Goal: Task Accomplishment & Management: Manage account settings

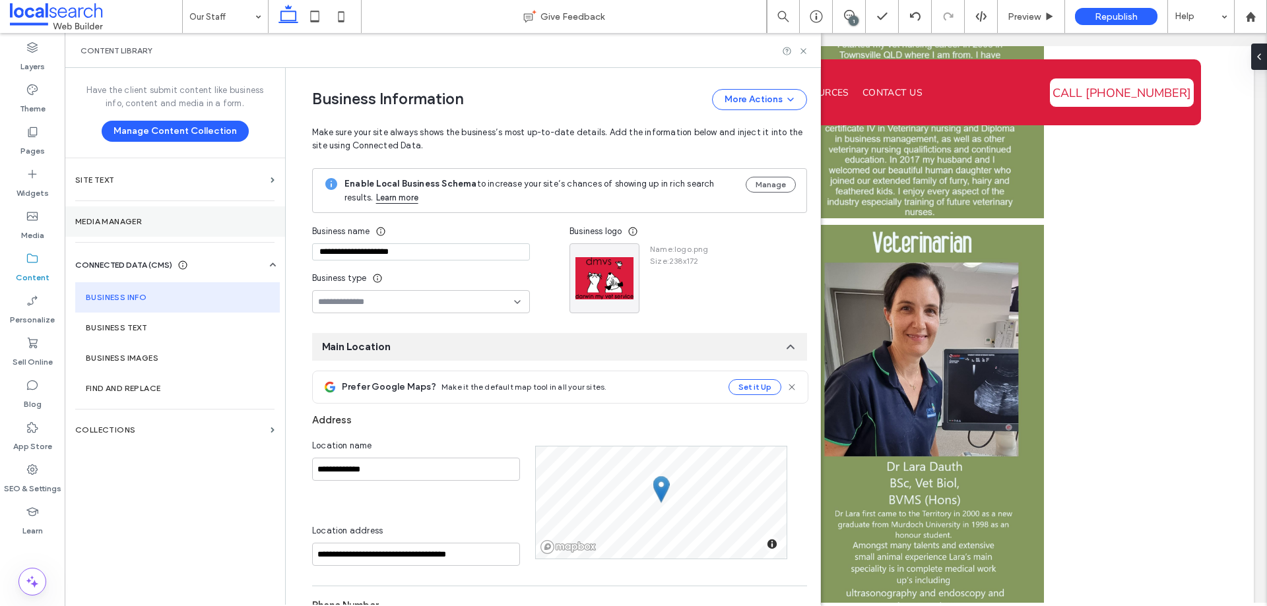
click at [172, 217] on label "Media Manager" at bounding box center [174, 221] width 199 height 9
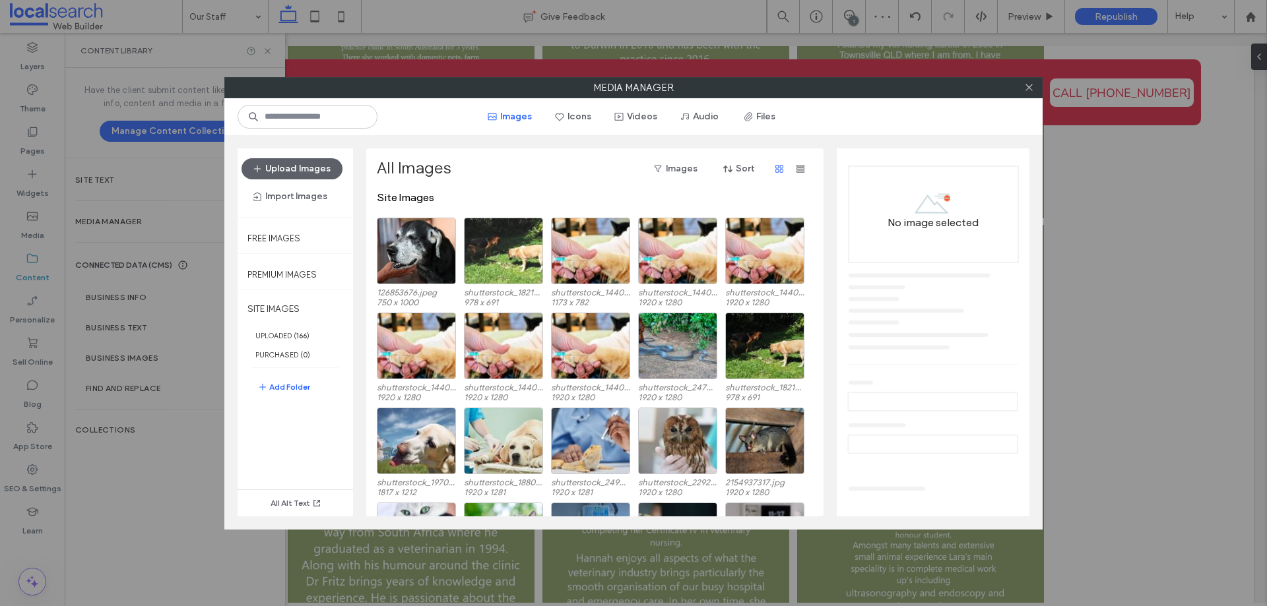
scroll to position [81, 0]
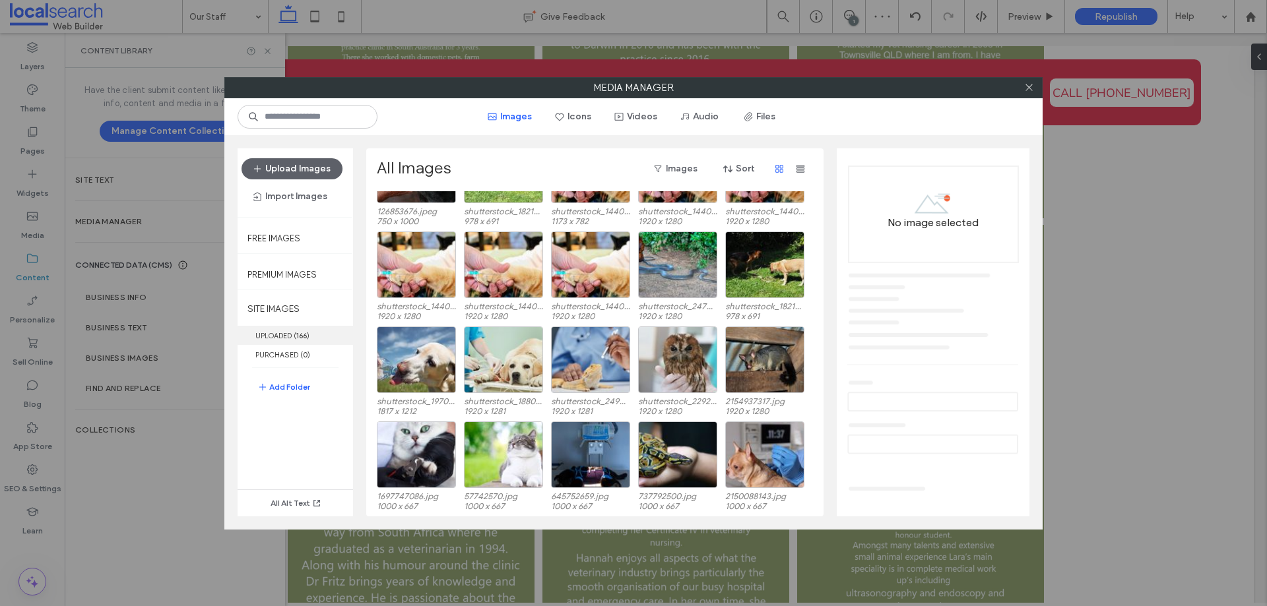
click at [284, 335] on label "UPLOADED ( 166 )" at bounding box center [295, 335] width 115 height 19
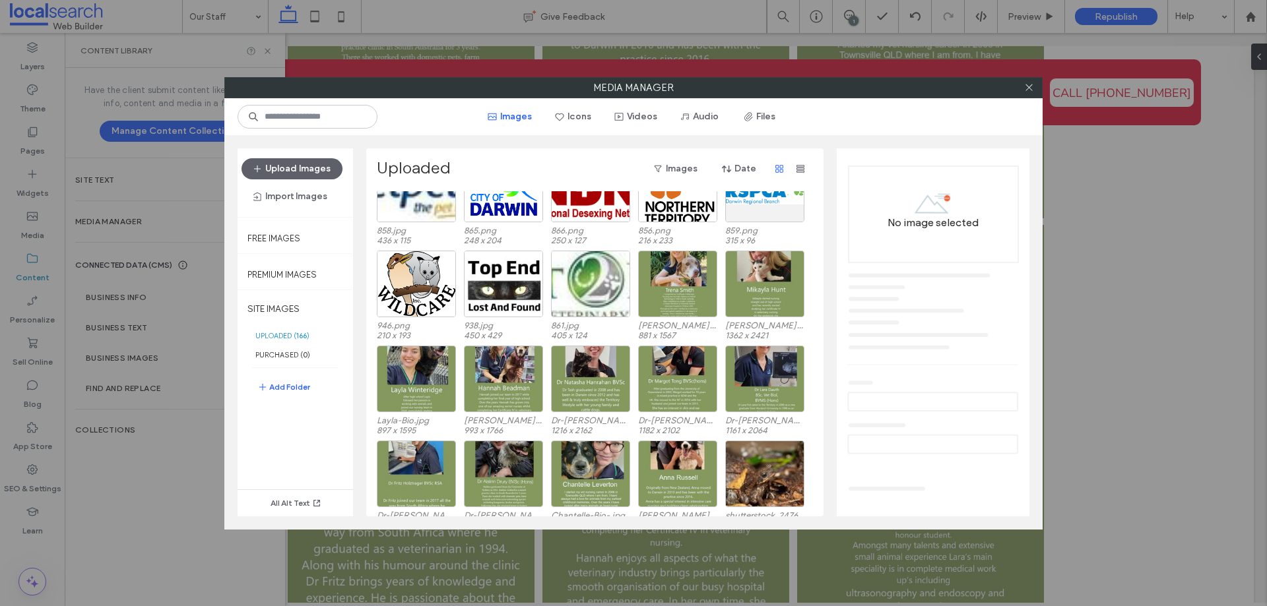
scroll to position [1361, 0]
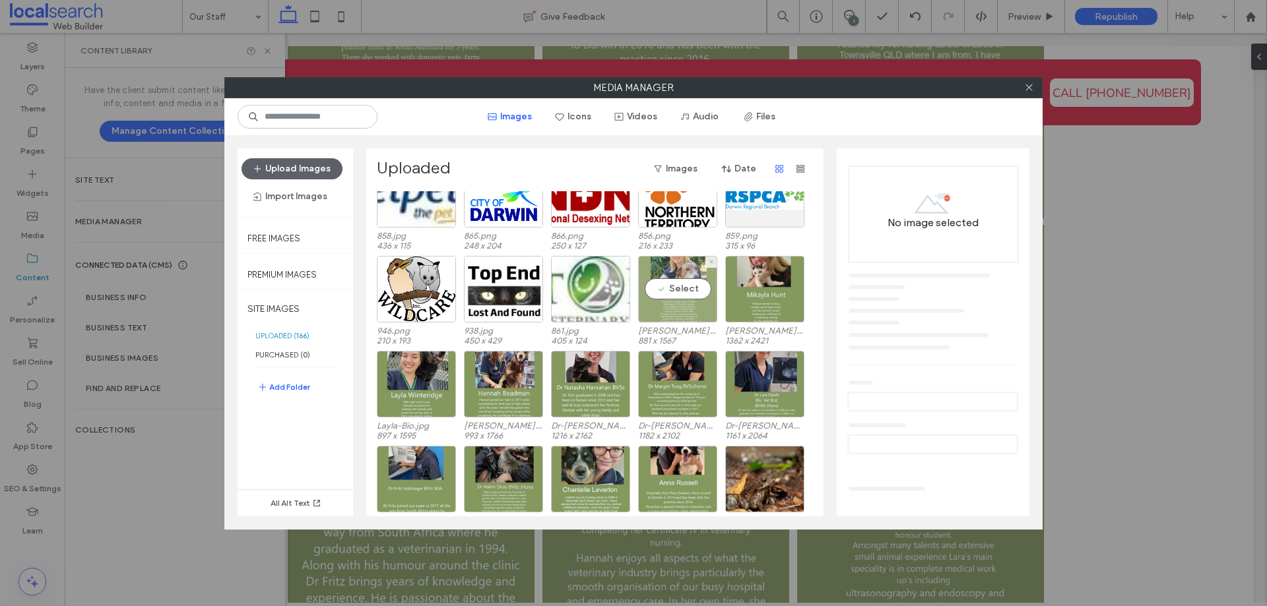
click at [688, 282] on div "Select" at bounding box center [677, 289] width 79 height 67
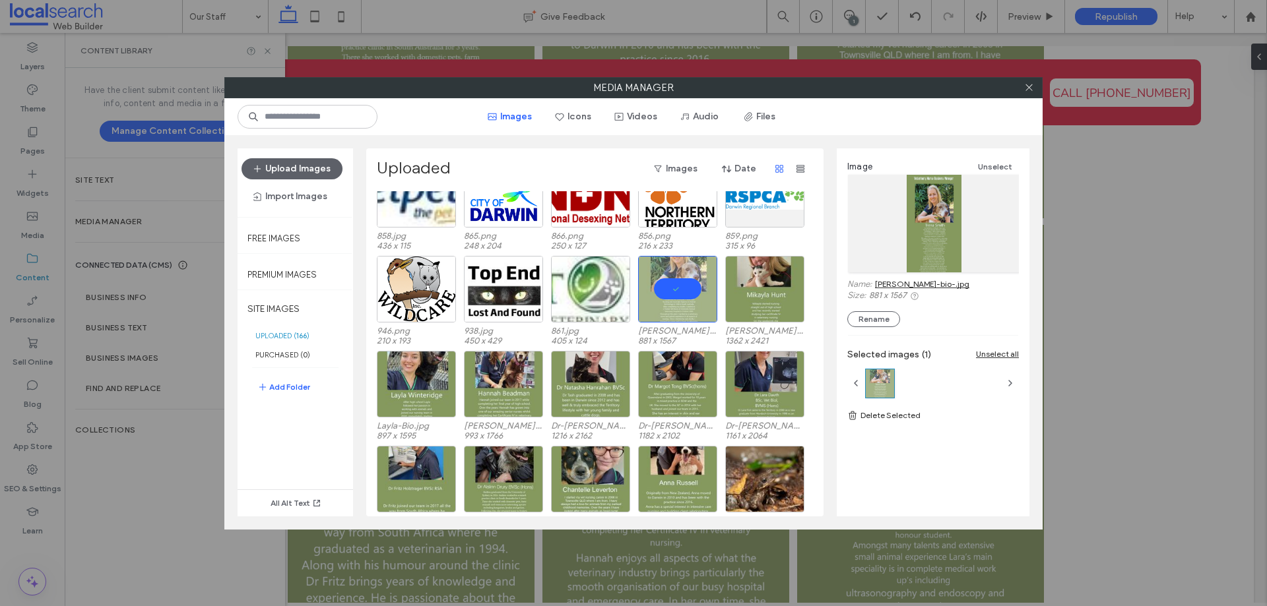
click at [886, 286] on link "Trena-bio-.jpg" at bounding box center [922, 284] width 94 height 10
click at [1029, 88] on icon at bounding box center [1029, 87] width 10 height 10
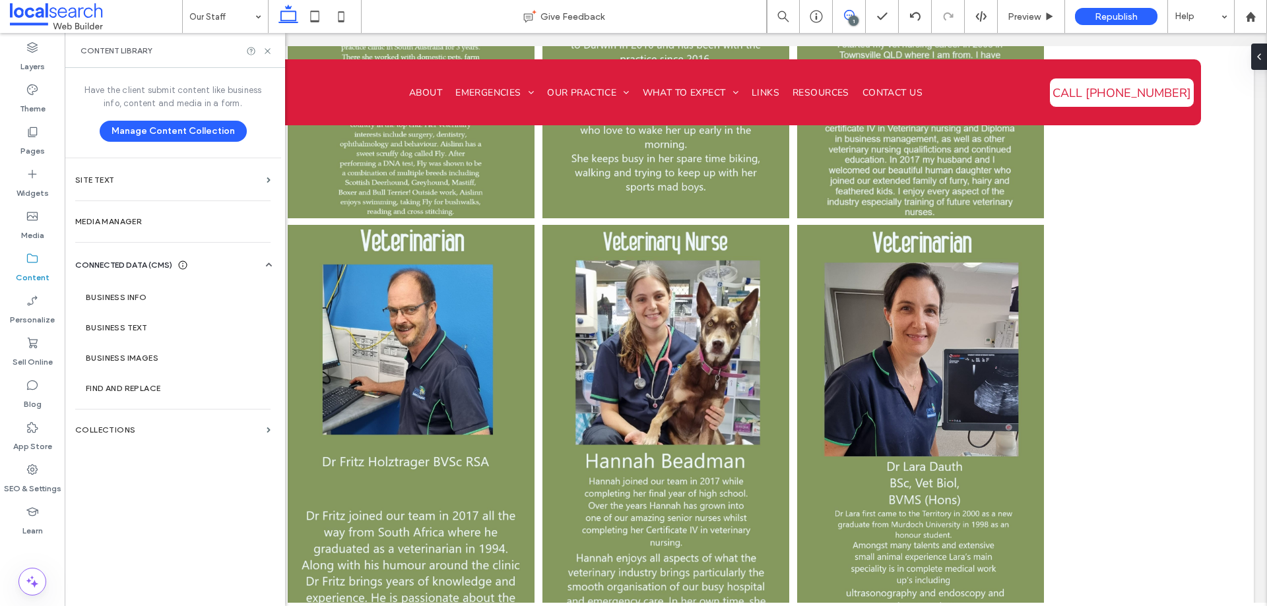
click at [846, 15] on icon at bounding box center [849, 15] width 11 height 11
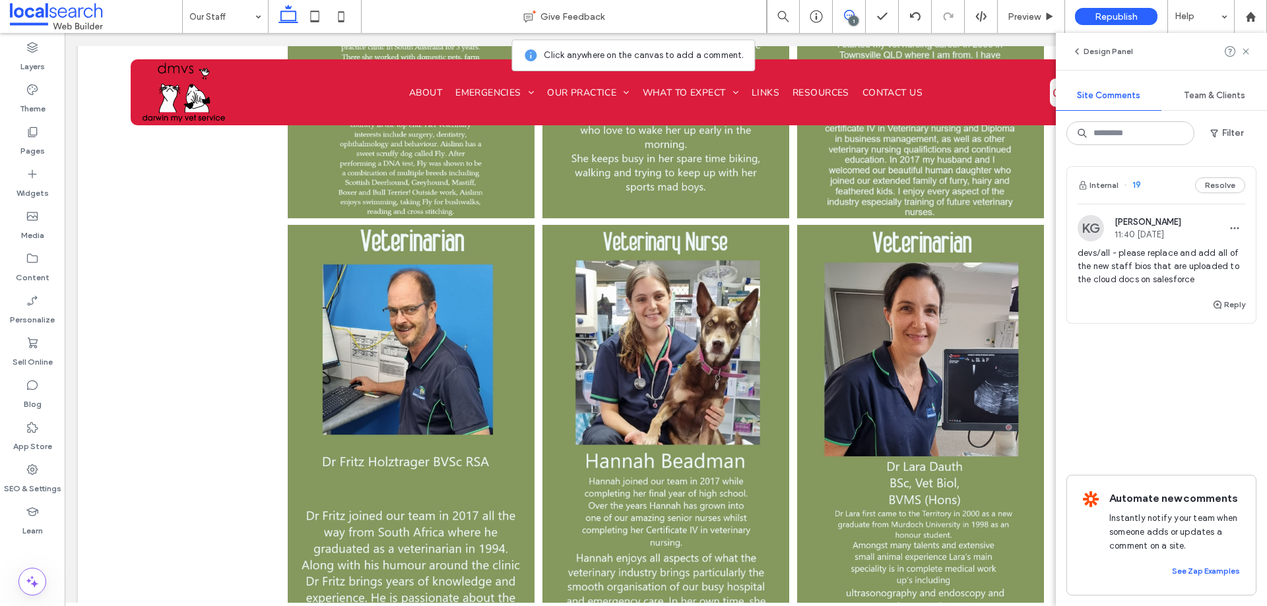
click at [1111, 285] on span "devs/all - please replace and add all of the new staff bios that are uploaded t…" at bounding box center [1162, 267] width 168 height 40
click at [1252, 55] on div "Design Panel" at bounding box center [1161, 51] width 211 height 37
drag, startPoint x: 1249, startPoint y: 53, endPoint x: 1134, endPoint y: 105, distance: 125.8
click at [1248, 53] on icon at bounding box center [1246, 51] width 11 height 11
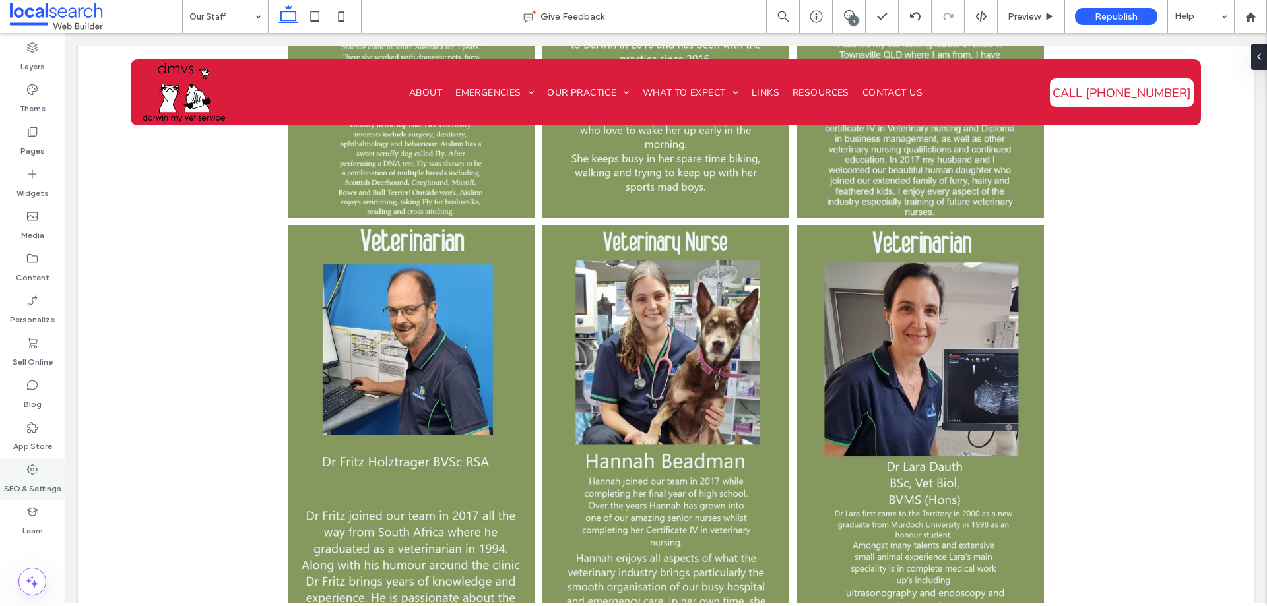
click at [30, 472] on icon at bounding box center [32, 469] width 13 height 13
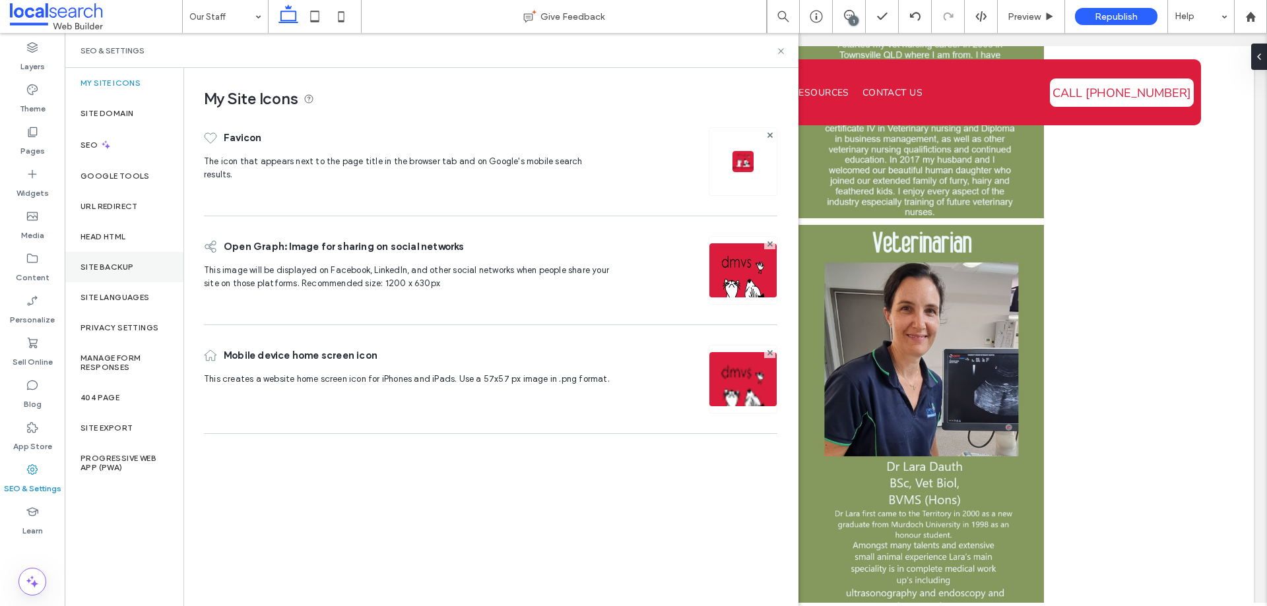
click at [112, 271] on label "Site Backup" at bounding box center [107, 267] width 53 height 9
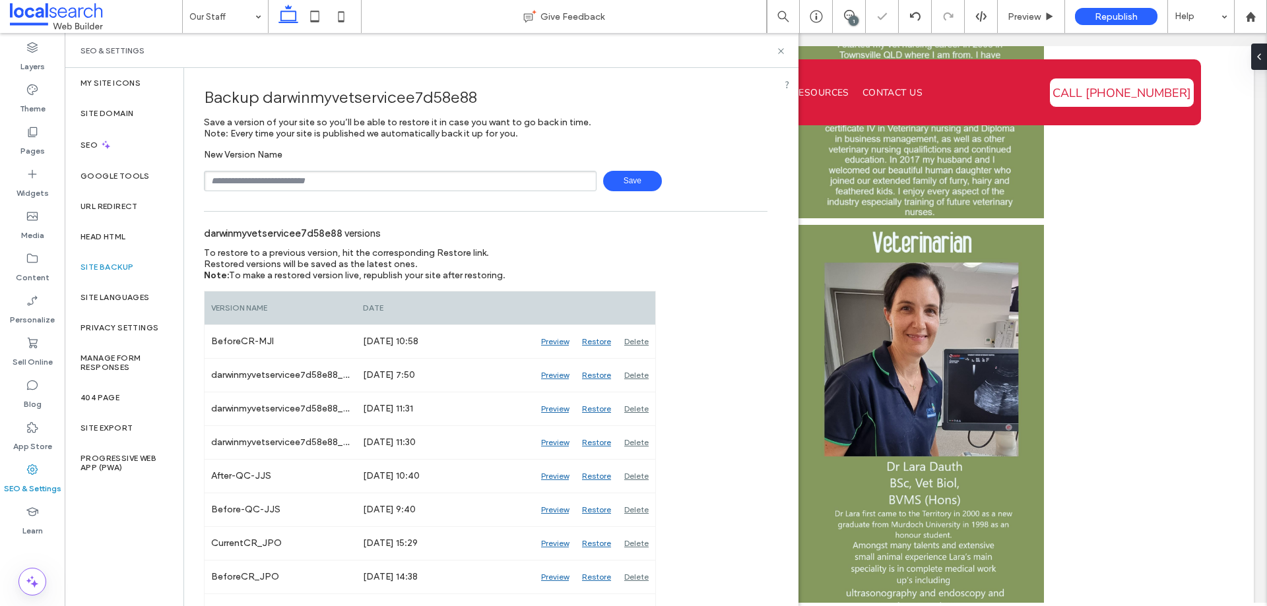
click at [270, 180] on input "text" at bounding box center [400, 181] width 393 height 20
click at [777, 49] on icon at bounding box center [781, 51] width 10 height 10
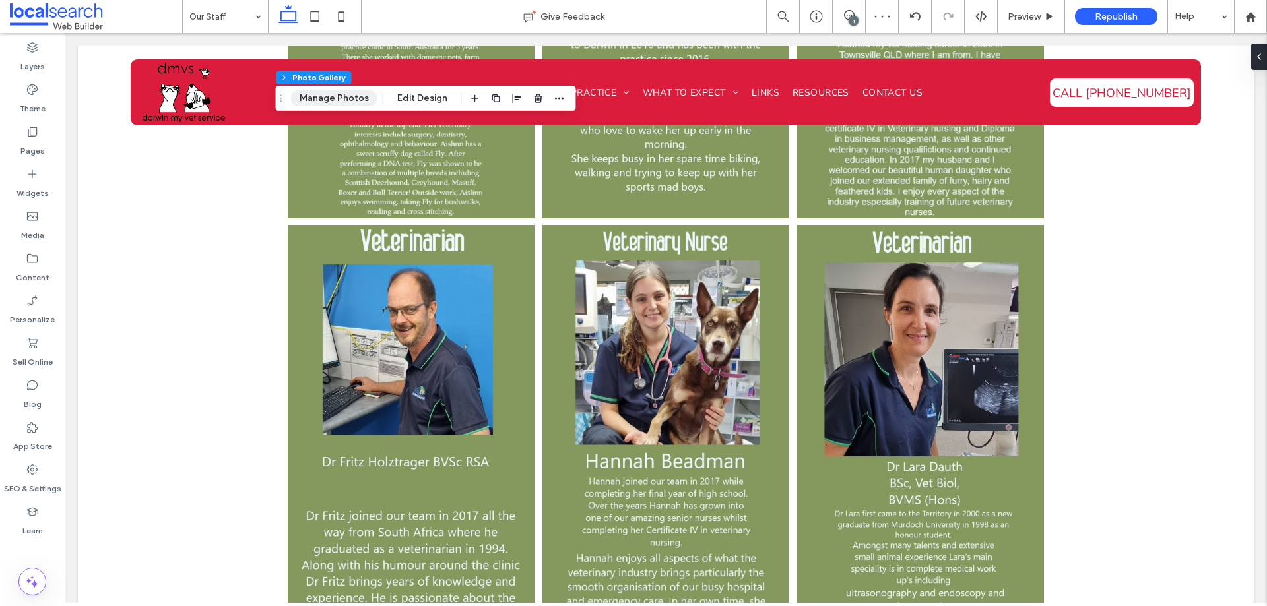
click at [354, 100] on button "Manage Photos" at bounding box center [334, 98] width 86 height 16
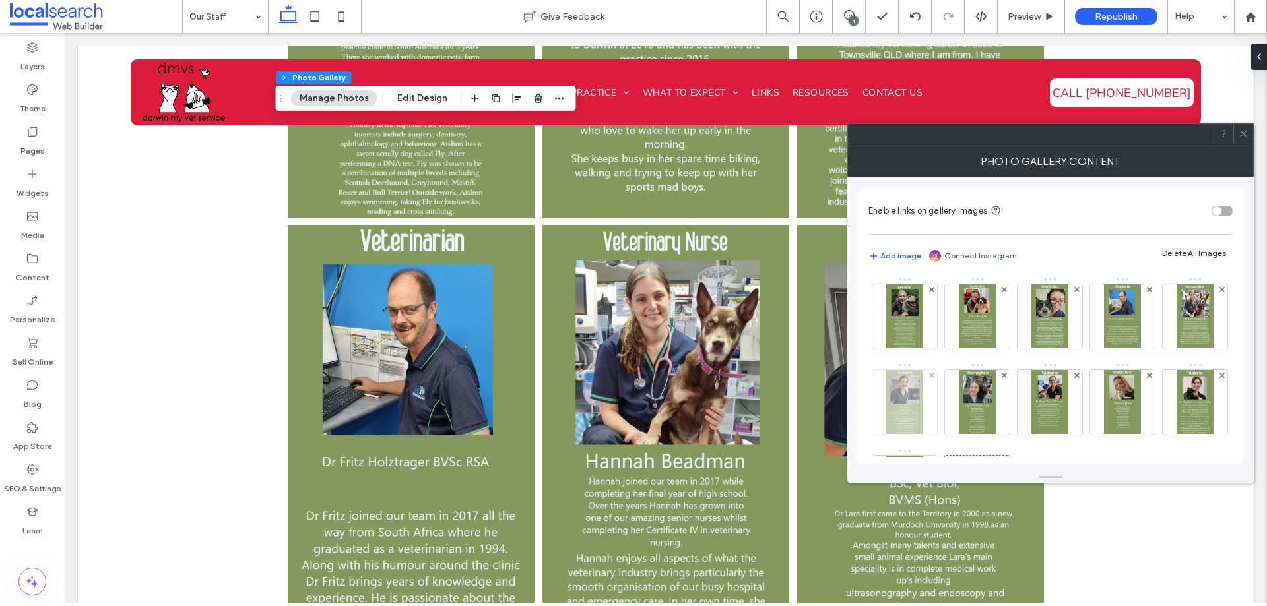
scroll to position [85, 0]
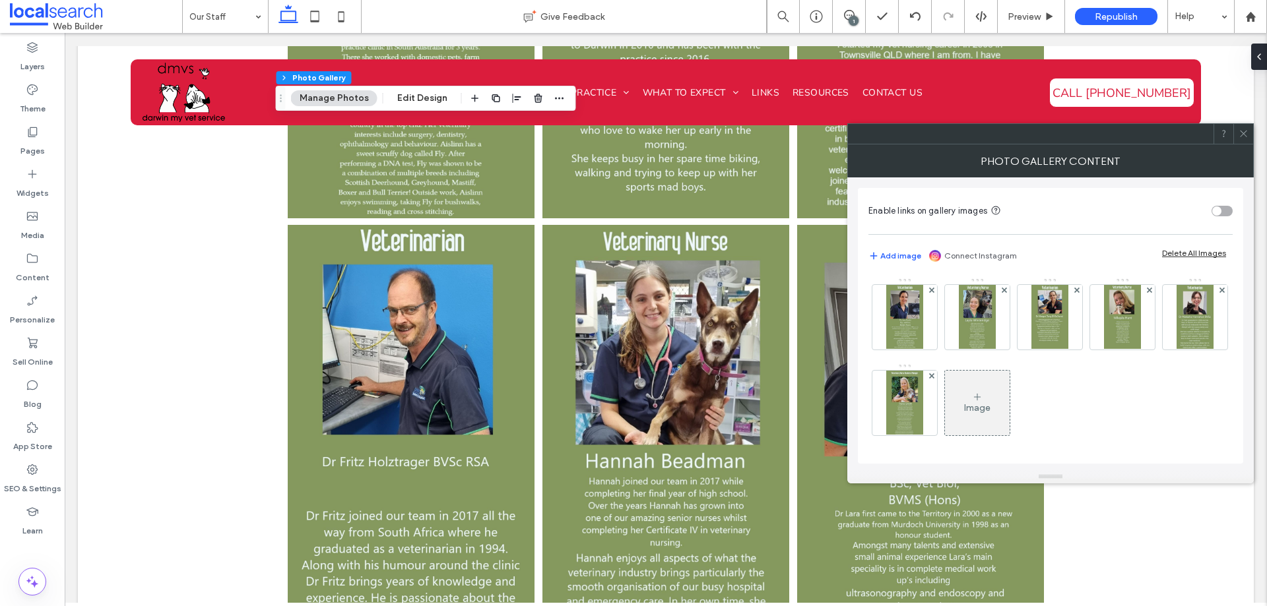
click at [990, 406] on div "Image" at bounding box center [977, 408] width 26 height 11
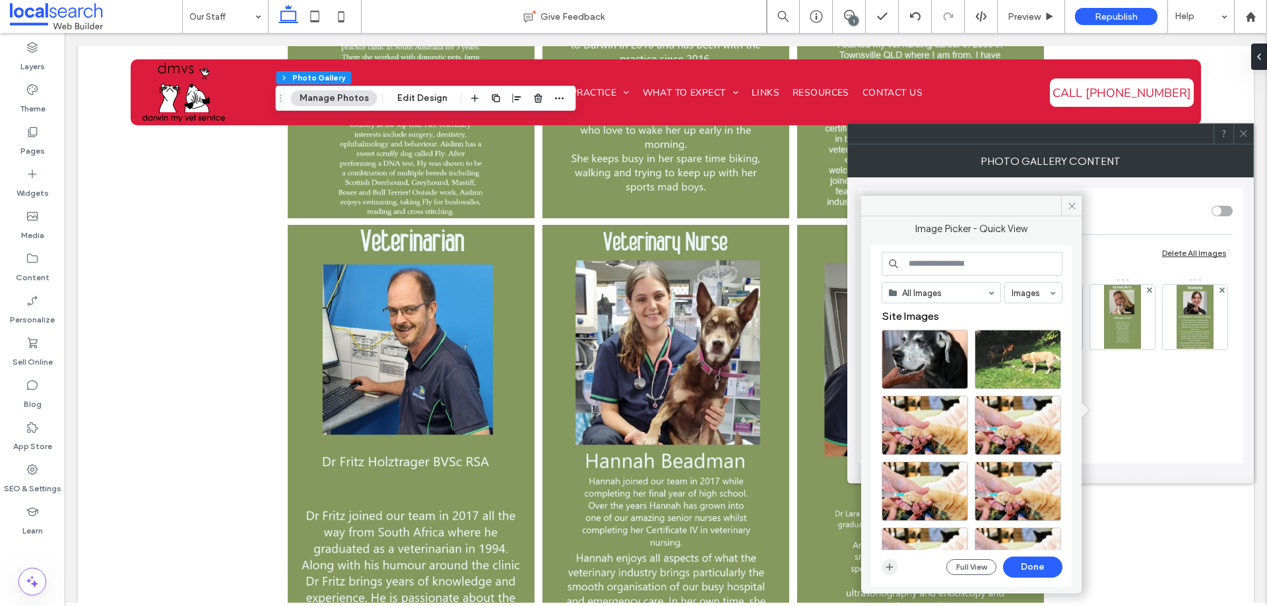
click at [892, 573] on span "button" at bounding box center [890, 568] width 16 height 16
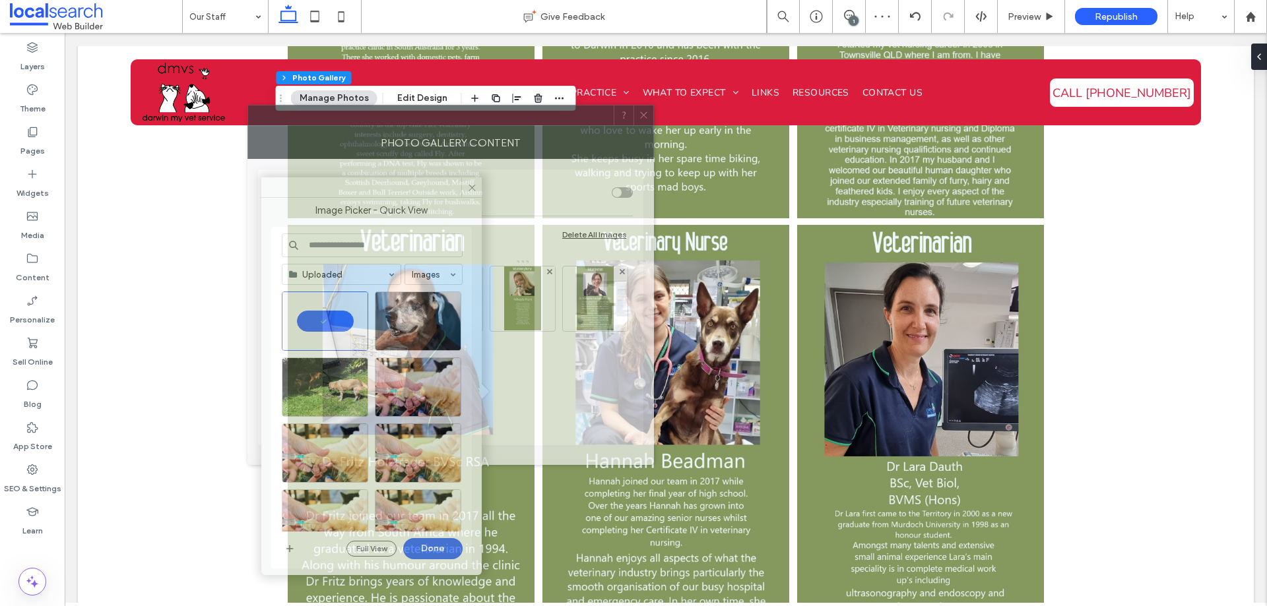
drag, startPoint x: 944, startPoint y: 149, endPoint x: 385, endPoint y: 121, distance: 559.6
click at [385, 126] on div "Photo Gallery Content" at bounding box center [450, 142] width 406 height 33
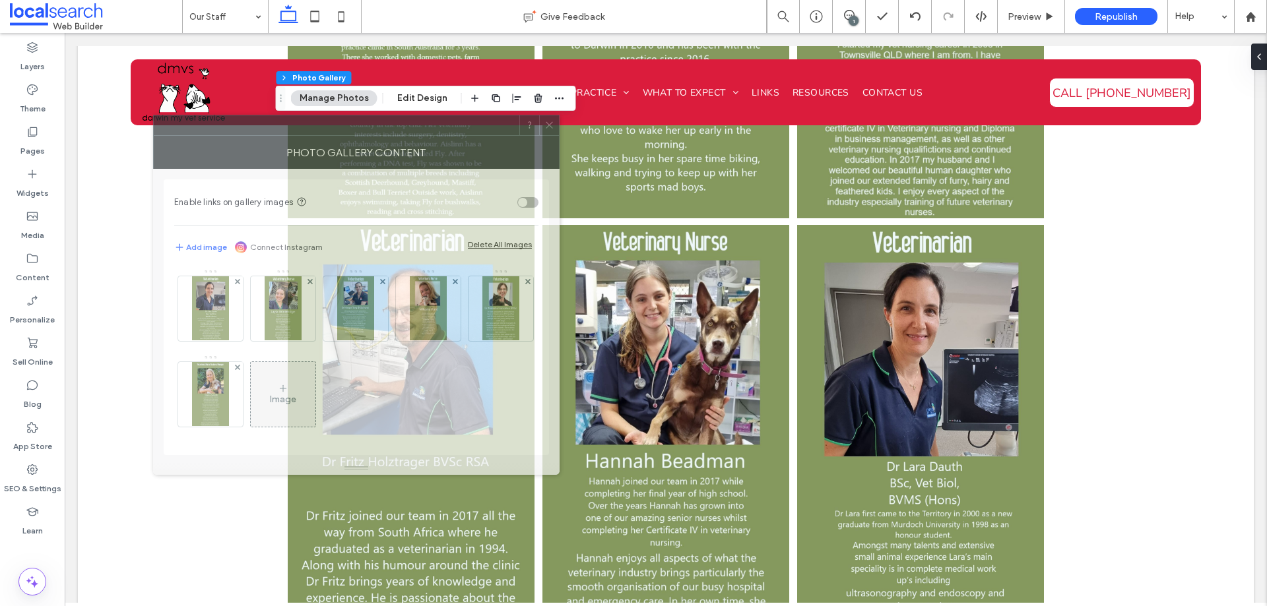
drag, startPoint x: 529, startPoint y: 115, endPoint x: 414, endPoint y: 150, distance: 120.2
click at [412, 135] on div at bounding box center [337, 125] width 366 height 20
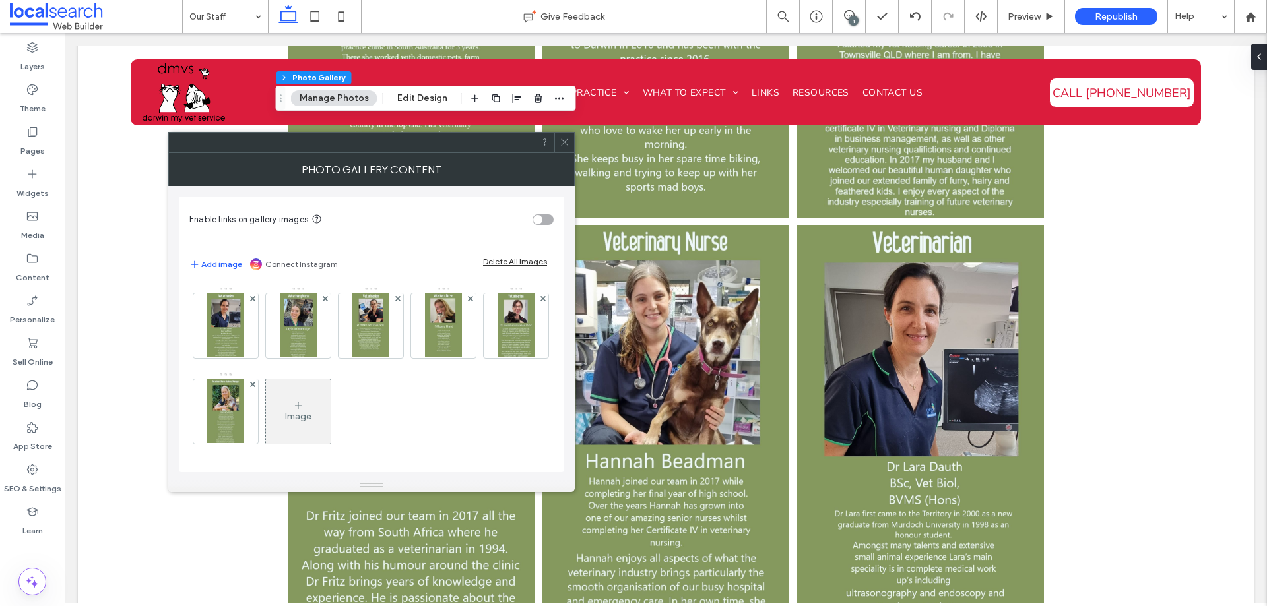
click at [331, 411] on div "Image" at bounding box center [298, 412] width 65 height 62
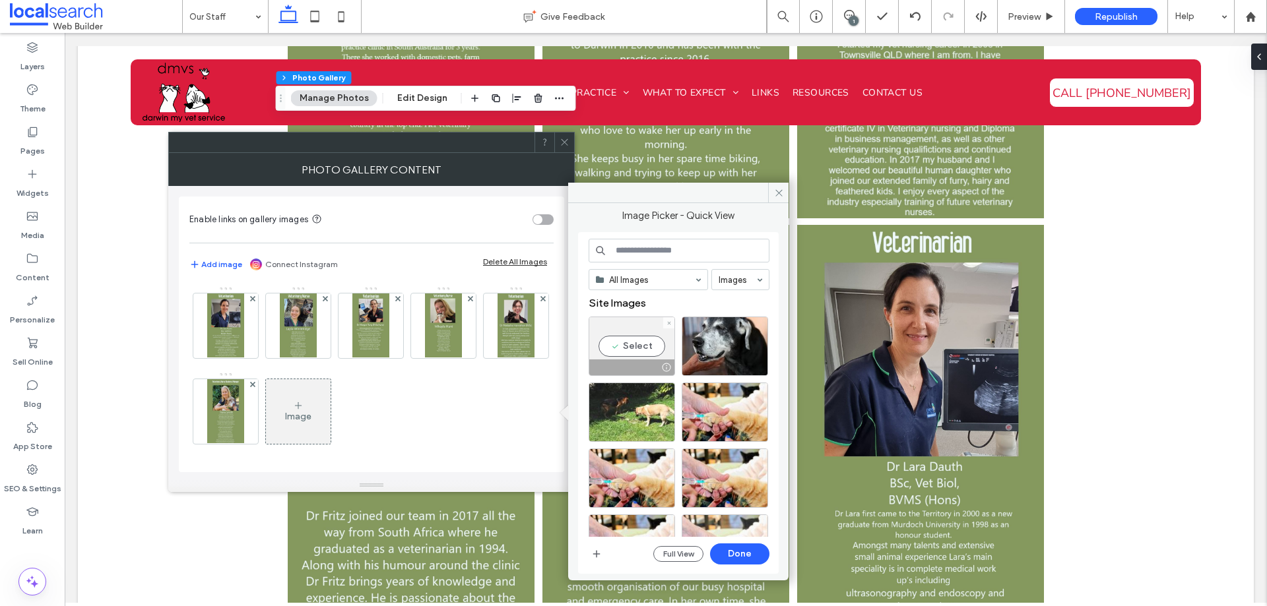
drag, startPoint x: 610, startPoint y: 336, endPoint x: 762, endPoint y: 515, distance: 234.1
click at [612, 337] on div "Select" at bounding box center [632, 346] width 86 height 59
click at [754, 557] on button "Done" at bounding box center [739, 554] width 59 height 21
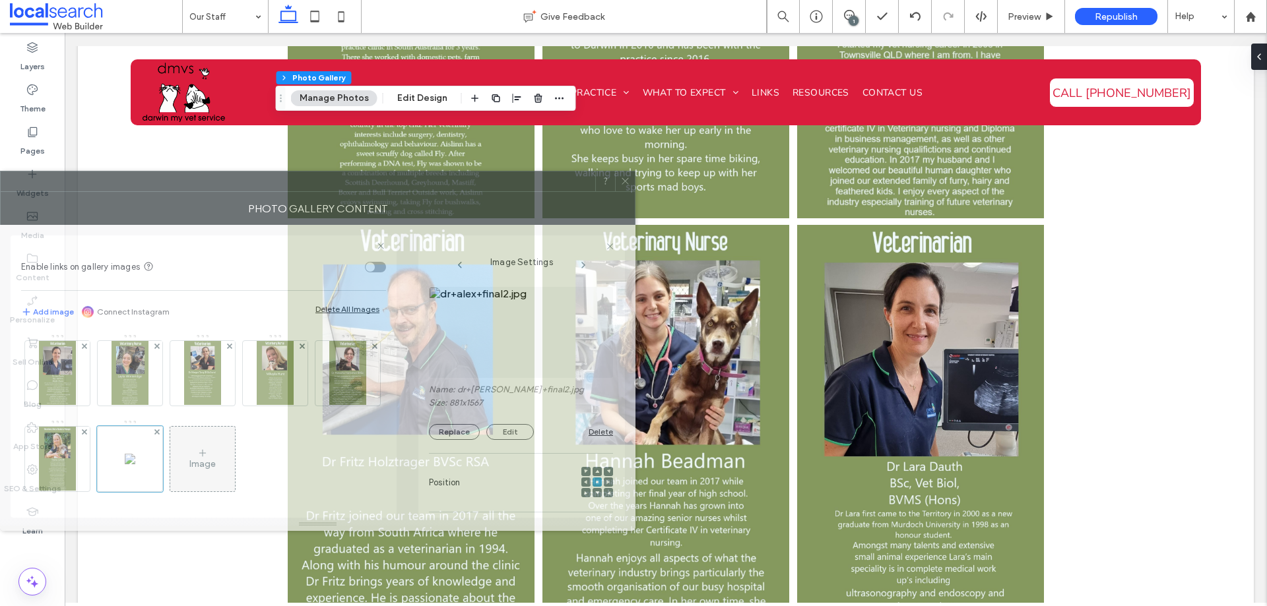
drag, startPoint x: 541, startPoint y: 183, endPoint x: 431, endPoint y: 197, distance: 111.2
click at [428, 197] on div "Photo Gallery Content" at bounding box center [317, 208] width 635 height 33
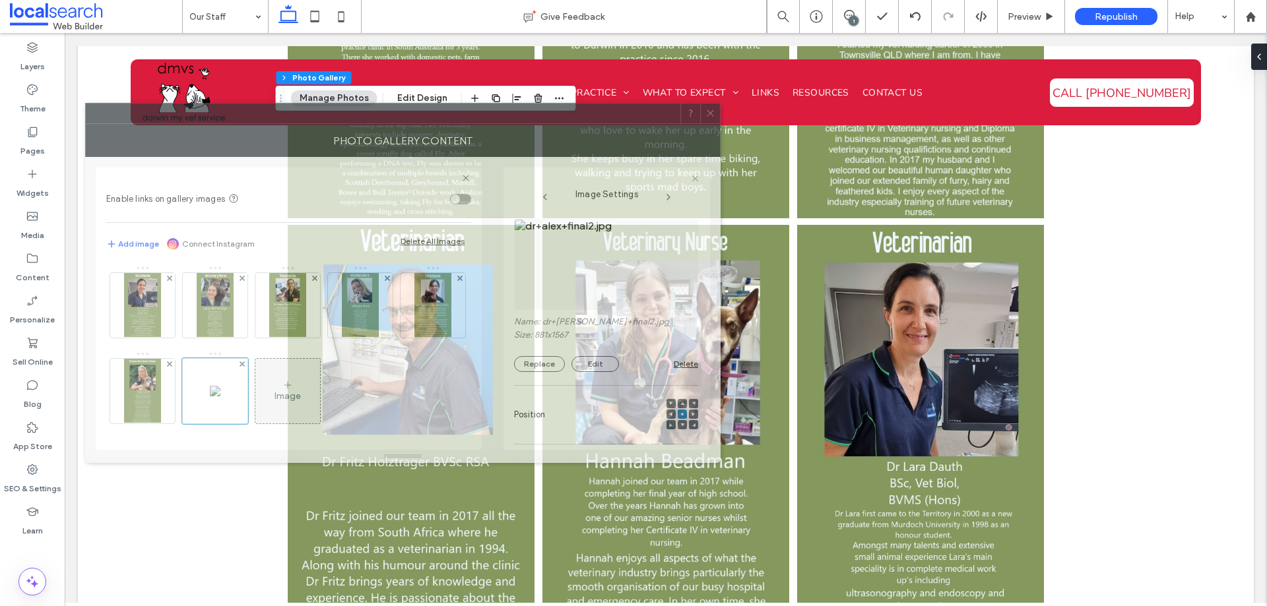
drag, startPoint x: 391, startPoint y: 191, endPoint x: 476, endPoint y: 131, distance: 104.2
click at [476, 129] on div "Photo Gallery Content" at bounding box center [402, 140] width 635 height 33
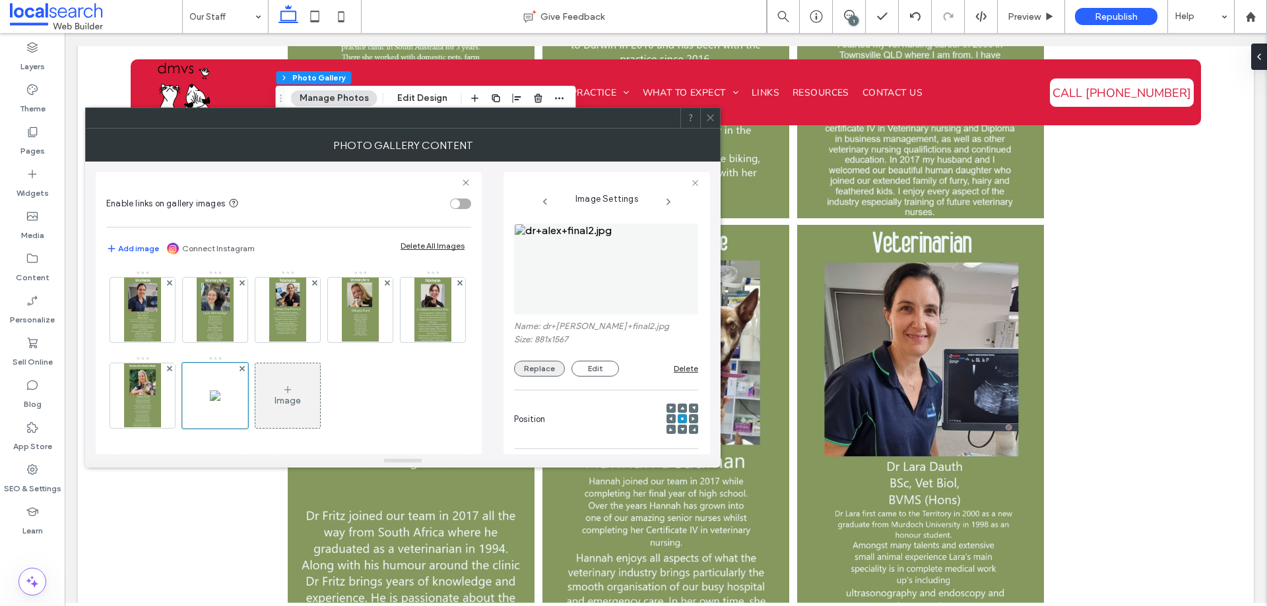
click at [530, 372] on button "Replace" at bounding box center [539, 369] width 51 height 16
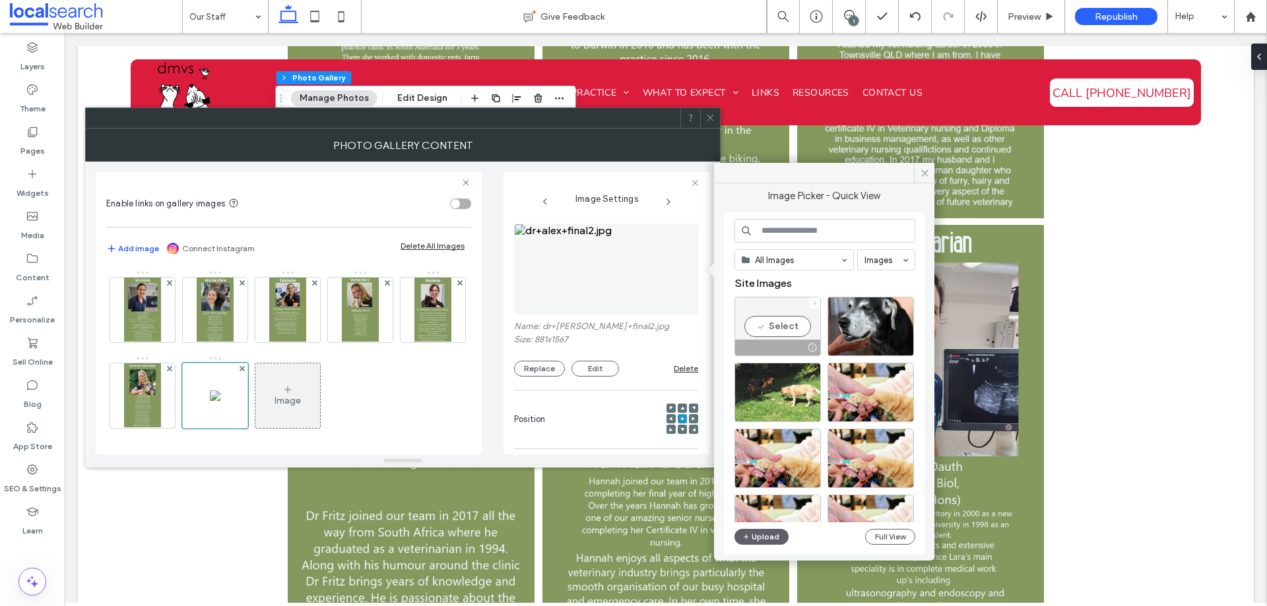
click at [813, 302] on icon at bounding box center [814, 303] width 5 height 5
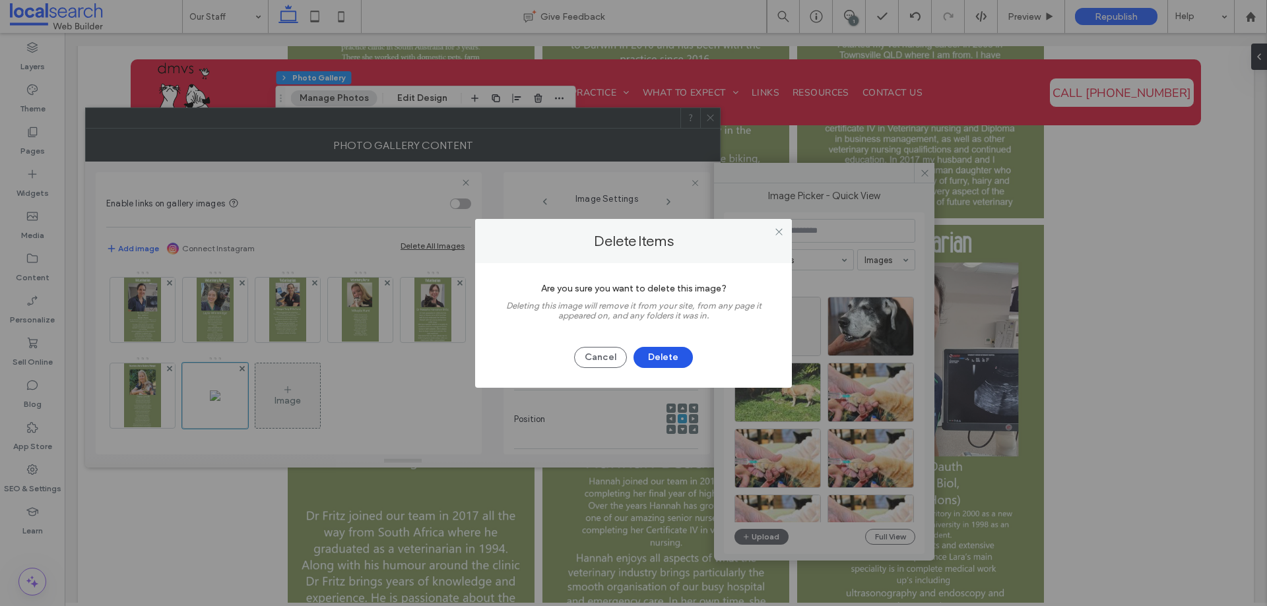
click at [655, 359] on button "Delete" at bounding box center [662, 357] width 59 height 21
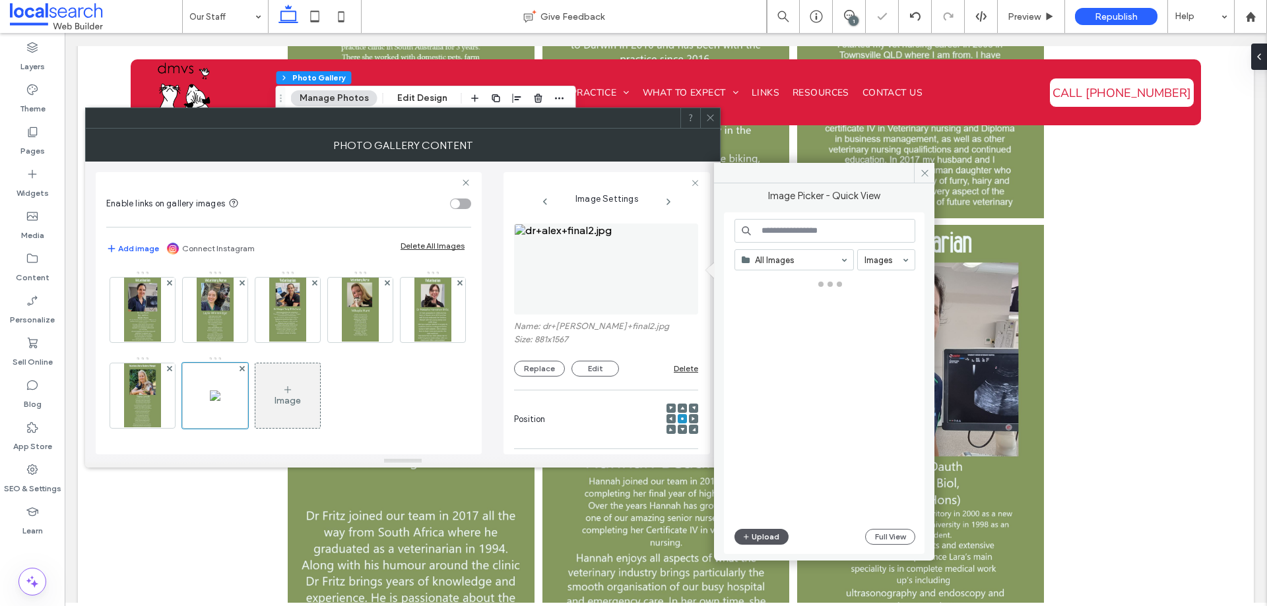
click at [762, 536] on button "Upload" at bounding box center [761, 537] width 54 height 16
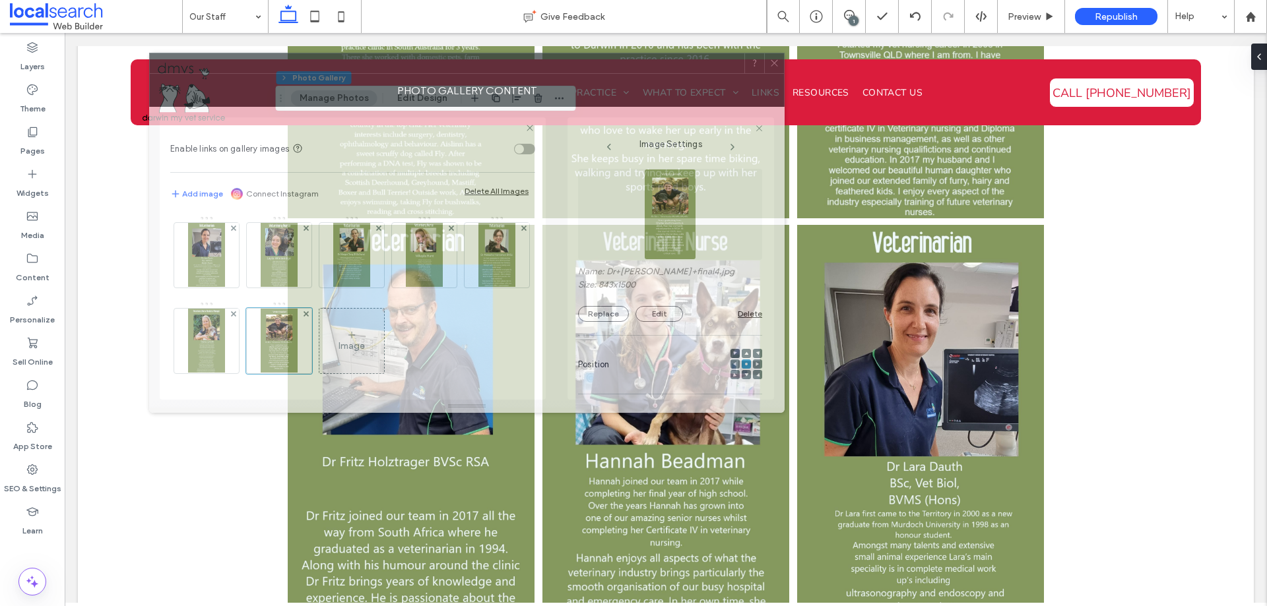
drag, startPoint x: 525, startPoint y: 125, endPoint x: 625, endPoint y: 84, distance: 108.0
click at [626, 83] on div "Photo Gallery Content" at bounding box center [466, 90] width 635 height 33
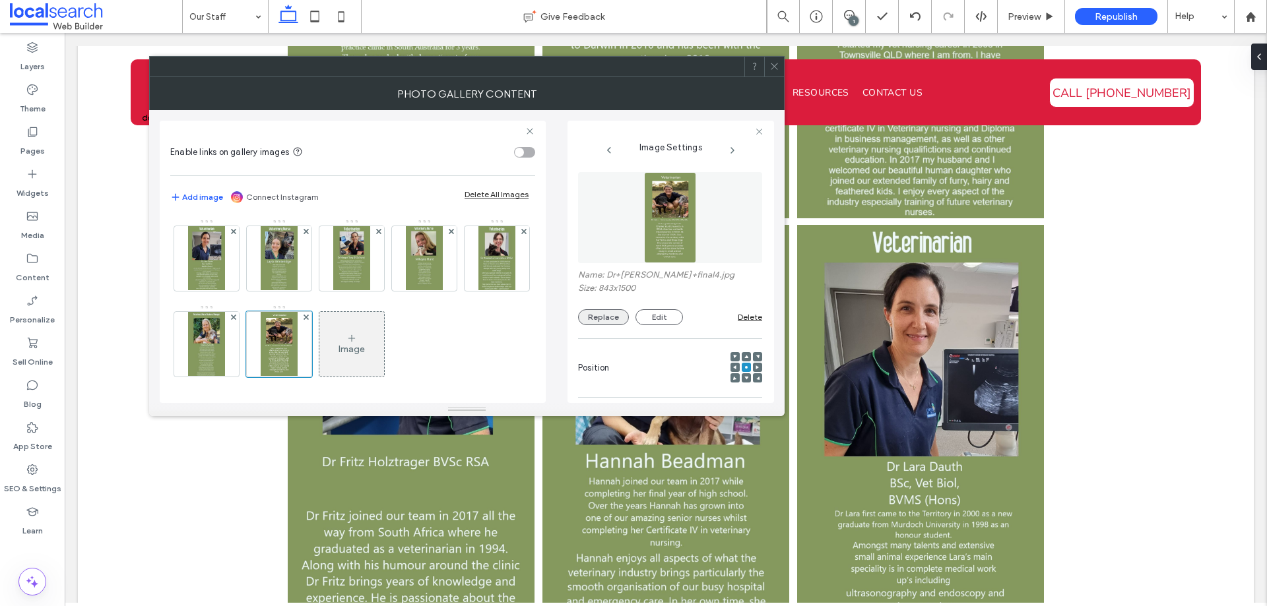
click at [614, 313] on button "Replace" at bounding box center [603, 317] width 51 height 16
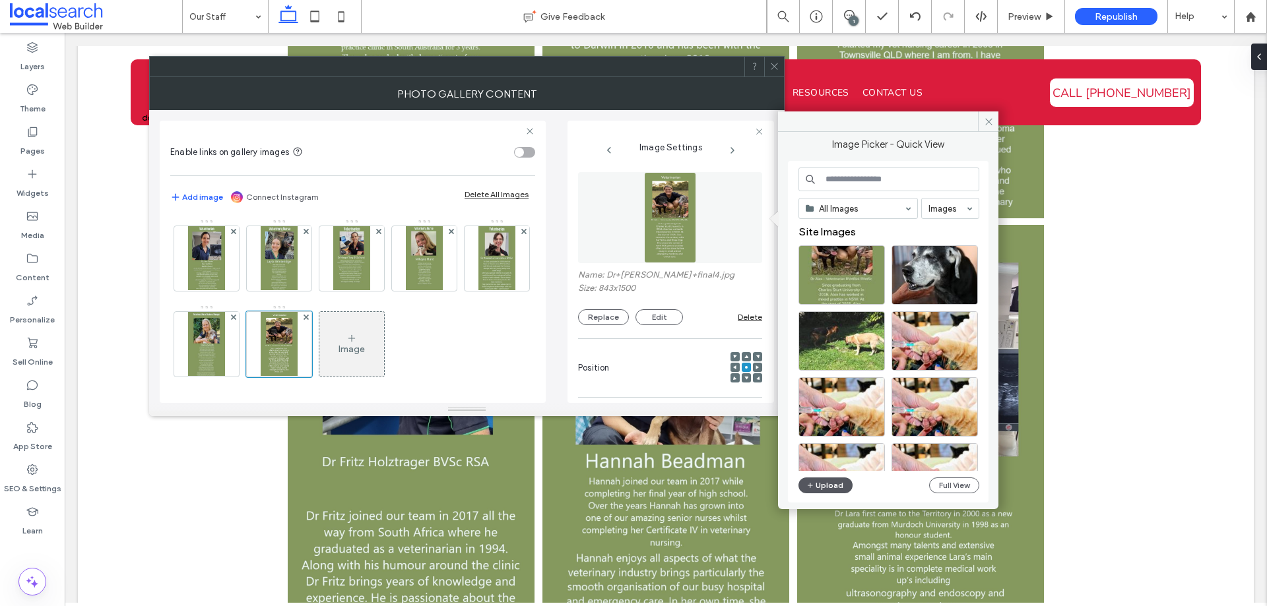
click at [827, 487] on button "Upload" at bounding box center [825, 486] width 54 height 16
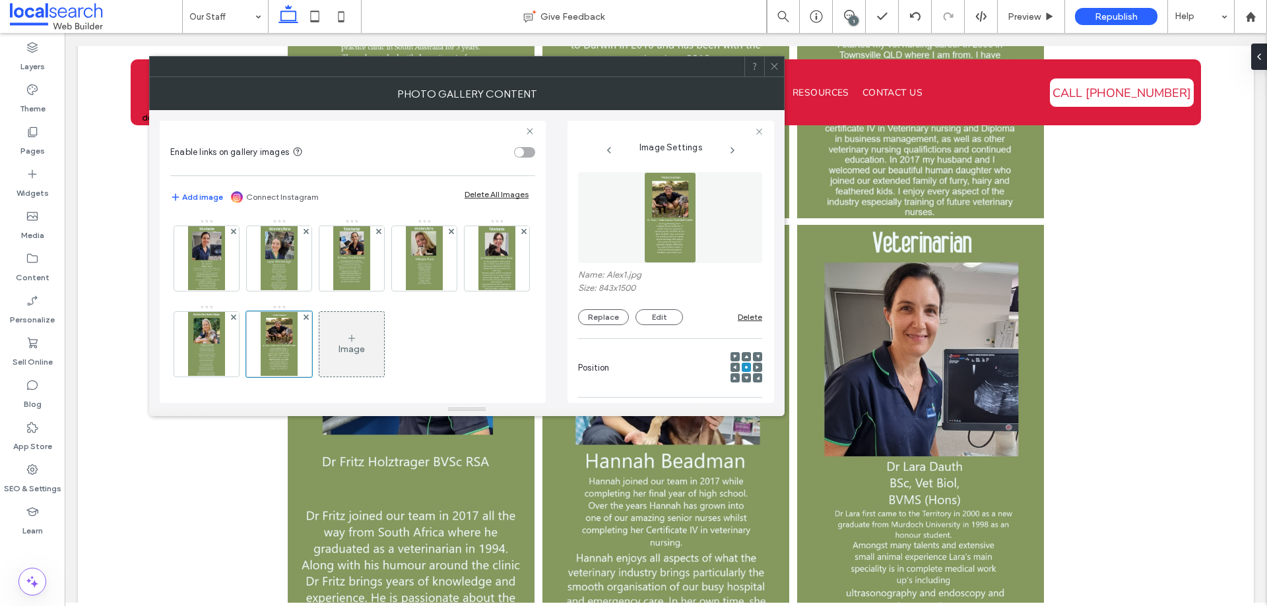
click at [769, 66] on icon at bounding box center [774, 66] width 10 height 10
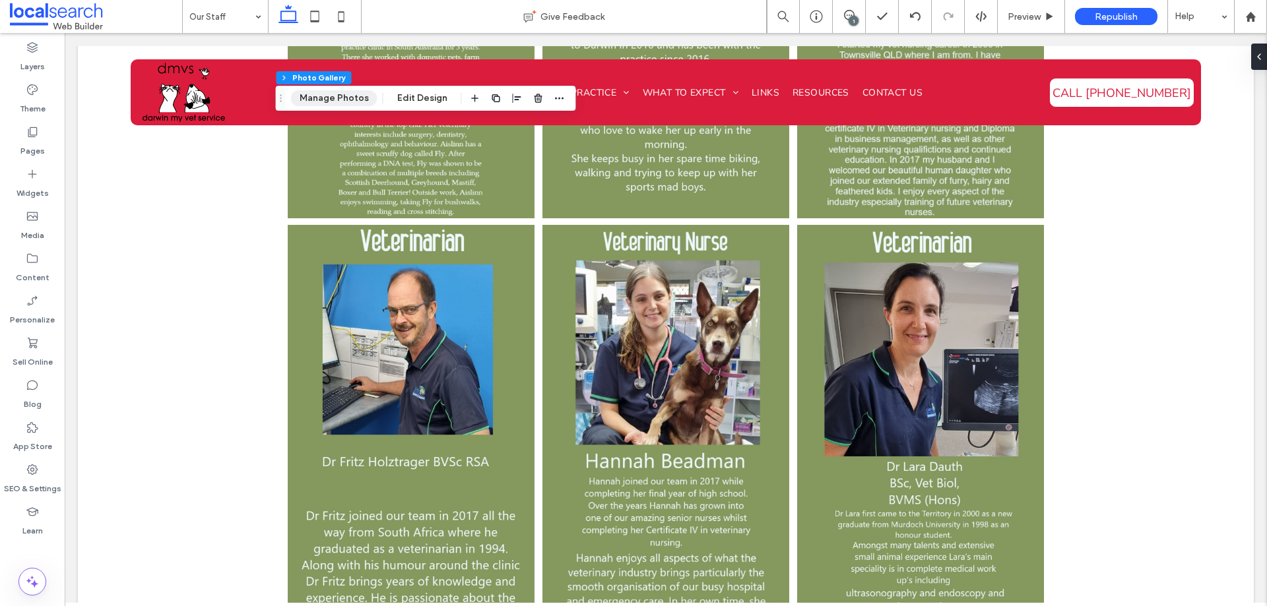
click at [315, 98] on button "Manage Photos" at bounding box center [334, 98] width 86 height 16
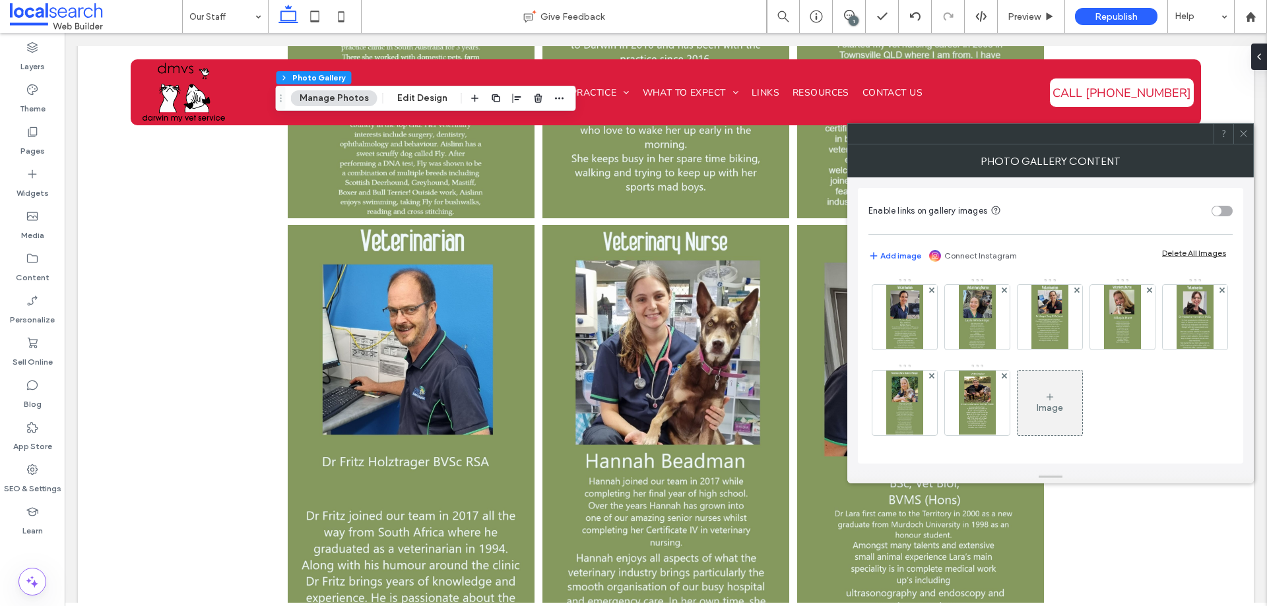
scroll to position [171, 0]
click at [1018, 424] on div "Image" at bounding box center [1050, 403] width 65 height 62
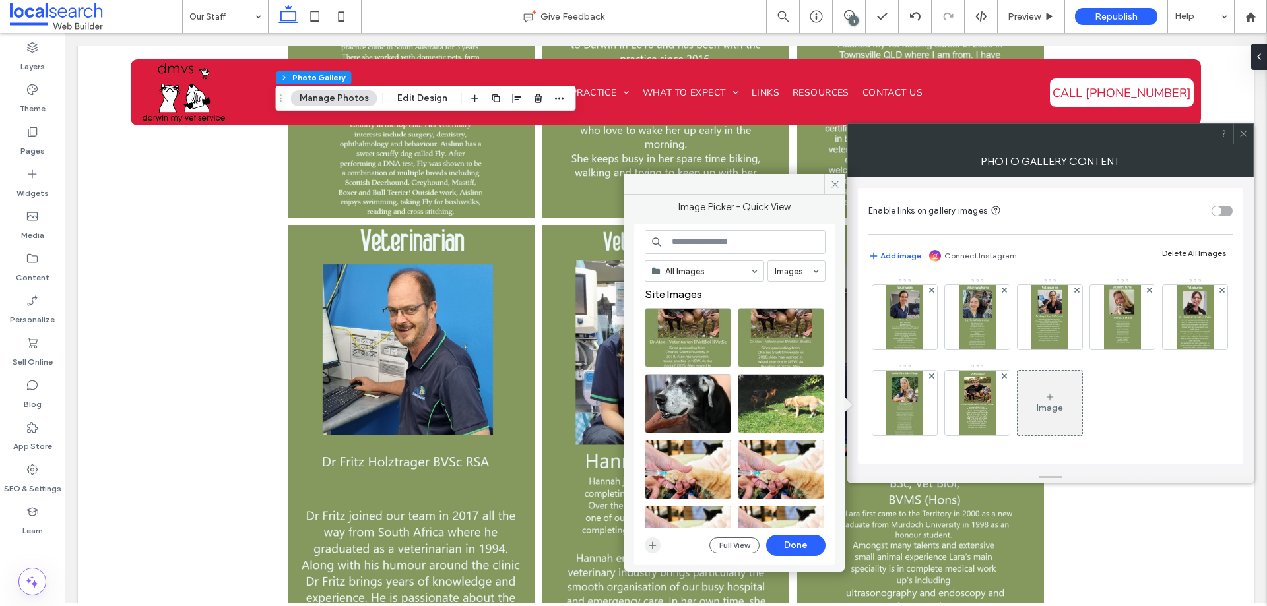
click at [649, 542] on icon "button" at bounding box center [652, 545] width 11 height 11
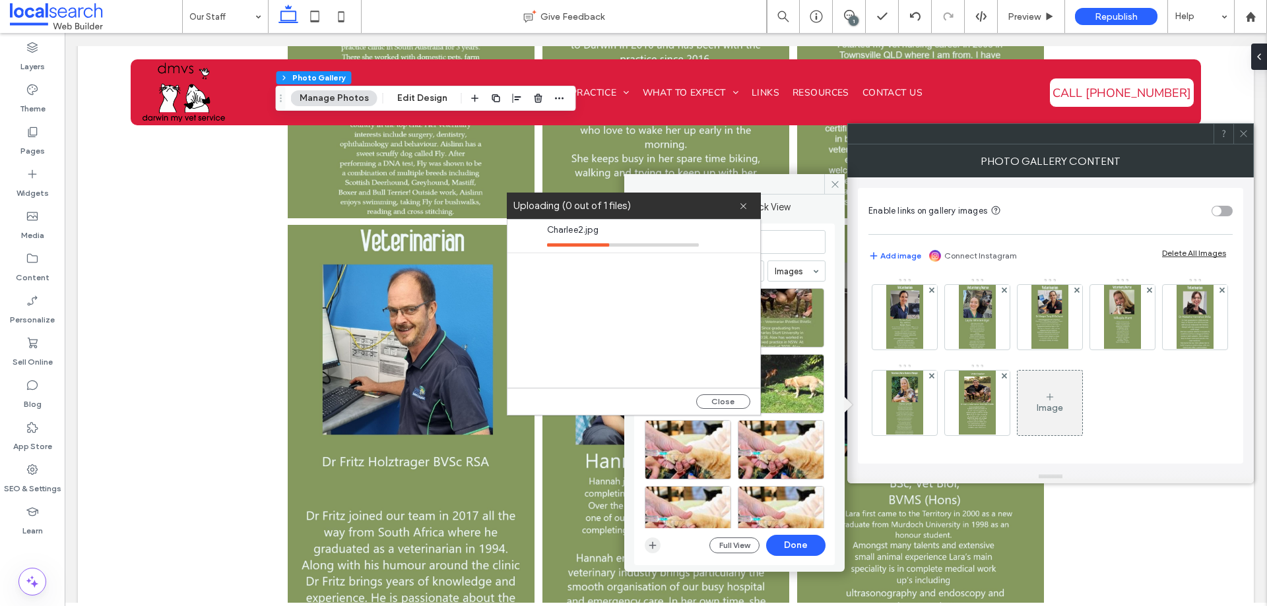
click at [651, 550] on icon "button" at bounding box center [652, 545] width 11 height 11
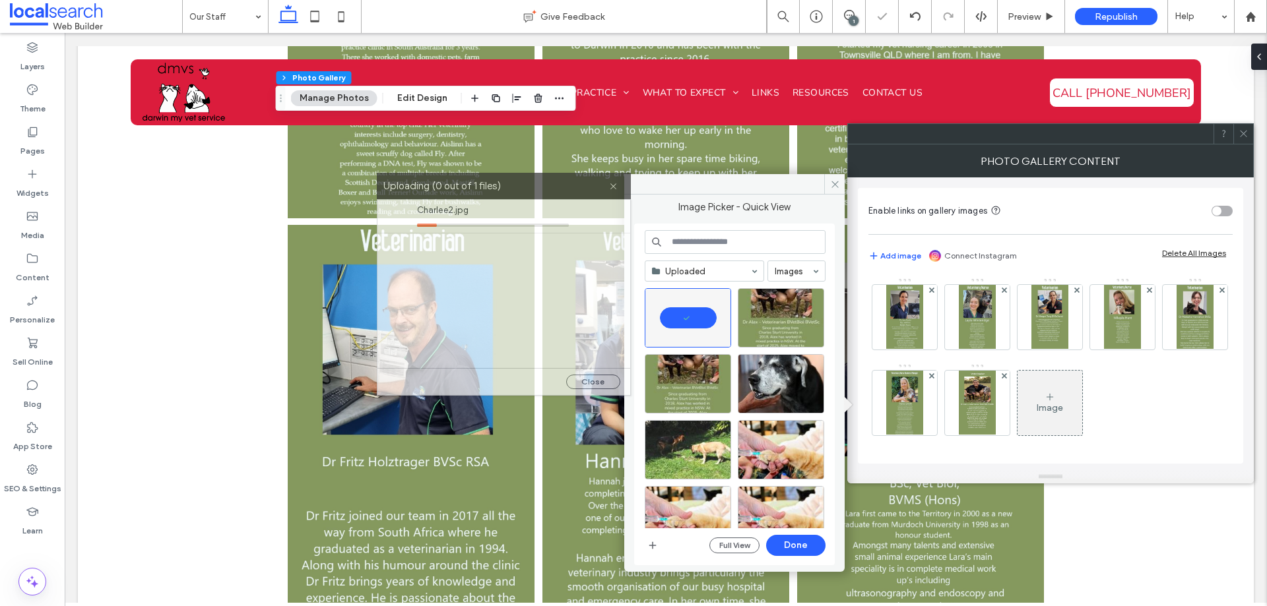
drag, startPoint x: 554, startPoint y: 216, endPoint x: 424, endPoint y: 196, distance: 131.5
click at [424, 196] on div "Uploading (0 out of 1 files)" at bounding box center [504, 186] width 254 height 26
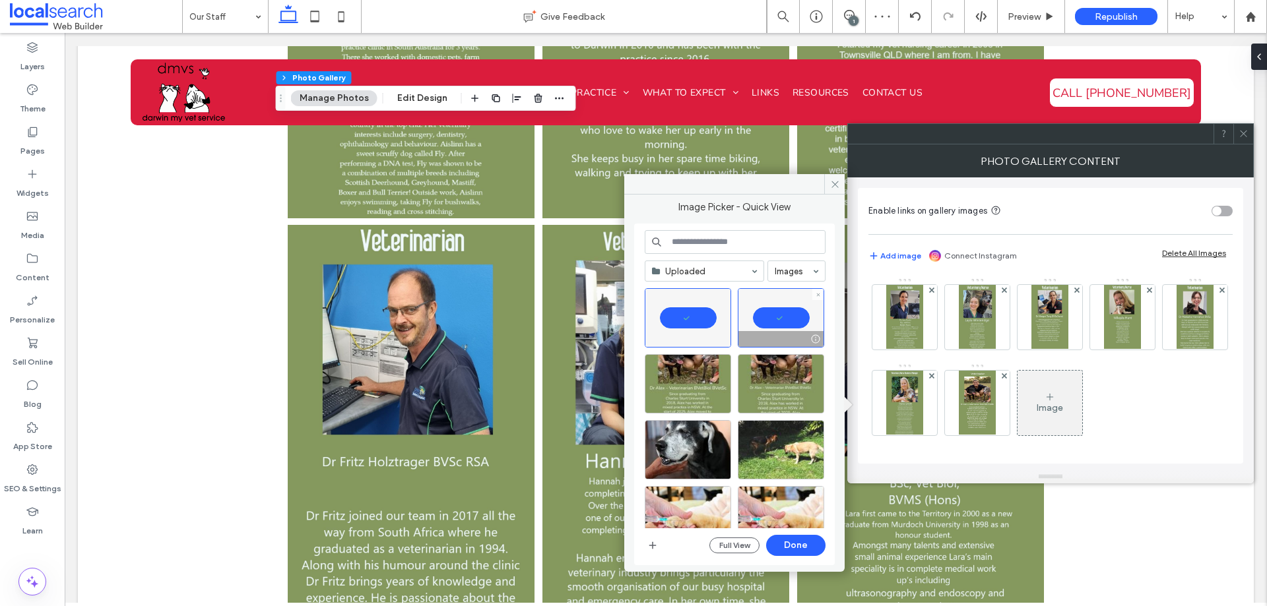
click at [773, 315] on div at bounding box center [781, 317] width 86 height 59
click at [818, 295] on use at bounding box center [817, 294] width 3 height 3
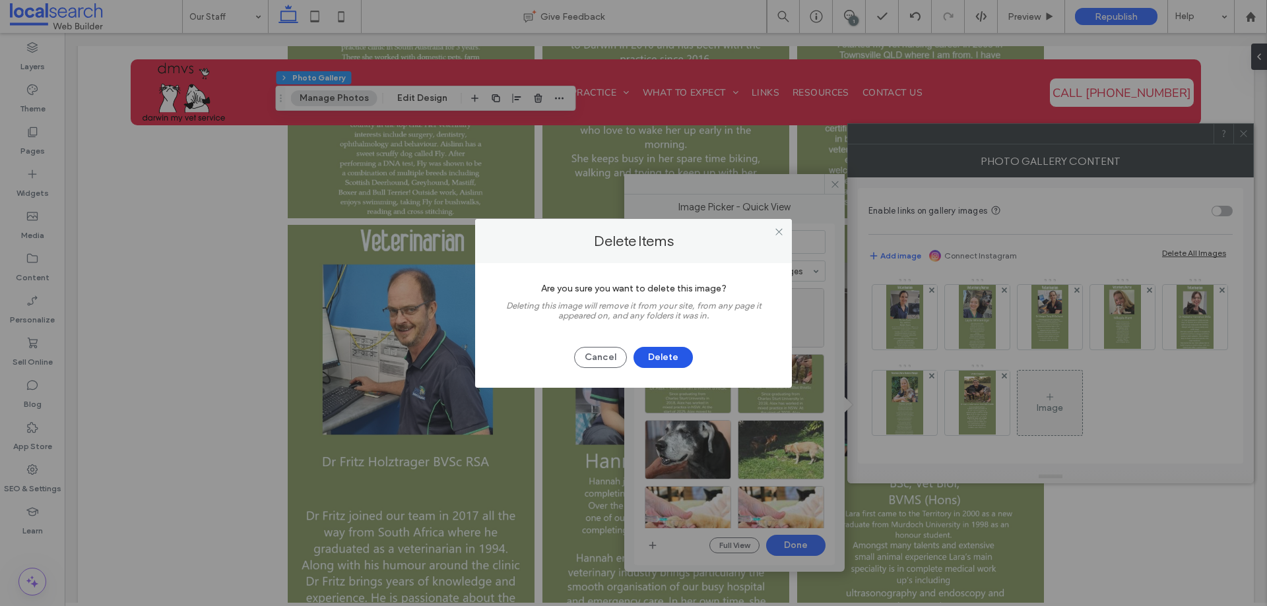
click at [660, 350] on button "Delete" at bounding box center [662, 357] width 59 height 21
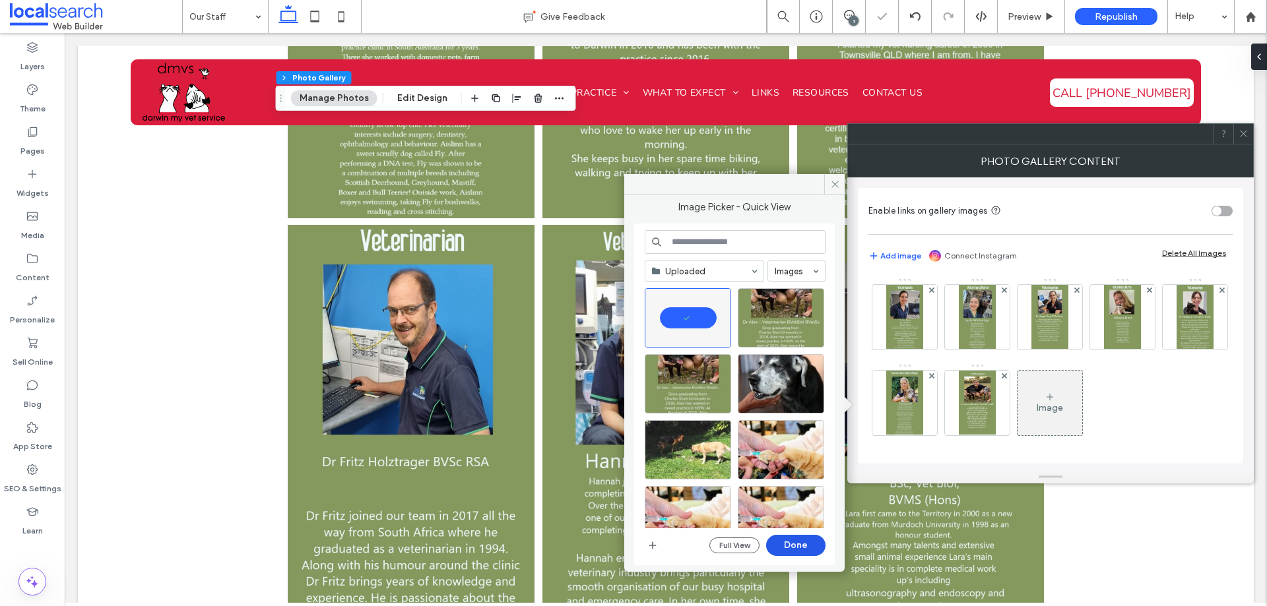
click at [800, 548] on button "Done" at bounding box center [795, 545] width 59 height 21
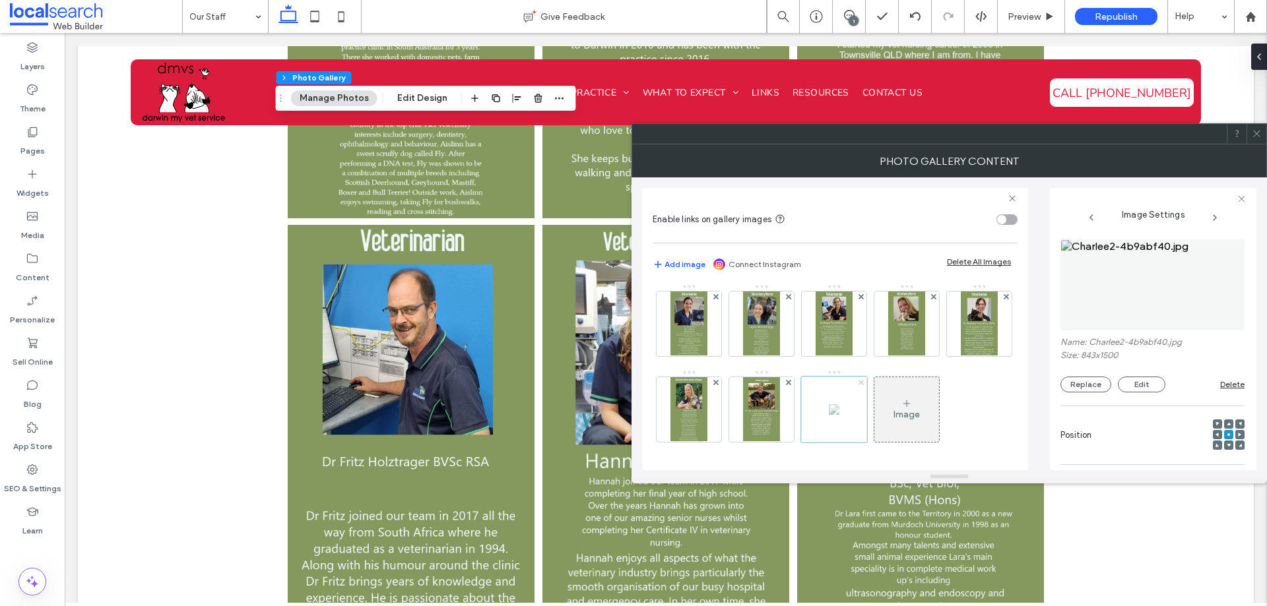
click at [859, 384] on icon at bounding box center [861, 382] width 5 height 5
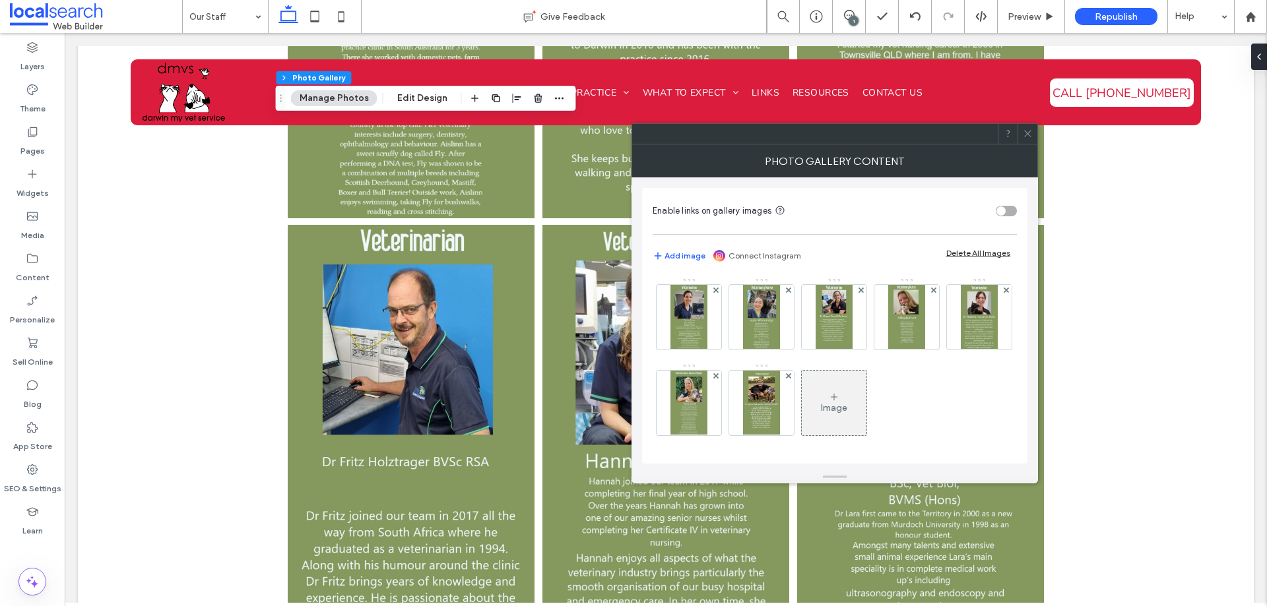
click at [860, 171] on div "Photo Gallery Content" at bounding box center [835, 161] width 406 height 33
click at [802, 402] on div "Image" at bounding box center [834, 403] width 65 height 62
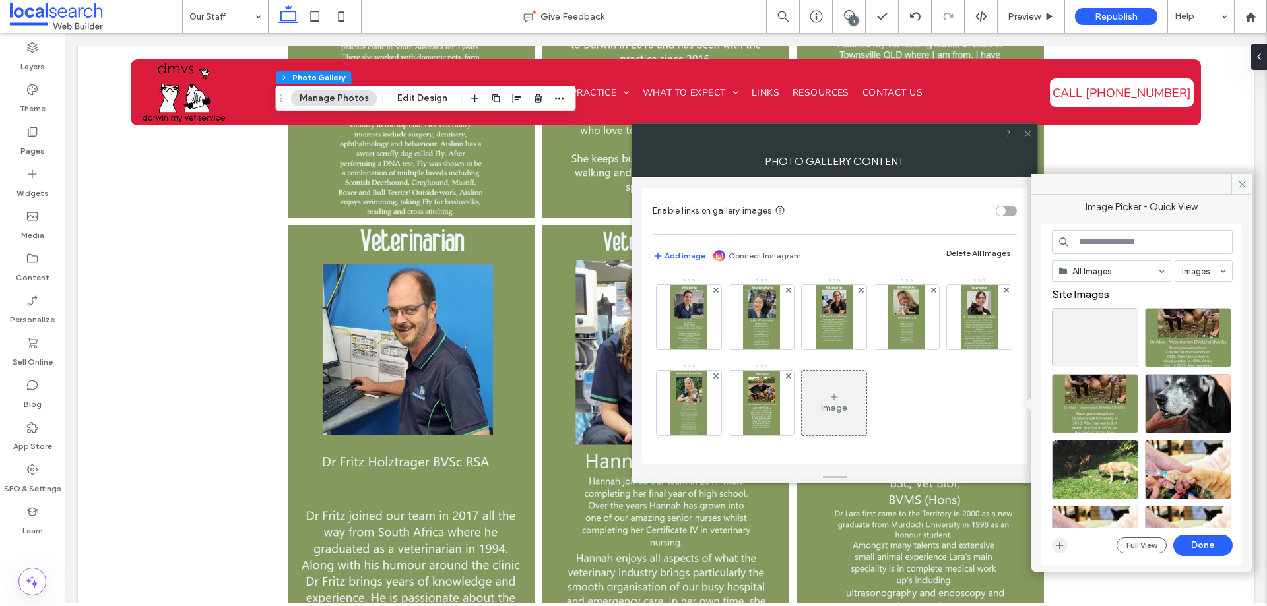
click at [1055, 544] on icon "button" at bounding box center [1059, 545] width 11 height 11
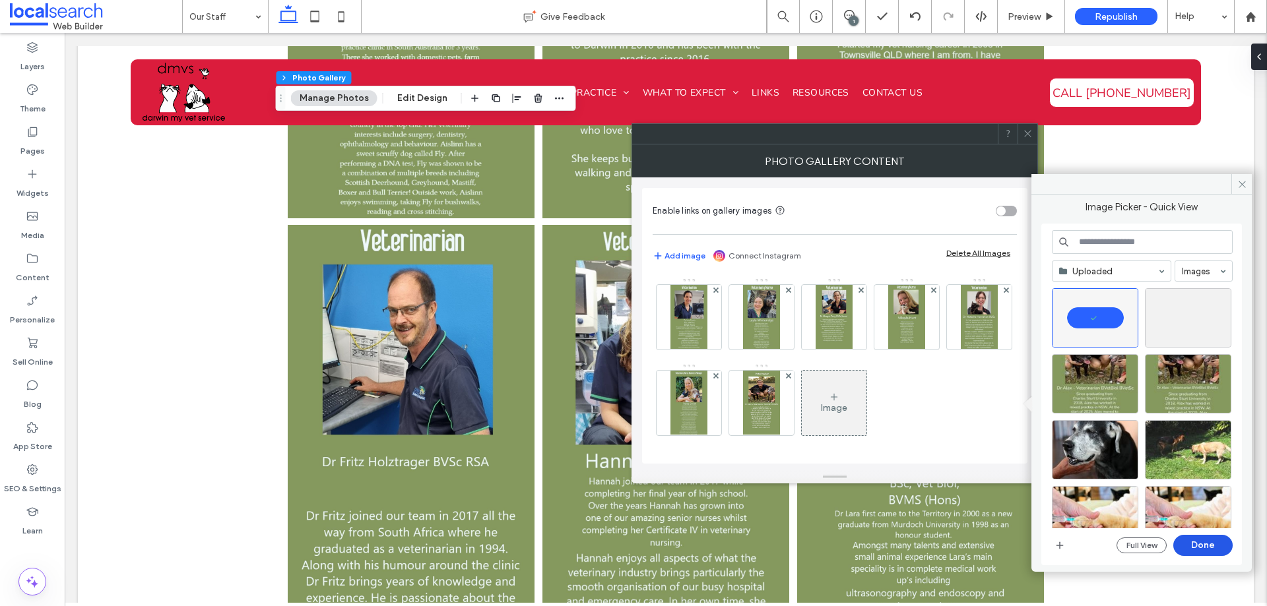
click at [1206, 552] on button "Done" at bounding box center [1202, 545] width 59 height 21
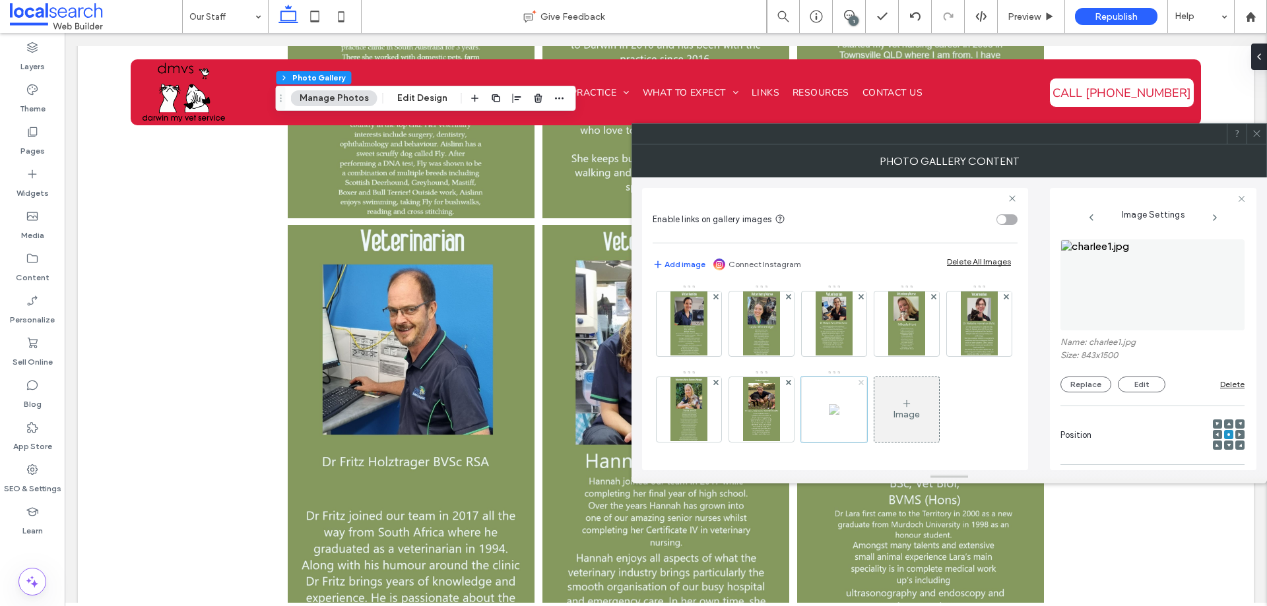
click at [859, 383] on icon at bounding box center [861, 382] width 5 height 5
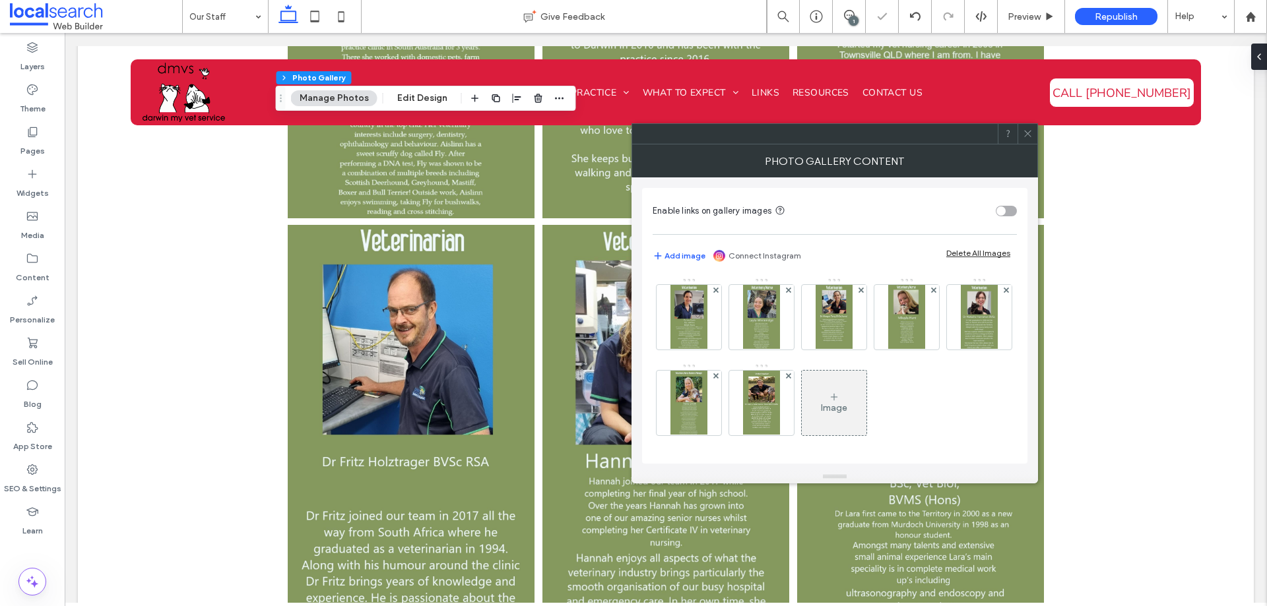
click at [802, 391] on div "Image" at bounding box center [834, 403] width 65 height 62
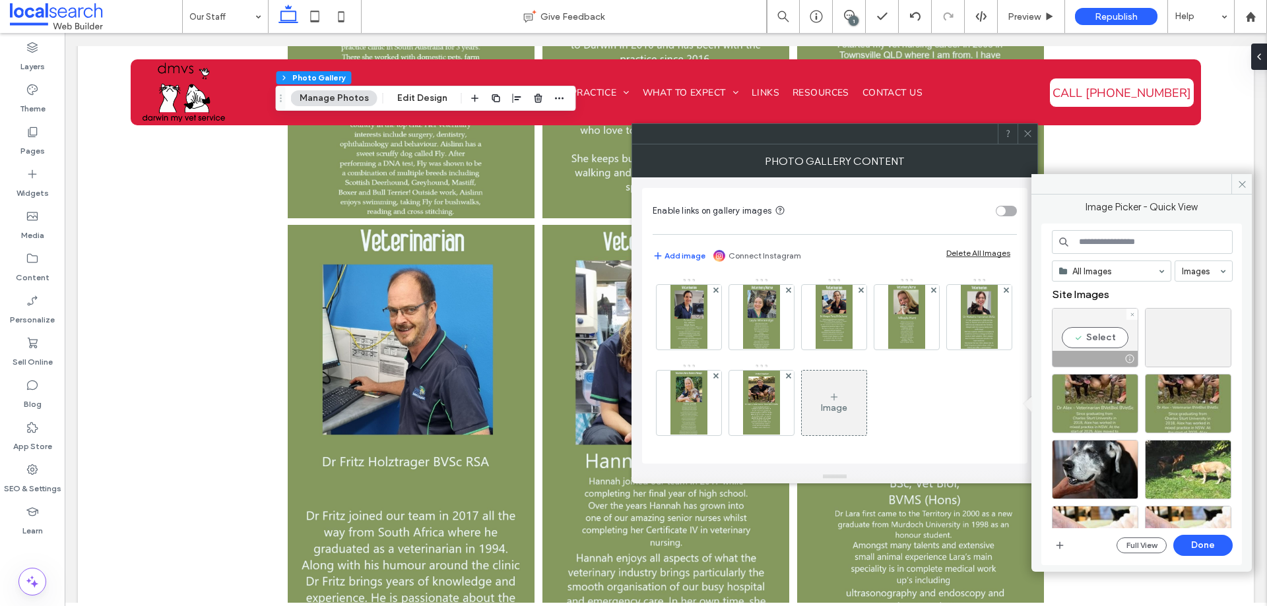
click at [1128, 312] on div at bounding box center [1131, 314] width 11 height 11
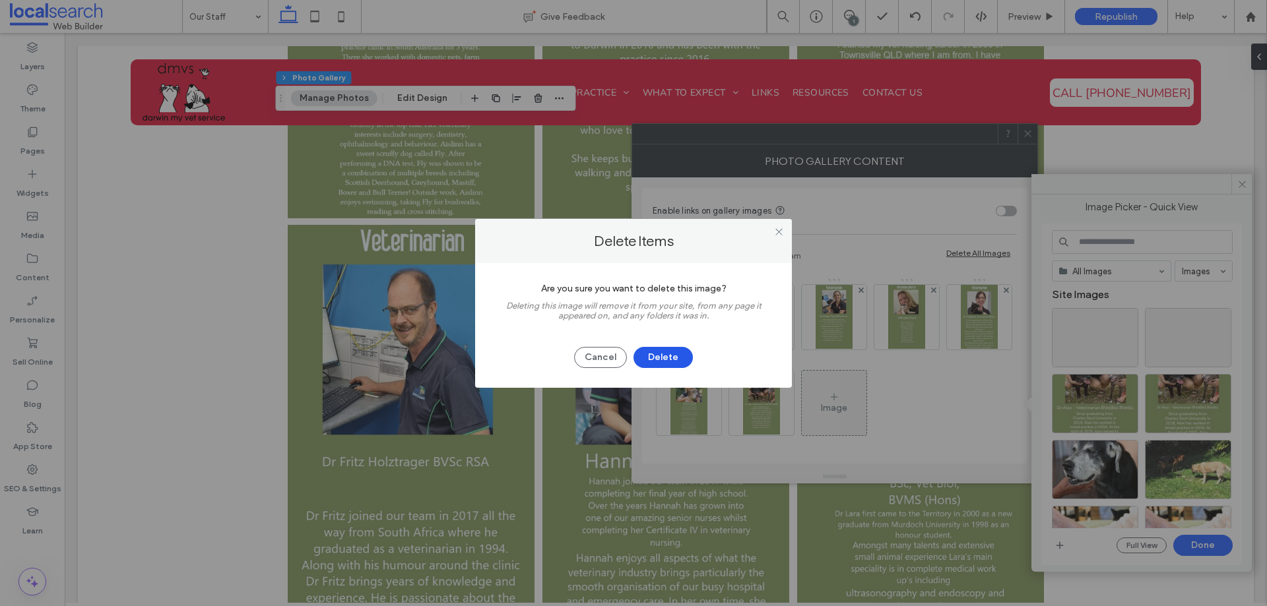
click at [663, 350] on button "Delete" at bounding box center [662, 357] width 59 height 21
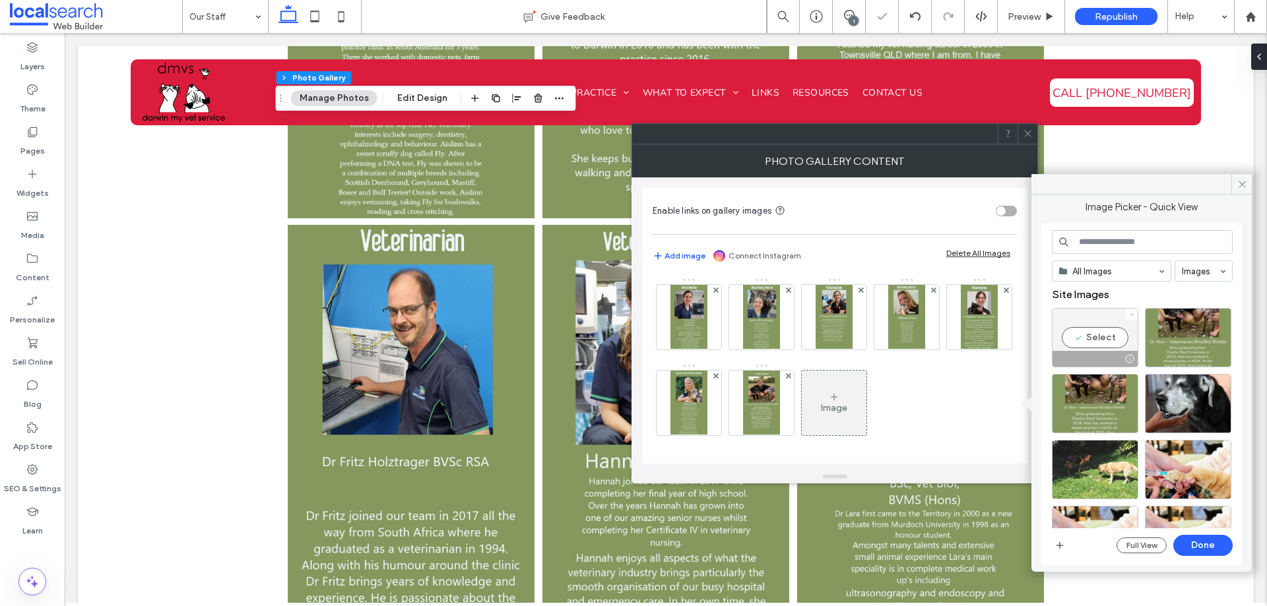
click at [1130, 312] on icon at bounding box center [1132, 314] width 5 height 5
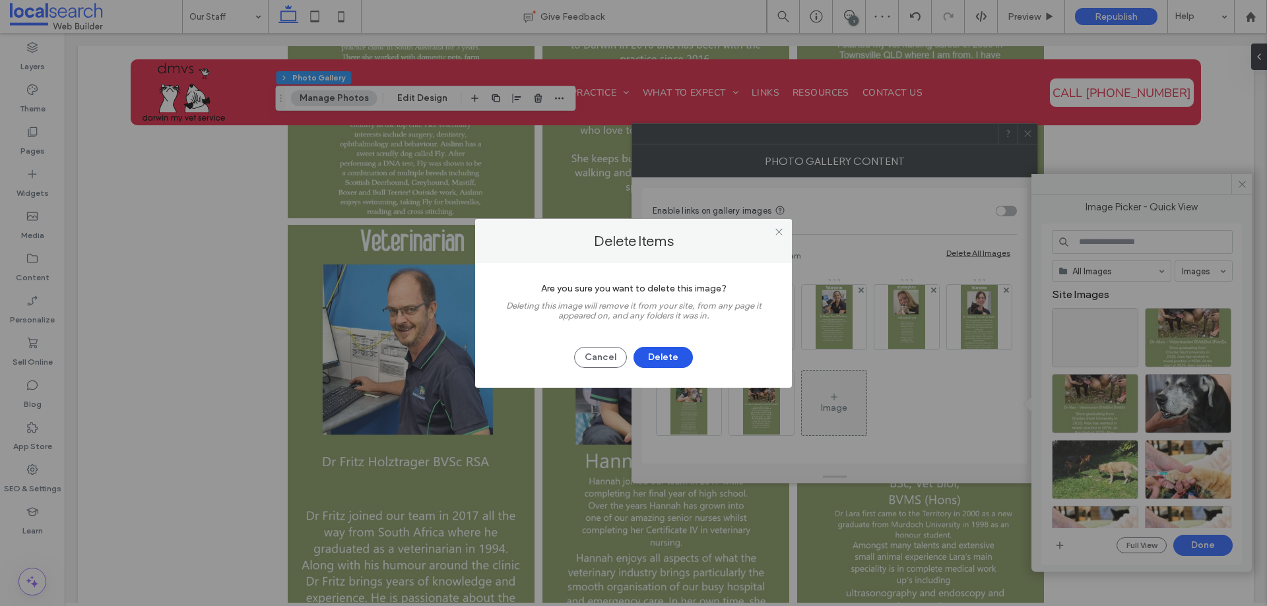
click at [662, 347] on button "Delete" at bounding box center [662, 357] width 59 height 21
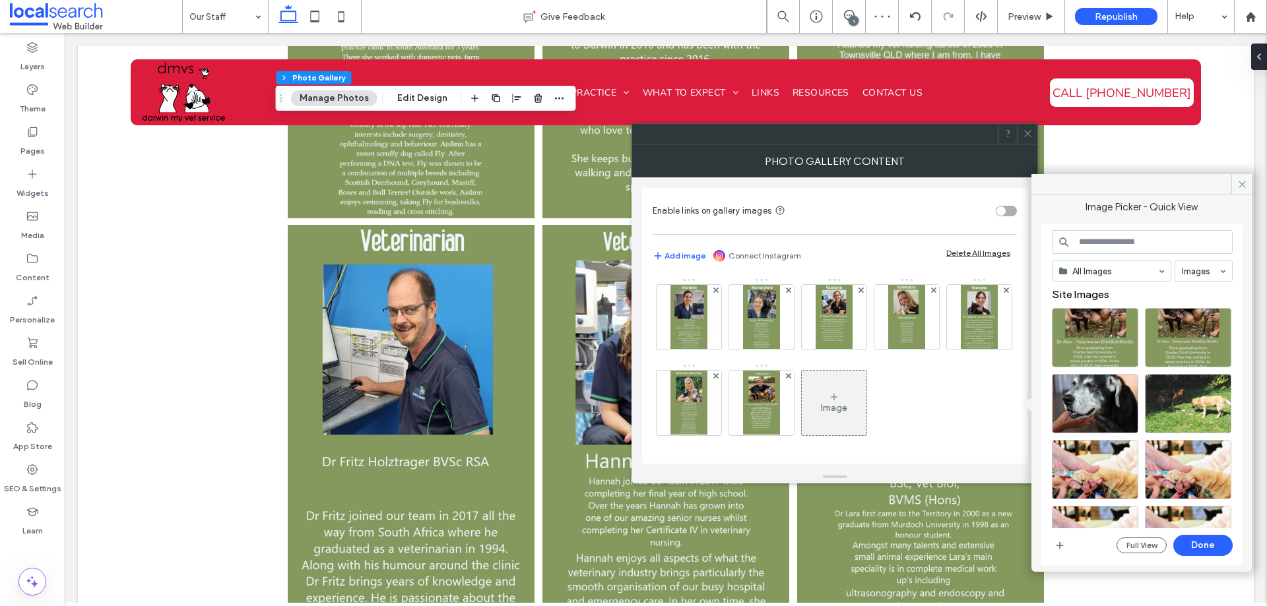
click at [802, 418] on div "Image" at bounding box center [834, 403] width 65 height 62
click at [1053, 543] on span "button" at bounding box center [1060, 546] width 16 height 16
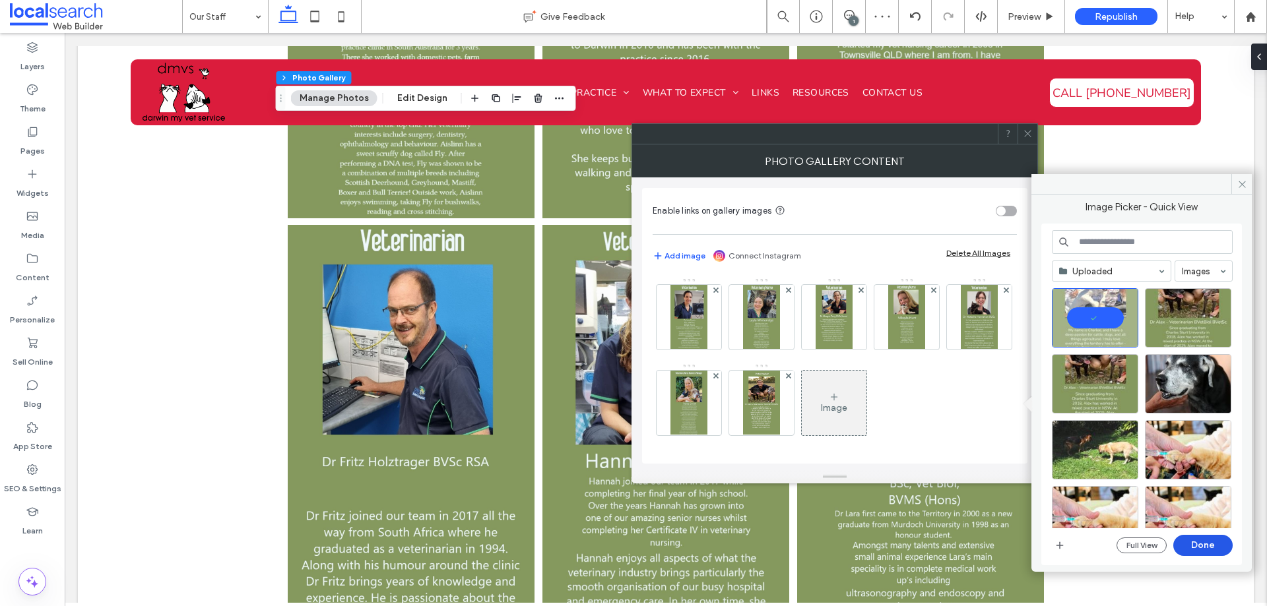
click at [1217, 538] on button "Done" at bounding box center [1202, 545] width 59 height 21
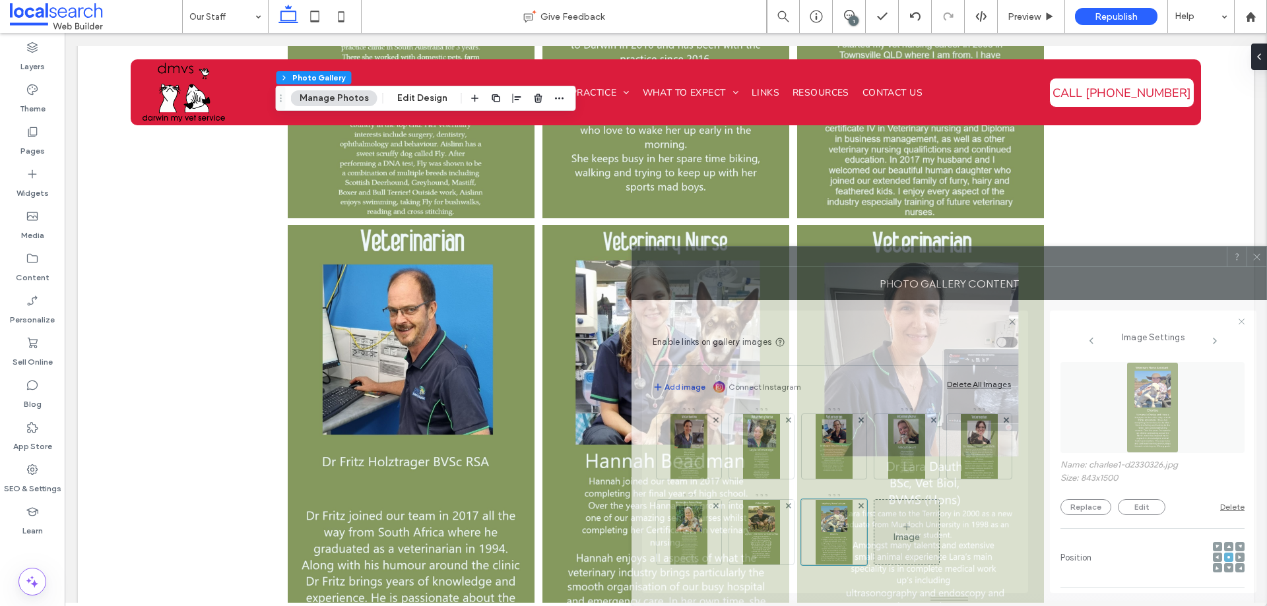
drag, startPoint x: 761, startPoint y: 248, endPoint x: 845, endPoint y: 348, distance: 130.2
click at [845, 348] on div "Photo Gallery Content Enable links on gallery images Add image Connect Instagra…" at bounding box center [949, 436] width 635 height 339
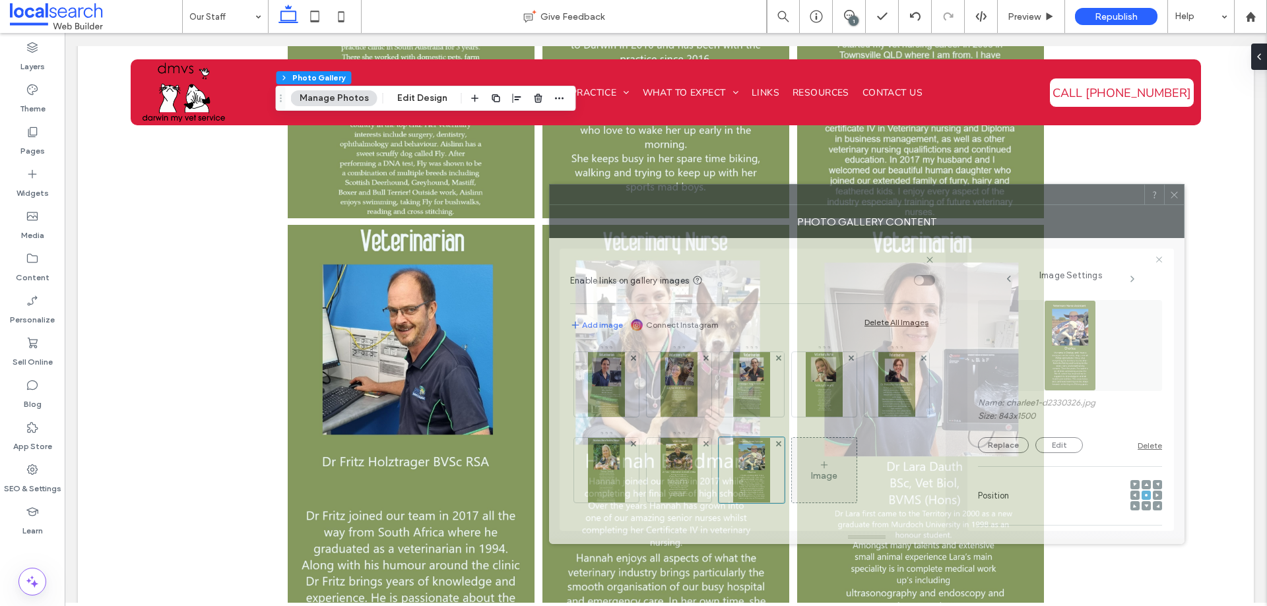
drag, startPoint x: 653, startPoint y: 309, endPoint x: 607, endPoint y: 217, distance: 103.3
click at [607, 217] on div "Photo Gallery Content" at bounding box center [866, 221] width 635 height 33
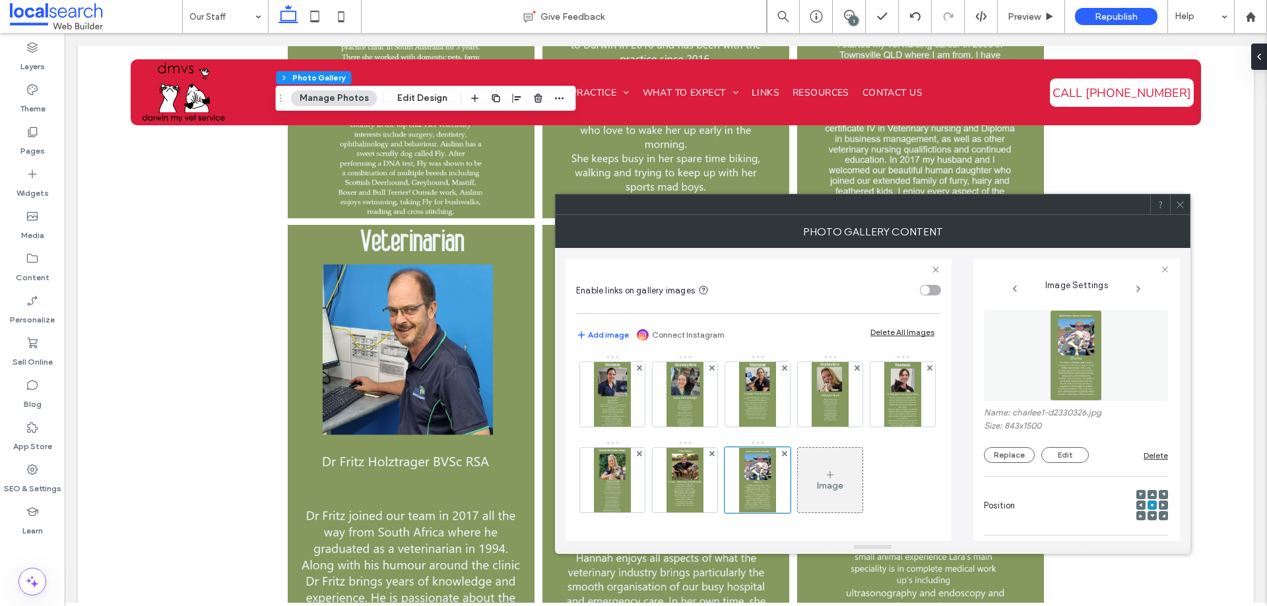
click at [861, 489] on div "Image" at bounding box center [758, 397] width 364 height 257
click at [714, 451] on use at bounding box center [711, 453] width 5 height 5
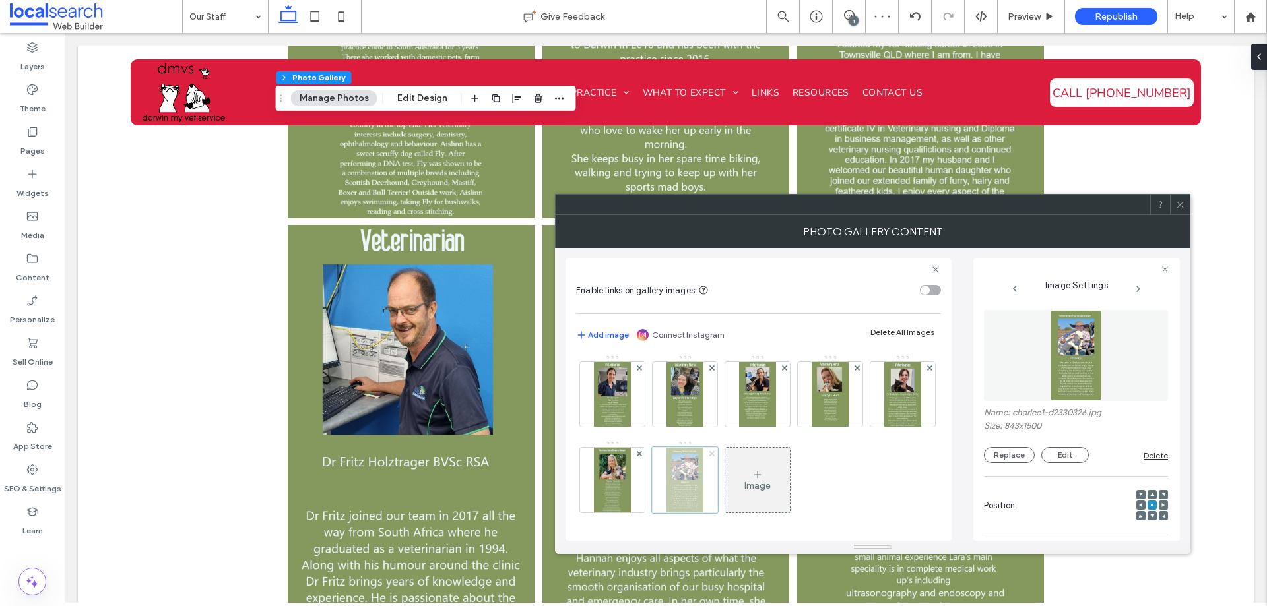
click at [714, 451] on use at bounding box center [711, 453] width 5 height 5
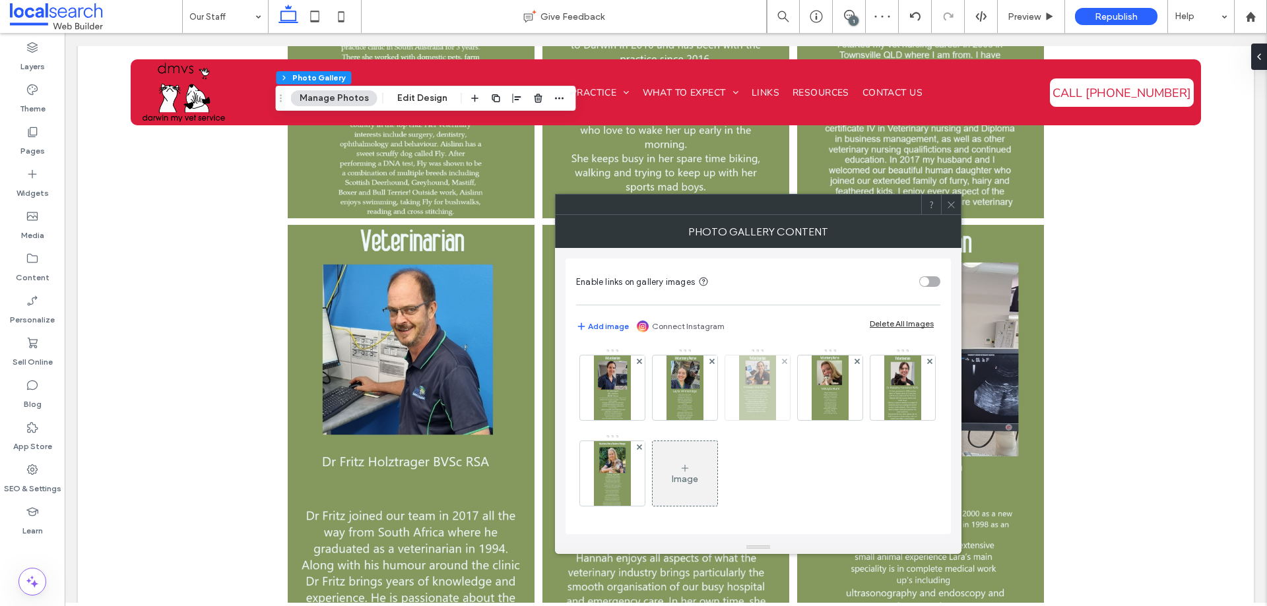
scroll to position [85, 0]
click at [717, 468] on div "Image" at bounding box center [685, 474] width 65 height 62
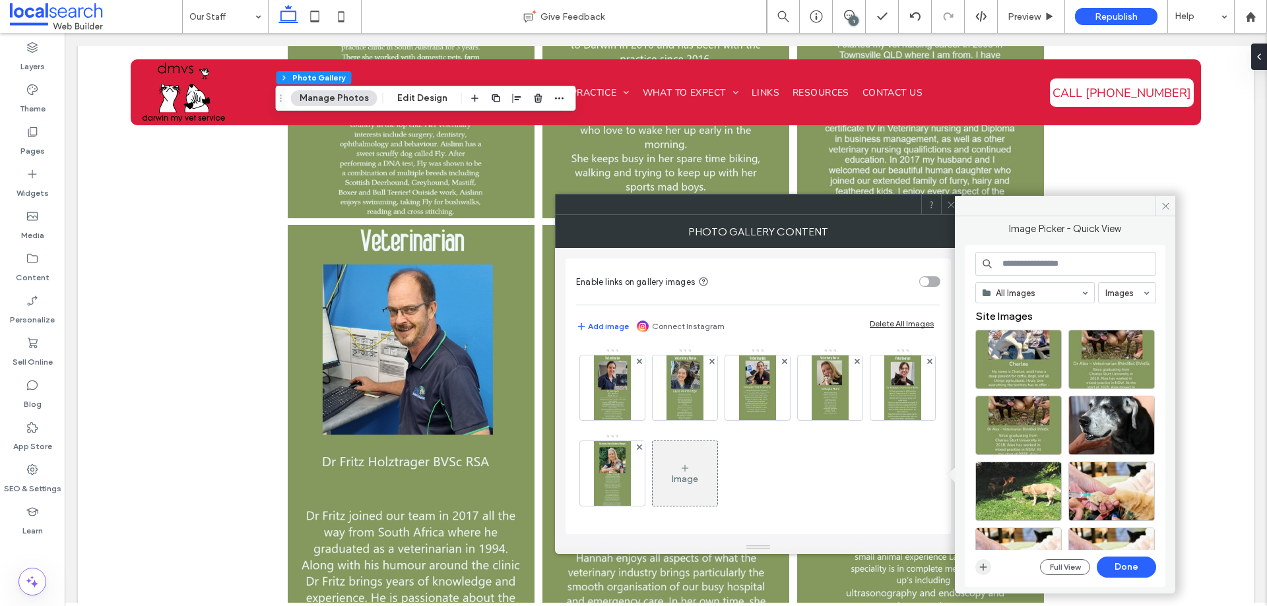
click at [987, 569] on icon "button" at bounding box center [983, 567] width 11 height 11
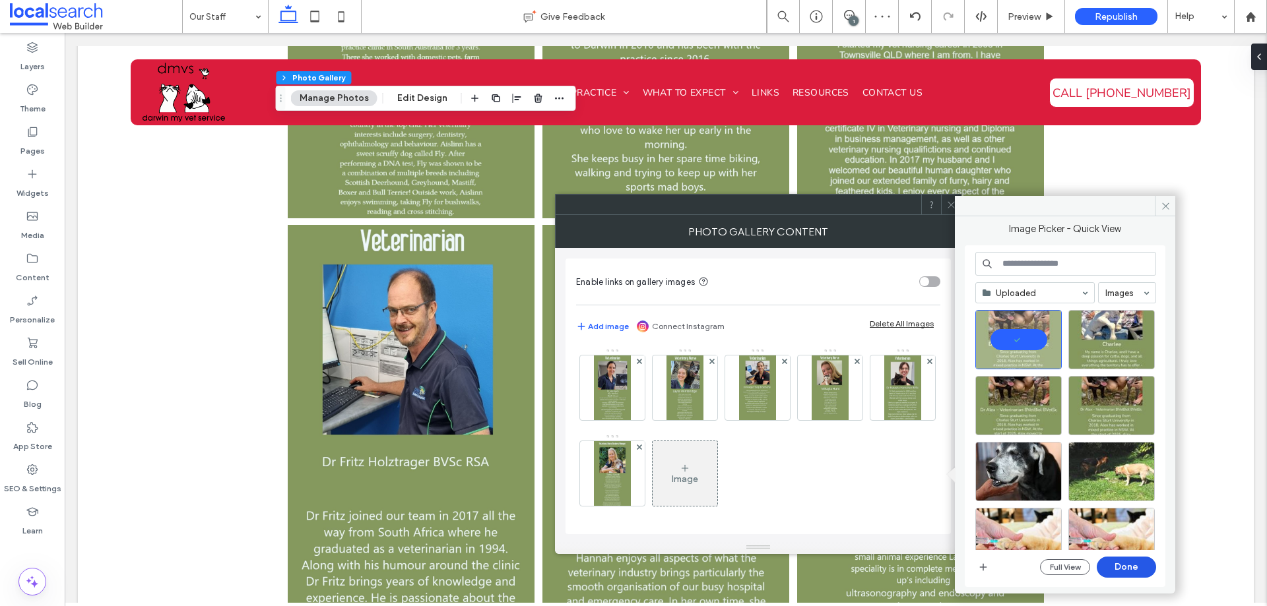
click at [1130, 564] on button "Done" at bounding box center [1126, 567] width 59 height 21
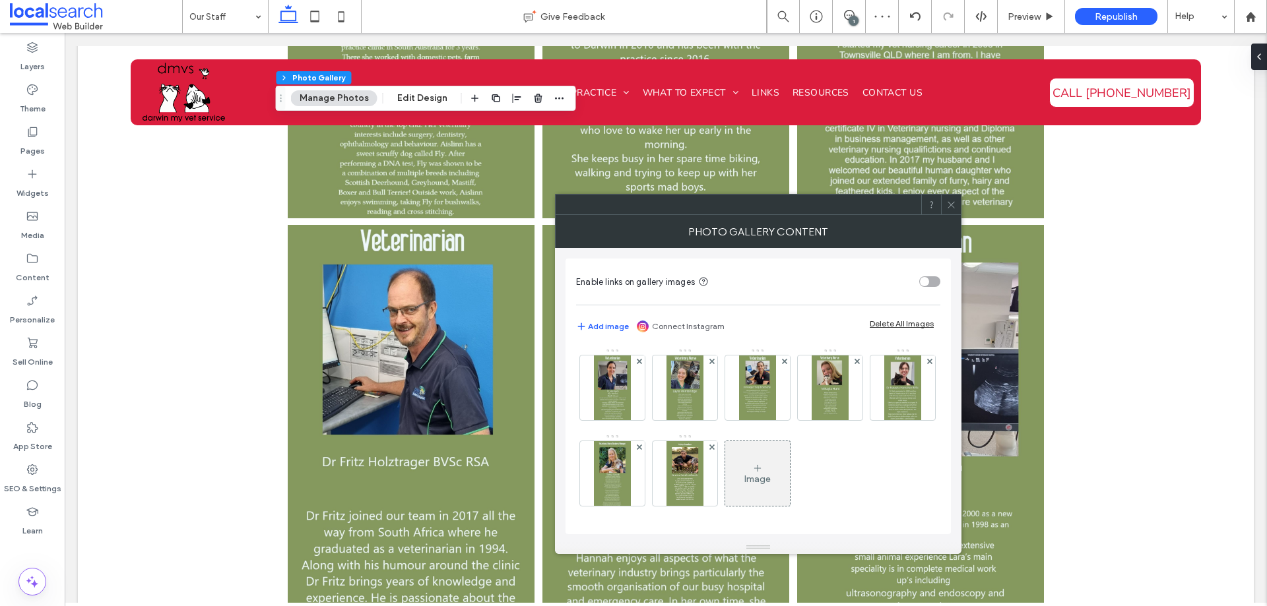
scroll to position [171, 0]
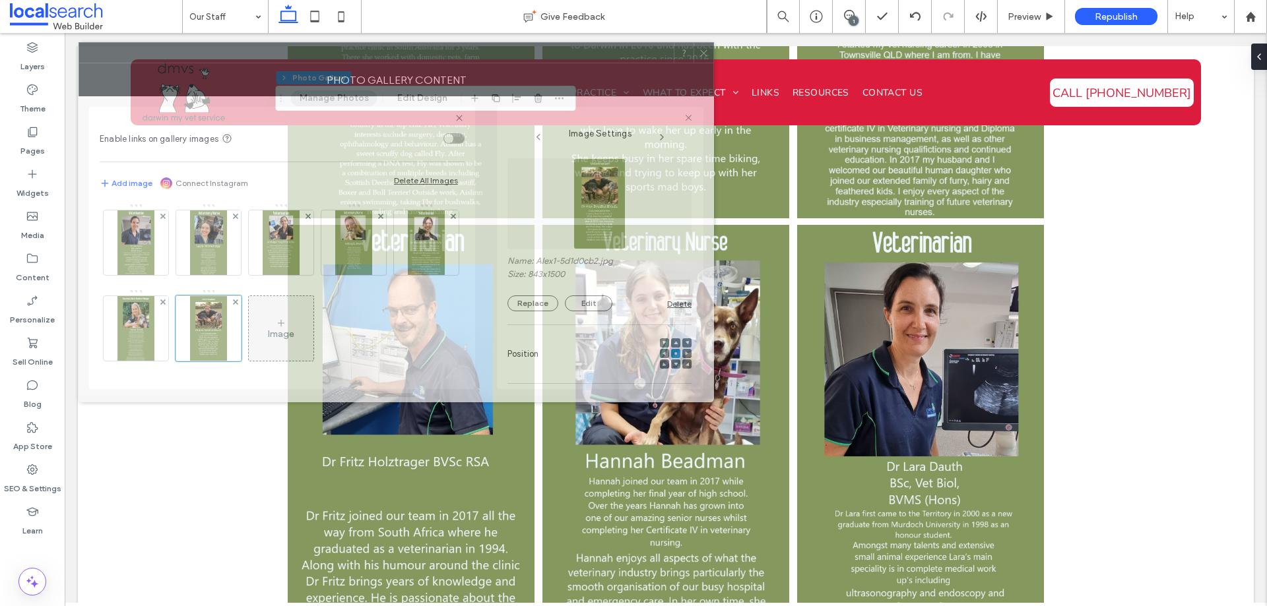
drag, startPoint x: 699, startPoint y: 223, endPoint x: 216, endPoint y: 73, distance: 505.3
click at [216, 73] on div "Photo Gallery Content" at bounding box center [396, 79] width 635 height 33
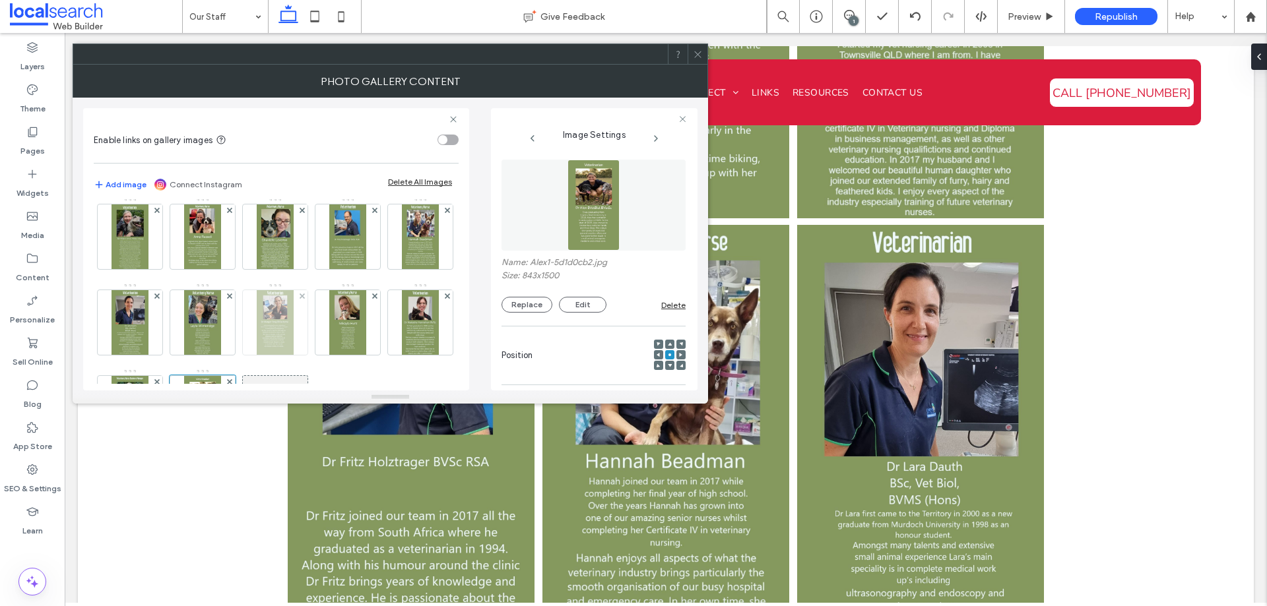
scroll to position [0, 0]
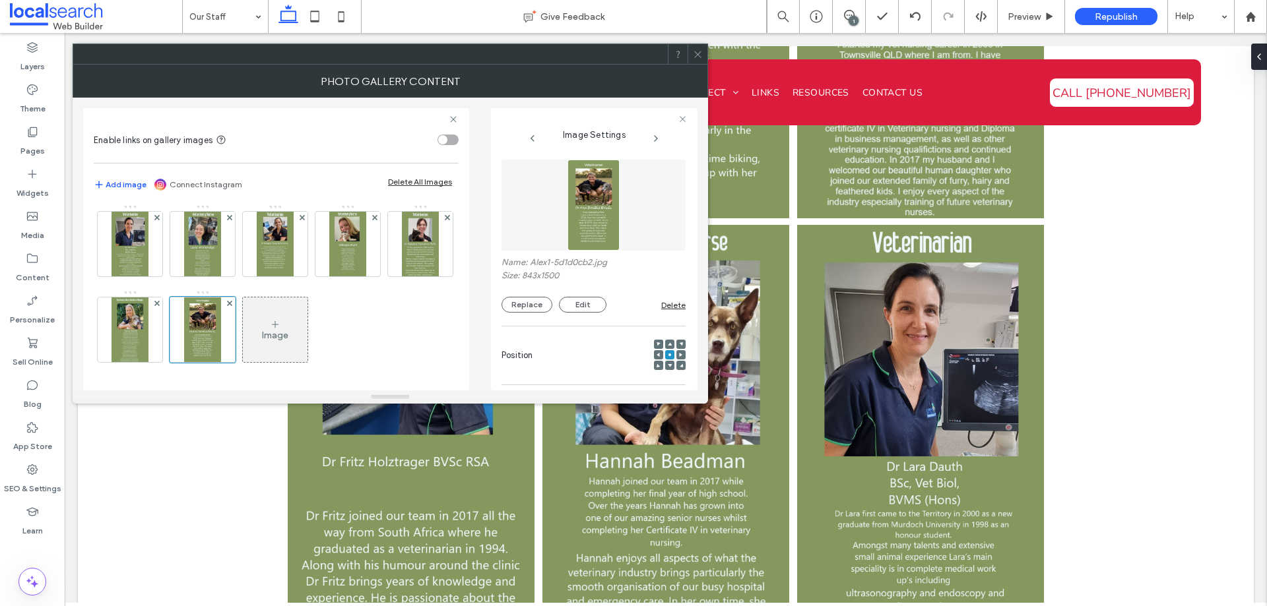
click at [243, 315] on div "Image" at bounding box center [275, 330] width 65 height 62
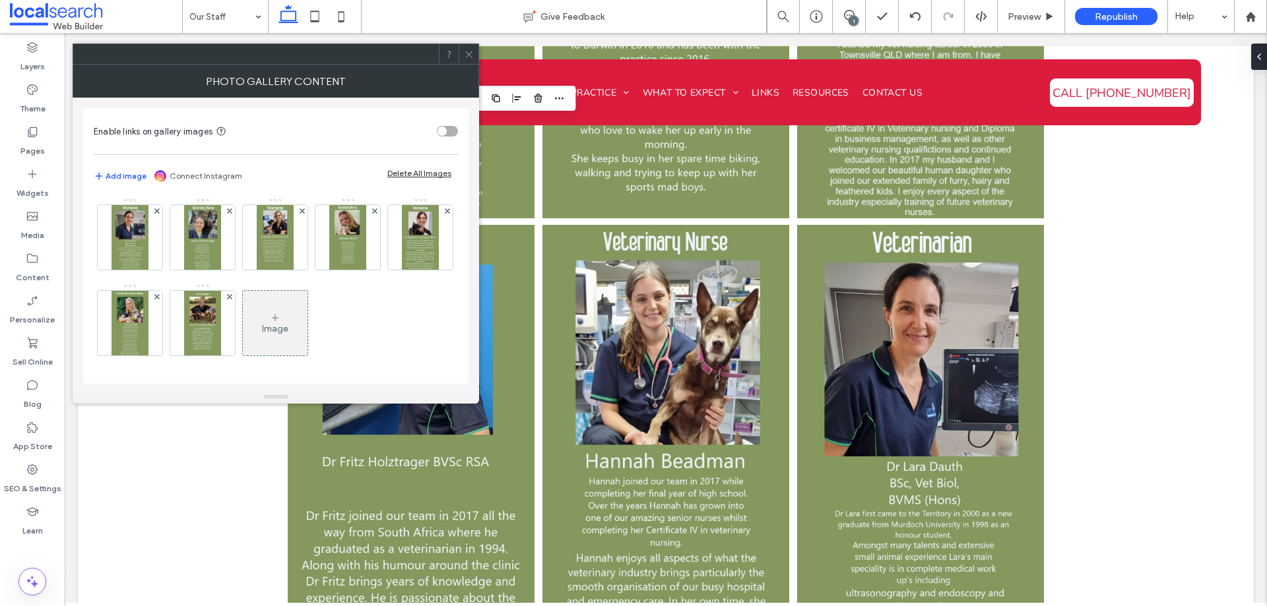
scroll to position [171, 0]
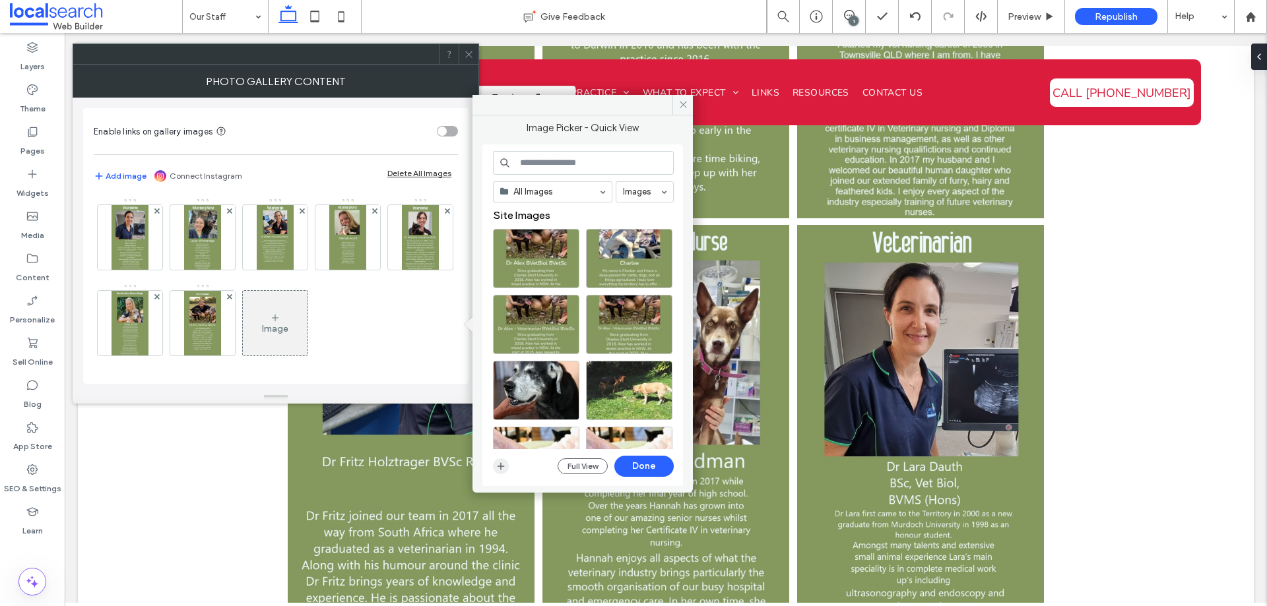
click at [501, 465] on icon "button" at bounding box center [501, 466] width 11 height 11
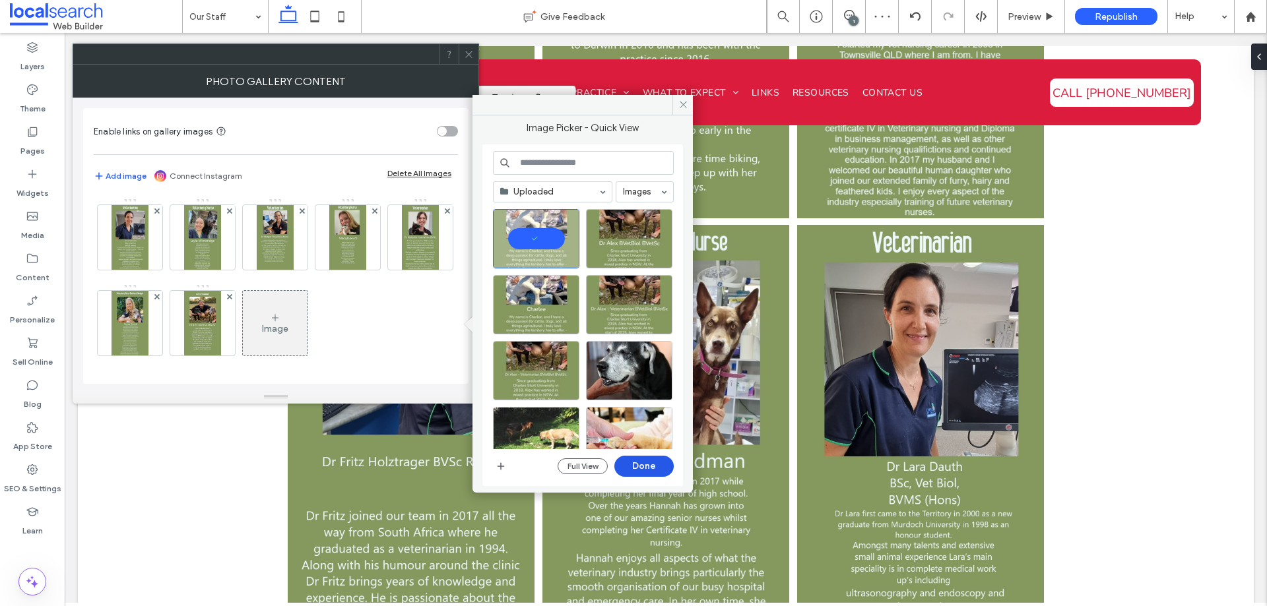
click at [643, 475] on button "Done" at bounding box center [643, 466] width 59 height 21
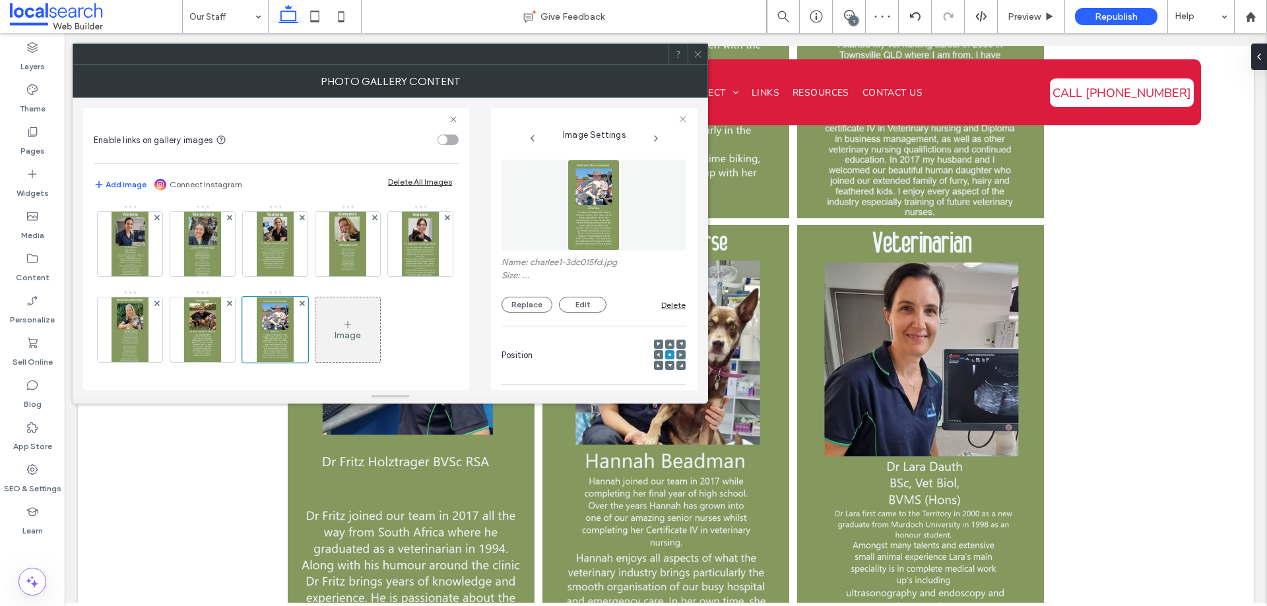
scroll to position [173, 0]
click at [699, 55] on icon at bounding box center [698, 54] width 10 height 10
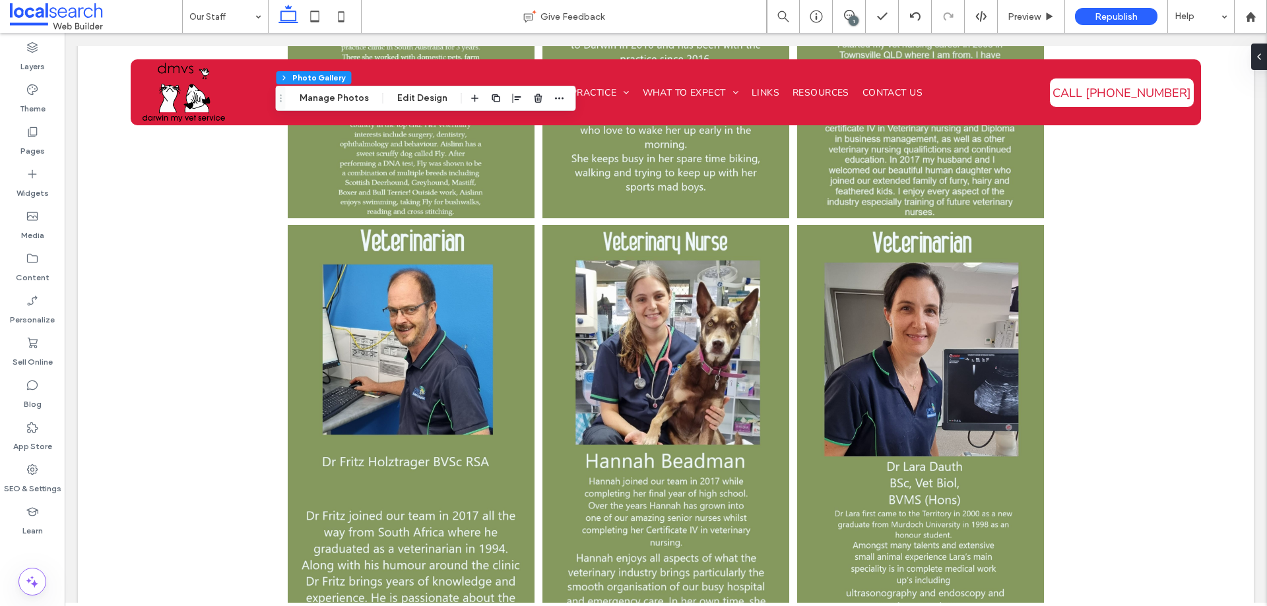
click at [853, 22] on div "1" at bounding box center [854, 21] width 10 height 10
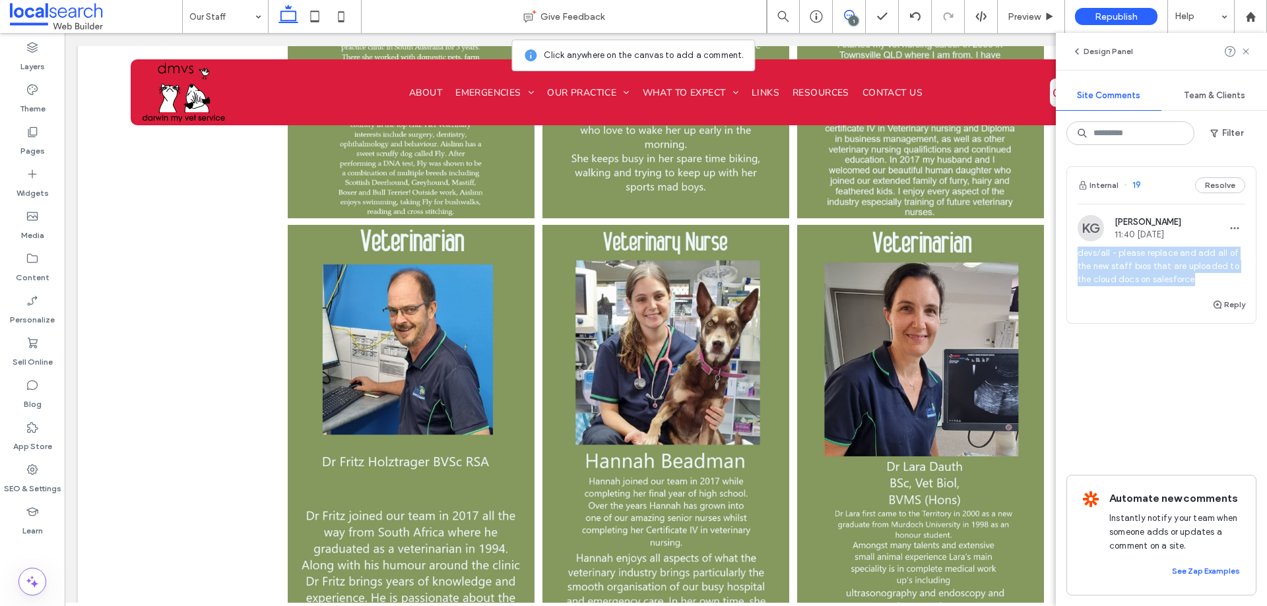
drag, startPoint x: 1076, startPoint y: 251, endPoint x: 1200, endPoint y: 278, distance: 126.8
click at [1200, 278] on div "KG Katie Gibson 11:40 Aug 14 2025 devs/all - please replace and add all of the …" at bounding box center [1161, 256] width 189 height 82
copy span "devs/all - please replace and add all of the new staff bios that are uploaded t…"
click at [1247, 48] on icon at bounding box center [1246, 51] width 11 height 11
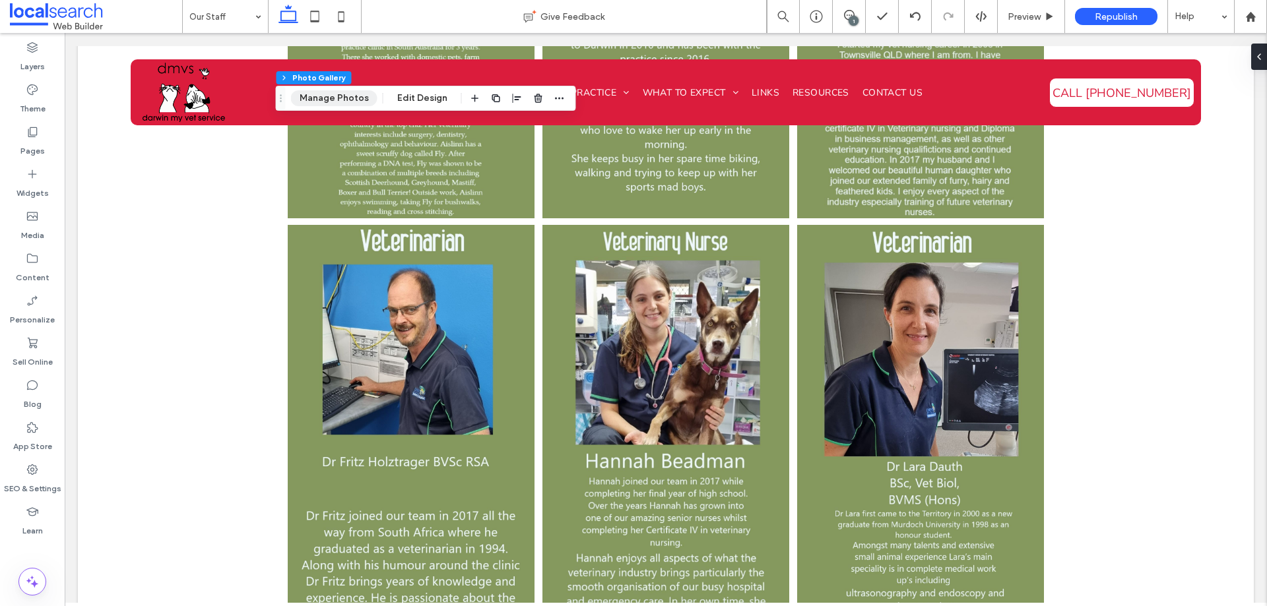
click at [330, 102] on button "Manage Photos" at bounding box center [334, 98] width 86 height 16
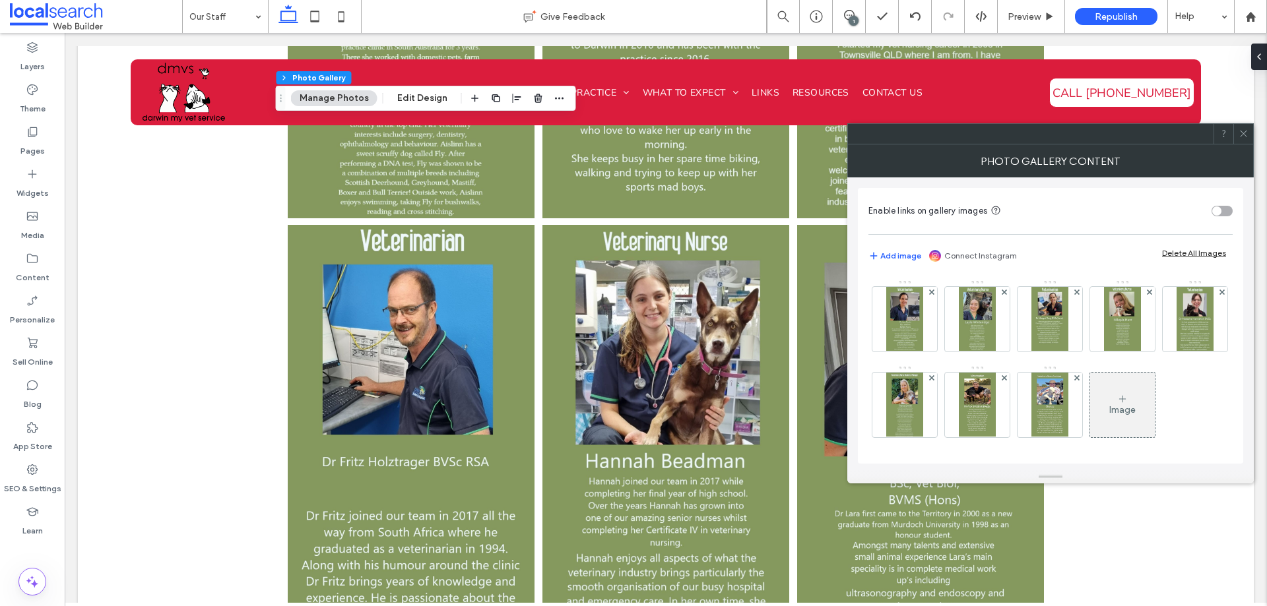
scroll to position [171, 0]
click at [1109, 405] on div "Image" at bounding box center [1122, 408] width 26 height 11
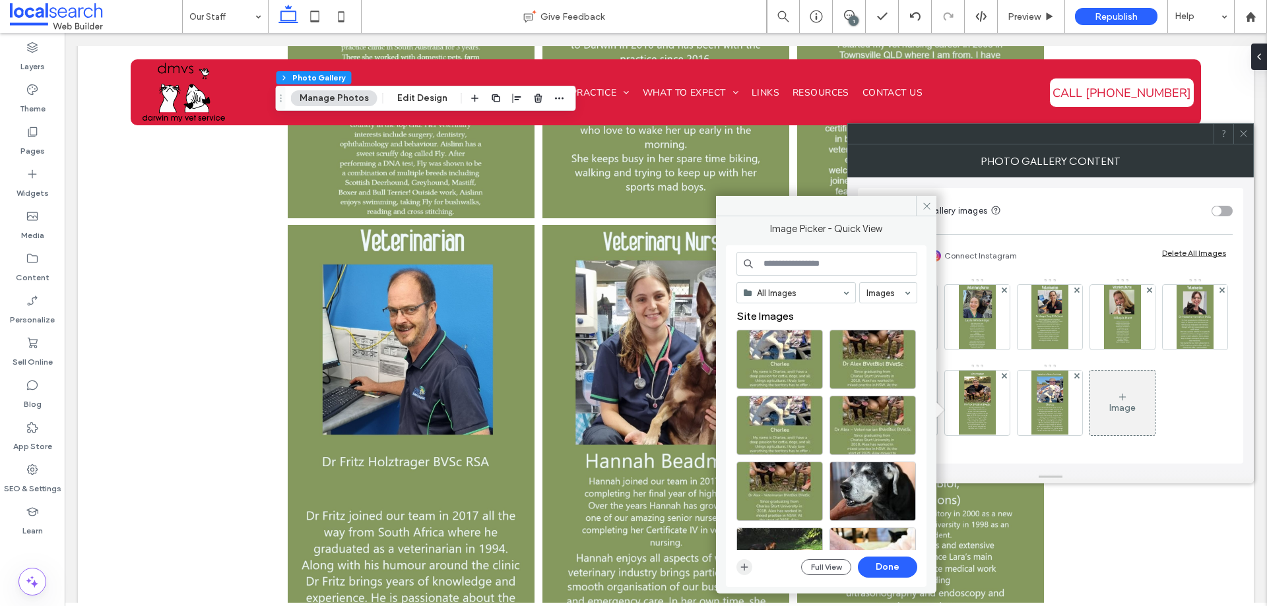
click at [745, 566] on icon "button" at bounding box center [744, 567] width 11 height 11
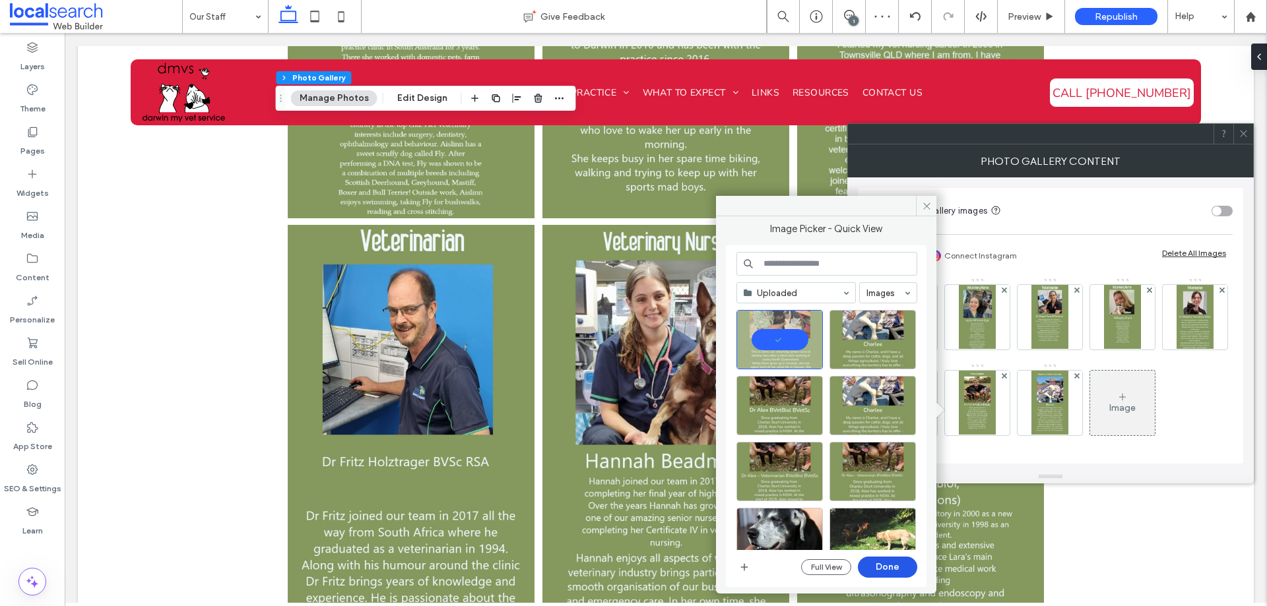
click at [878, 562] on button "Done" at bounding box center [887, 567] width 59 height 21
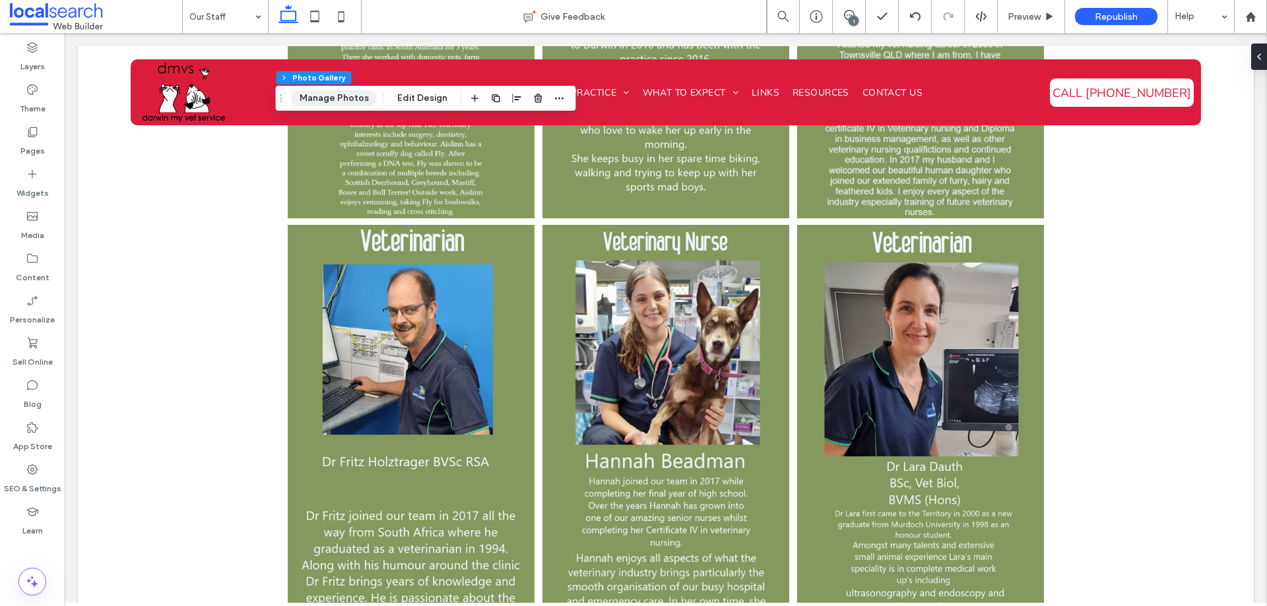
click at [318, 92] on button "Manage Photos" at bounding box center [334, 98] width 86 height 16
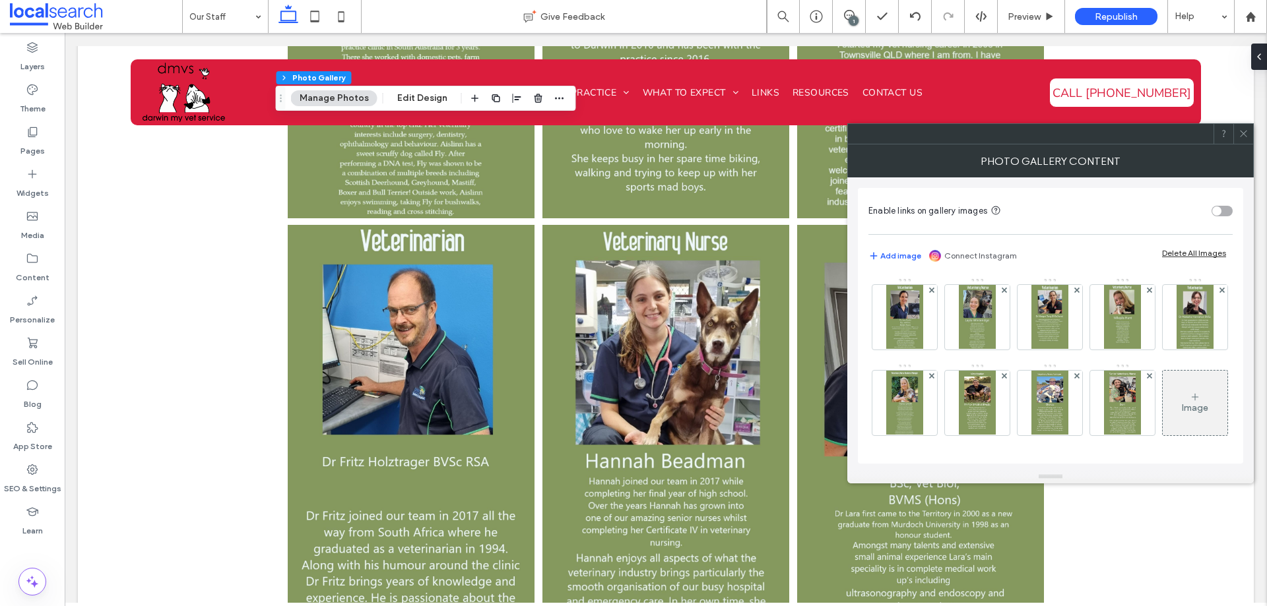
click at [1163, 414] on div "Image" at bounding box center [1195, 403] width 65 height 62
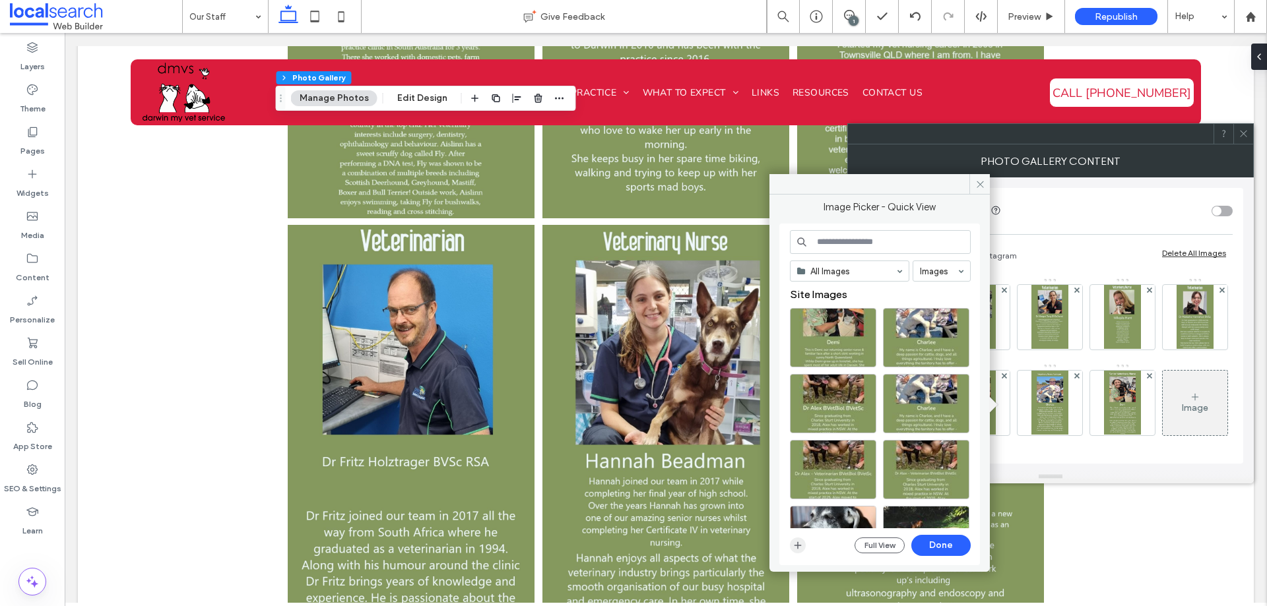
click at [797, 547] on icon "button" at bounding box center [798, 545] width 11 height 11
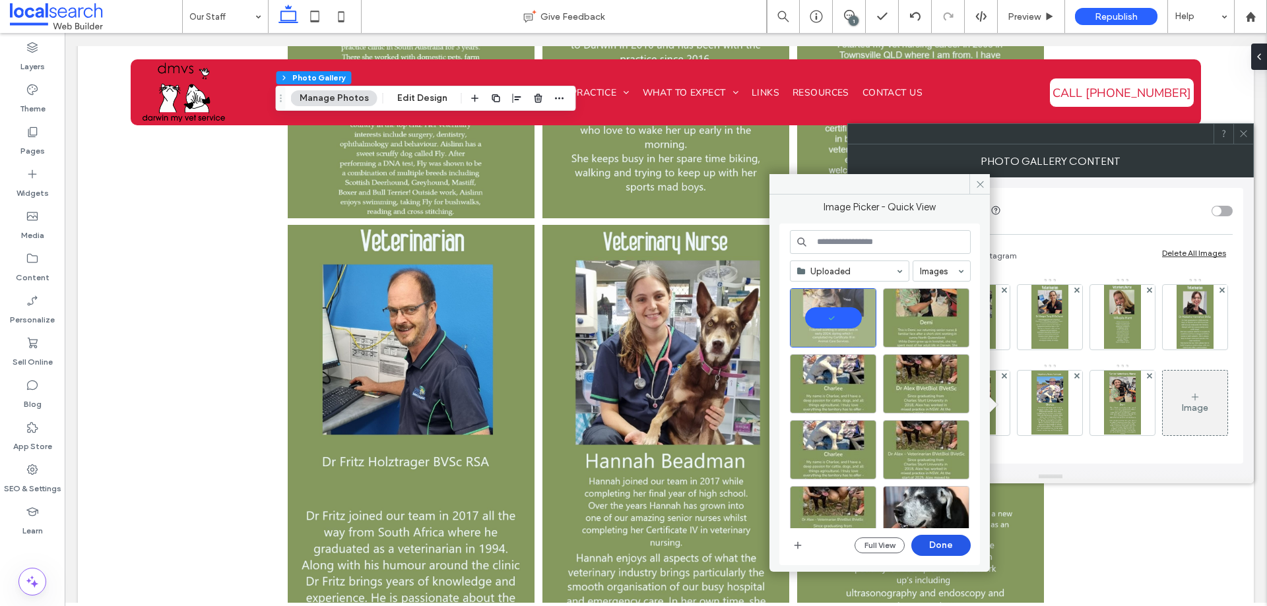
click at [946, 545] on button "Done" at bounding box center [940, 545] width 59 height 21
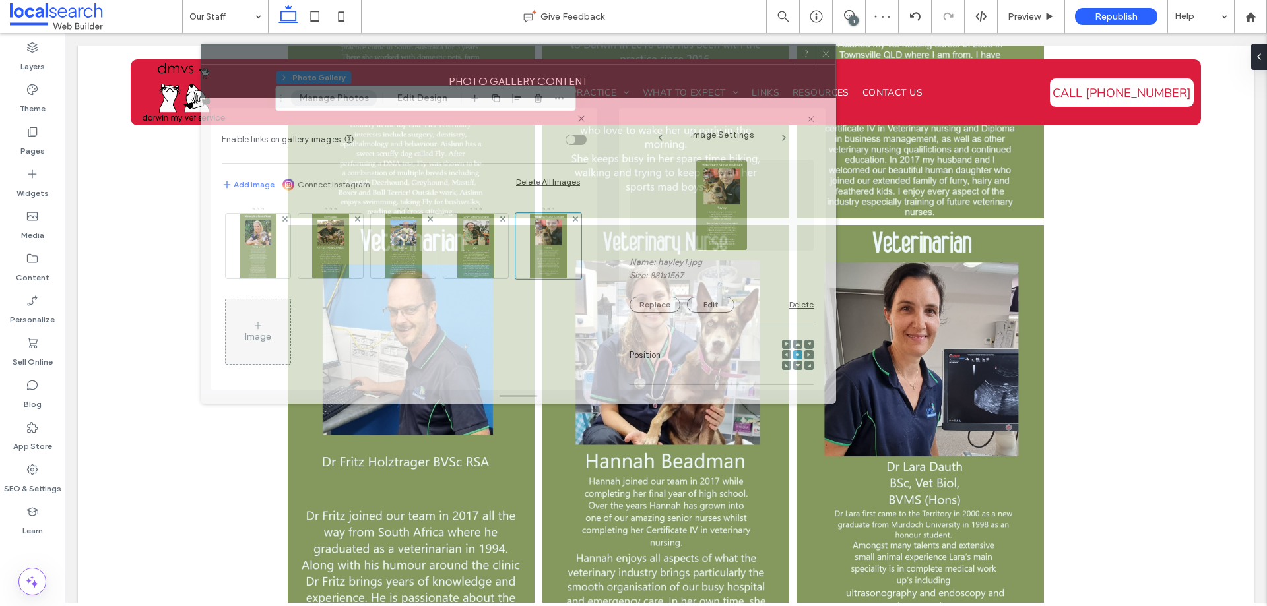
drag, startPoint x: 793, startPoint y: 141, endPoint x: 362, endPoint y: 61, distance: 438.2
click at [362, 61] on div at bounding box center [498, 54] width 595 height 20
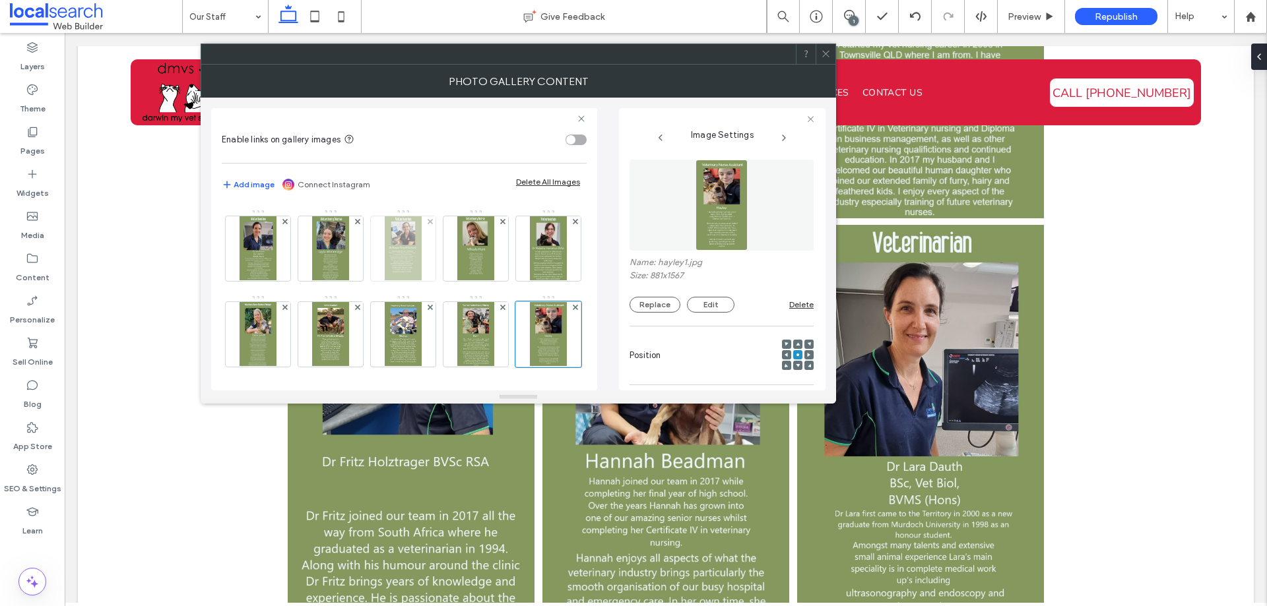
scroll to position [173, 0]
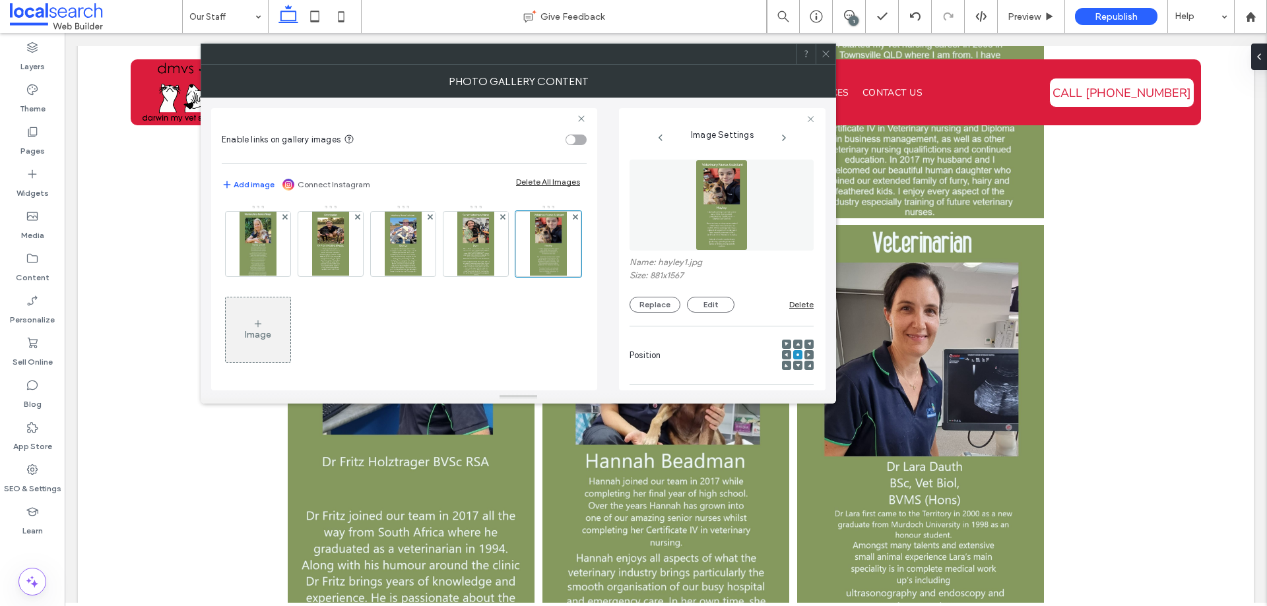
click at [327, 380] on div "Image" at bounding box center [404, 204] width 364 height 356
click at [271, 331] on div "Image" at bounding box center [258, 334] width 26 height 11
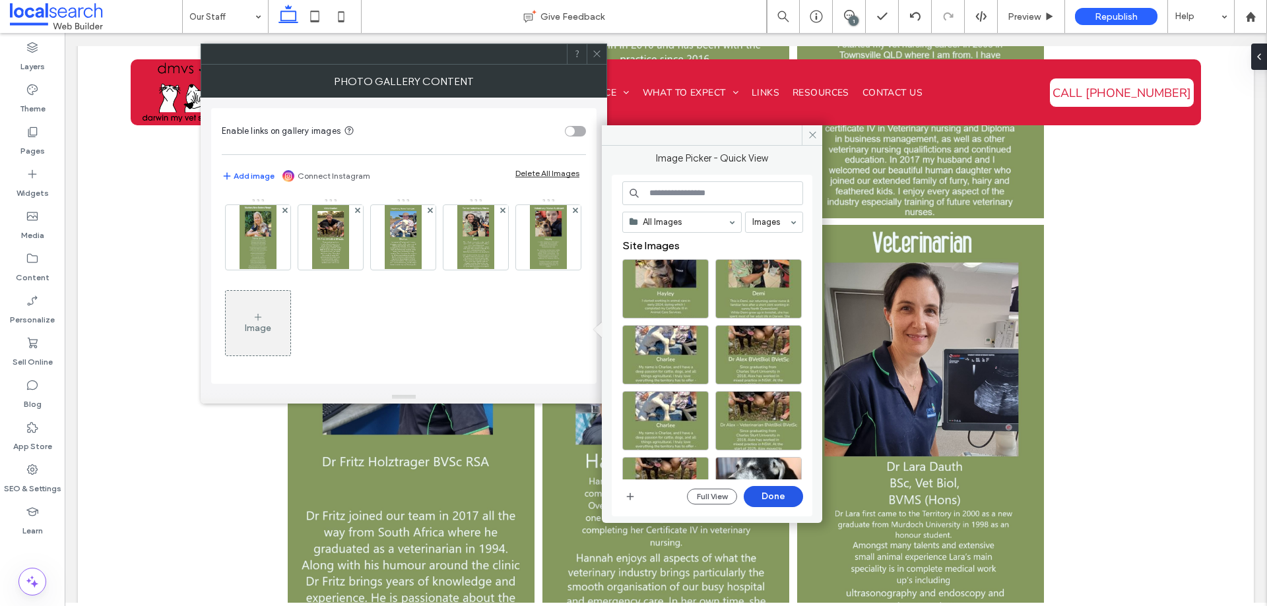
click at [772, 497] on button "Done" at bounding box center [773, 496] width 59 height 21
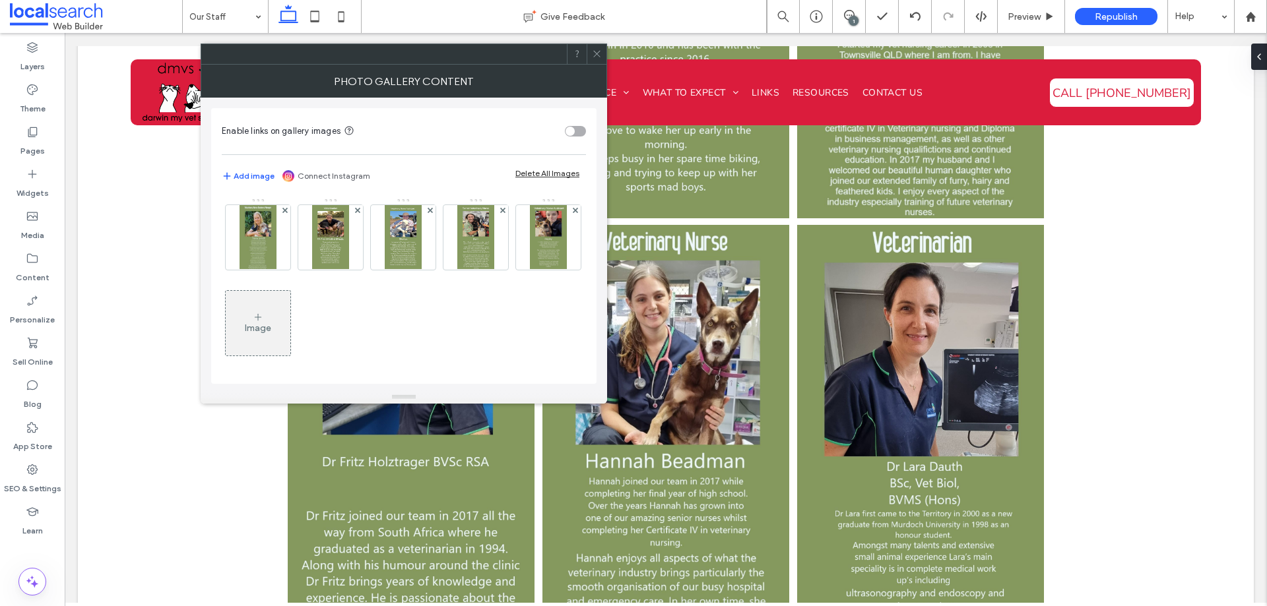
click at [290, 322] on div "Image" at bounding box center [258, 323] width 65 height 62
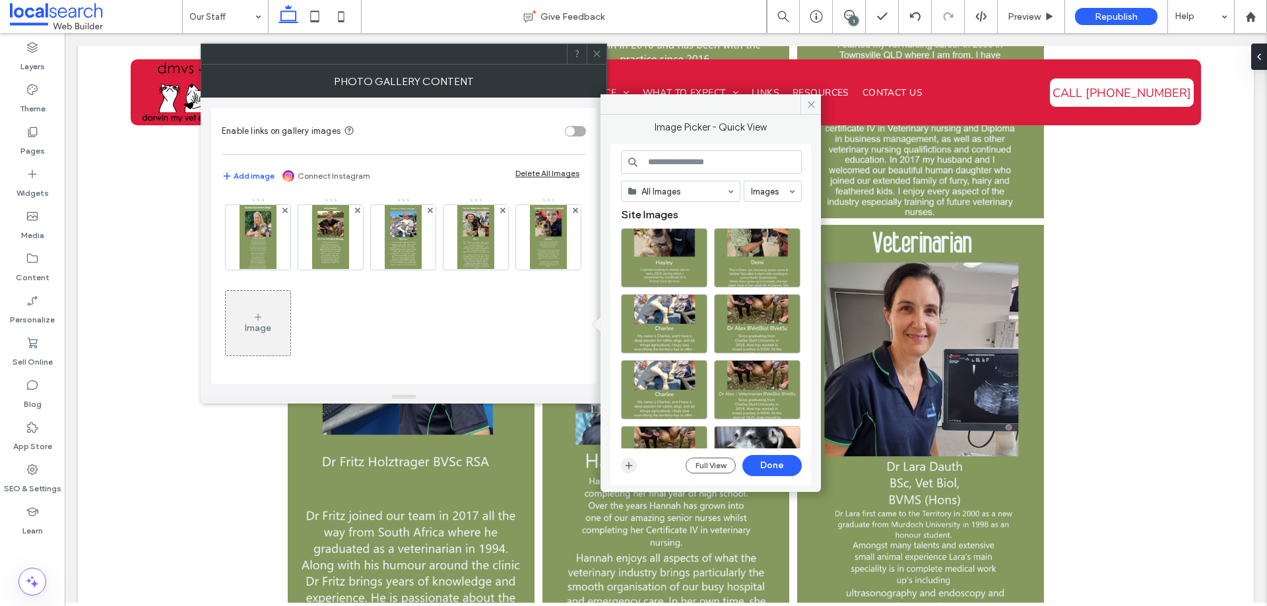
click at [631, 463] on icon "button" at bounding box center [629, 466] width 11 height 11
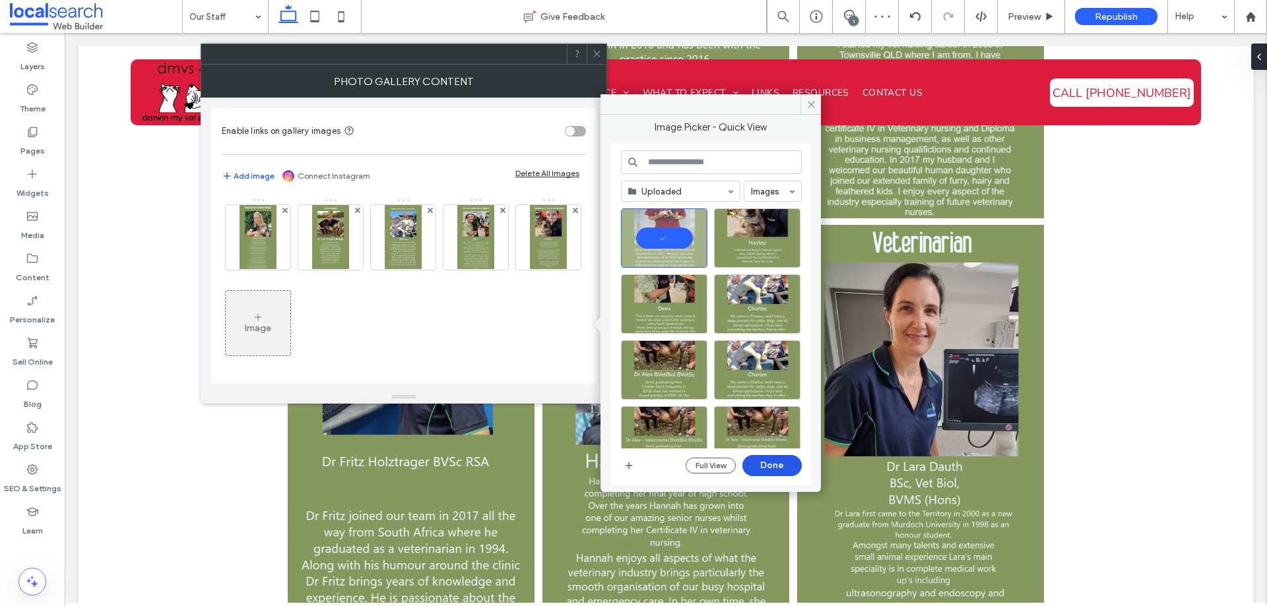
click at [777, 465] on button "Done" at bounding box center [771, 465] width 59 height 21
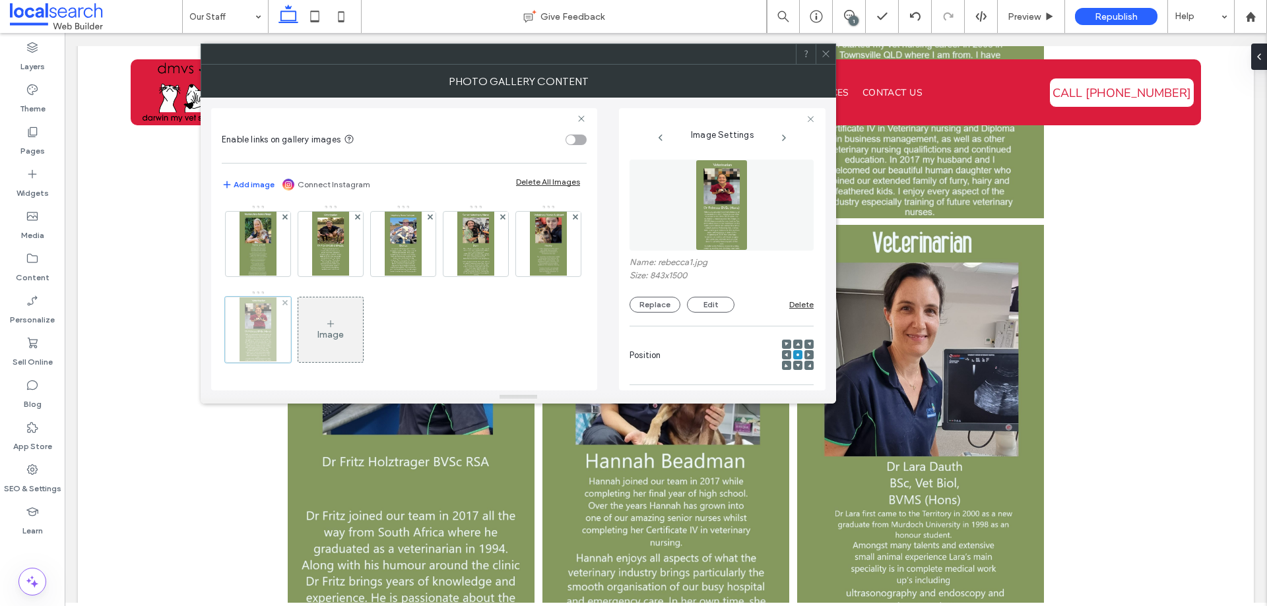
scroll to position [259, 0]
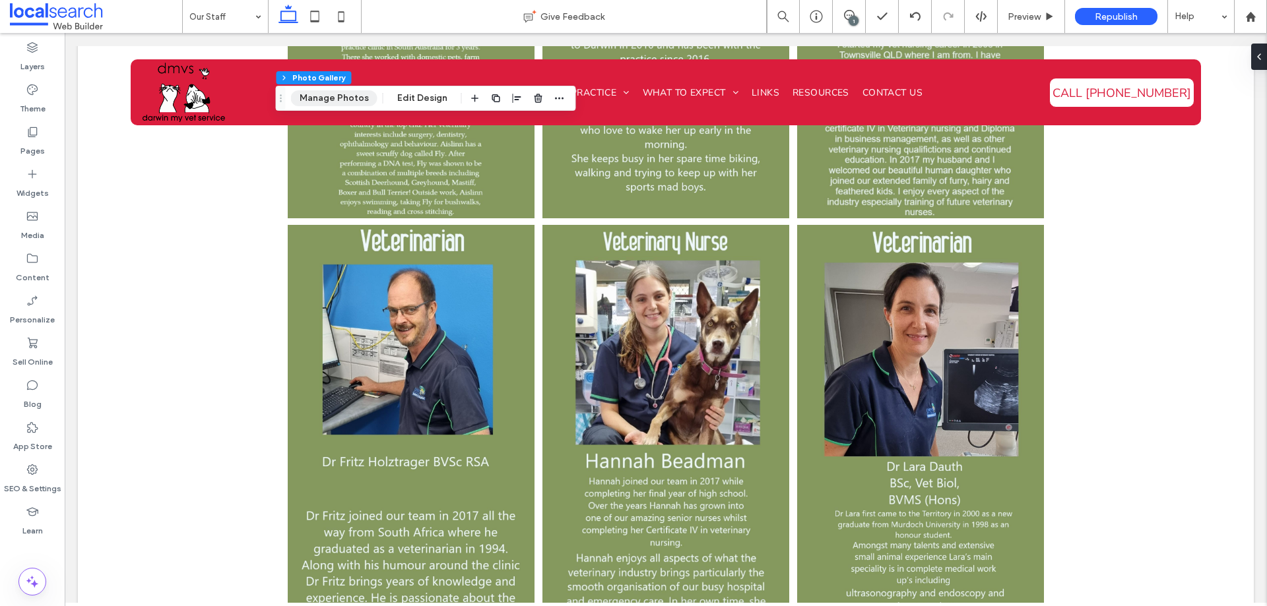
click at [331, 94] on button "Manage Photos" at bounding box center [334, 98] width 86 height 16
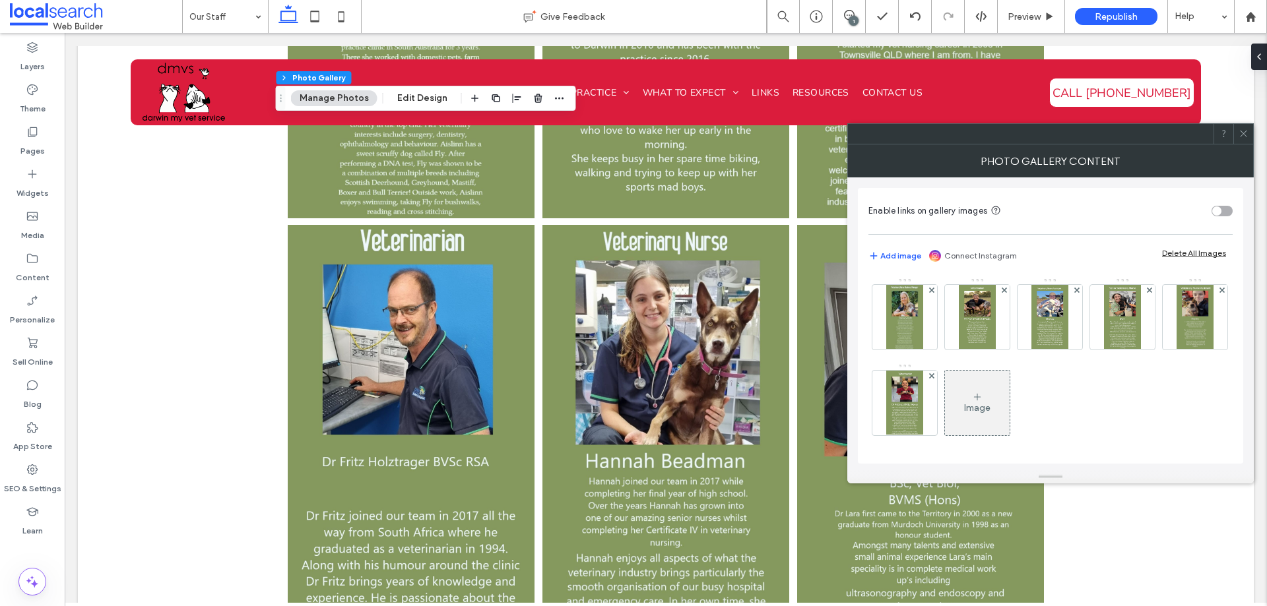
scroll to position [257, 0]
click at [972, 396] on icon at bounding box center [977, 397] width 11 height 11
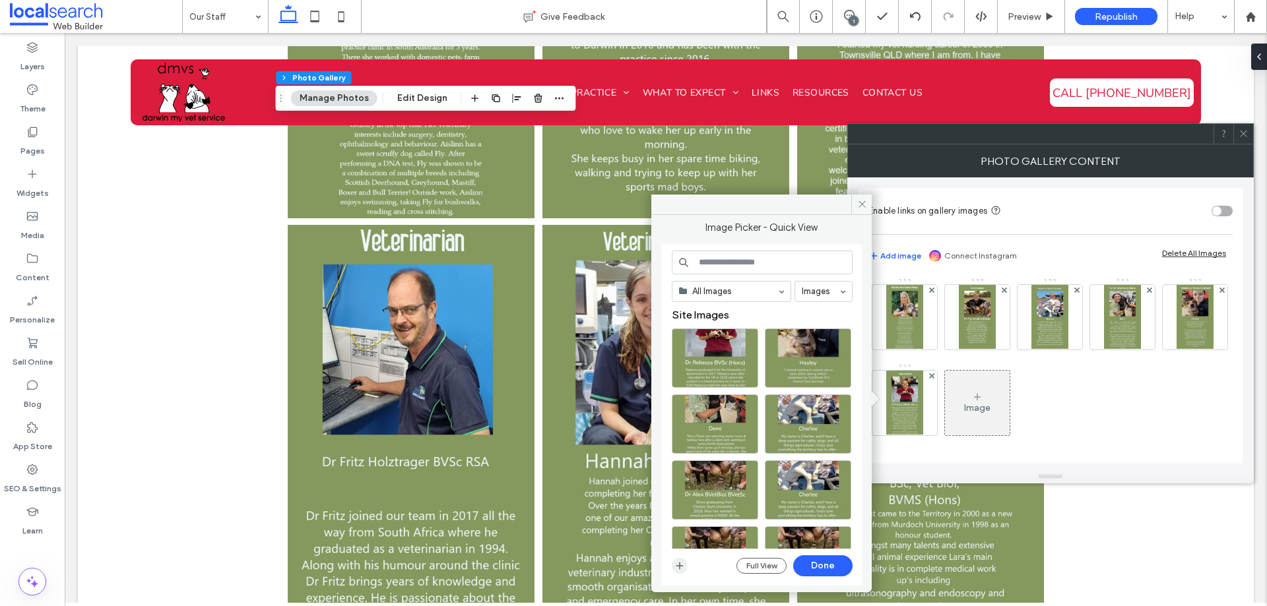
click at [683, 563] on icon "button" at bounding box center [679, 566] width 11 height 11
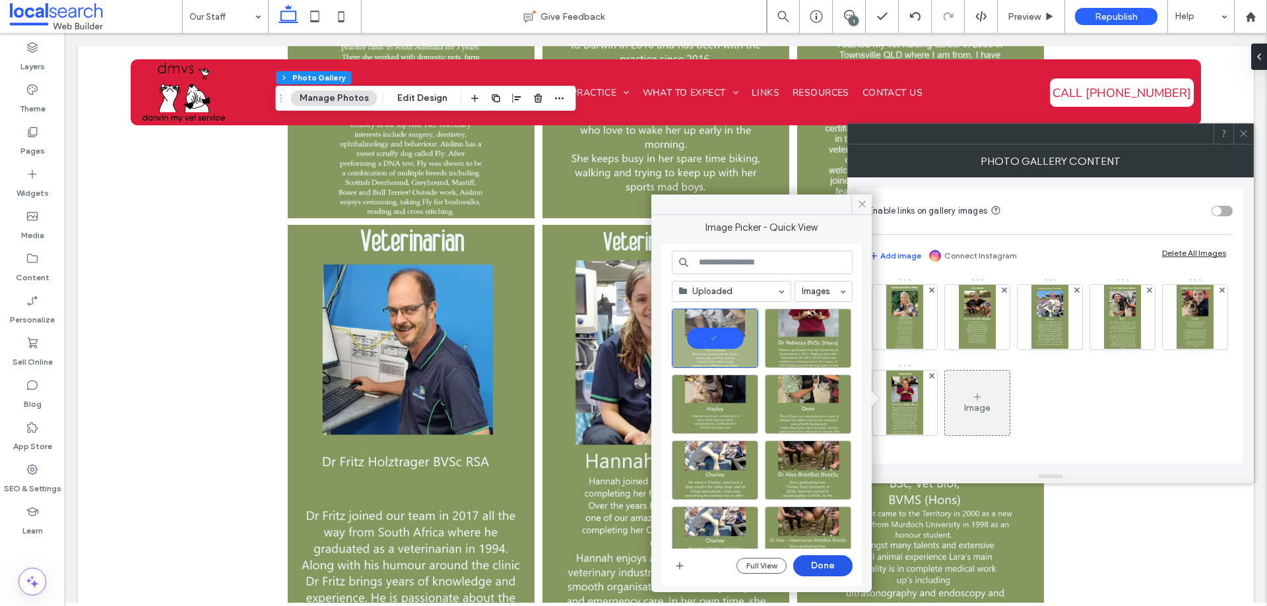
click at [806, 559] on button "Done" at bounding box center [822, 566] width 59 height 21
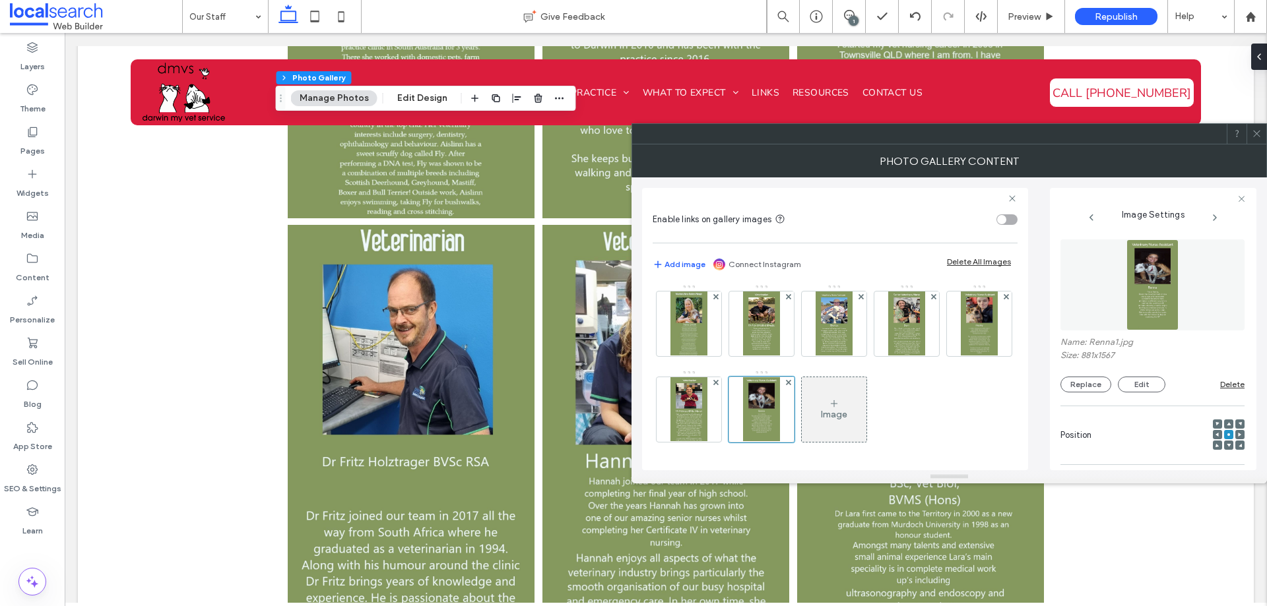
click at [802, 420] on div "Image" at bounding box center [834, 410] width 65 height 62
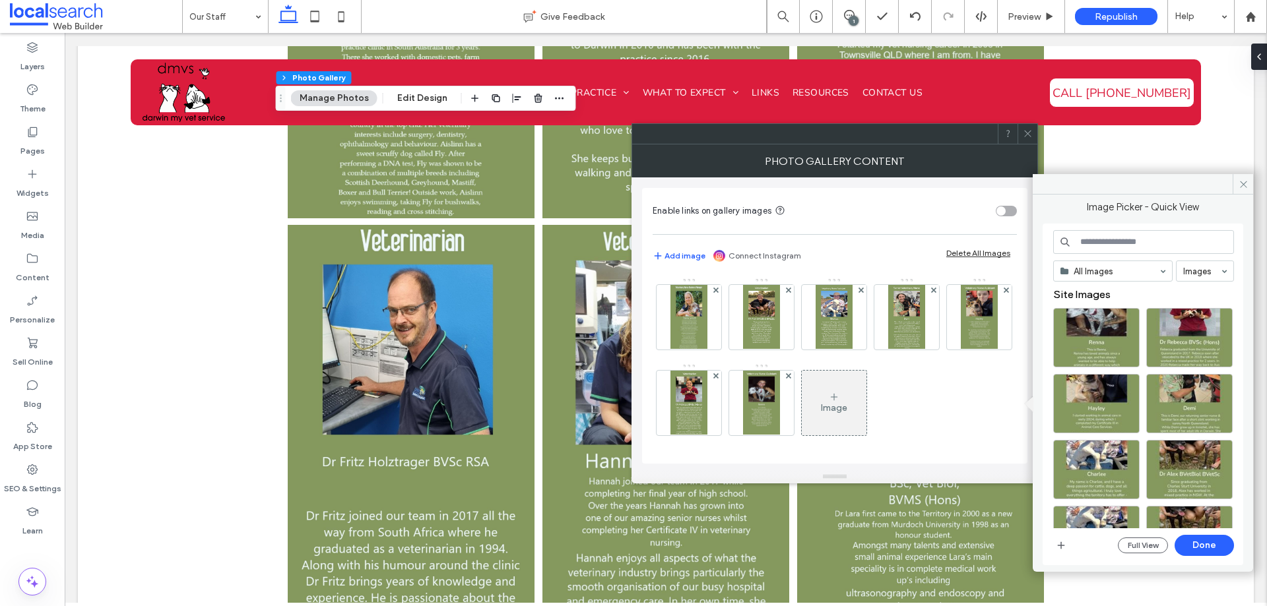
click at [802, 415] on div "Image" at bounding box center [834, 403] width 65 height 62
click at [821, 404] on div "Image" at bounding box center [834, 408] width 26 height 11
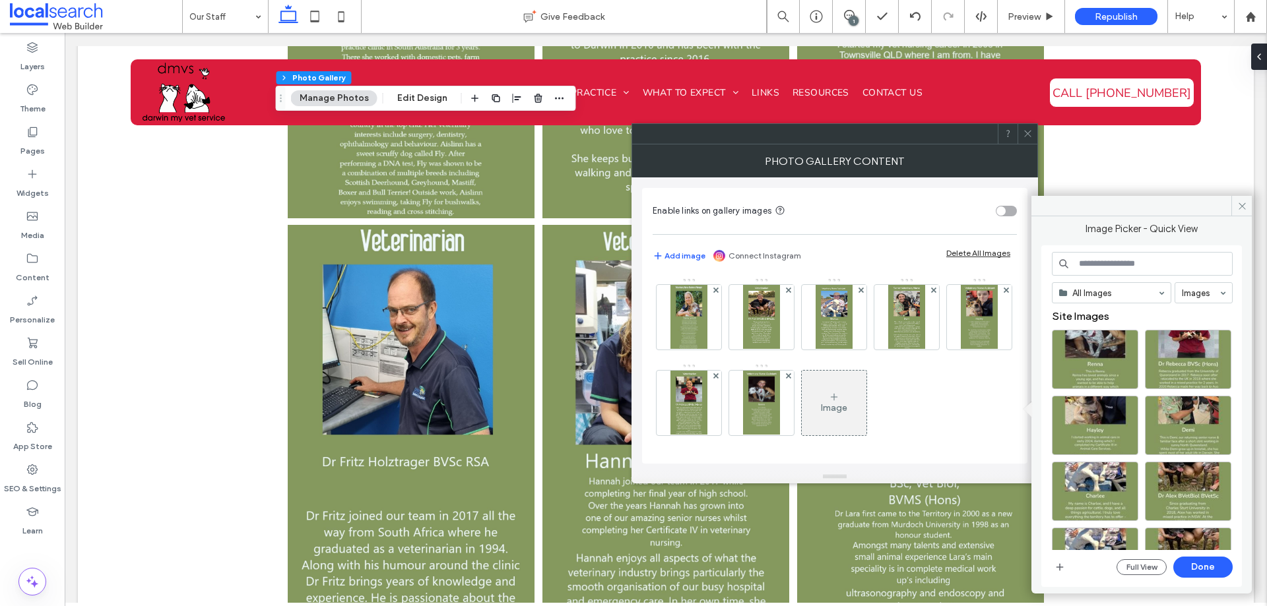
click at [821, 404] on div "Image" at bounding box center [834, 408] width 26 height 11
click at [802, 420] on div "Image" at bounding box center [834, 403] width 65 height 62
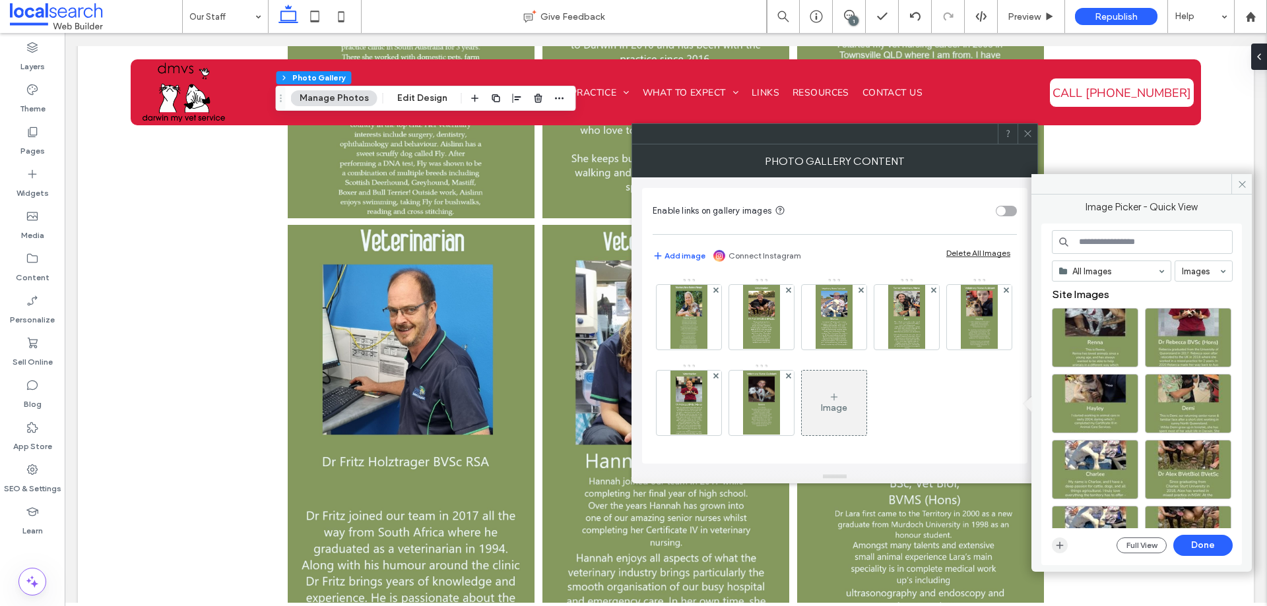
click at [1064, 546] on icon "button" at bounding box center [1059, 545] width 11 height 11
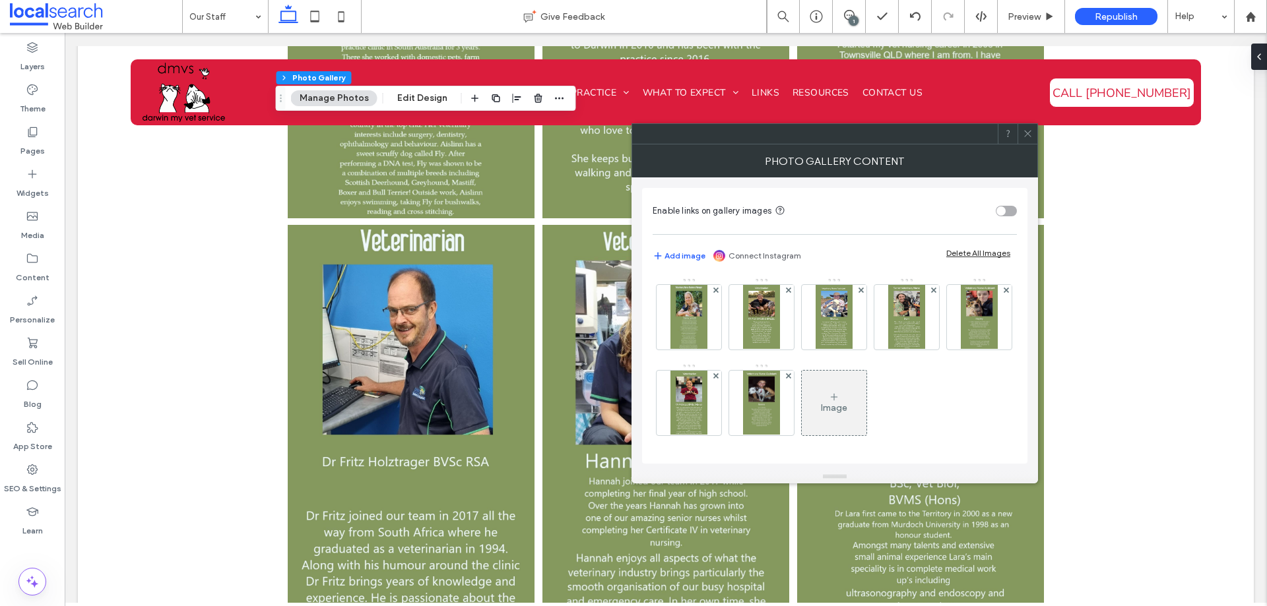
click at [802, 409] on div "Image" at bounding box center [834, 403] width 65 height 62
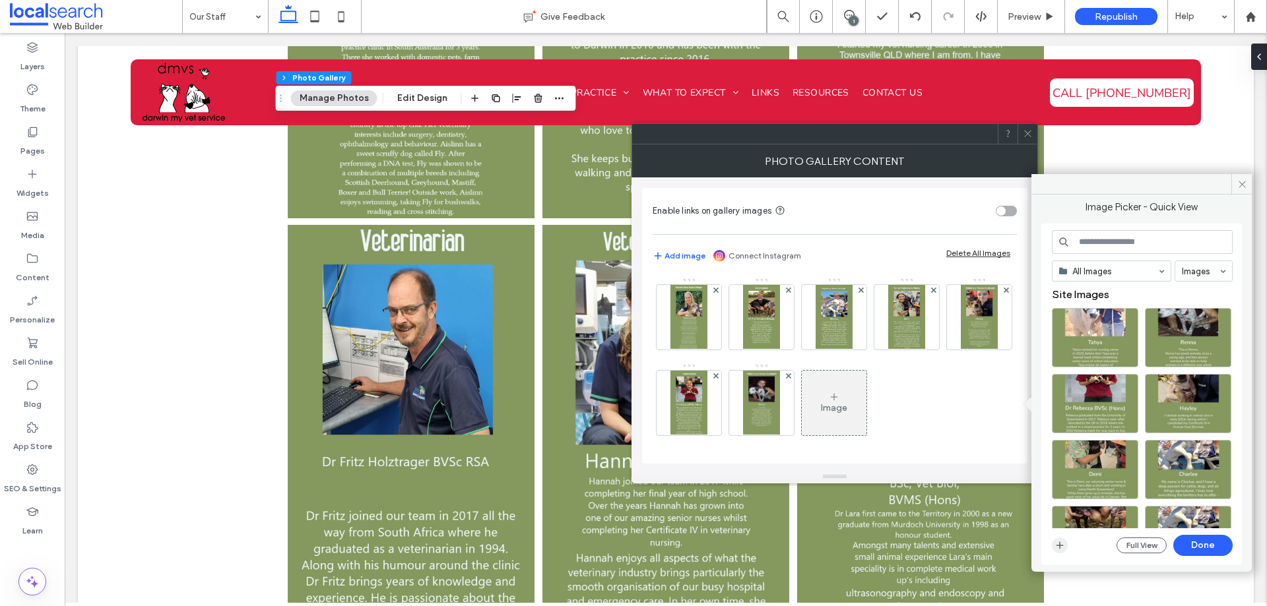
click at [1060, 546] on use "button" at bounding box center [1059, 545] width 7 height 7
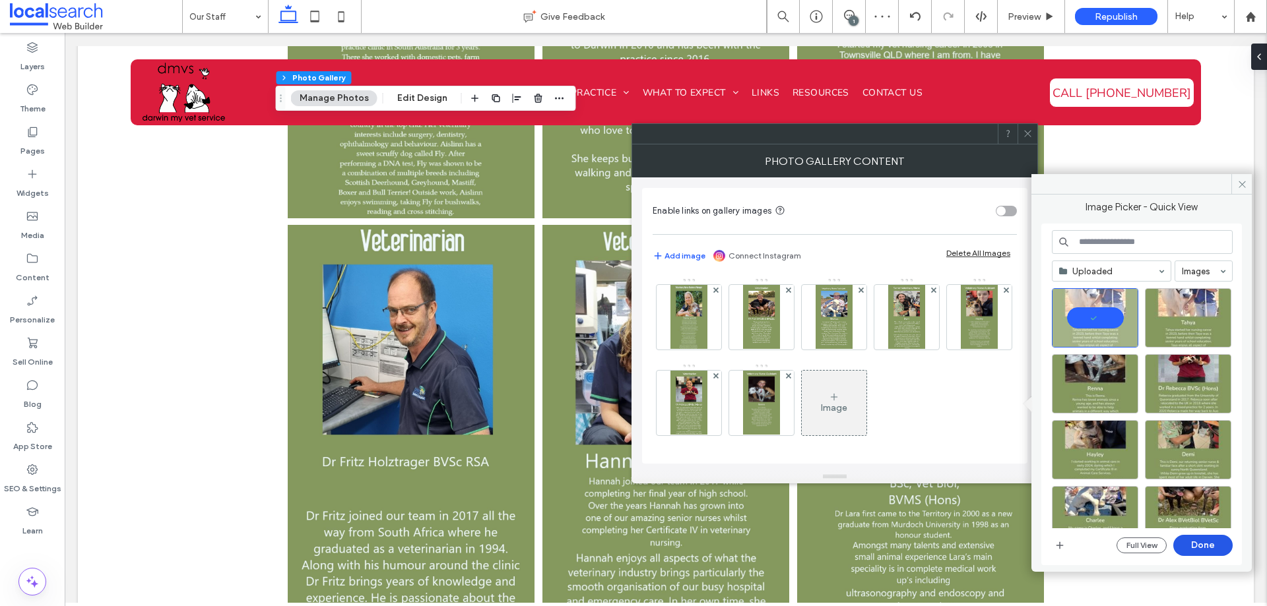
click at [1223, 544] on button "Done" at bounding box center [1202, 545] width 59 height 21
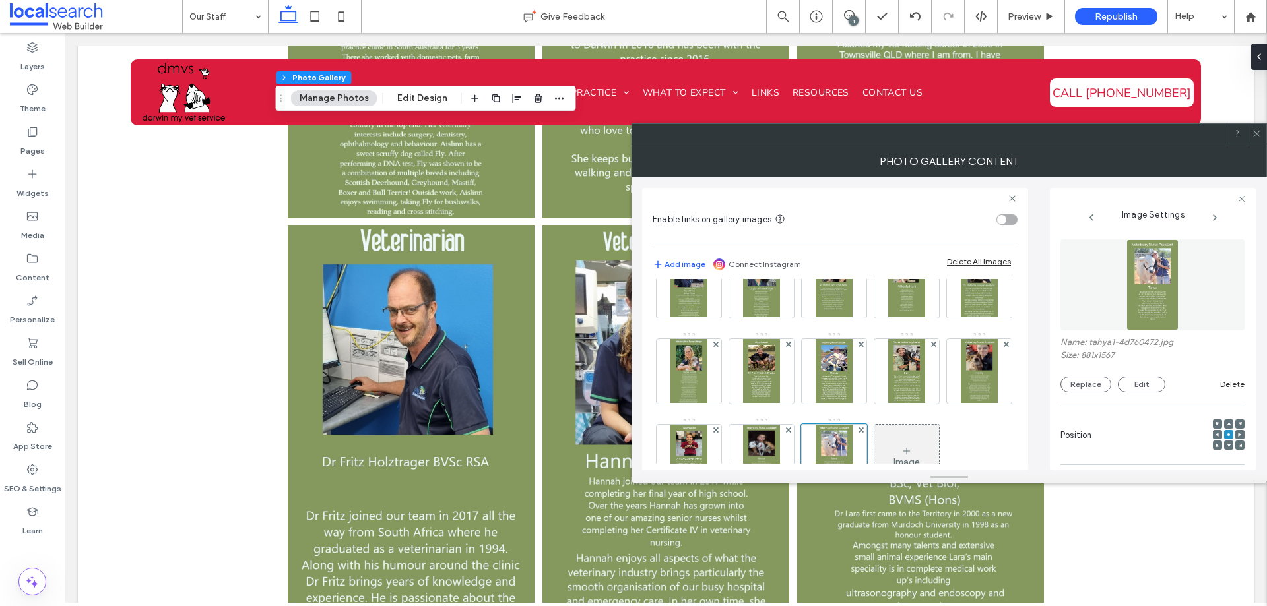
scroll to position [125, 0]
click at [779, 381] on img at bounding box center [761, 372] width 36 height 65
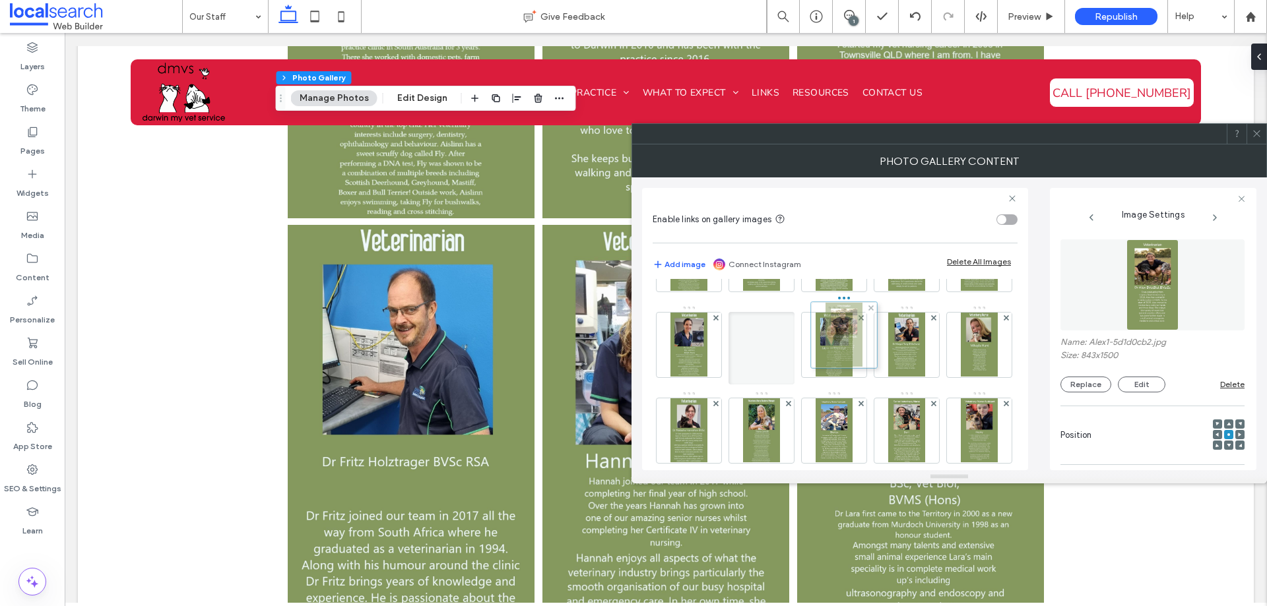
scroll to position [0, 0]
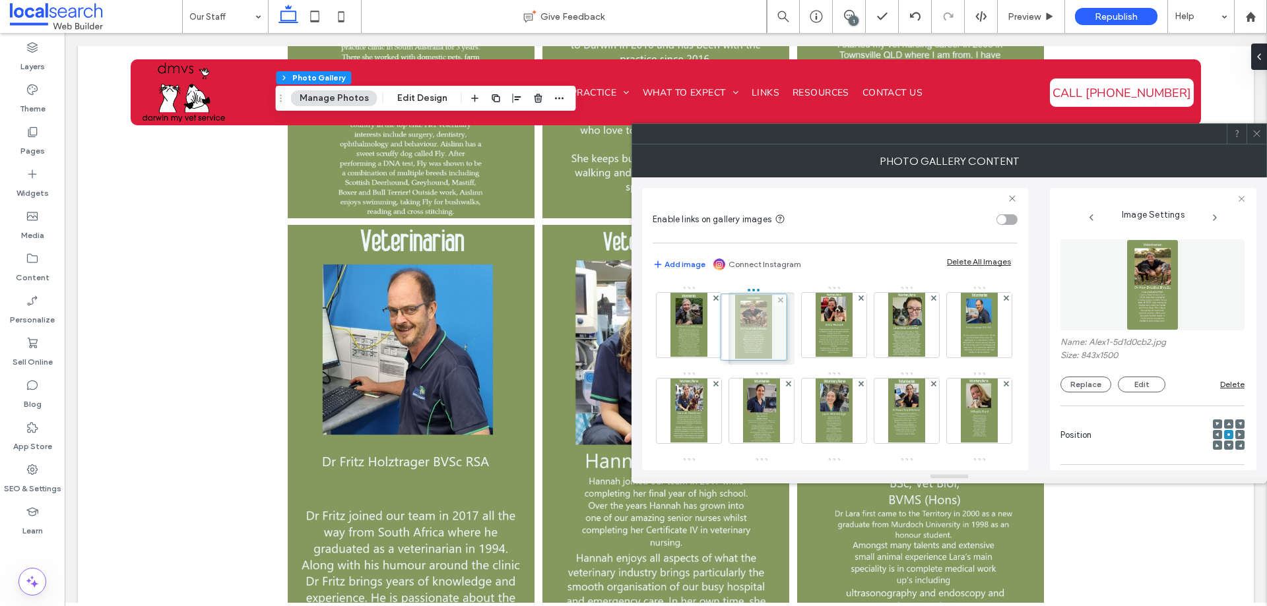
drag, startPoint x: 893, startPoint y: 377, endPoint x: 736, endPoint y: 339, distance: 160.9
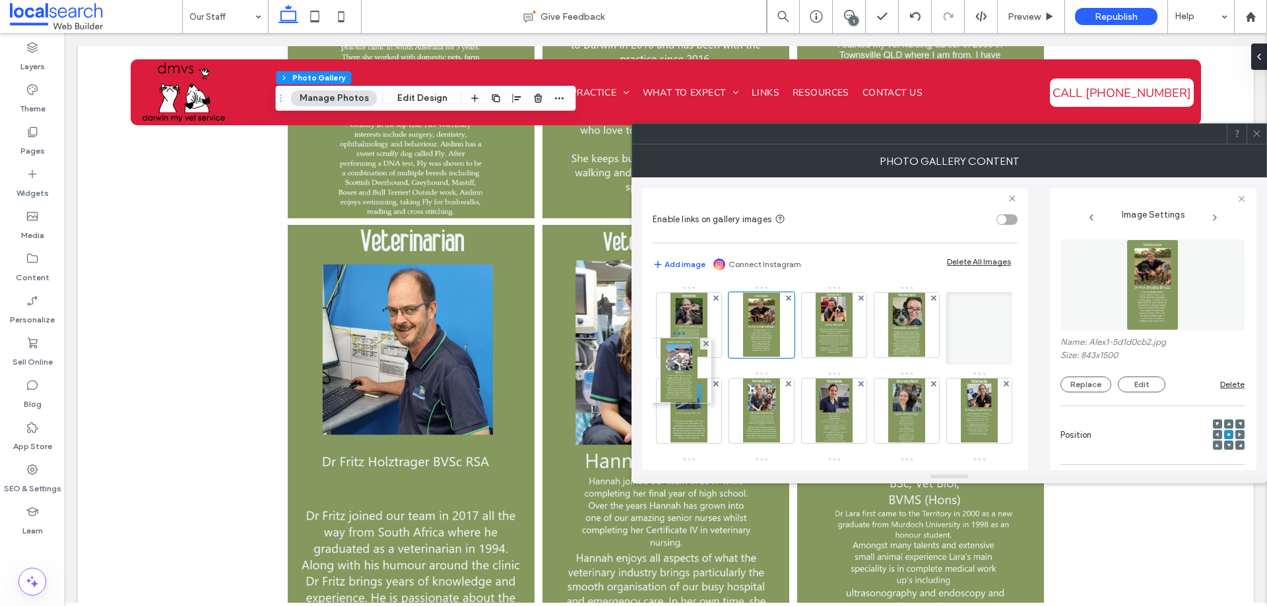
drag, startPoint x: 695, startPoint y: 406, endPoint x: 673, endPoint y: 408, distance: 21.9
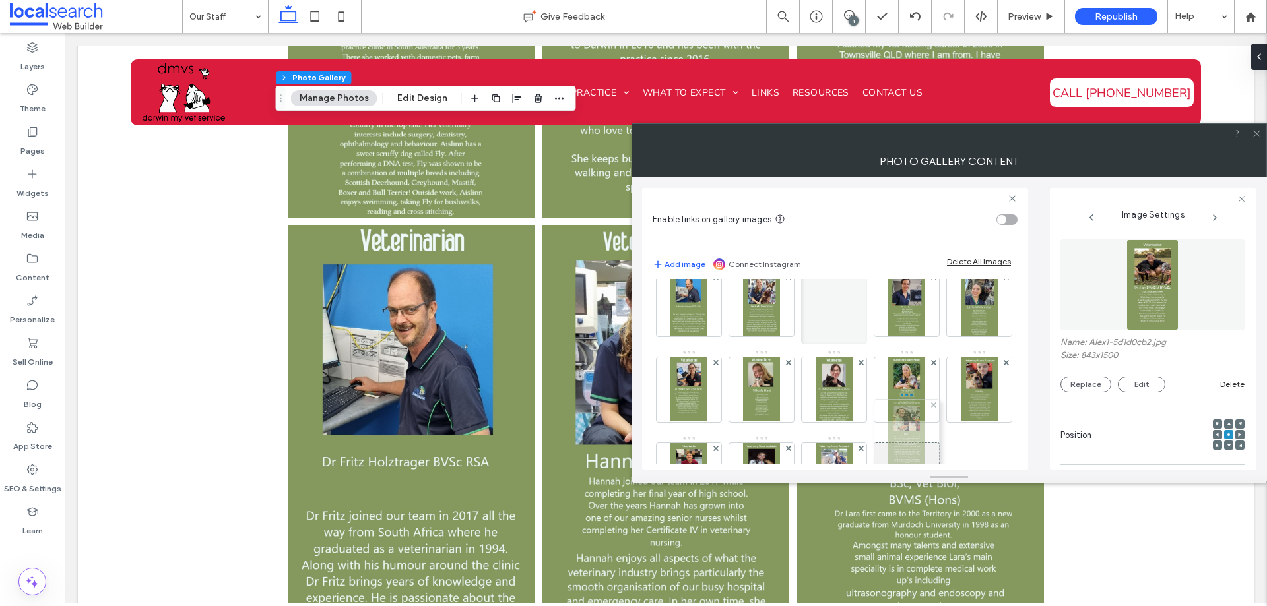
scroll to position [132, 0]
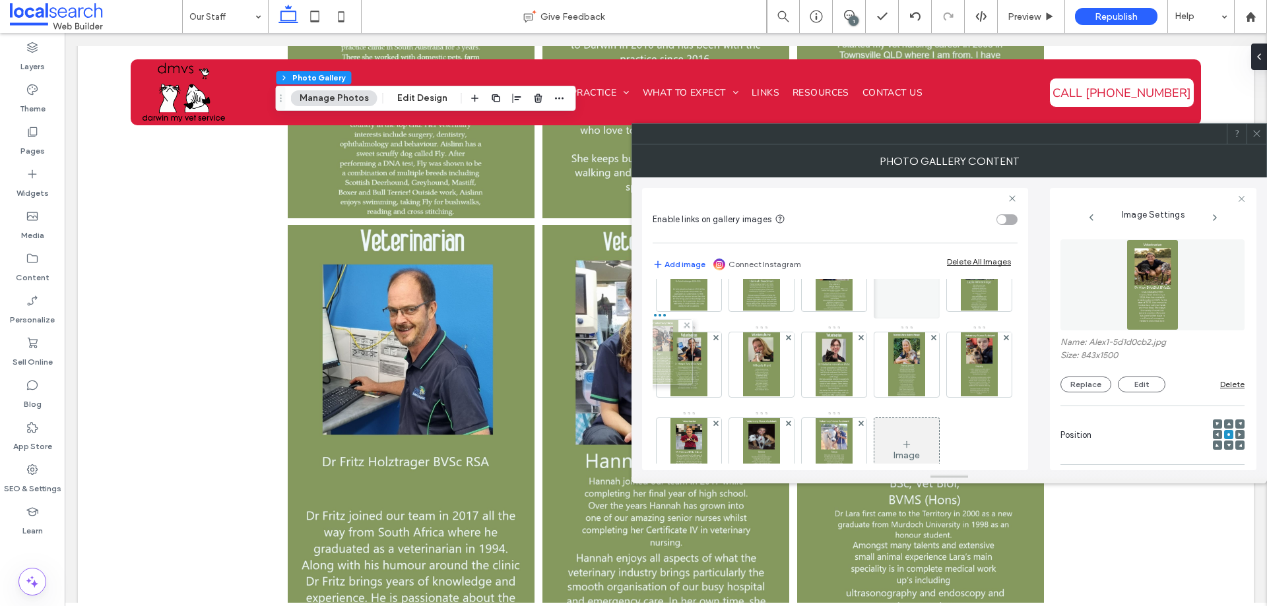
drag, startPoint x: 765, startPoint y: 339, endPoint x: 661, endPoint y: 368, distance: 108.7
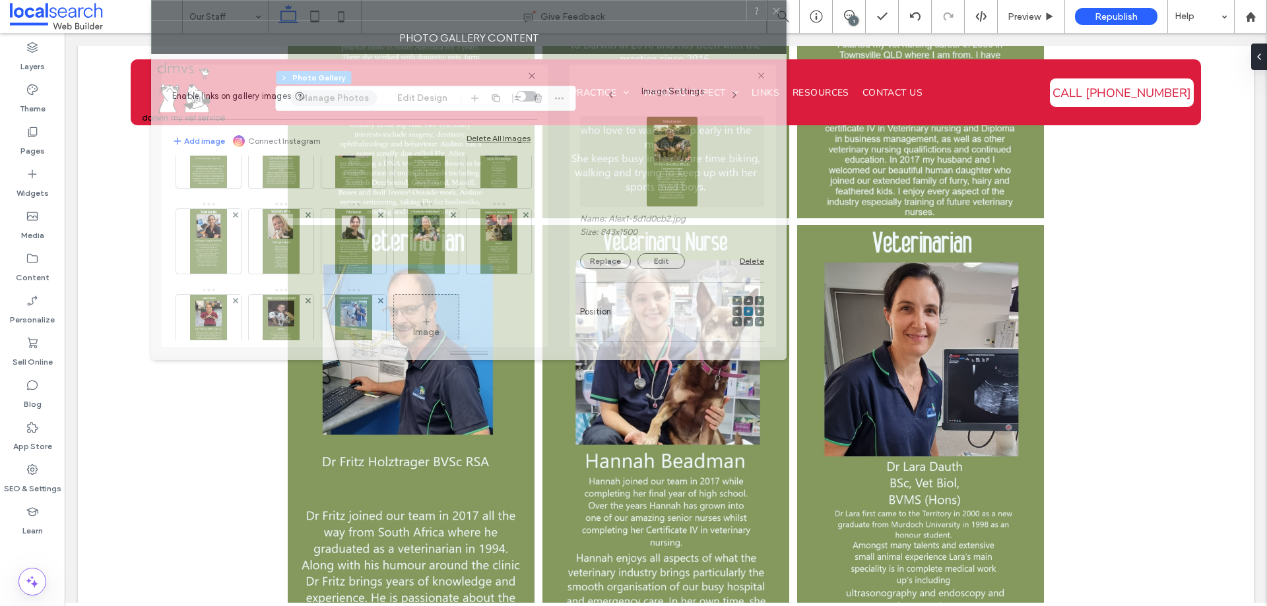
drag, startPoint x: 772, startPoint y: 143, endPoint x: 296, endPoint y: 2, distance: 496.7
click at [293, 0] on html ".wqwq-1{fill:#231f20;} .cls-1q, .cls-2q { fill-rule: evenodd; } .cls-2q { fill:…" at bounding box center [633, 303] width 1267 height 606
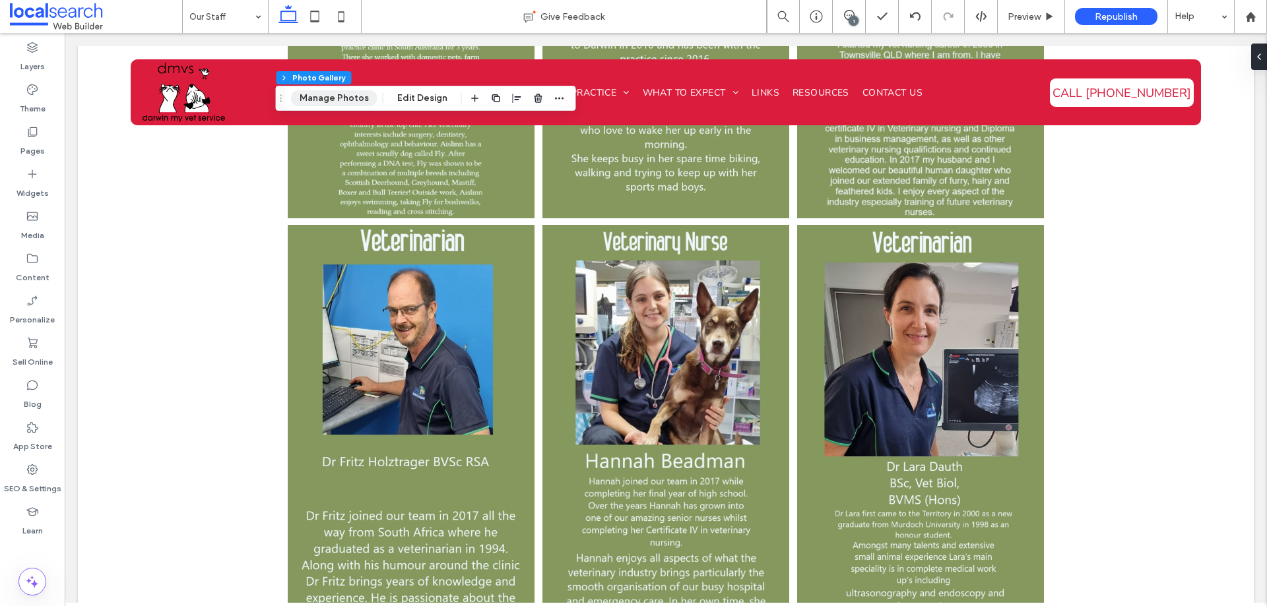
click at [325, 96] on button "Manage Photos" at bounding box center [334, 98] width 86 height 16
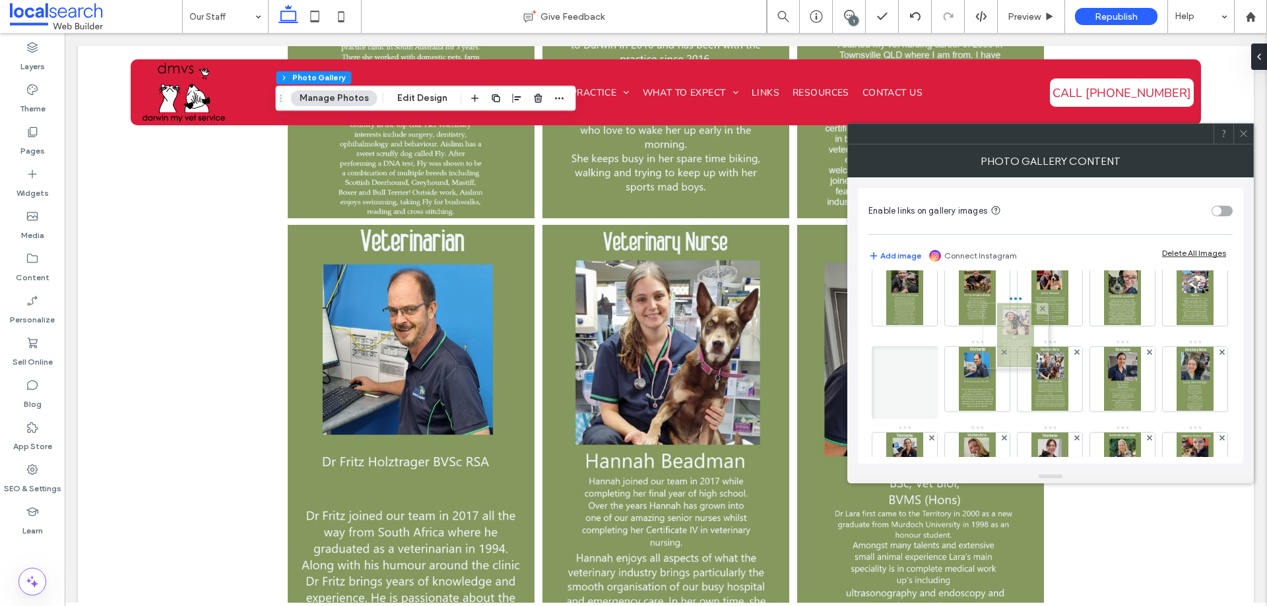
scroll to position [0, 0]
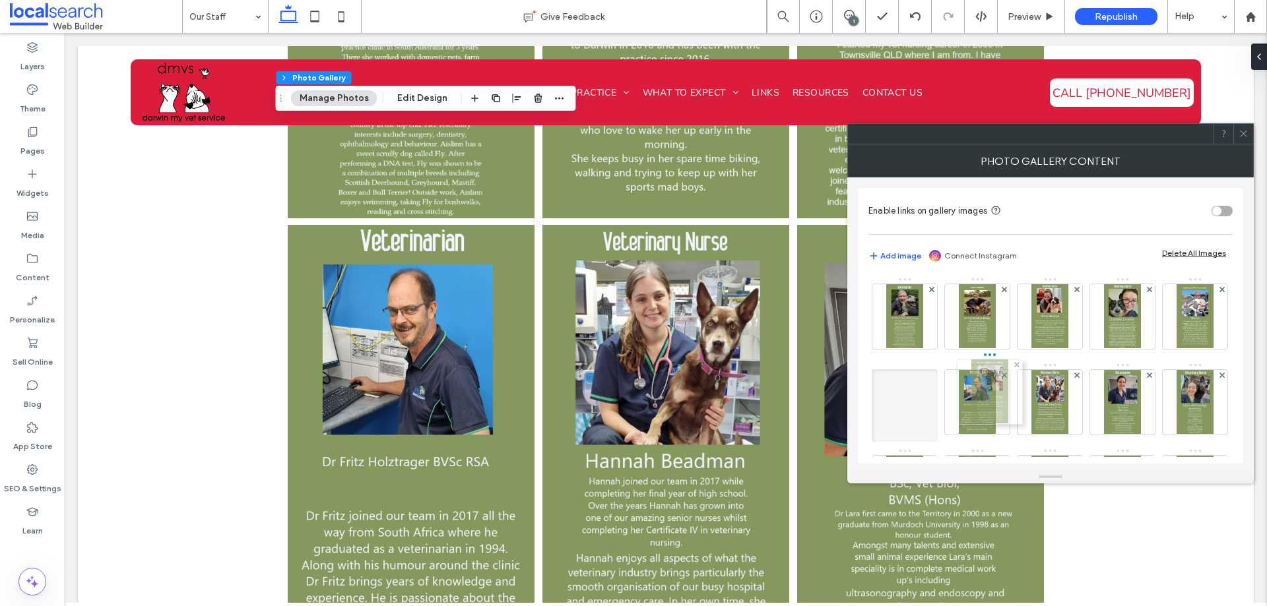
drag, startPoint x: 910, startPoint y: 416, endPoint x: 983, endPoint y: 391, distance: 77.6
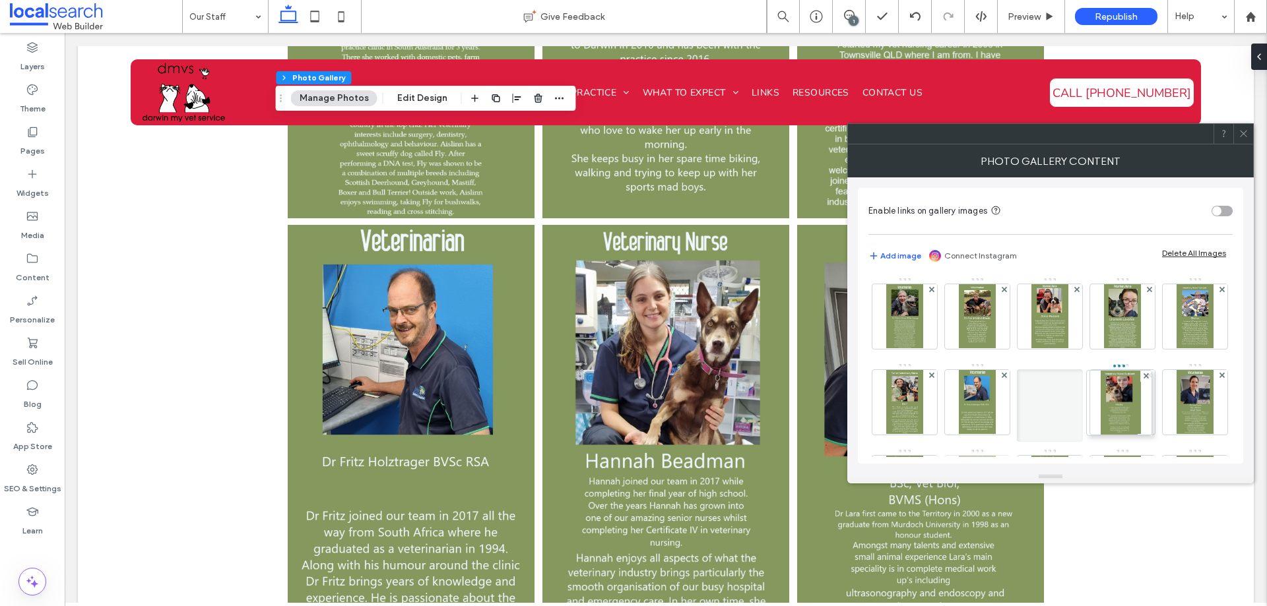
scroll to position [66, 0]
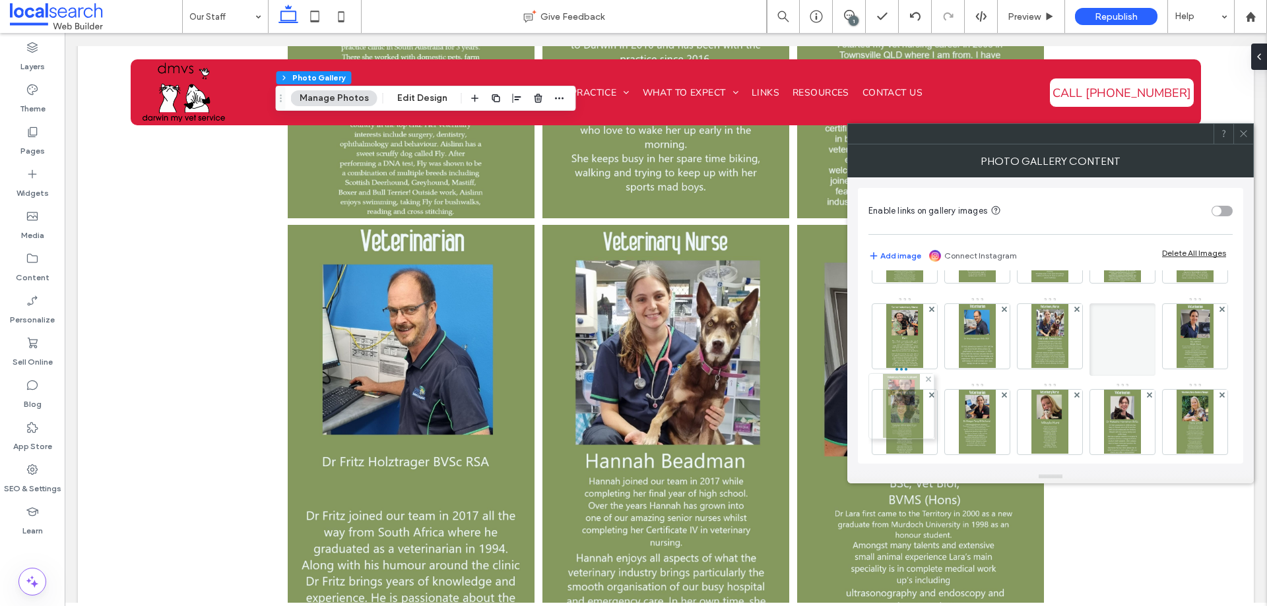
drag, startPoint x: 1055, startPoint y: 400, endPoint x: 903, endPoint y: 423, distance: 153.5
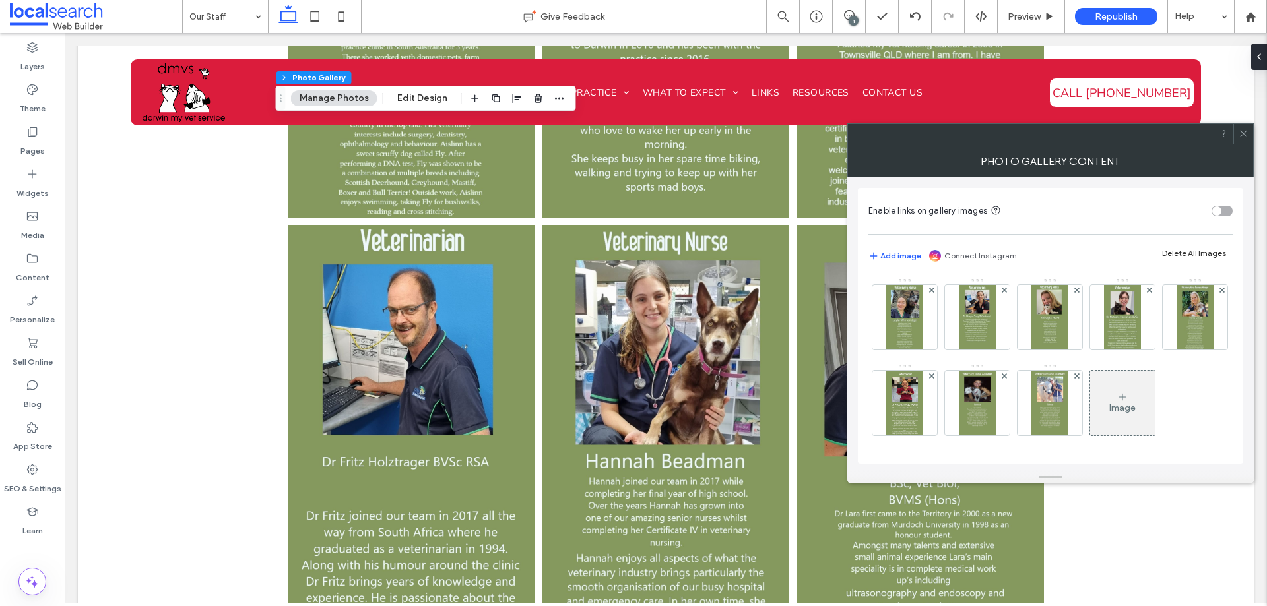
scroll to position [191, 0]
drag, startPoint x: 1128, startPoint y: 395, endPoint x: 1051, endPoint y: 393, distance: 77.9
drag, startPoint x: 903, startPoint y: 409, endPoint x: 1107, endPoint y: 339, distance: 215.8
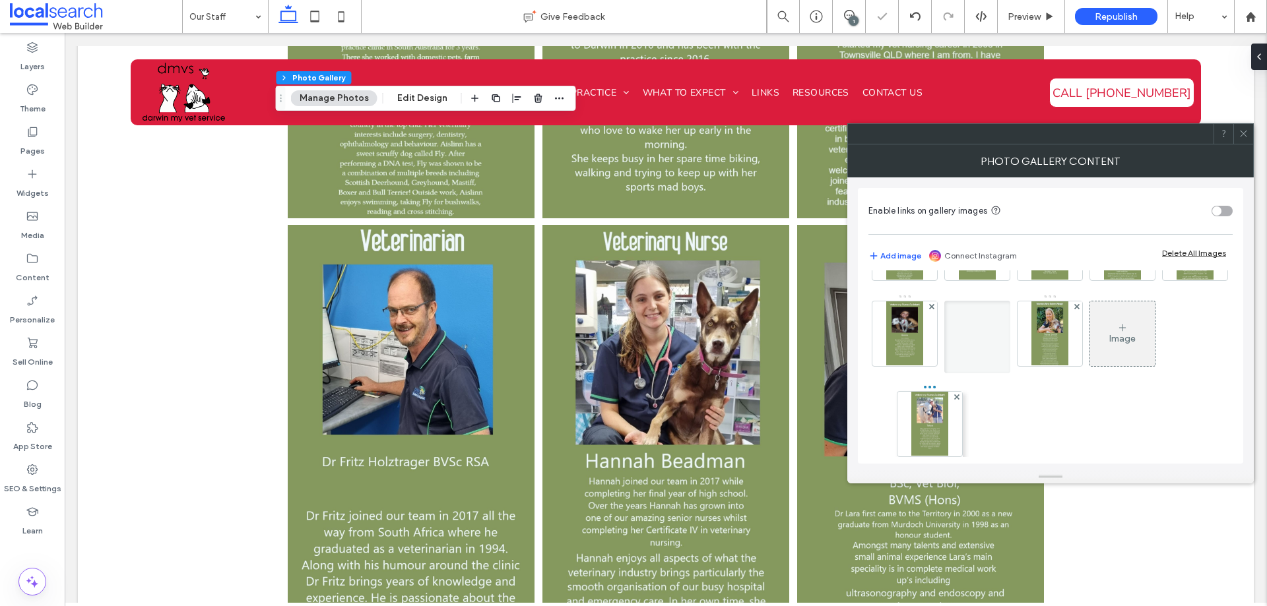
drag, startPoint x: 977, startPoint y: 402, endPoint x: 921, endPoint y: 406, distance: 56.3
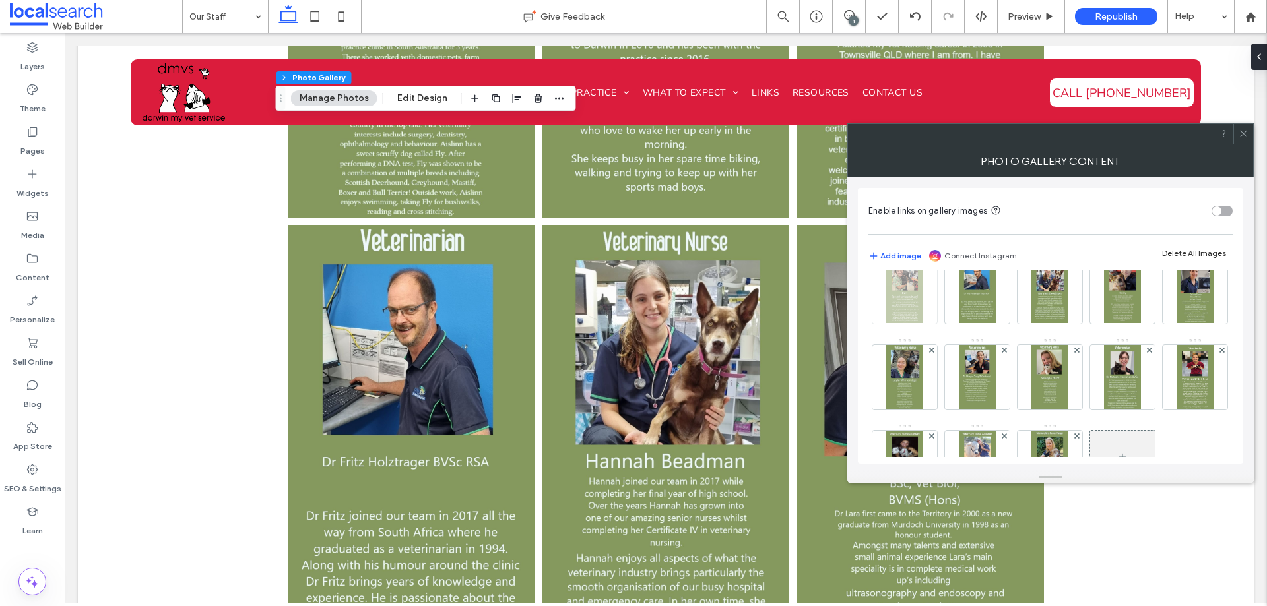
scroll to position [0, 0]
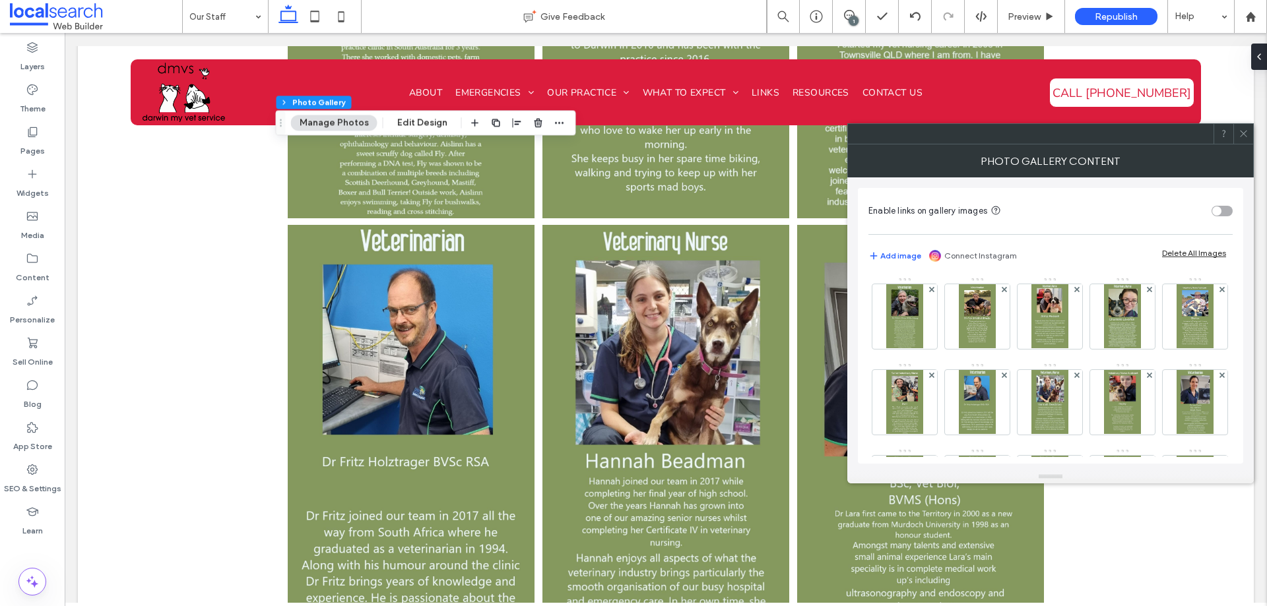
click at [1241, 142] on span at bounding box center [1244, 134] width 10 height 20
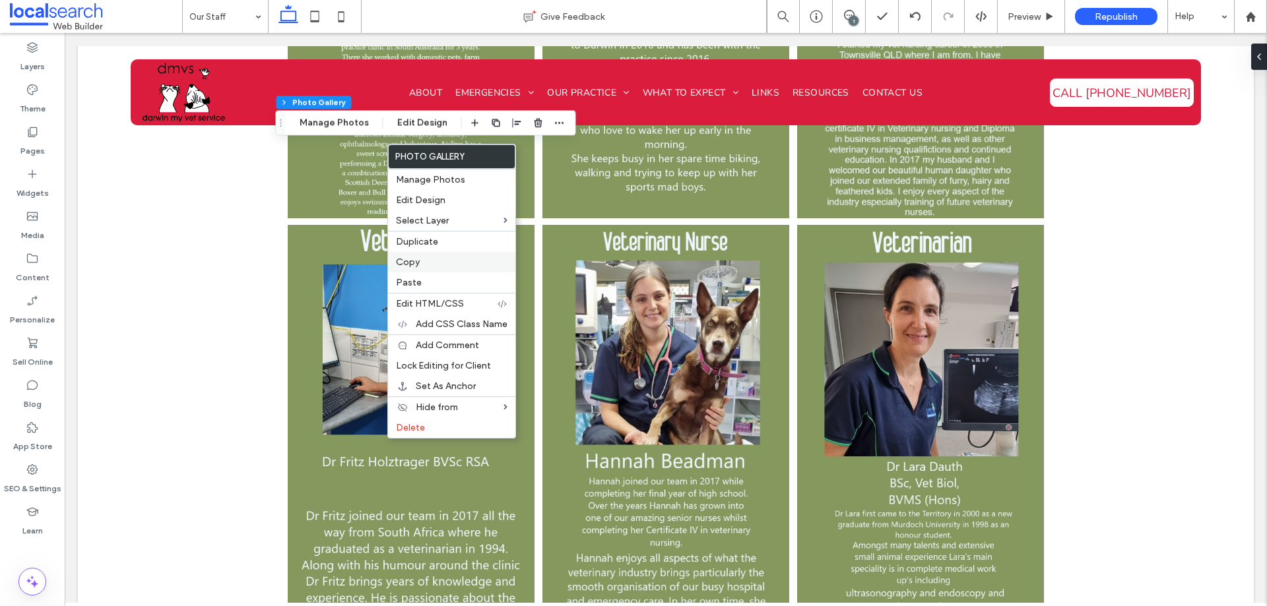
click at [428, 263] on label "Copy" at bounding box center [452, 262] width 112 height 11
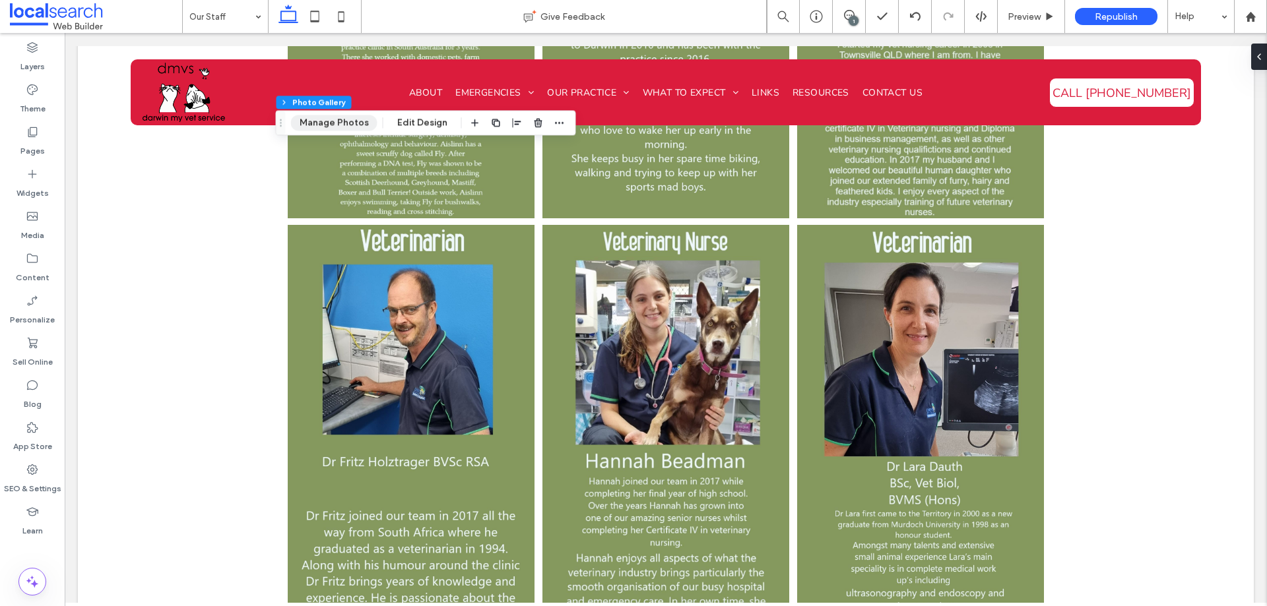
click at [329, 123] on button "Manage Photos" at bounding box center [334, 123] width 86 height 16
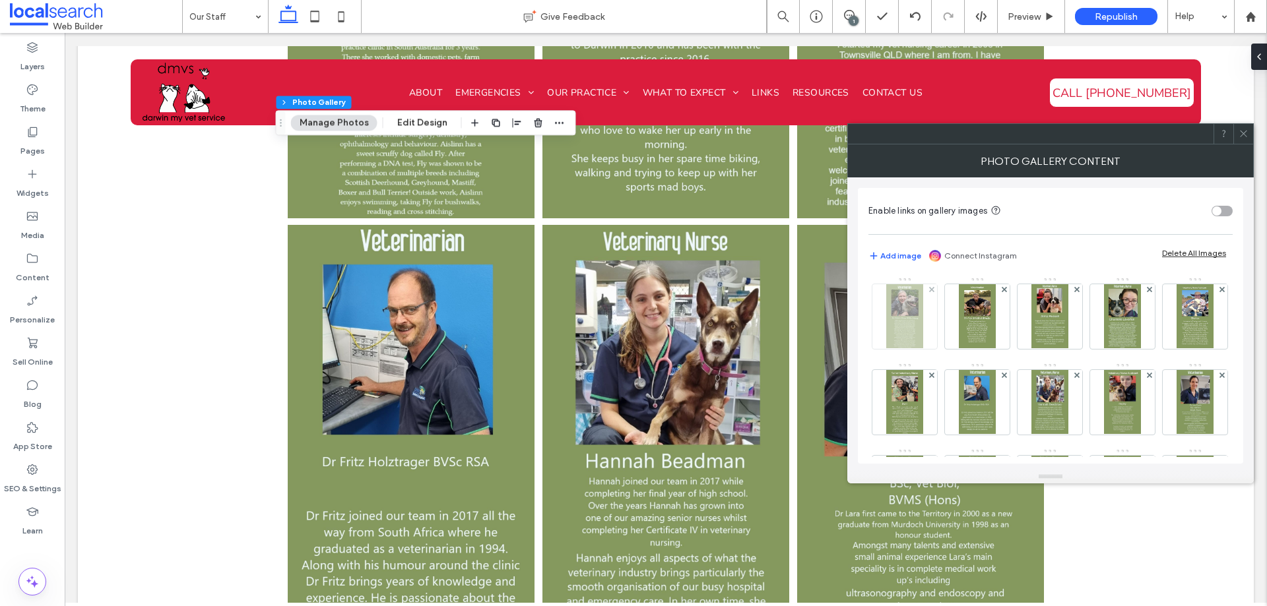
click at [906, 322] on img at bounding box center [904, 316] width 36 height 65
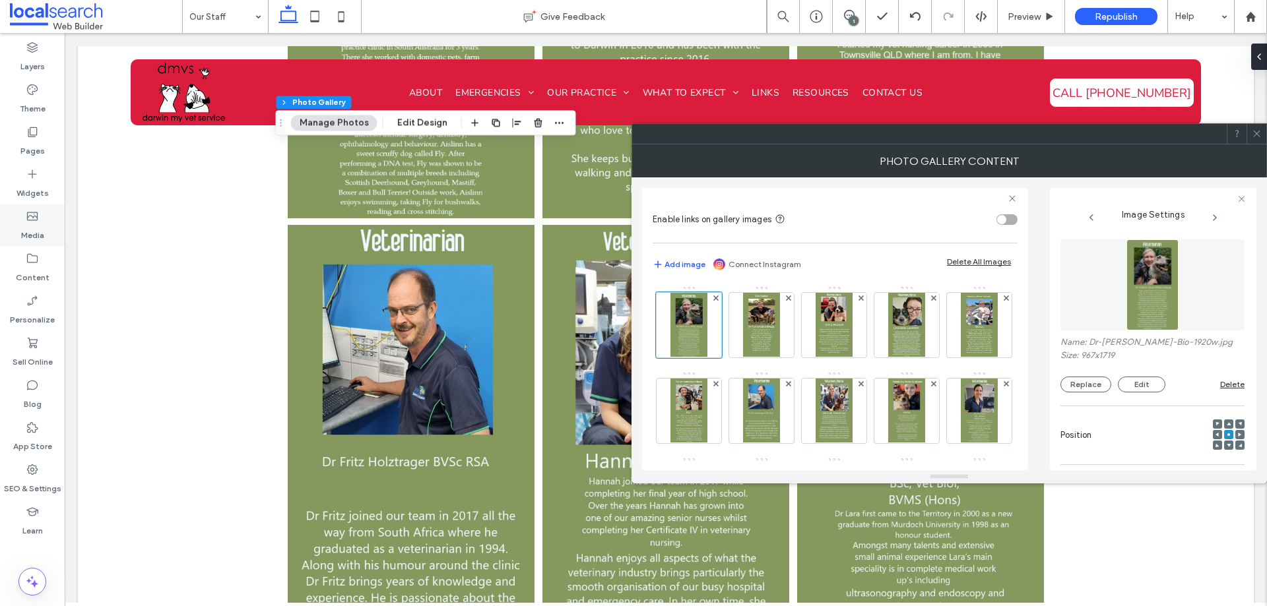
click at [33, 238] on label "Media" at bounding box center [32, 232] width 23 height 18
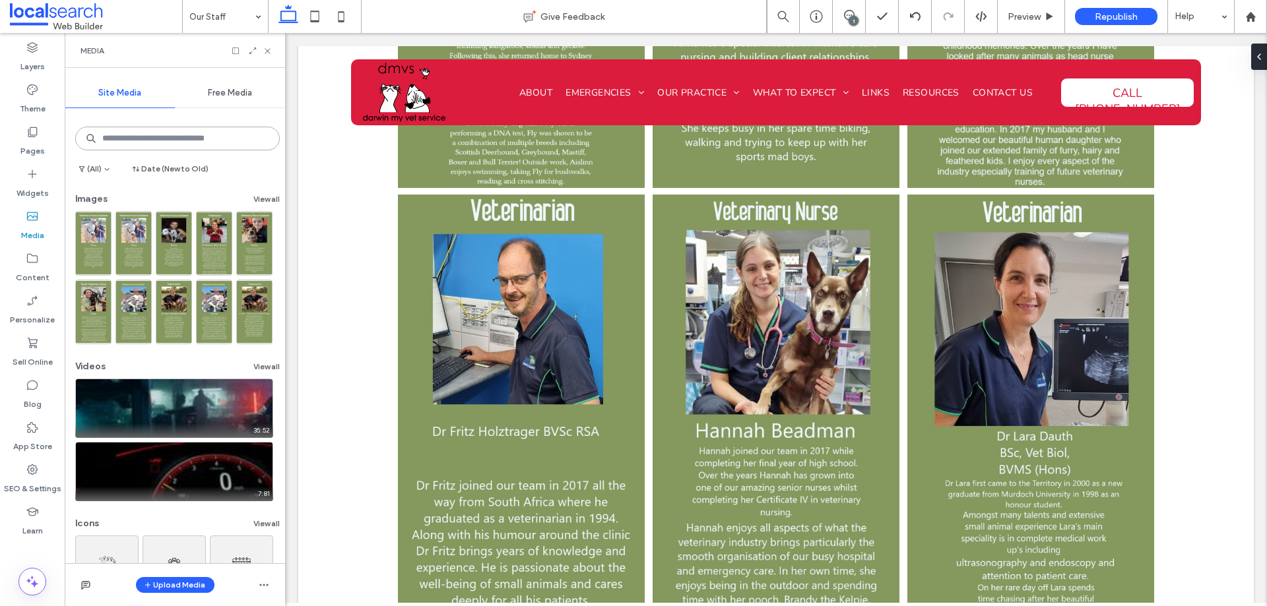
click at [148, 146] on input at bounding box center [177, 139] width 205 height 24
click at [39, 267] on label "Content" at bounding box center [33, 274] width 34 height 18
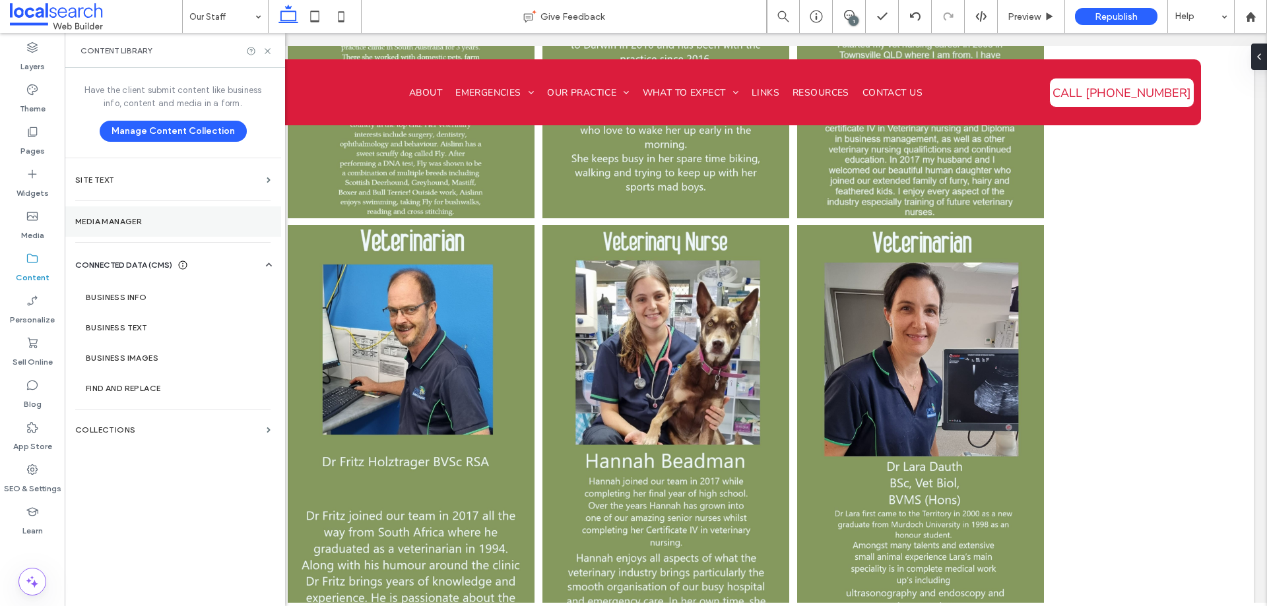
click at [119, 232] on section "Media Manager" at bounding box center [173, 222] width 216 height 30
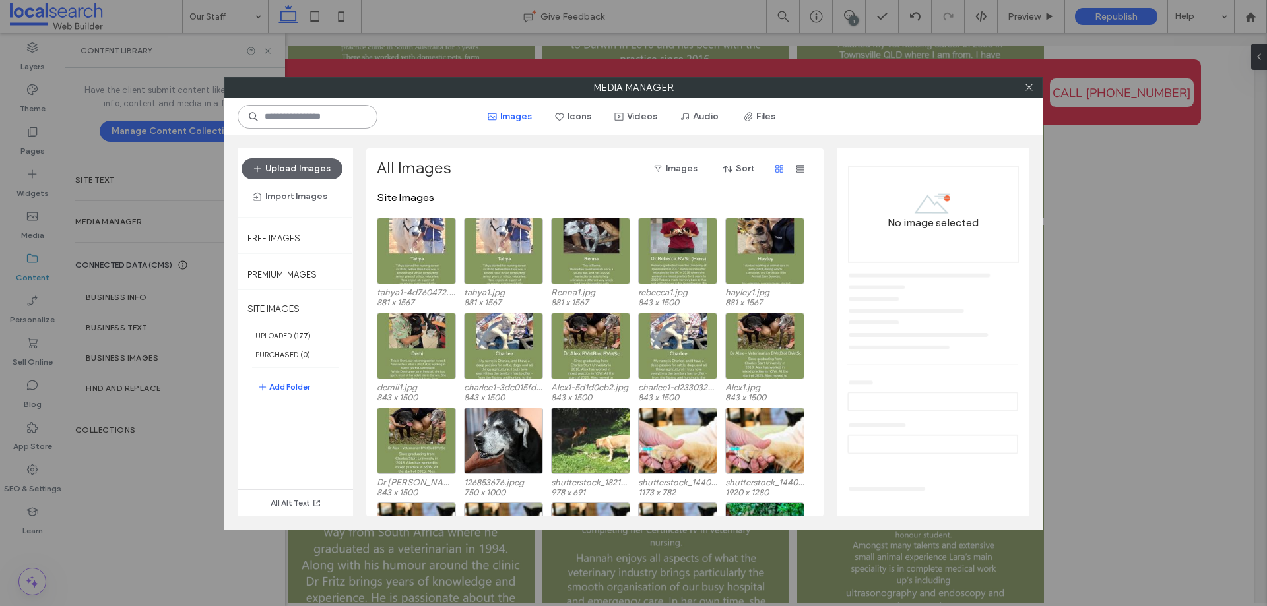
click at [350, 118] on input at bounding box center [308, 117] width 140 height 24
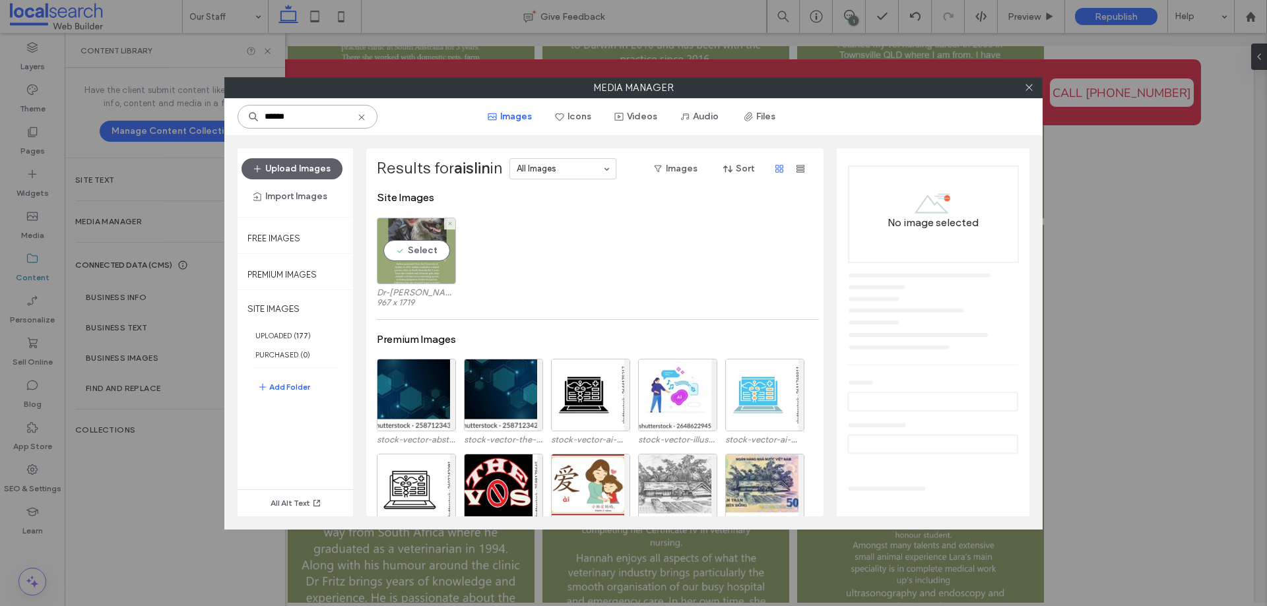
type input "******"
click at [412, 257] on div "Select" at bounding box center [416, 251] width 79 height 67
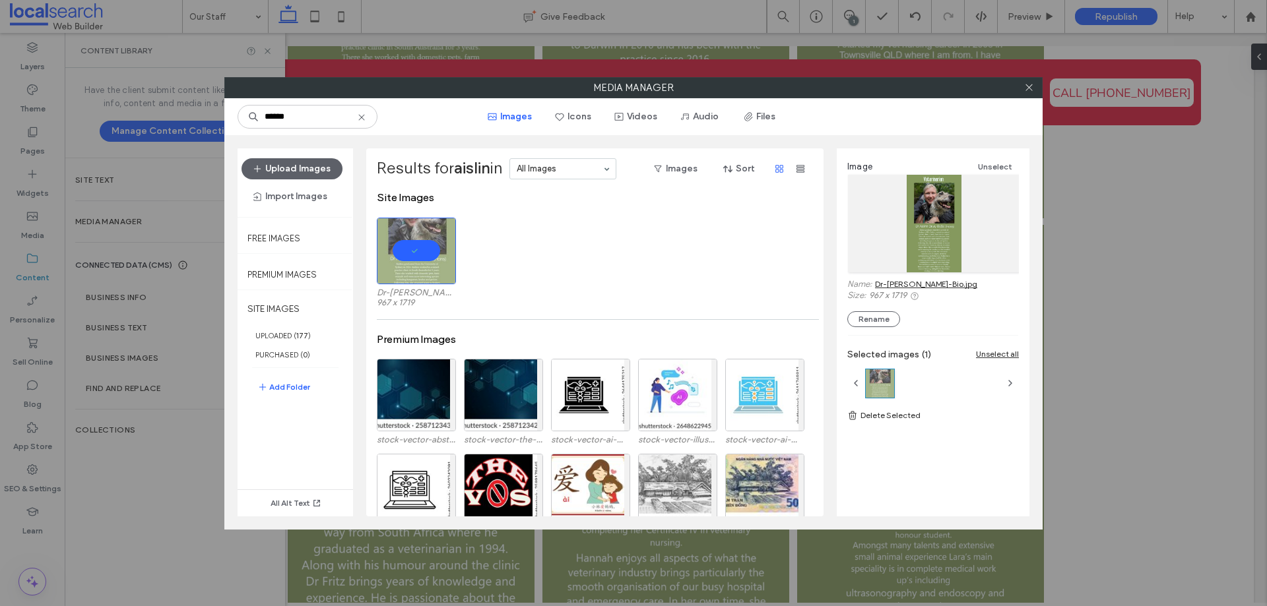
click at [888, 282] on link "Dr-Aislinn-Bio.jpg" at bounding box center [926, 284] width 102 height 10
click at [1031, 88] on icon at bounding box center [1029, 87] width 10 height 10
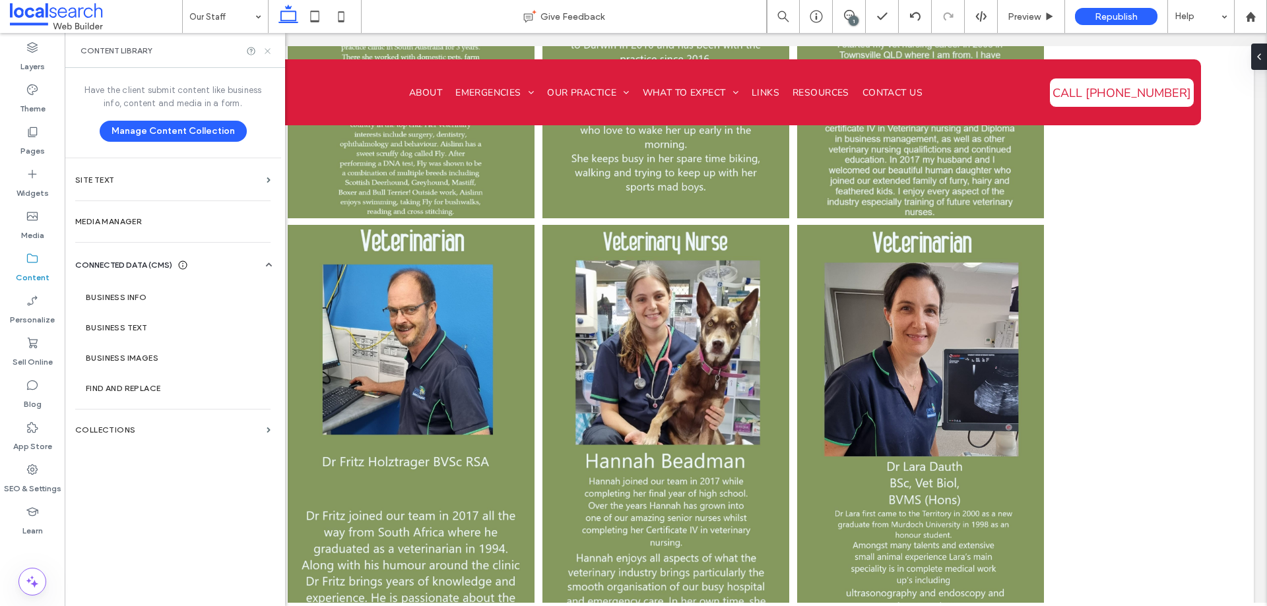
click at [267, 50] on use at bounding box center [267, 50] width 5 height 5
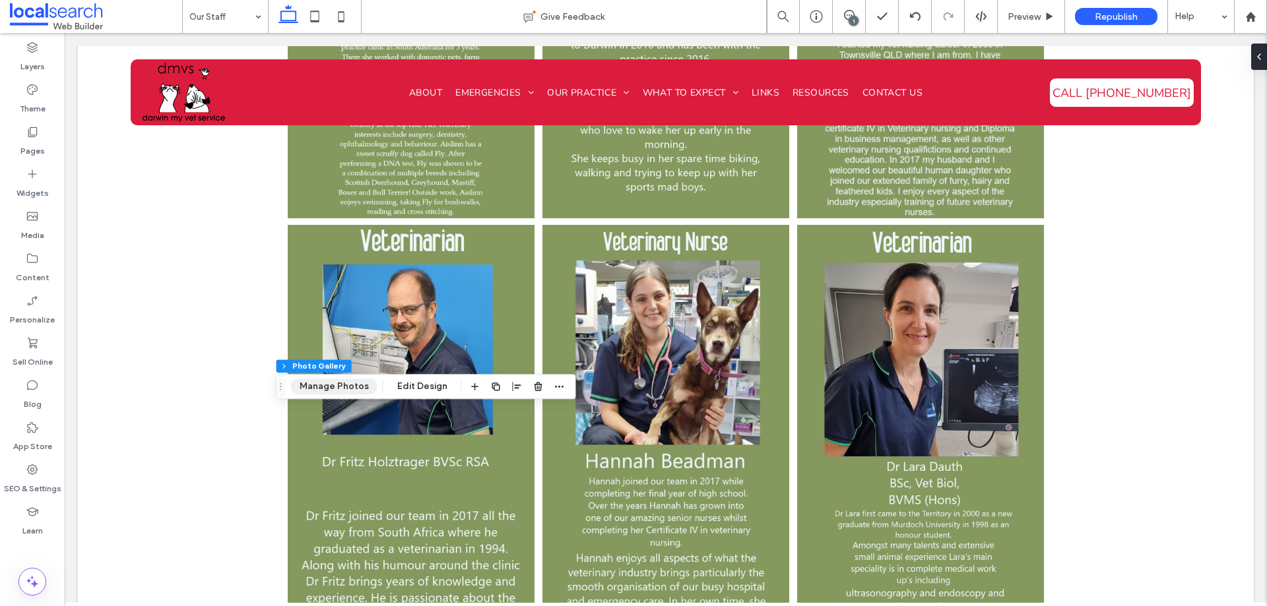
click at [338, 389] on button "Manage Photos" at bounding box center [334, 387] width 86 height 16
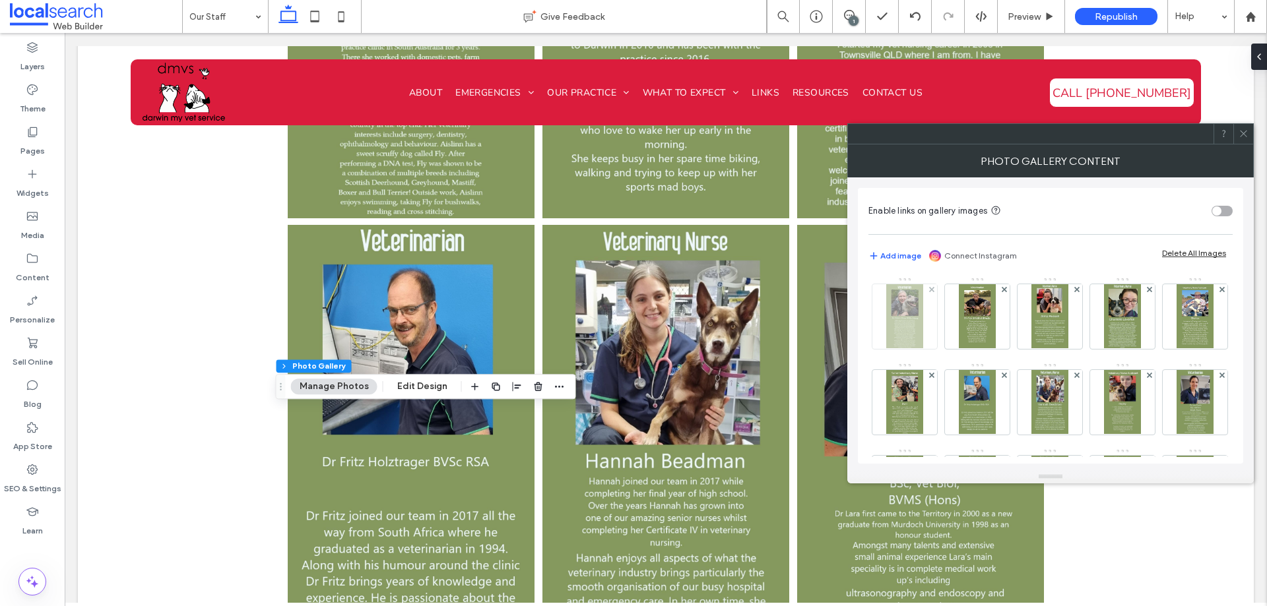
click at [928, 330] on div at bounding box center [904, 316] width 65 height 65
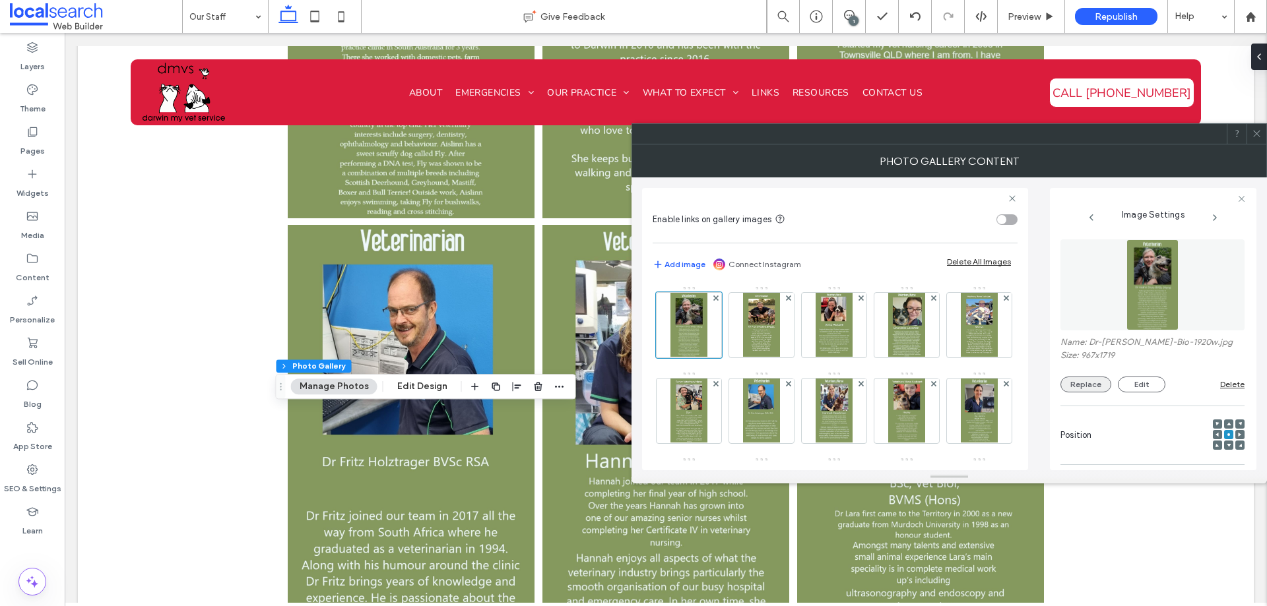
click at [1073, 386] on button "Replace" at bounding box center [1085, 385] width 51 height 16
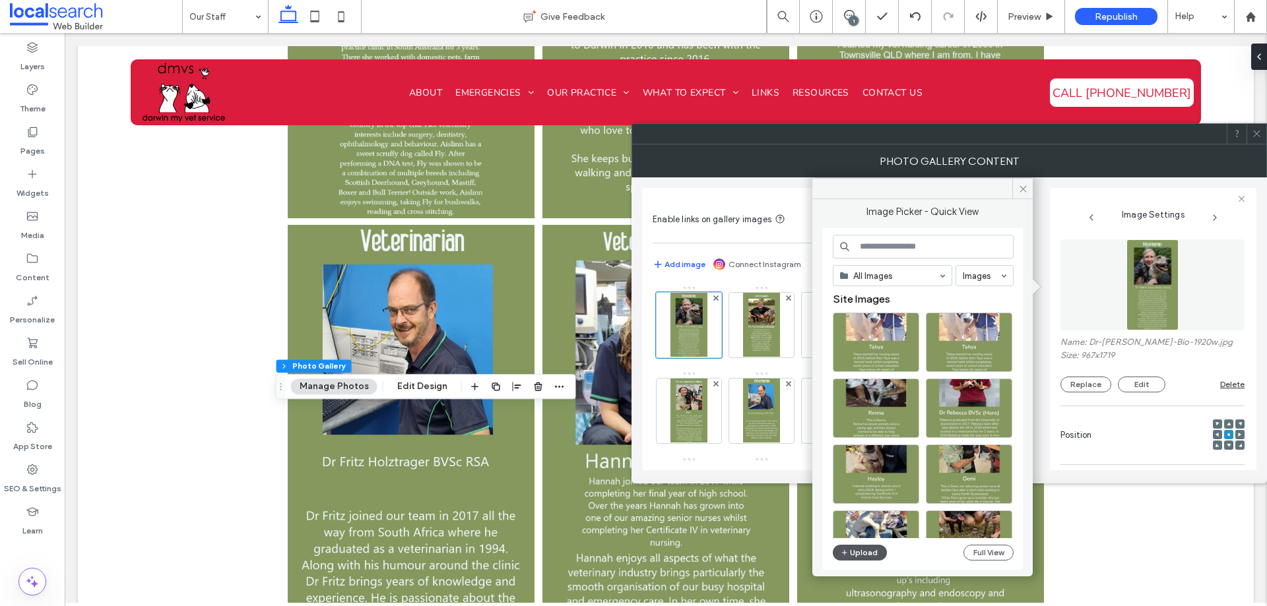
click at [874, 549] on button "Upload" at bounding box center [860, 553] width 54 height 16
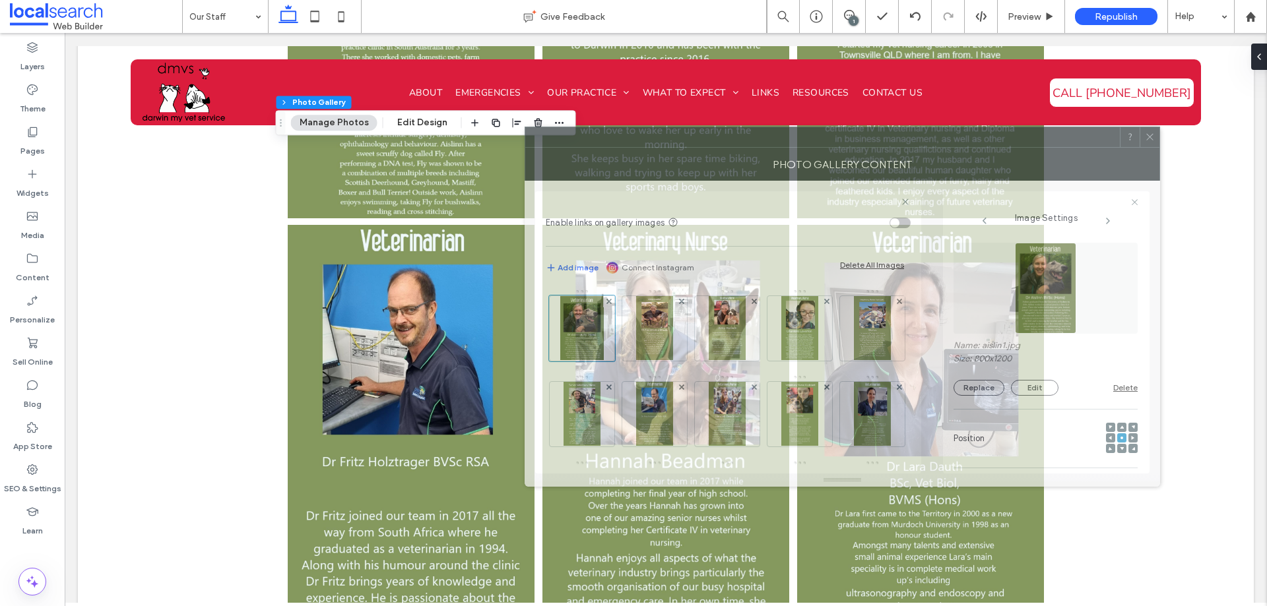
drag, startPoint x: 764, startPoint y: 161, endPoint x: 614, endPoint y: 196, distance: 153.8
click at [657, 165] on div "Photo Gallery Content" at bounding box center [842, 164] width 635 height 33
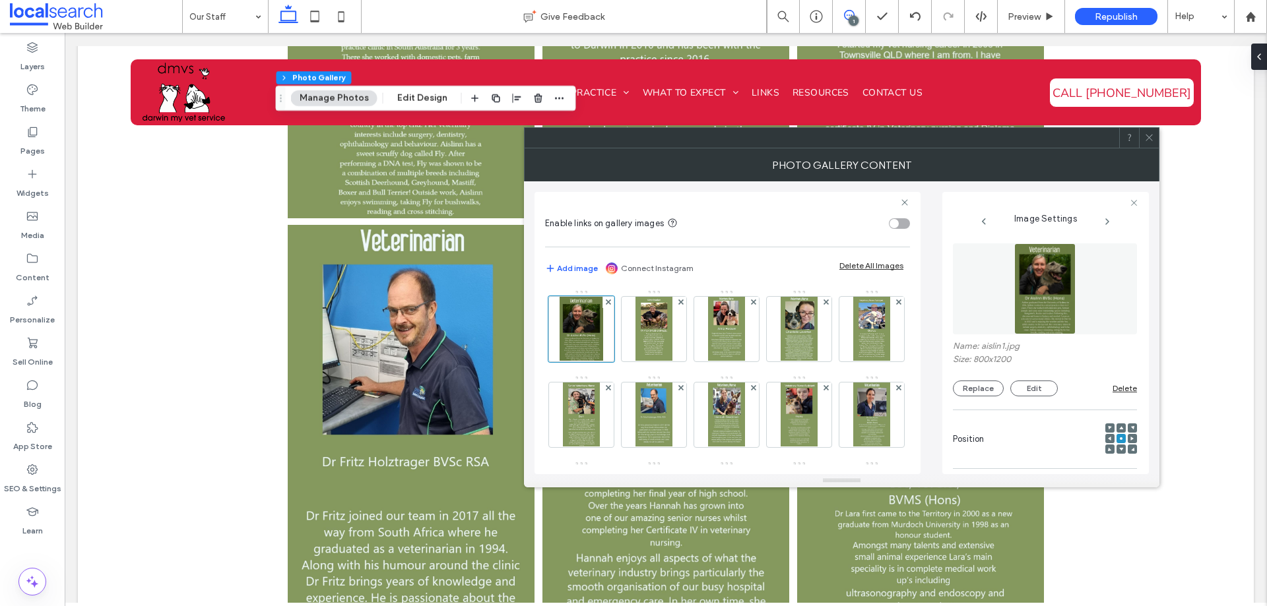
click at [842, 13] on span at bounding box center [849, 15] width 32 height 11
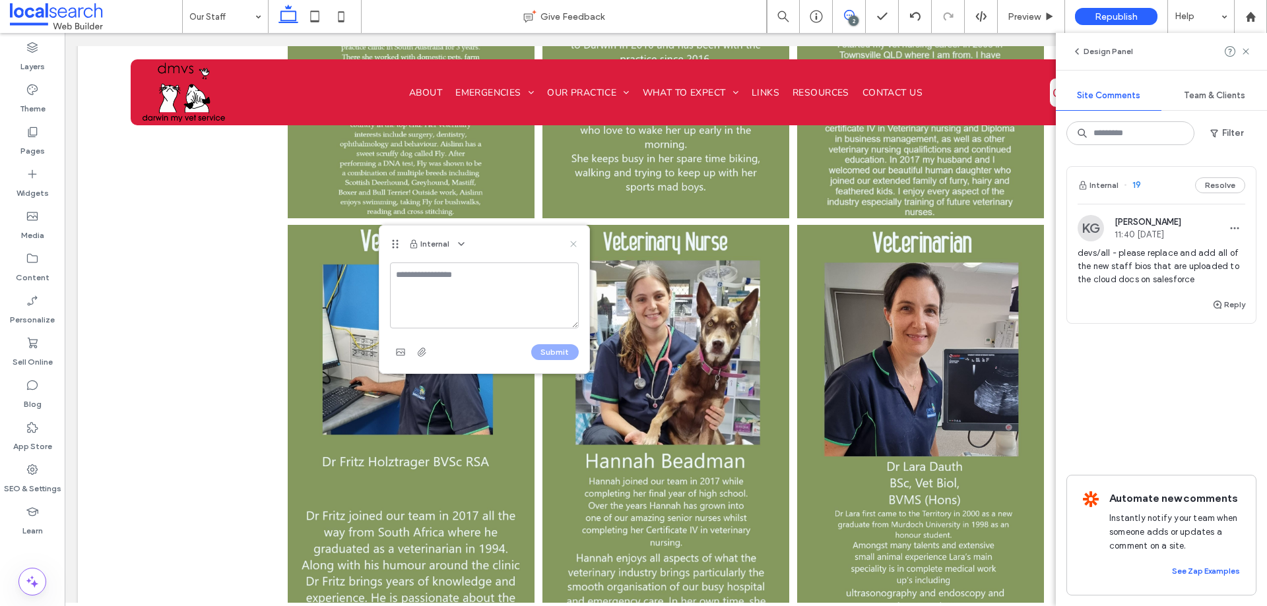
click at [571, 245] on icon at bounding box center [573, 244] width 11 height 11
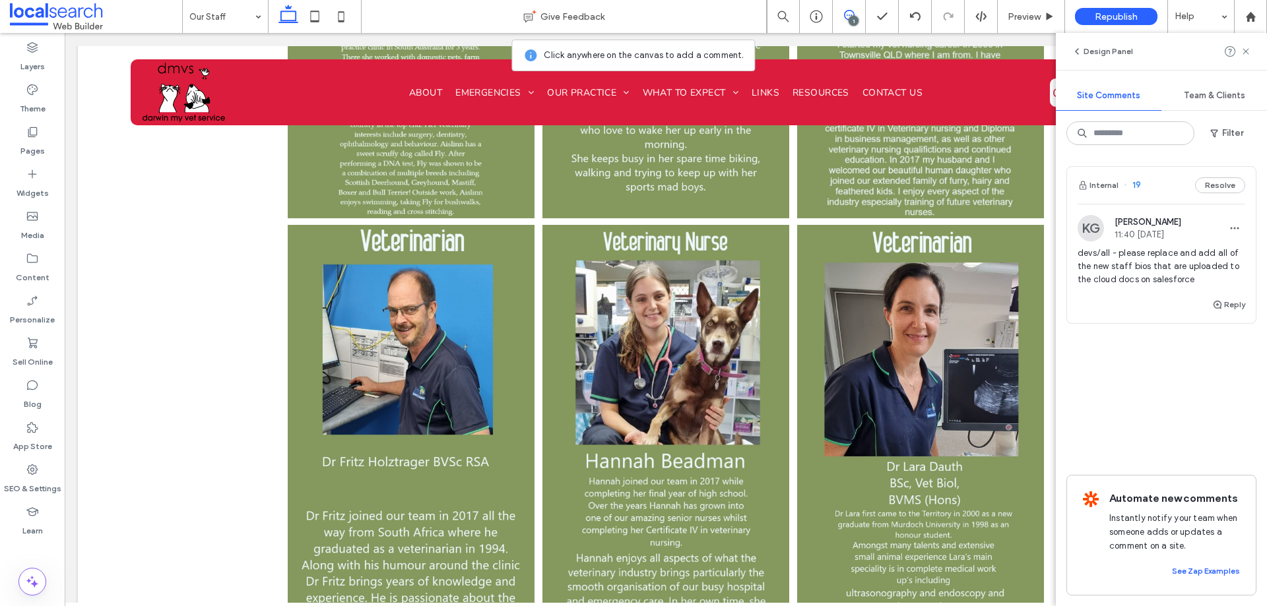
click at [1247, 50] on use at bounding box center [1246, 51] width 6 height 6
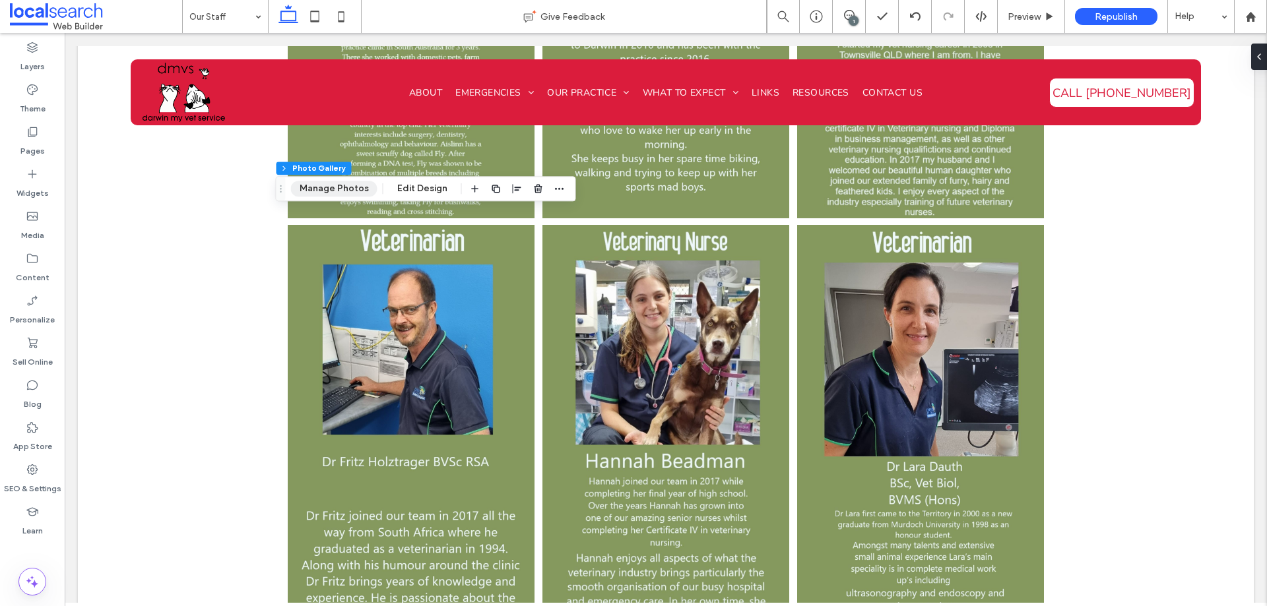
click at [314, 188] on button "Manage Photos" at bounding box center [334, 189] width 86 height 16
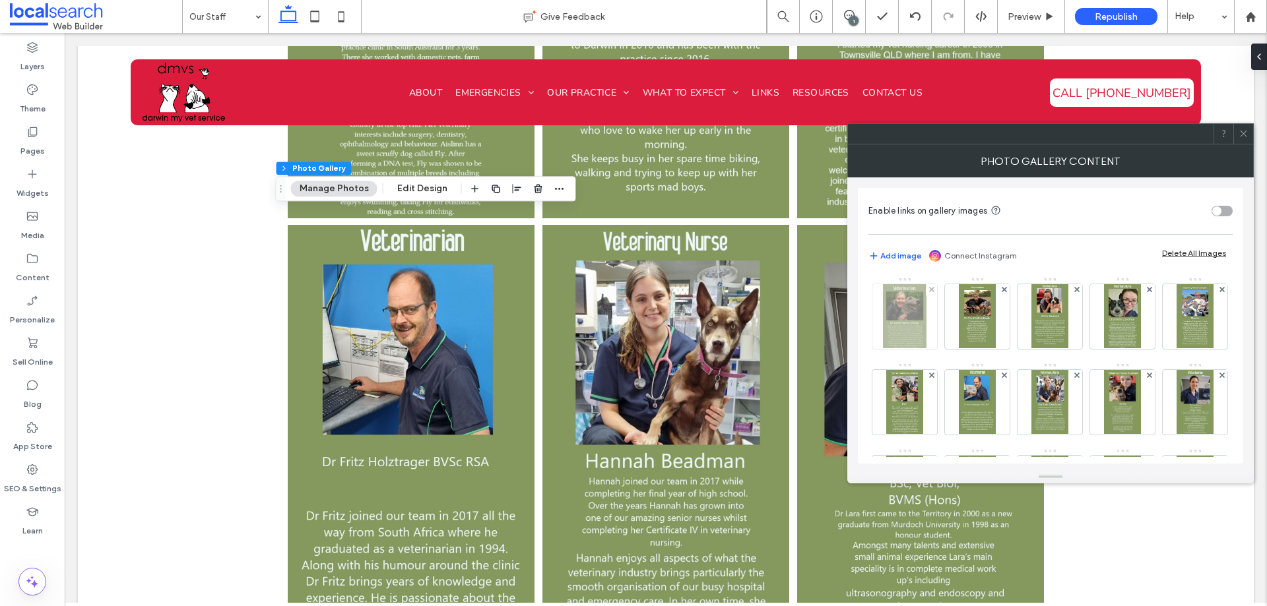
click at [878, 320] on div at bounding box center [904, 316] width 65 height 65
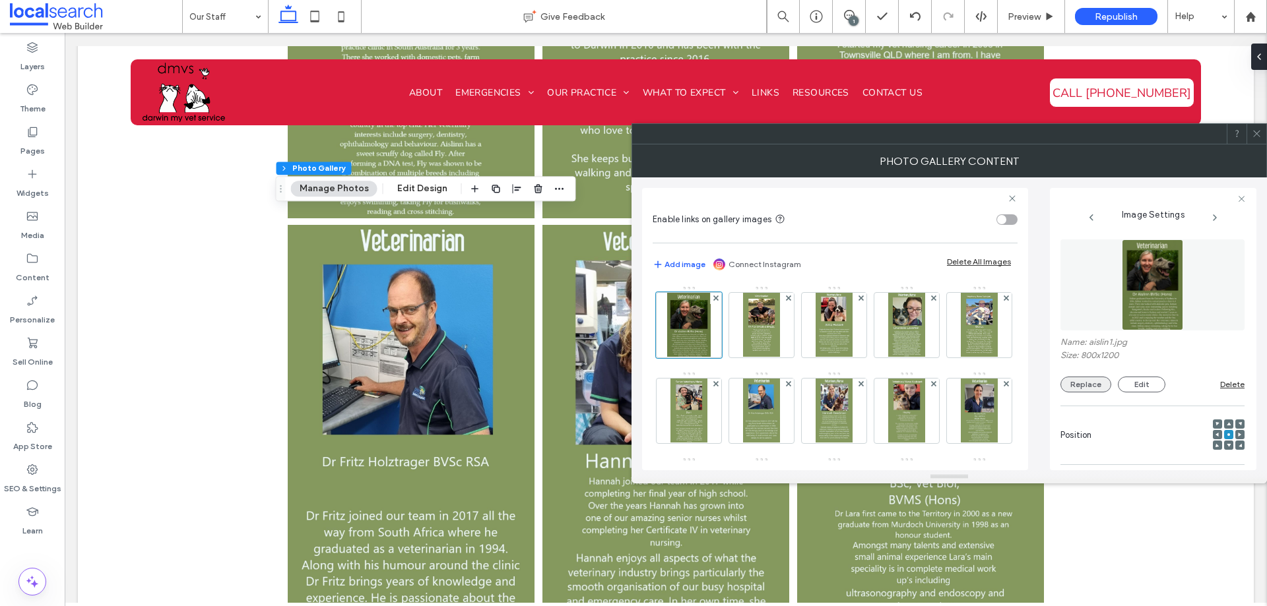
click at [1080, 385] on button "Replace" at bounding box center [1085, 385] width 51 height 16
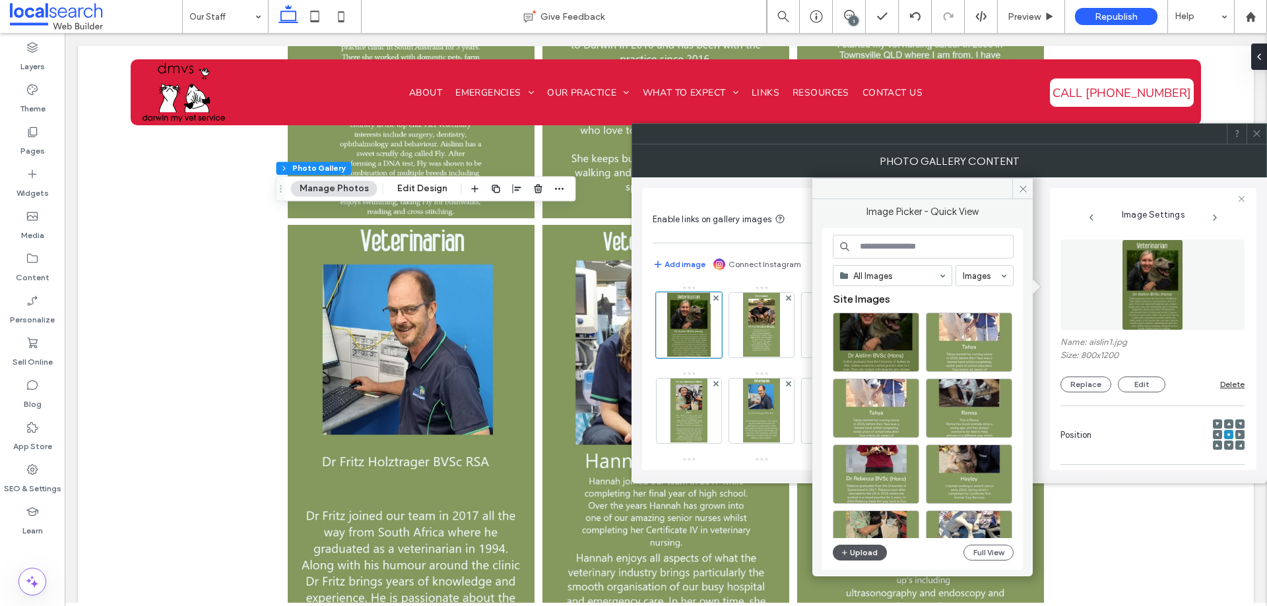
click at [857, 556] on button "Upload" at bounding box center [860, 553] width 54 height 16
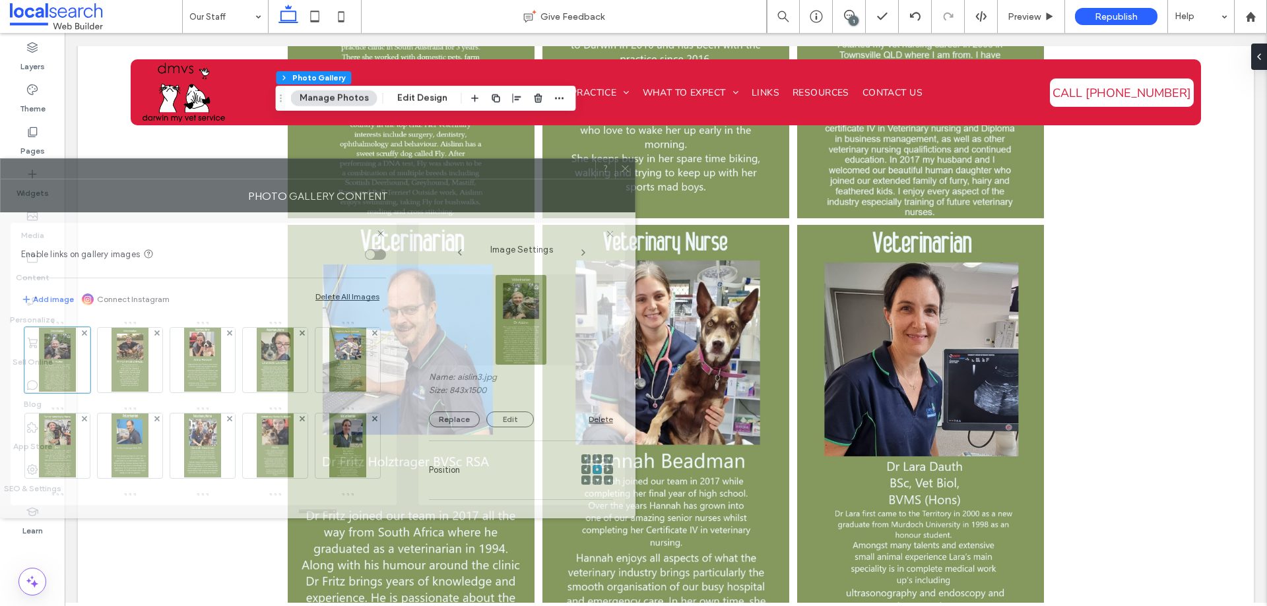
drag, startPoint x: 788, startPoint y: 140, endPoint x: 176, endPoint y: 177, distance: 612.8
click at [174, 177] on div at bounding box center [298, 169] width 595 height 20
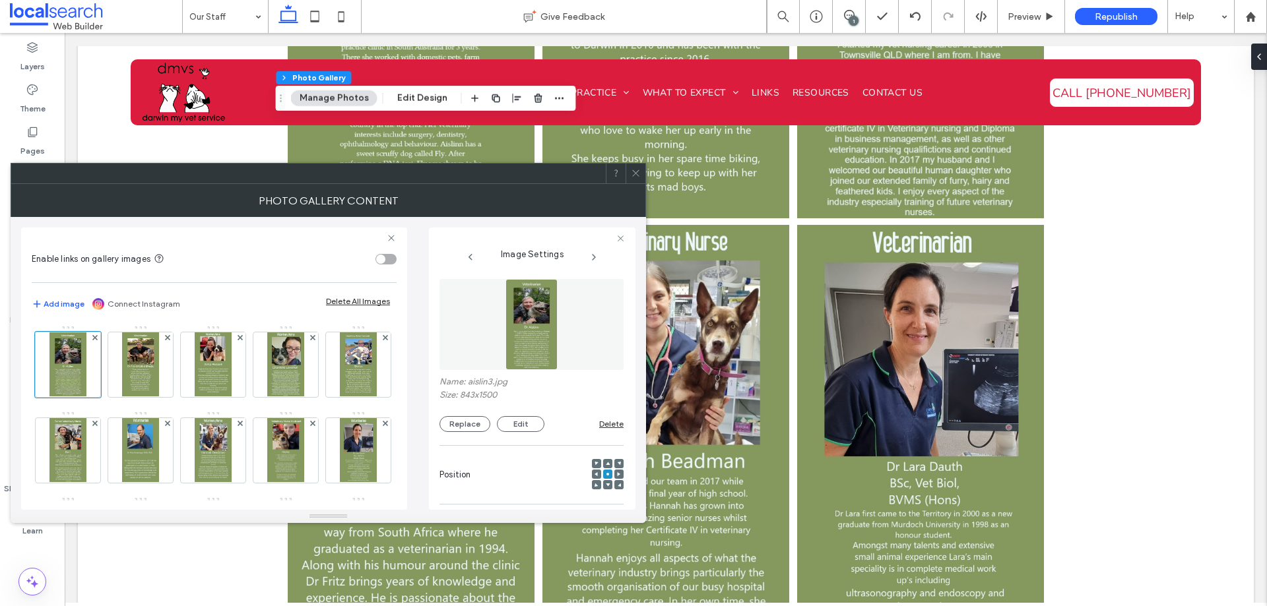
click at [628, 174] on div at bounding box center [636, 174] width 20 height 20
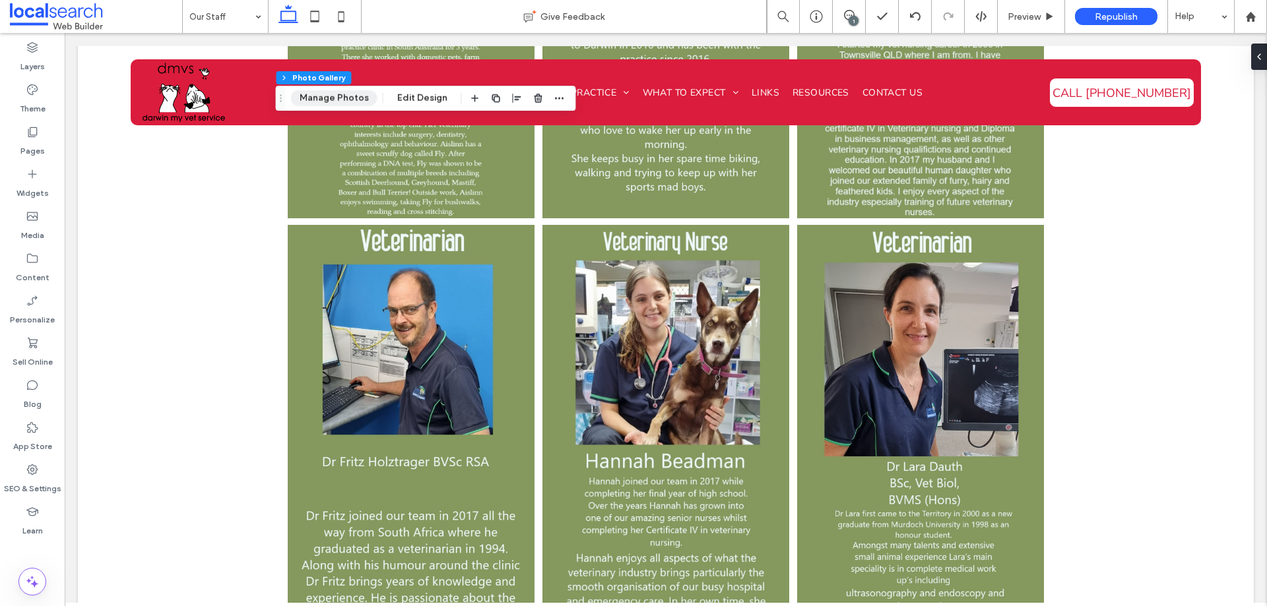
click at [316, 101] on button "Manage Photos" at bounding box center [334, 98] width 86 height 16
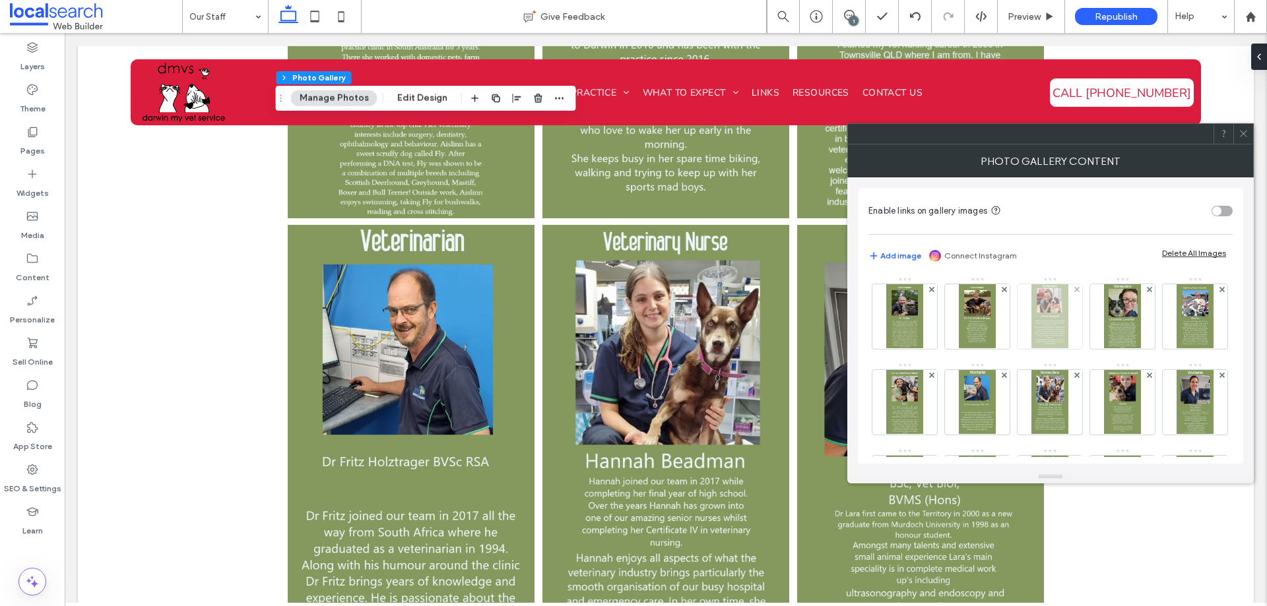
click at [1049, 339] on img at bounding box center [1049, 316] width 36 height 65
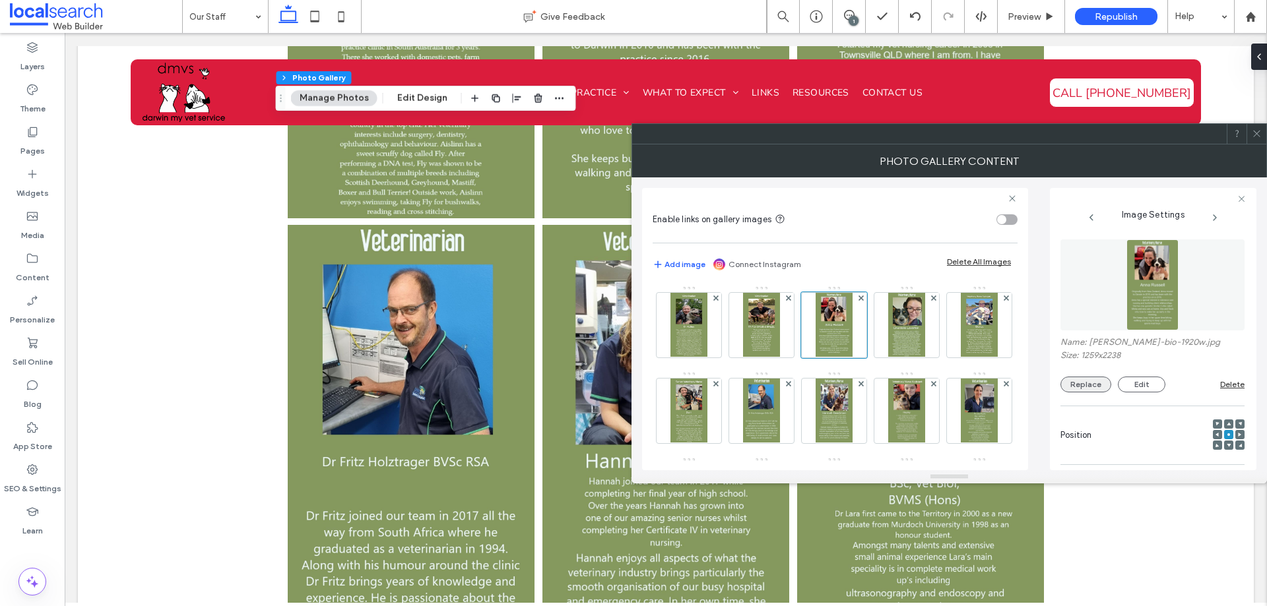
click at [1086, 387] on button "Replace" at bounding box center [1085, 385] width 51 height 16
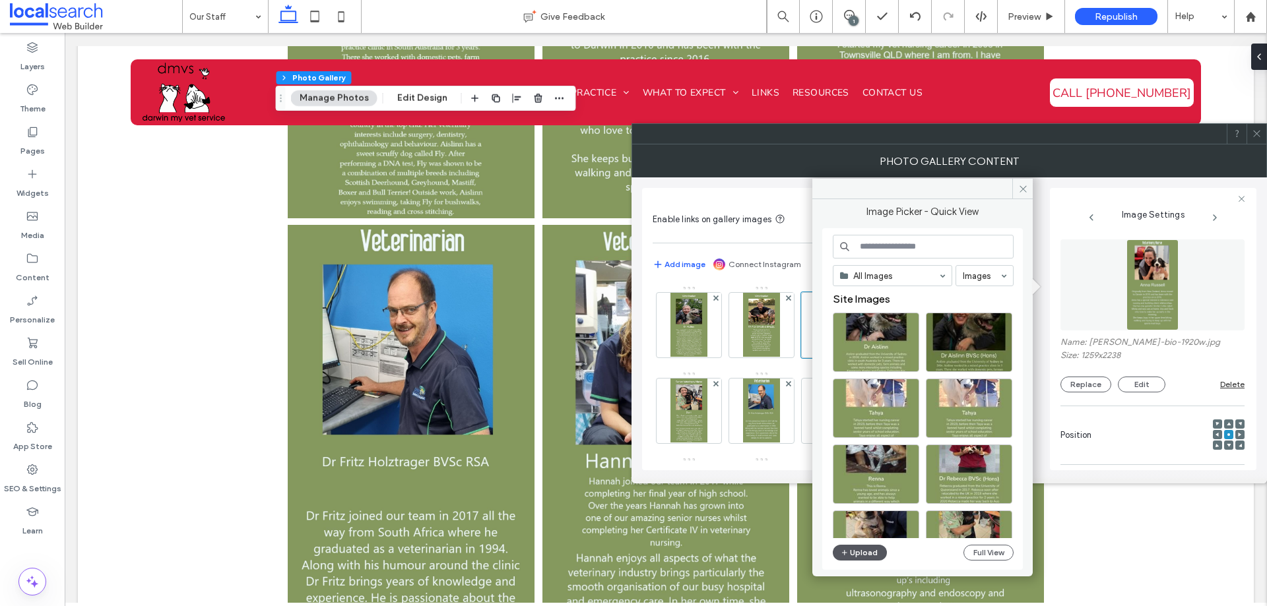
click at [850, 558] on button "Upload" at bounding box center [860, 553] width 54 height 16
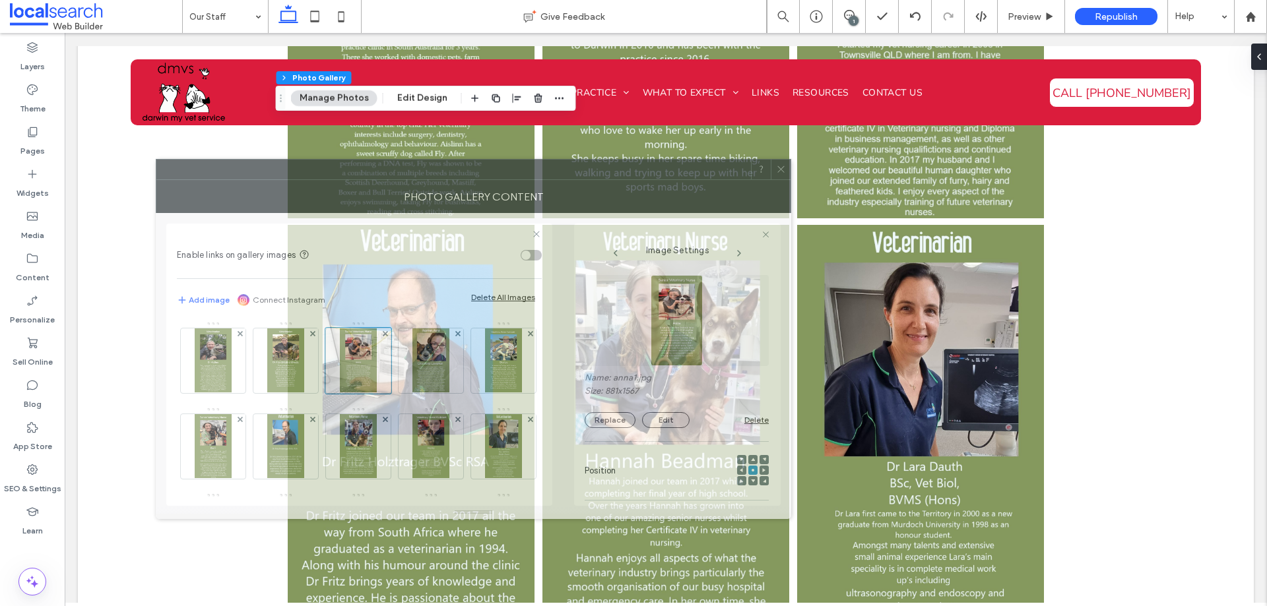
drag, startPoint x: 797, startPoint y: 136, endPoint x: 321, endPoint y: 172, distance: 477.1
click at [321, 172] on div at bounding box center [453, 170] width 595 height 20
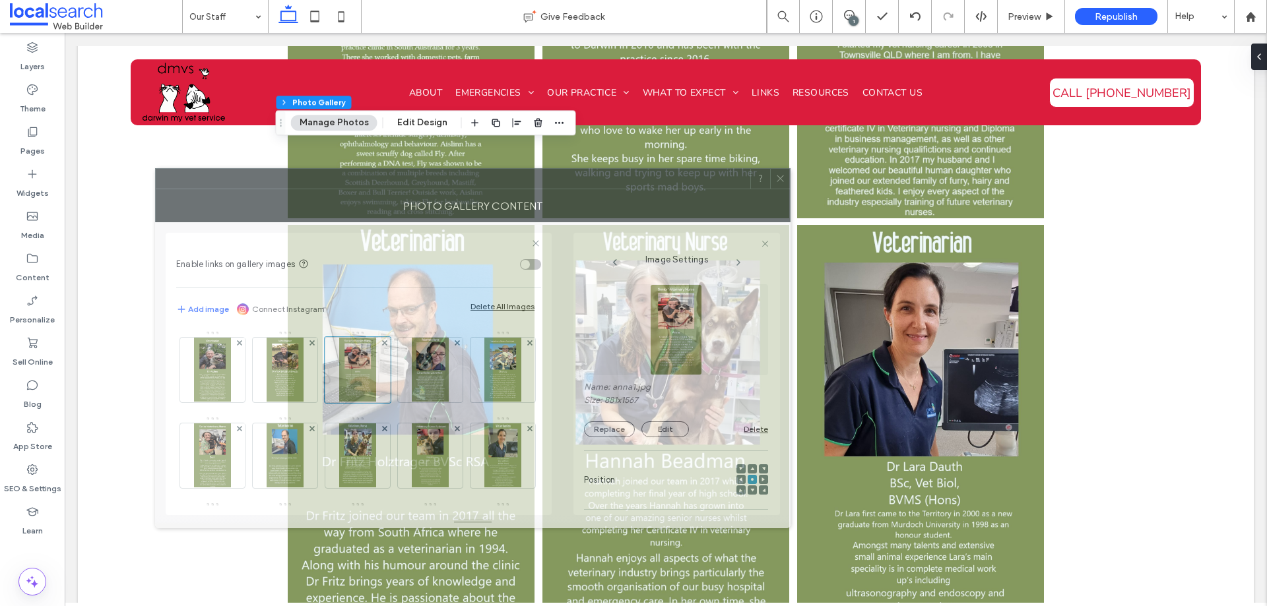
drag, startPoint x: 524, startPoint y: 201, endPoint x: 447, endPoint y: 189, distance: 78.0
click at [449, 189] on div "Photo Gallery Content" at bounding box center [472, 205] width 635 height 33
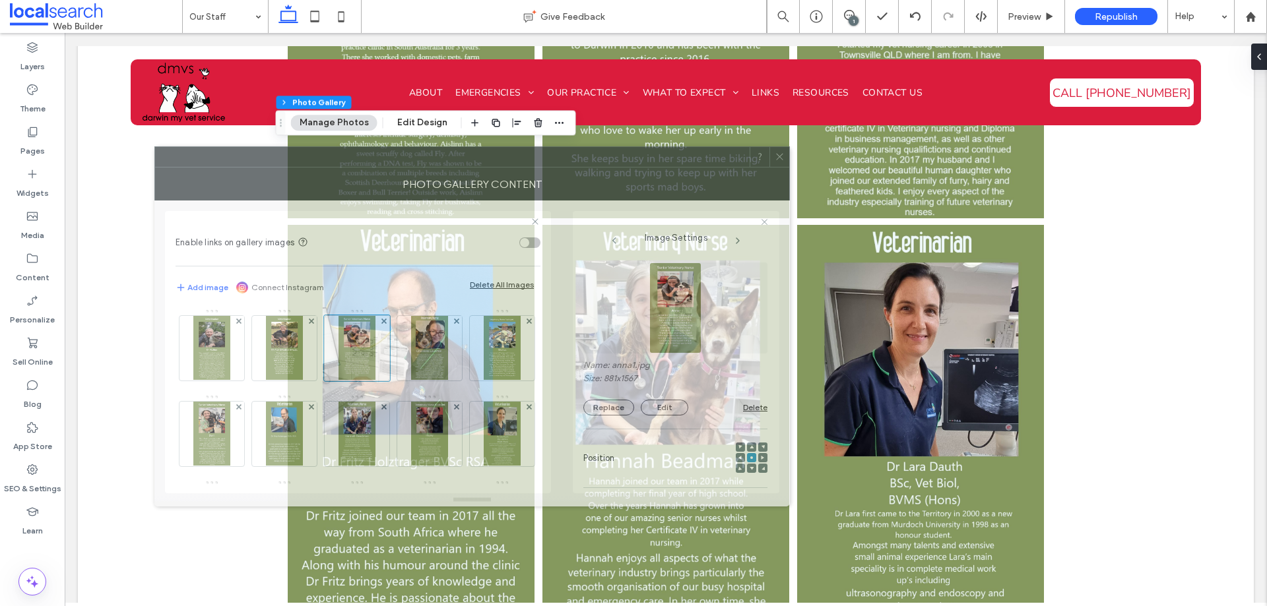
drag, startPoint x: 470, startPoint y: 197, endPoint x: 470, endPoint y: 175, distance: 21.8
click at [470, 175] on div "Photo Gallery Content" at bounding box center [471, 184] width 635 height 33
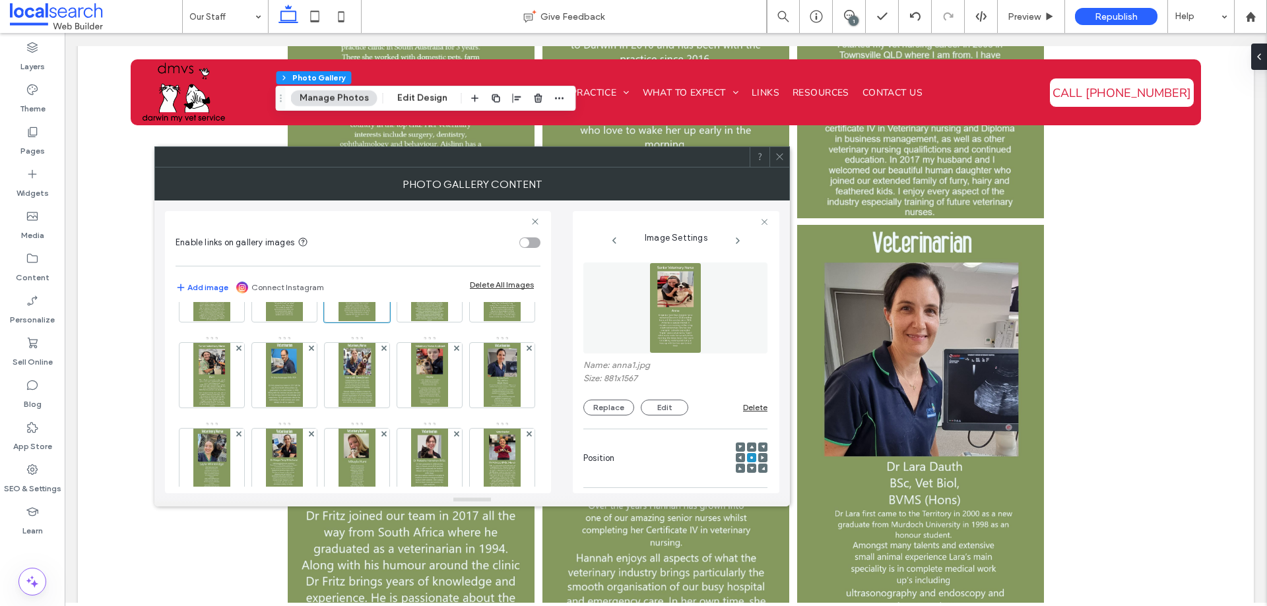
scroll to position [259, 0]
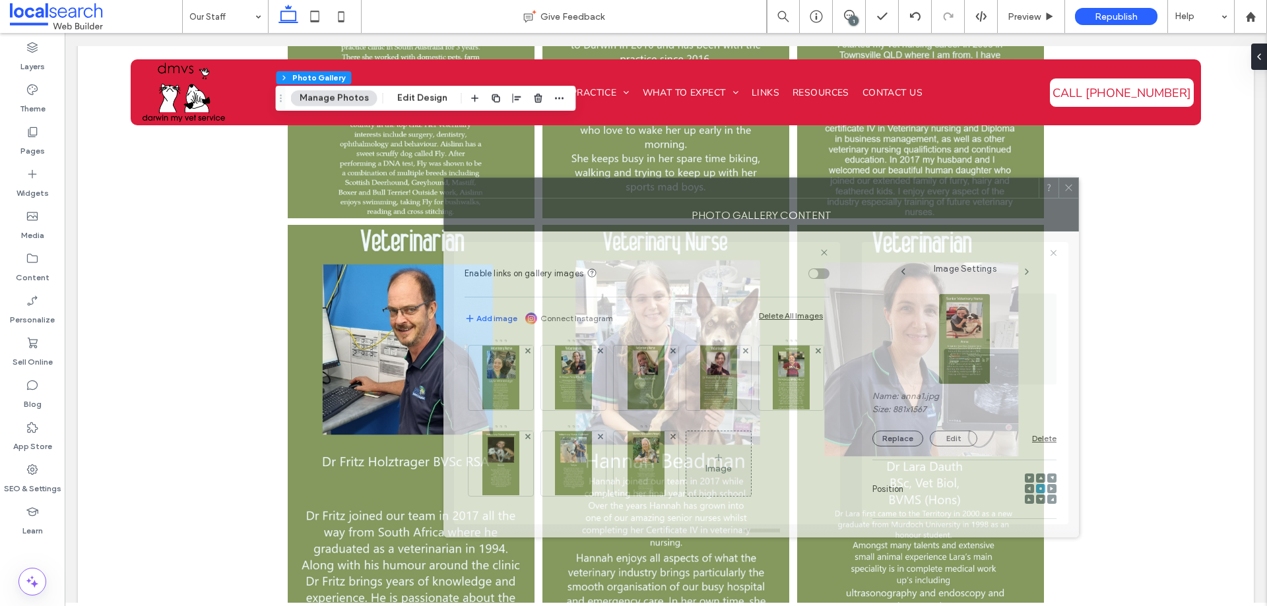
drag, startPoint x: 265, startPoint y: 172, endPoint x: 697, endPoint y: 212, distance: 434.8
click at [676, 208] on div "Photo Gallery Content" at bounding box center [760, 215] width 635 height 33
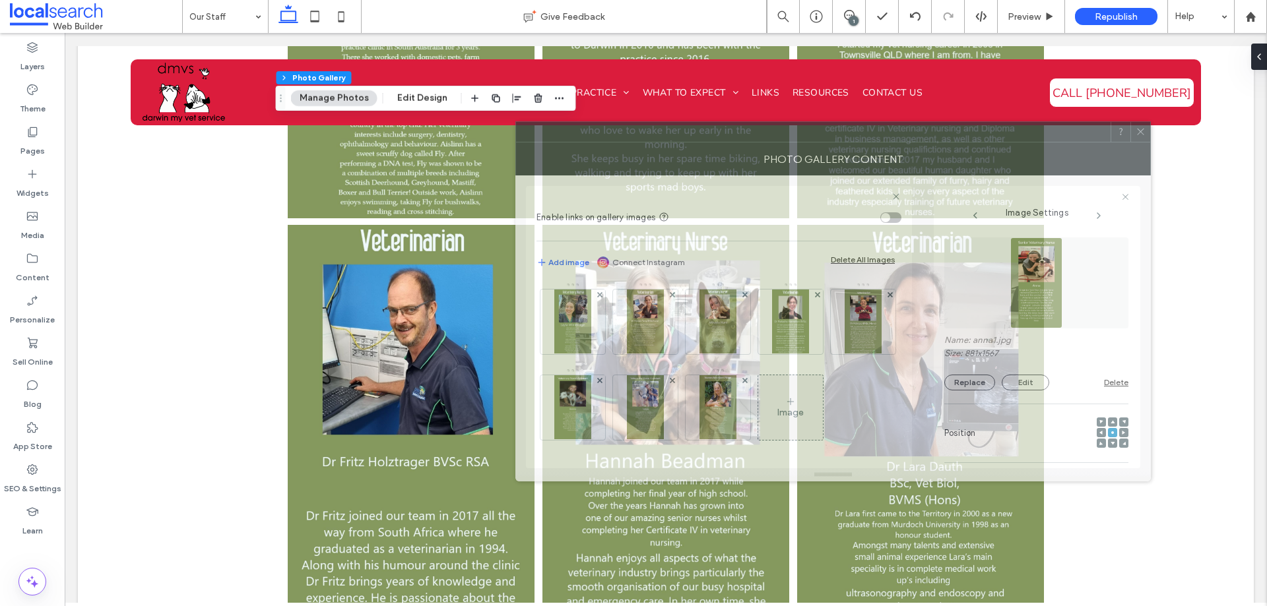
drag, startPoint x: 593, startPoint y: 201, endPoint x: 633, endPoint y: 154, distance: 62.3
click at [659, 142] on div at bounding box center [813, 132] width 595 height 20
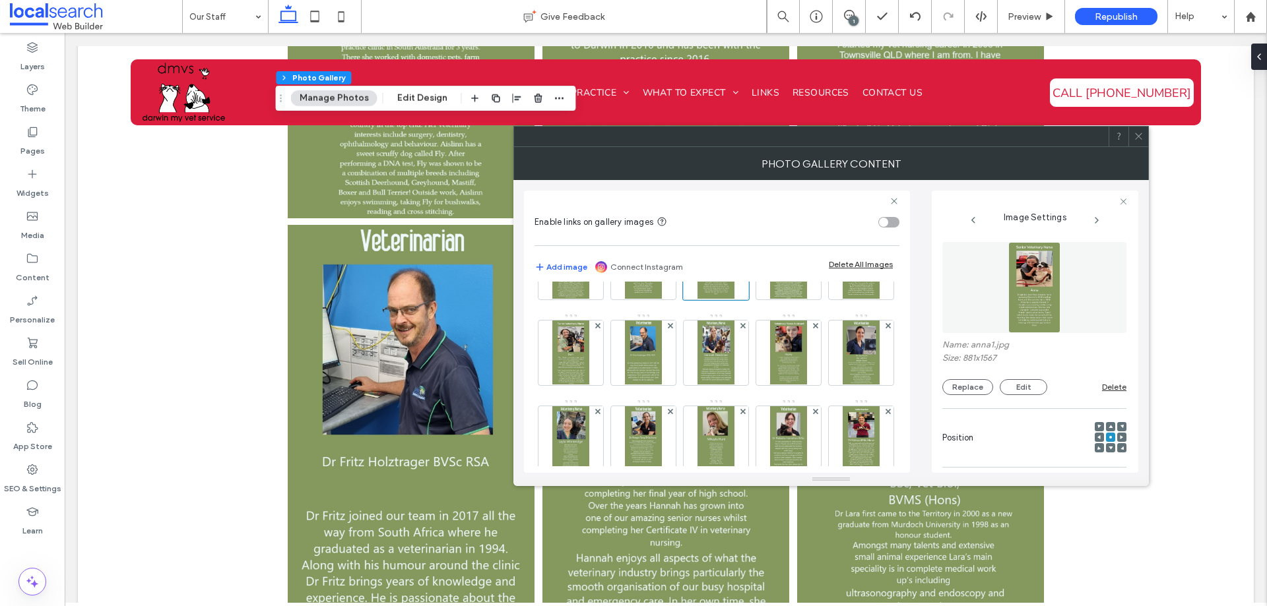
scroll to position [0, 0]
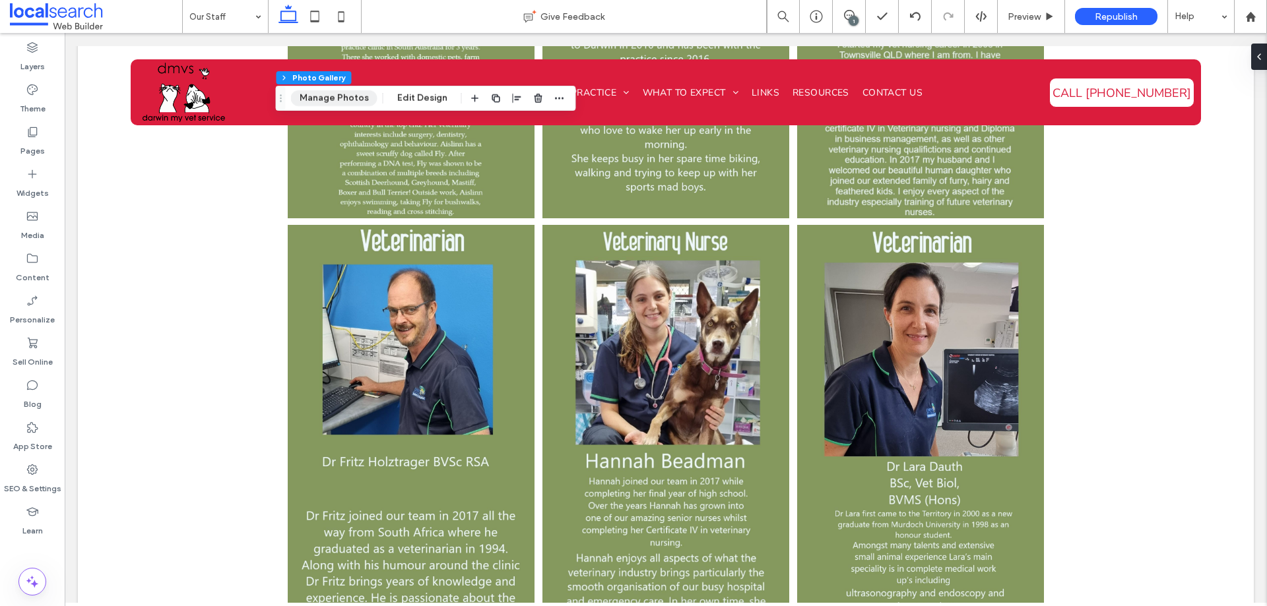
click at [327, 105] on button "Manage Photos" at bounding box center [334, 98] width 86 height 16
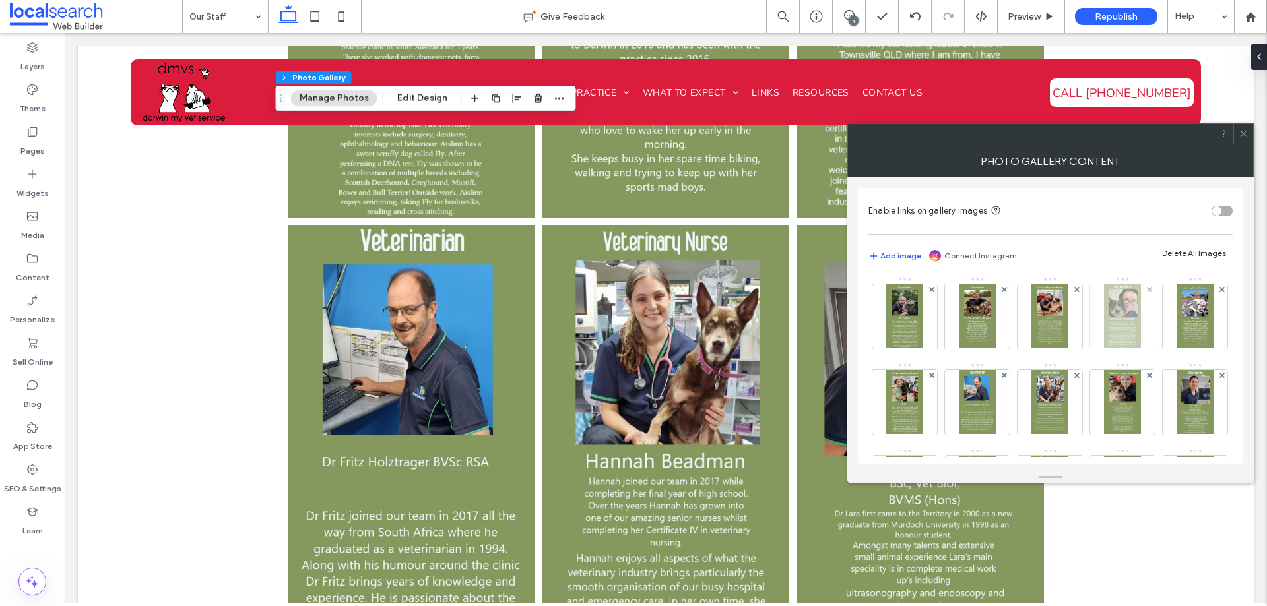
click at [1119, 337] on img at bounding box center [1122, 316] width 36 height 65
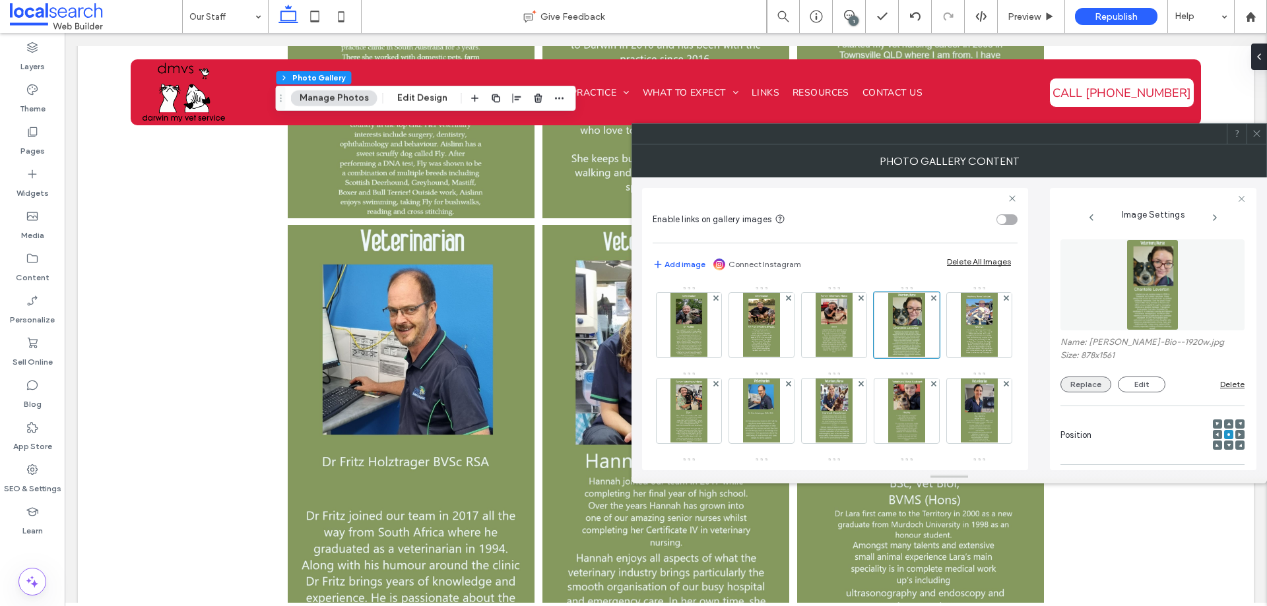
click at [1072, 387] on button "Replace" at bounding box center [1085, 385] width 51 height 16
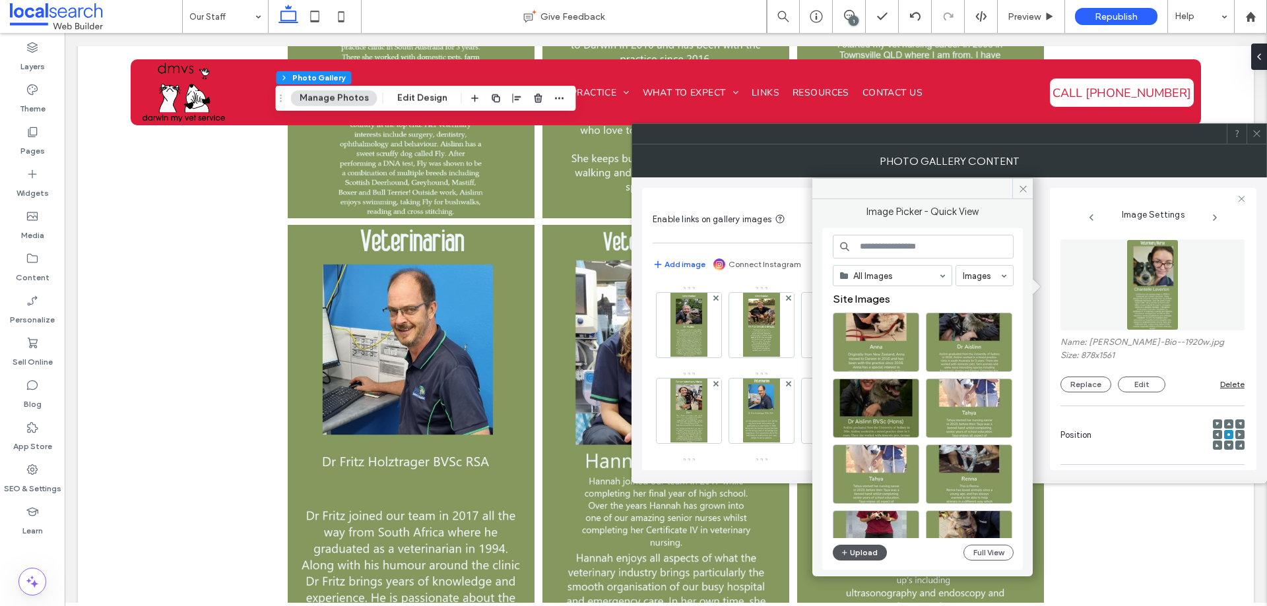
click at [847, 556] on icon "button" at bounding box center [845, 553] width 8 height 11
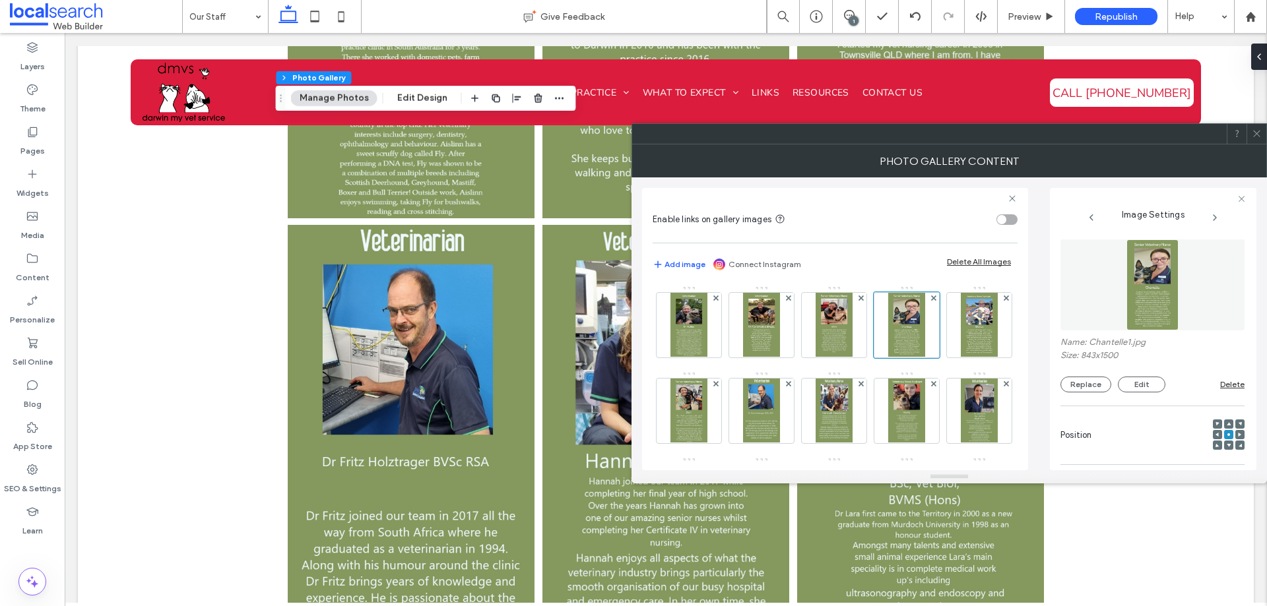
click at [1253, 128] on span at bounding box center [1257, 134] width 10 height 20
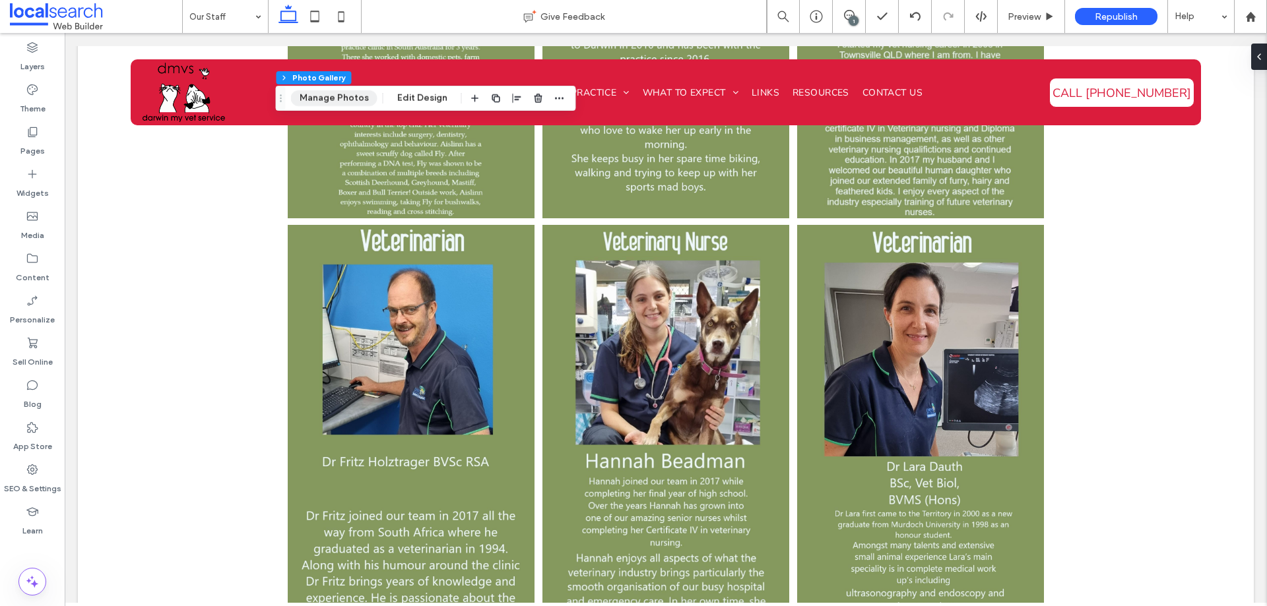
drag, startPoint x: 325, startPoint y: 99, endPoint x: 341, endPoint y: 100, distance: 15.2
click at [325, 99] on button "Manage Photos" at bounding box center [334, 98] width 86 height 16
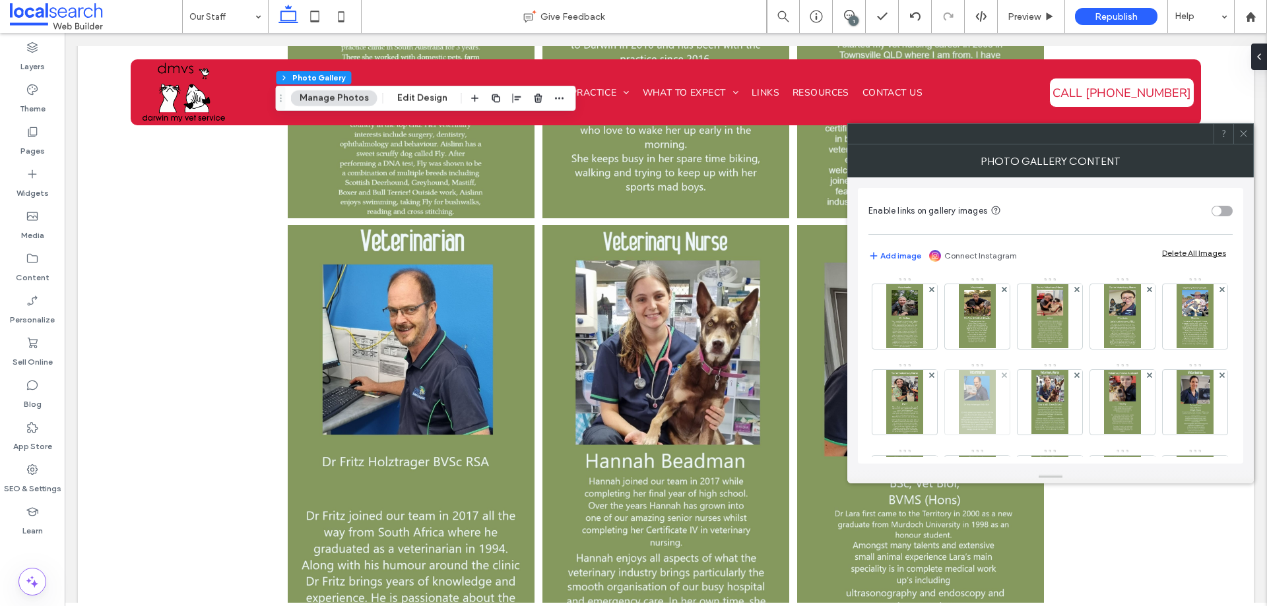
click at [995, 410] on img at bounding box center [977, 402] width 36 height 65
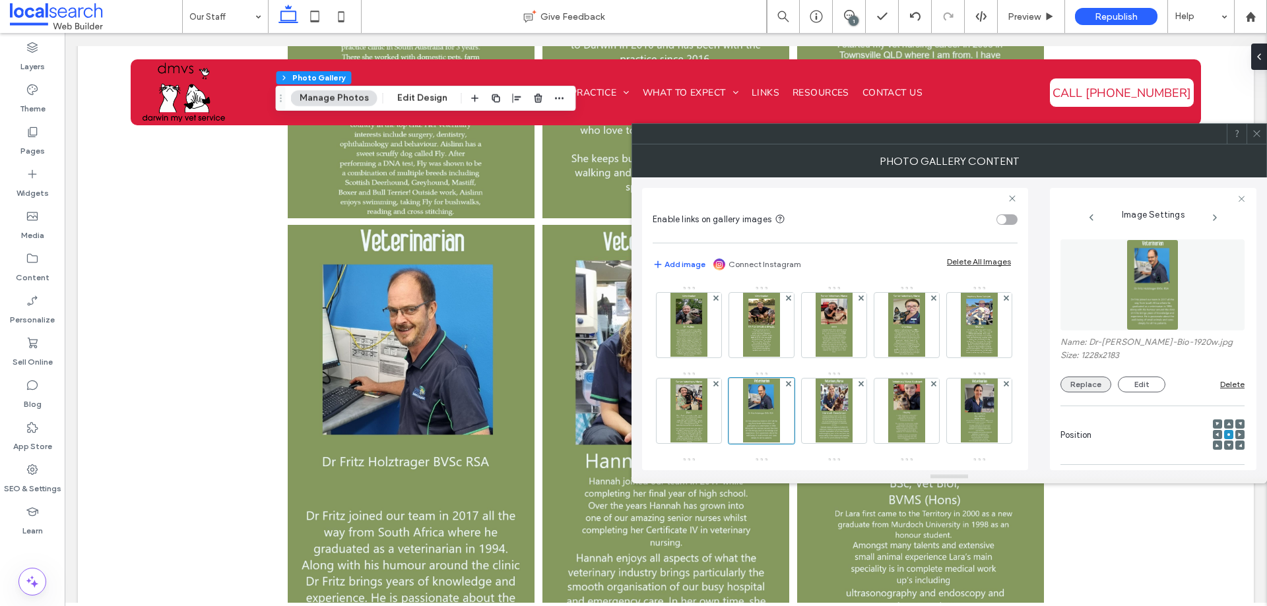
click at [1103, 385] on button "Replace" at bounding box center [1085, 385] width 51 height 16
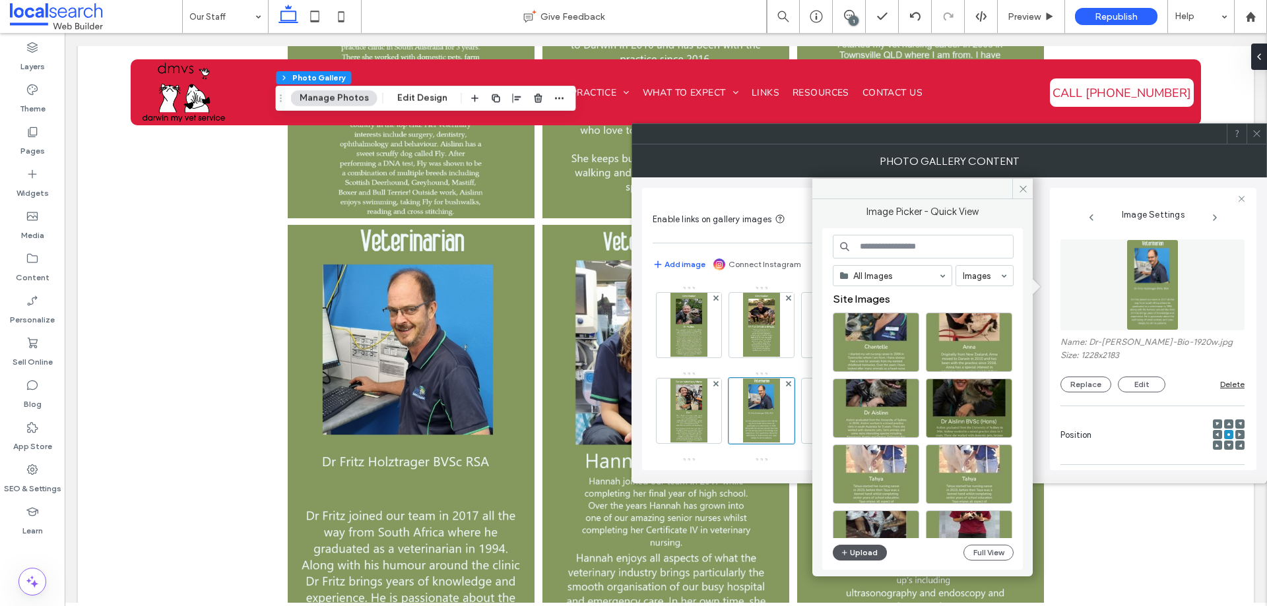
click at [864, 552] on button "Upload" at bounding box center [860, 553] width 54 height 16
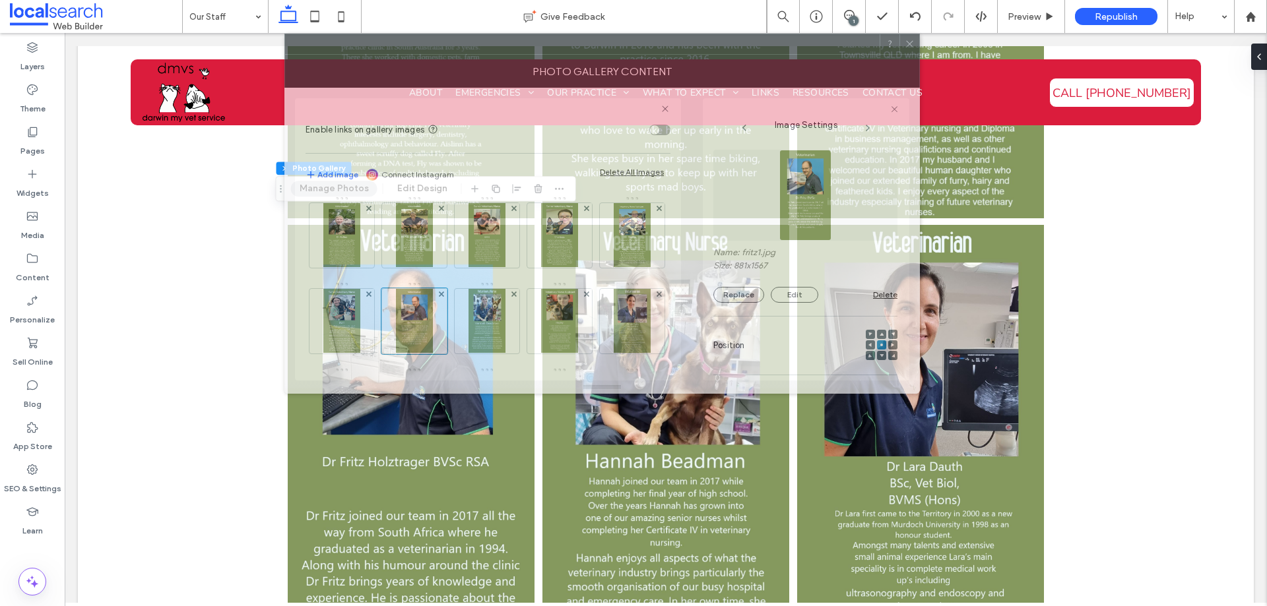
drag, startPoint x: 829, startPoint y: 146, endPoint x: 485, endPoint y: 81, distance: 350.6
click at [488, 57] on div "Photo Gallery Content" at bounding box center [601, 71] width 635 height 33
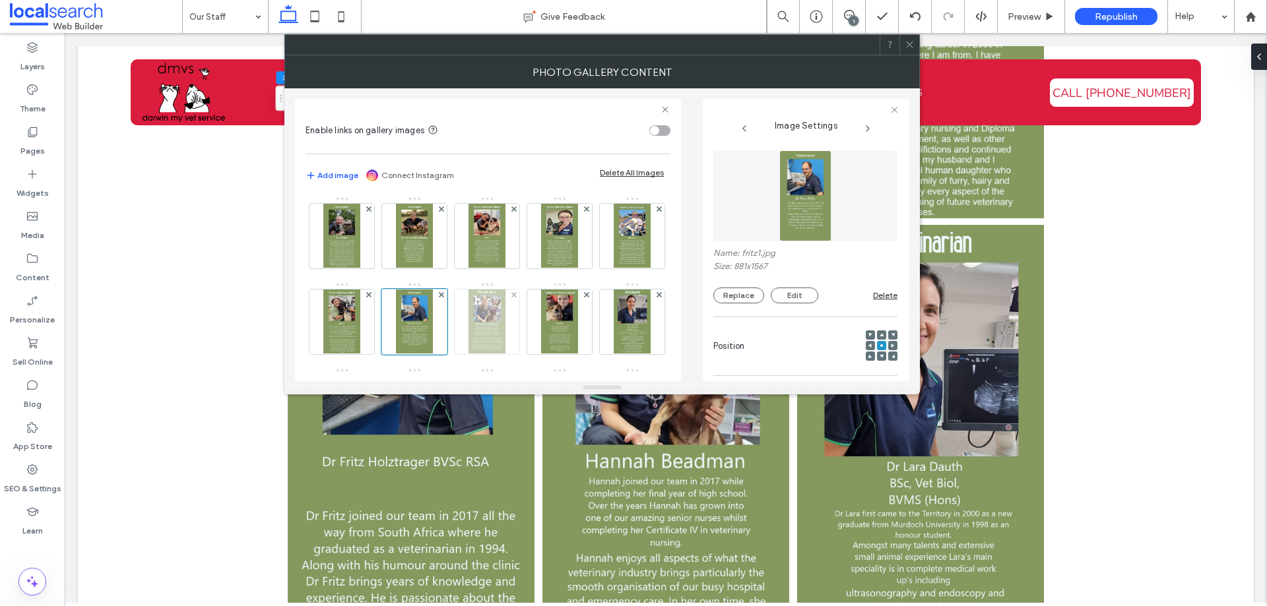
click at [519, 315] on div at bounding box center [487, 322] width 65 height 65
click at [723, 296] on button "Replace" at bounding box center [738, 296] width 51 height 16
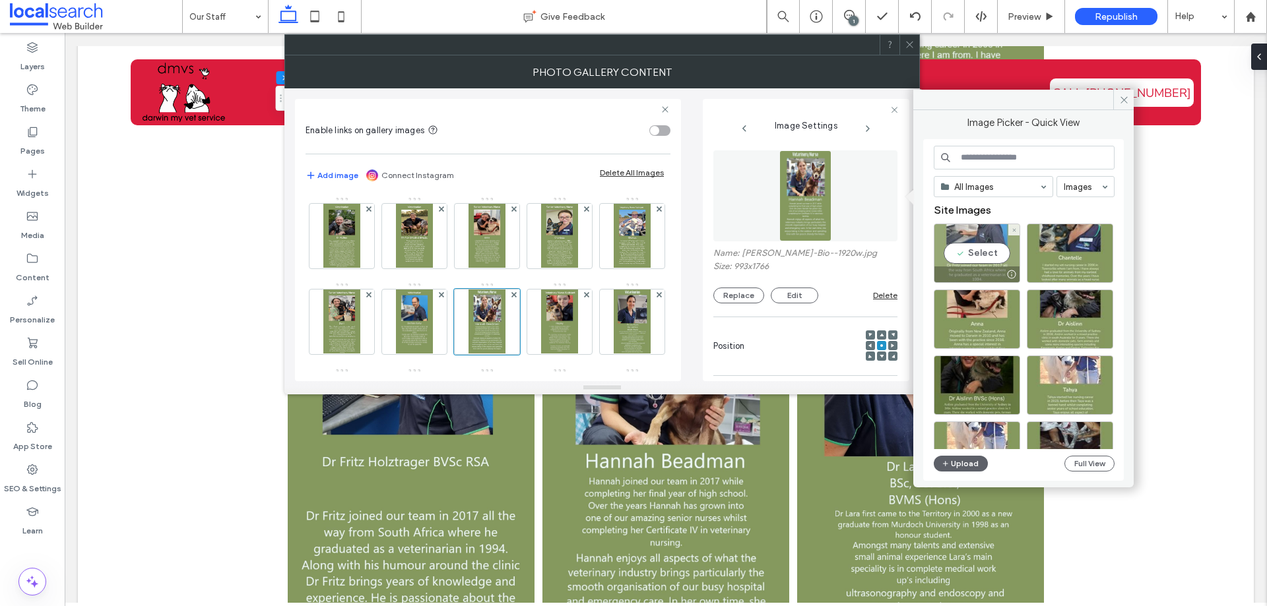
click at [992, 250] on div "Select" at bounding box center [977, 253] width 86 height 59
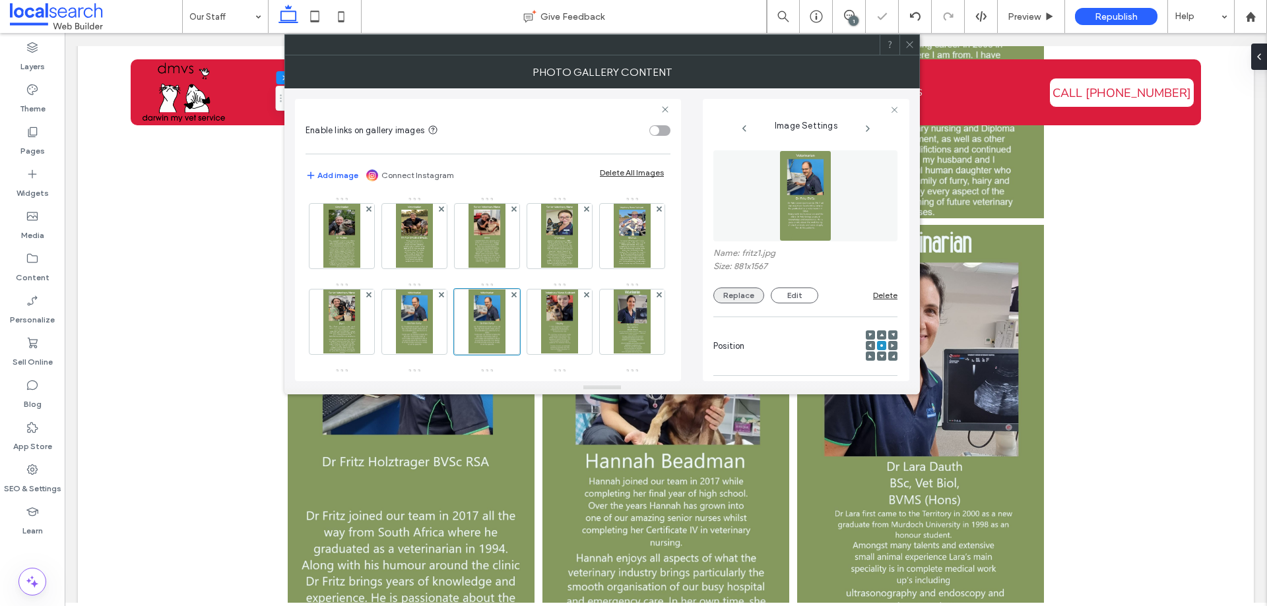
click at [742, 298] on button "Replace" at bounding box center [738, 296] width 51 height 16
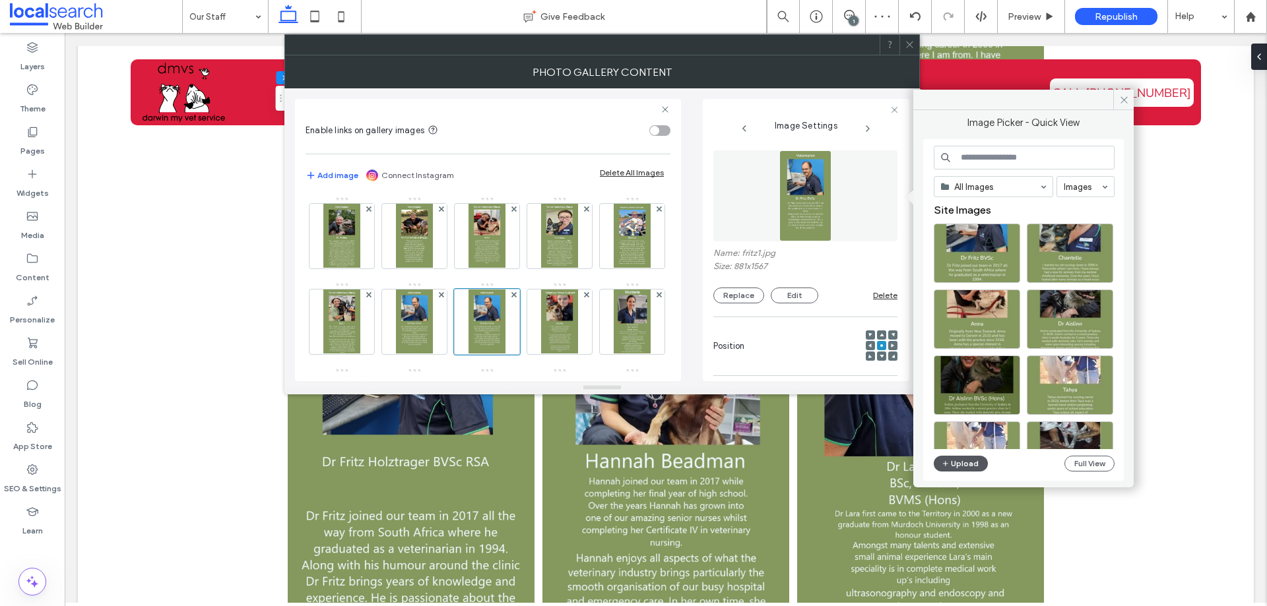
click at [977, 462] on button "Upload" at bounding box center [961, 464] width 54 height 16
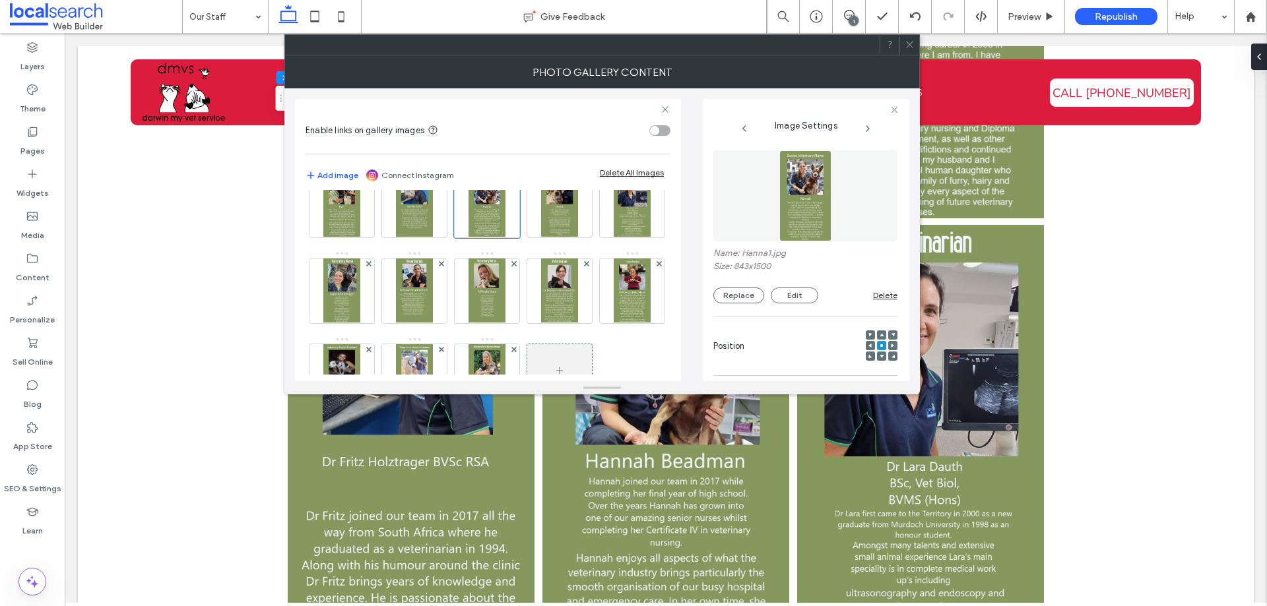
scroll to position [132, 0]
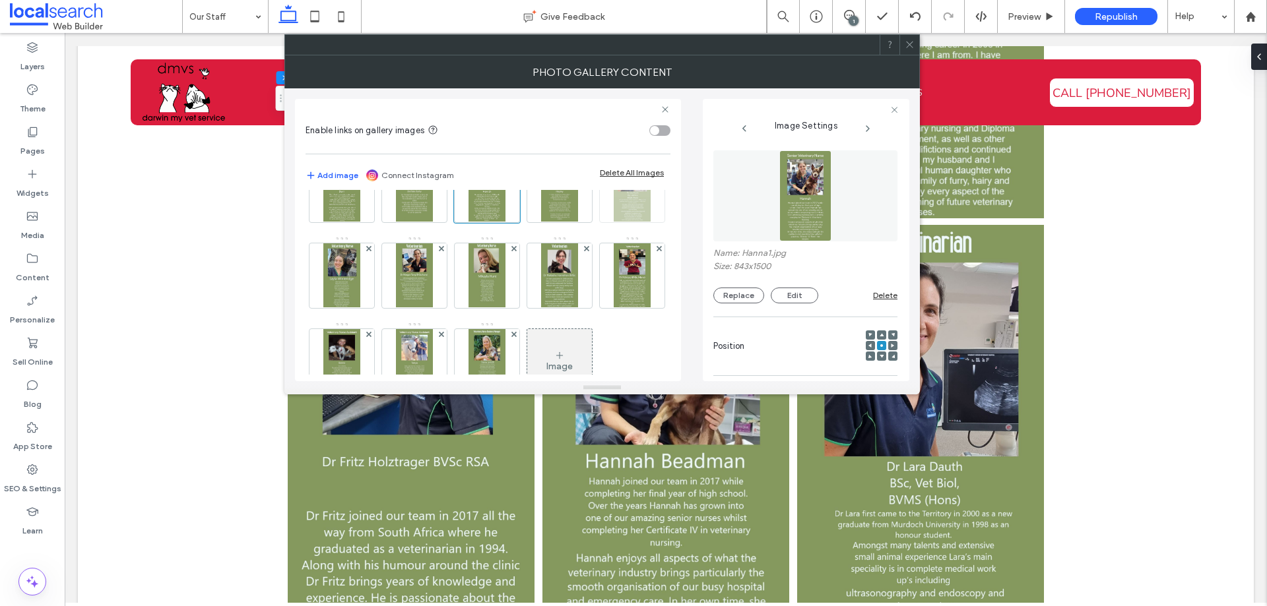
click at [614, 222] on img at bounding box center [632, 190] width 36 height 65
click at [742, 298] on button "Replace" at bounding box center [738, 296] width 51 height 16
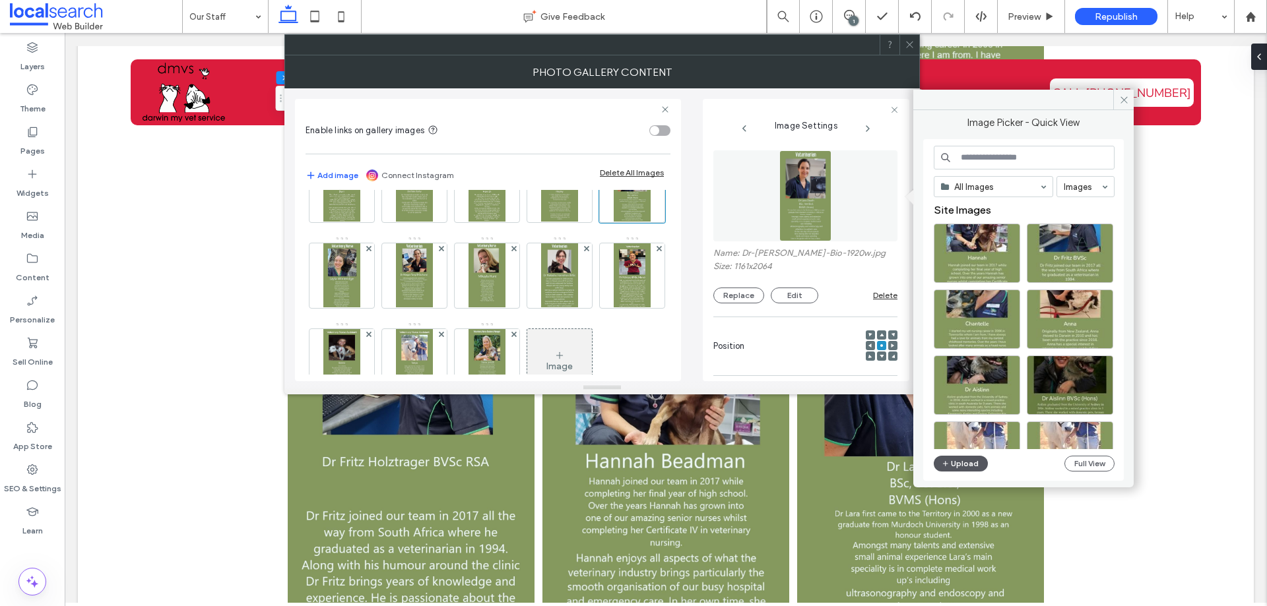
click at [969, 466] on button "Upload" at bounding box center [961, 464] width 54 height 16
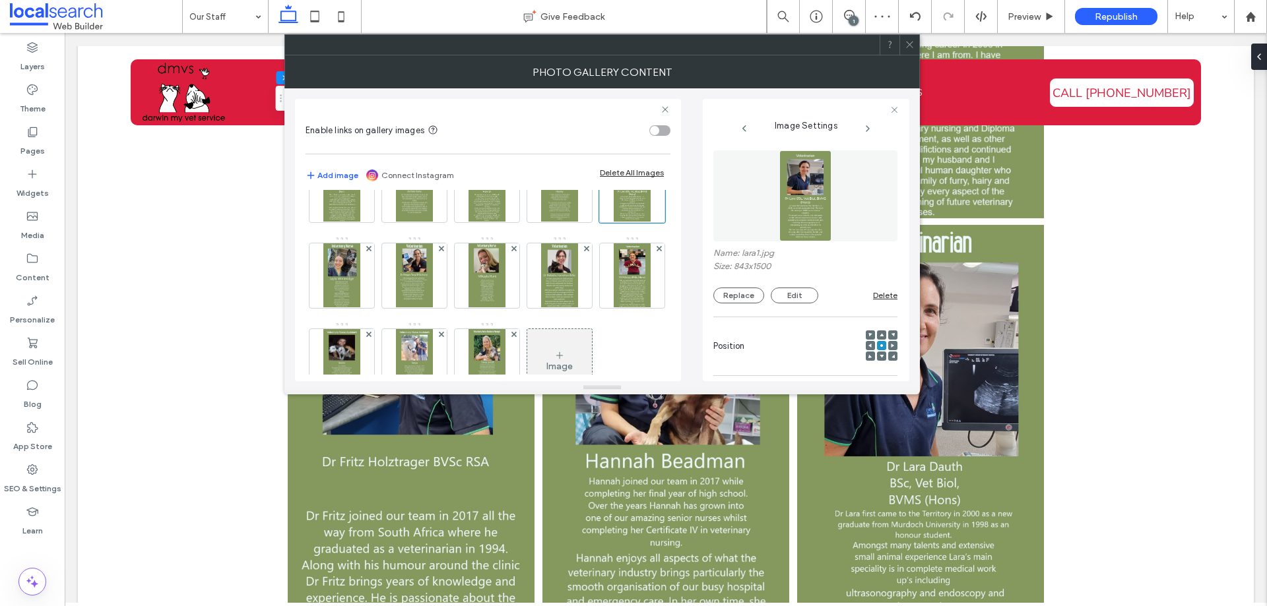
click at [908, 43] on icon at bounding box center [910, 45] width 10 height 10
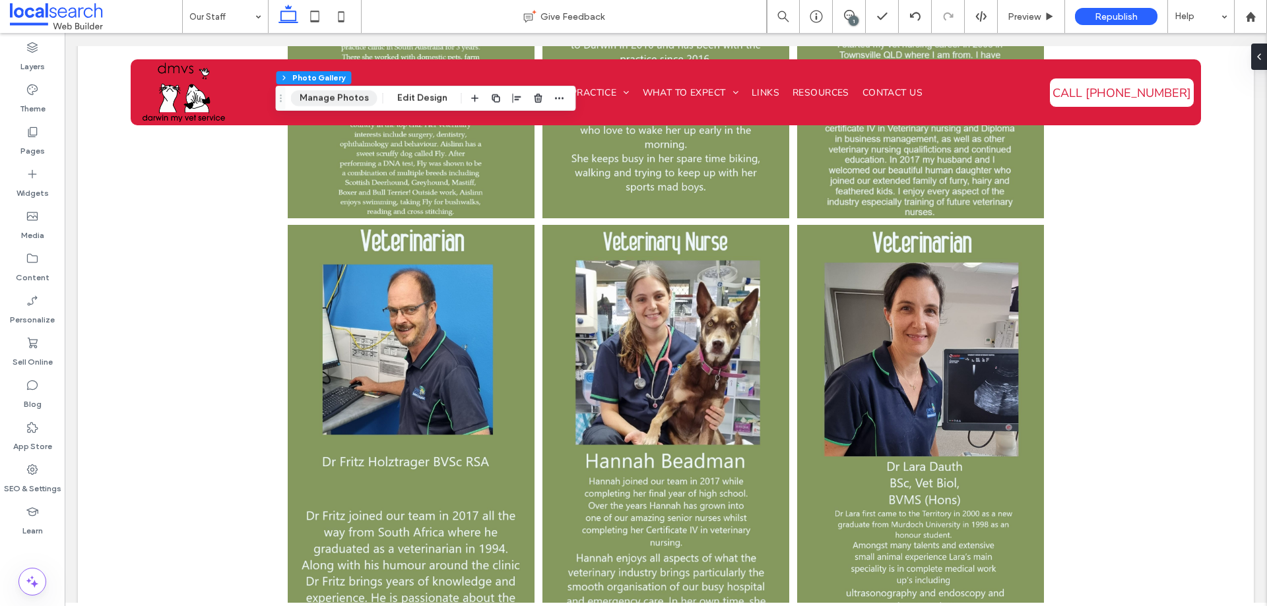
click at [321, 100] on button "Manage Photos" at bounding box center [334, 98] width 86 height 16
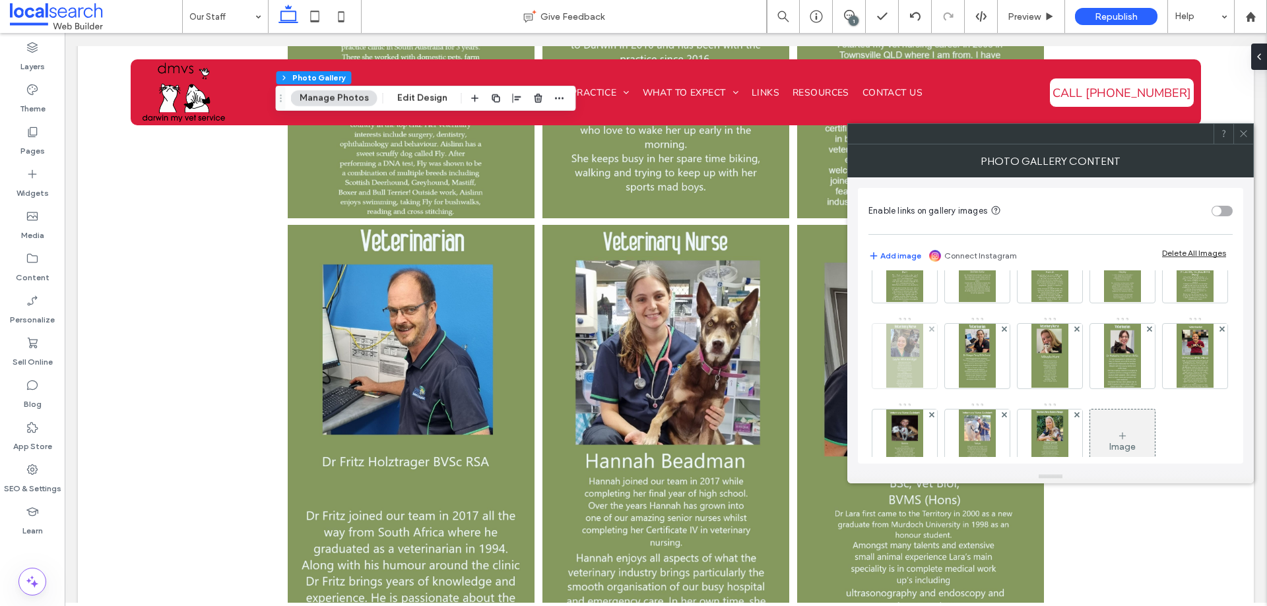
click at [923, 370] on img at bounding box center [904, 356] width 36 height 65
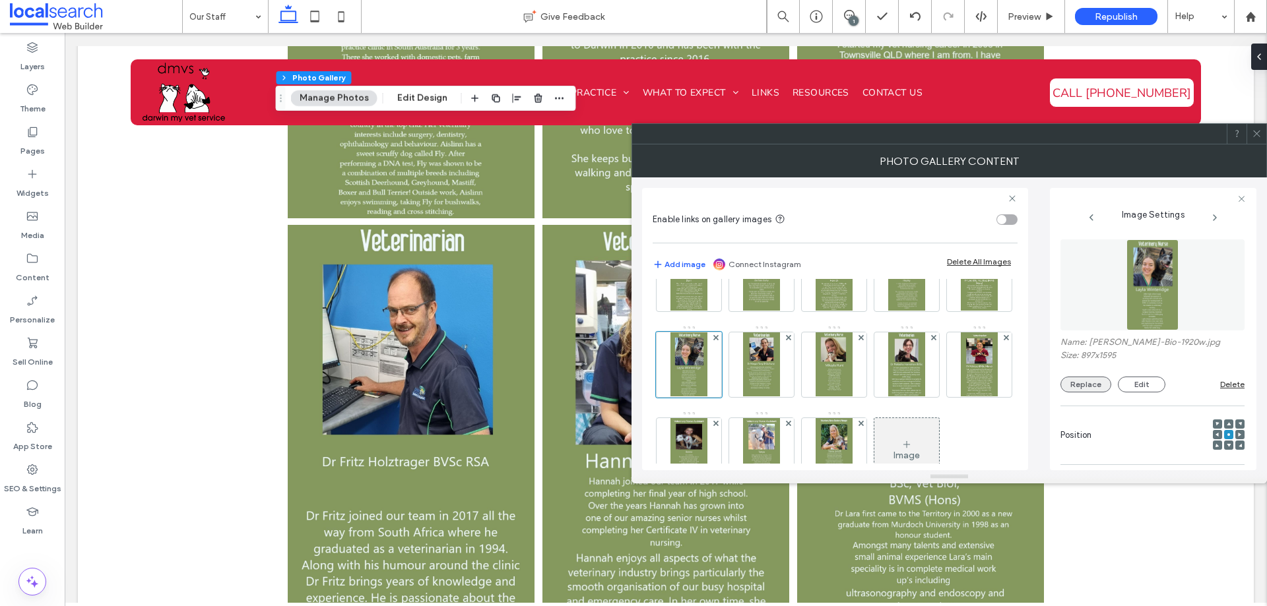
click at [1070, 389] on button "Replace" at bounding box center [1085, 385] width 51 height 16
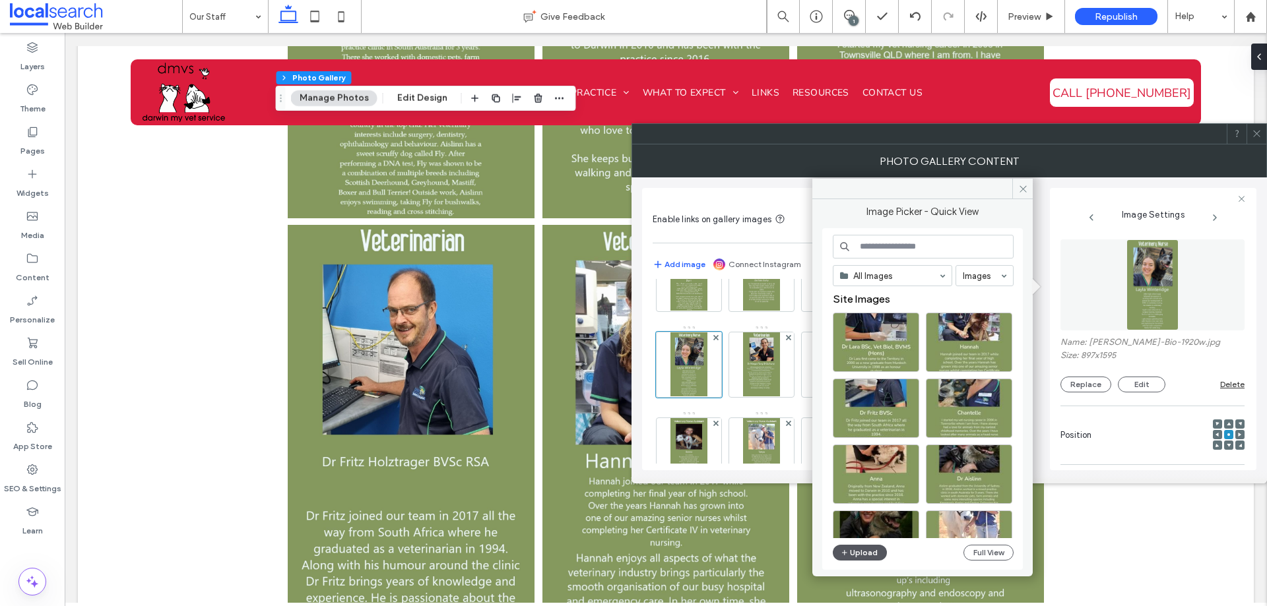
click at [855, 556] on button "Upload" at bounding box center [860, 553] width 54 height 16
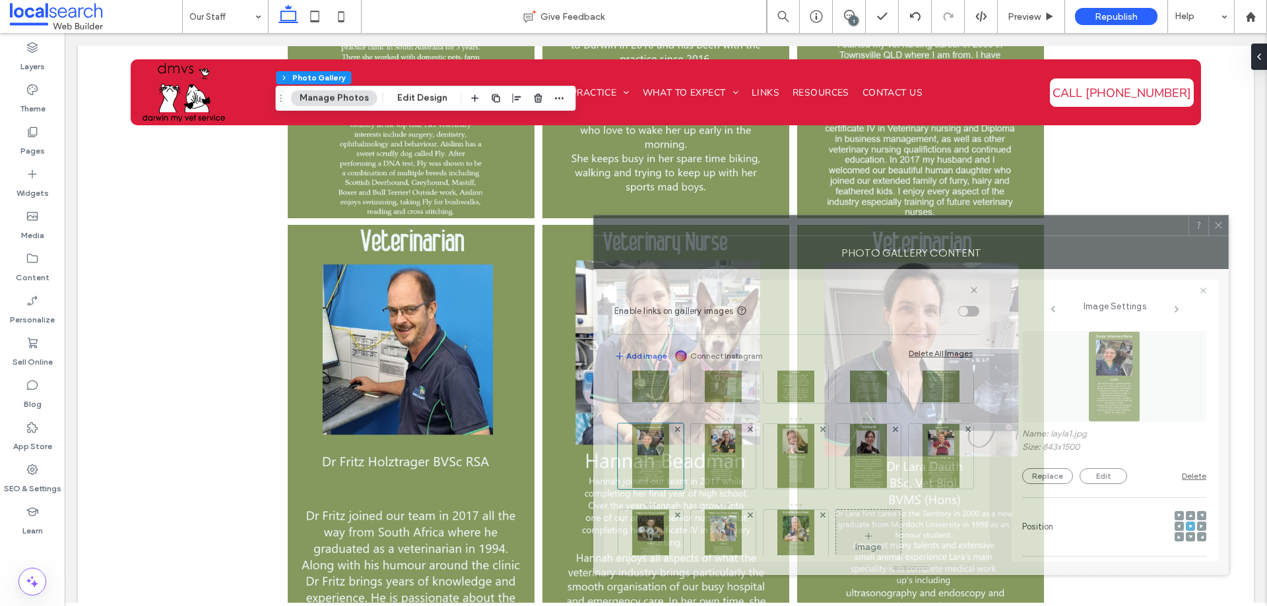
drag, startPoint x: 772, startPoint y: 152, endPoint x: 659, endPoint y: 245, distance: 147.2
click at [748, 238] on div "Photo Gallery Content" at bounding box center [910, 252] width 635 height 33
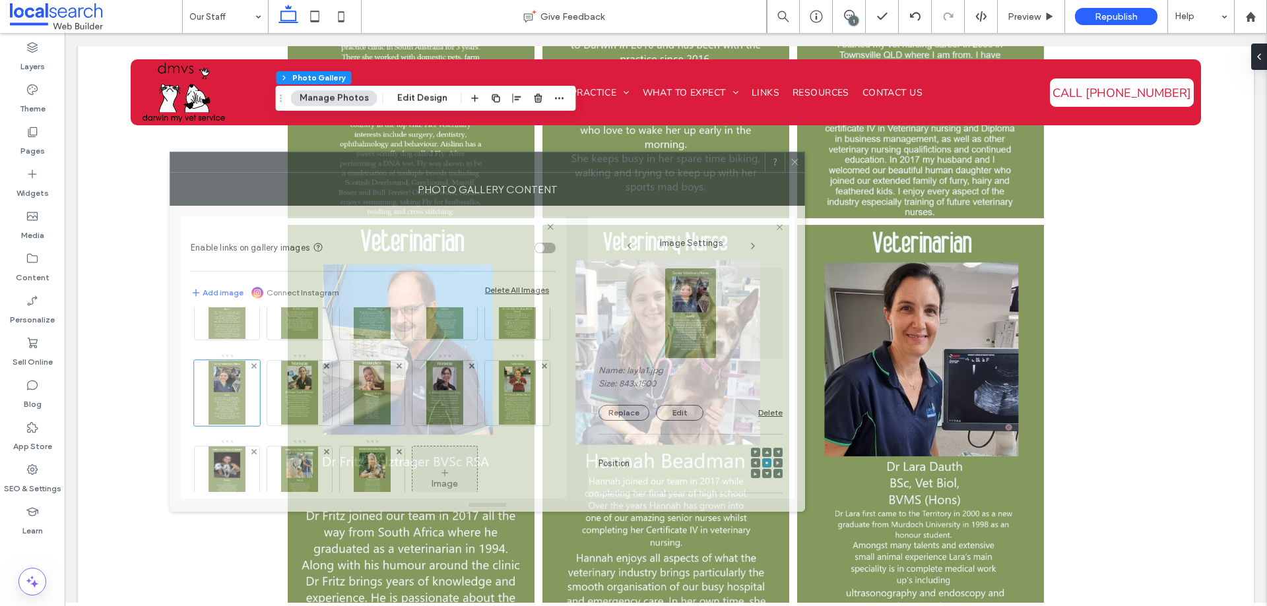
drag, startPoint x: 732, startPoint y: 250, endPoint x: 342, endPoint y: 172, distance: 398.3
click at [342, 173] on div "Photo Gallery Content" at bounding box center [487, 189] width 635 height 33
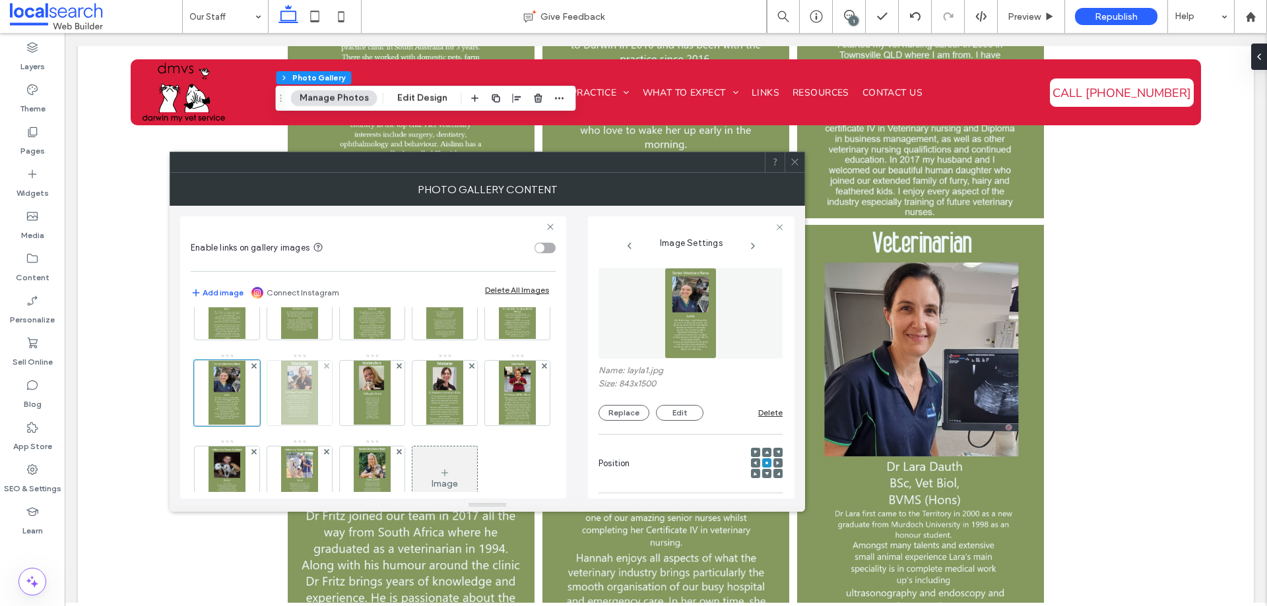
click at [317, 382] on img at bounding box center [299, 393] width 36 height 65
click at [622, 416] on button "Replace" at bounding box center [624, 413] width 51 height 16
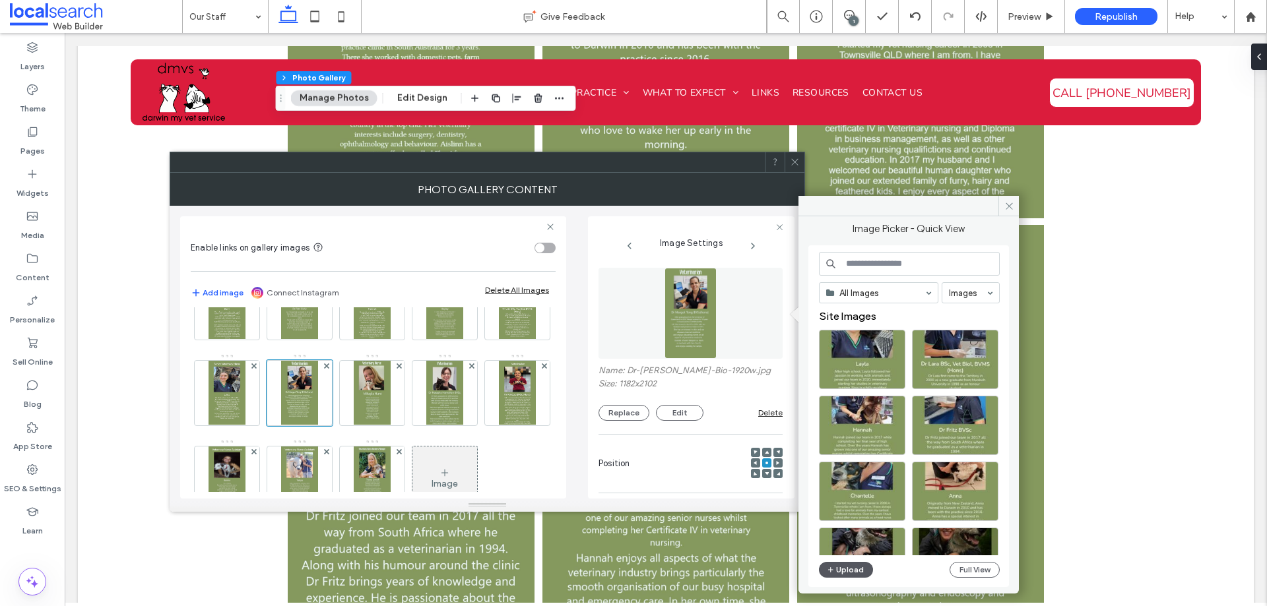
click at [857, 568] on button "Upload" at bounding box center [846, 570] width 54 height 16
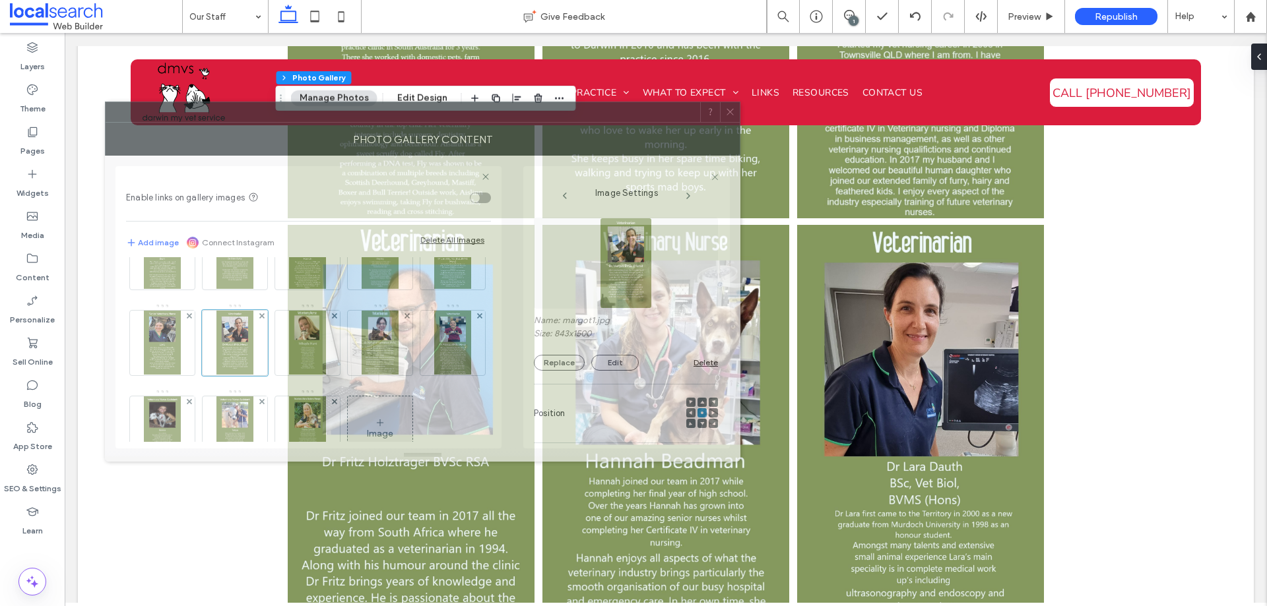
drag, startPoint x: 571, startPoint y: 170, endPoint x: 516, endPoint y: 134, distance: 65.9
click at [516, 122] on div at bounding box center [403, 112] width 595 height 20
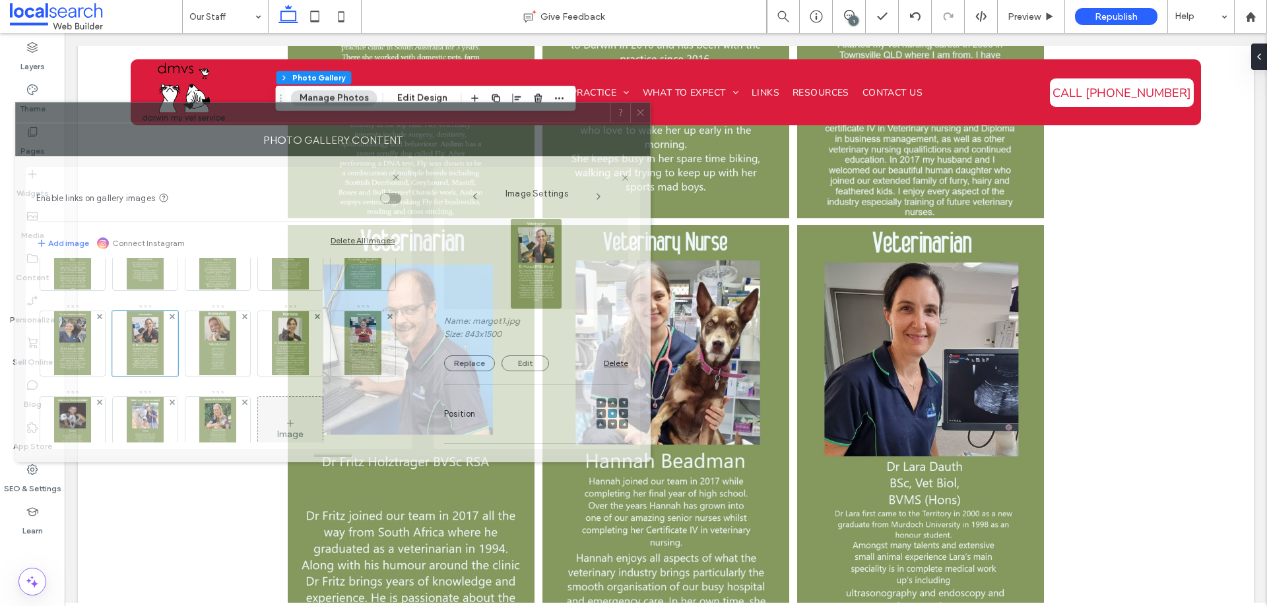
drag, startPoint x: 762, startPoint y: 344, endPoint x: 382, endPoint y: 135, distance: 433.3
click at [354, 121] on div at bounding box center [313, 113] width 595 height 20
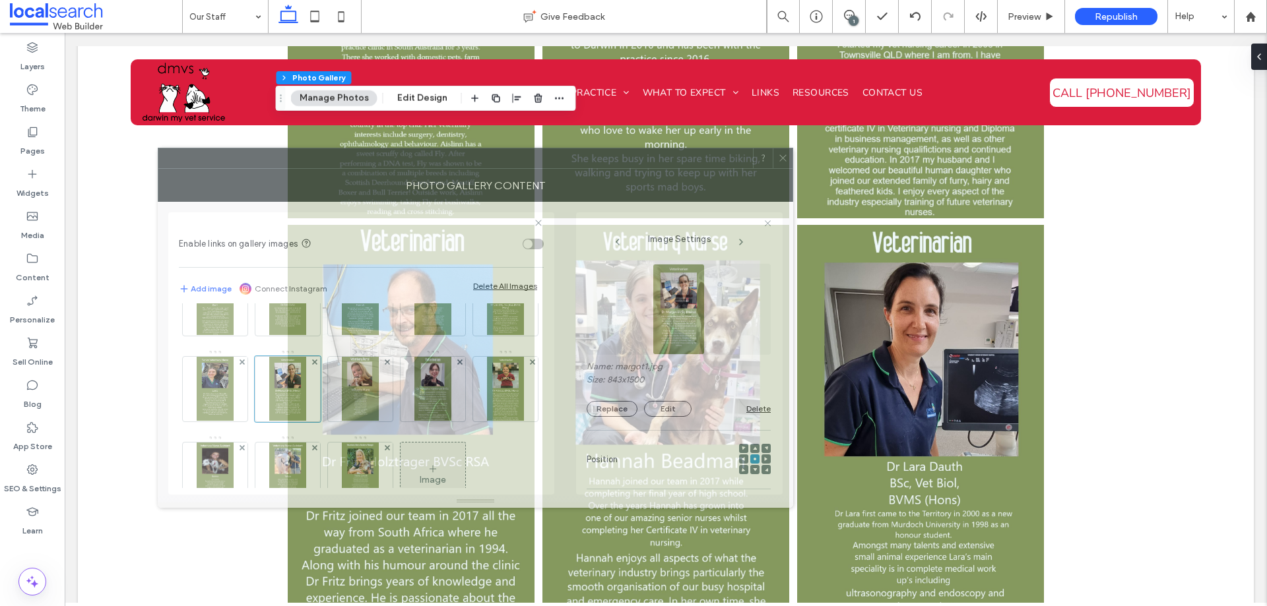
drag, startPoint x: 405, startPoint y: 129, endPoint x: 637, endPoint y: 200, distance: 242.1
click at [542, 174] on div "Photo Gallery Content" at bounding box center [475, 185] width 635 height 33
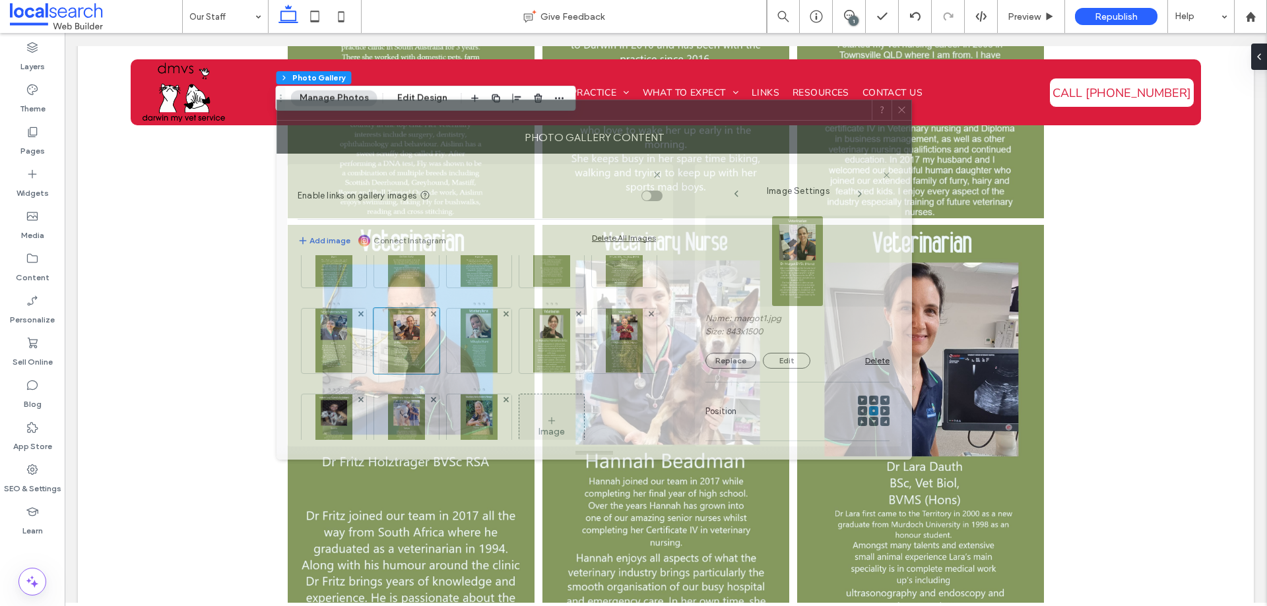
drag, startPoint x: 469, startPoint y: 167, endPoint x: 602, endPoint y: 114, distance: 143.0
click at [589, 117] on div at bounding box center [574, 110] width 595 height 20
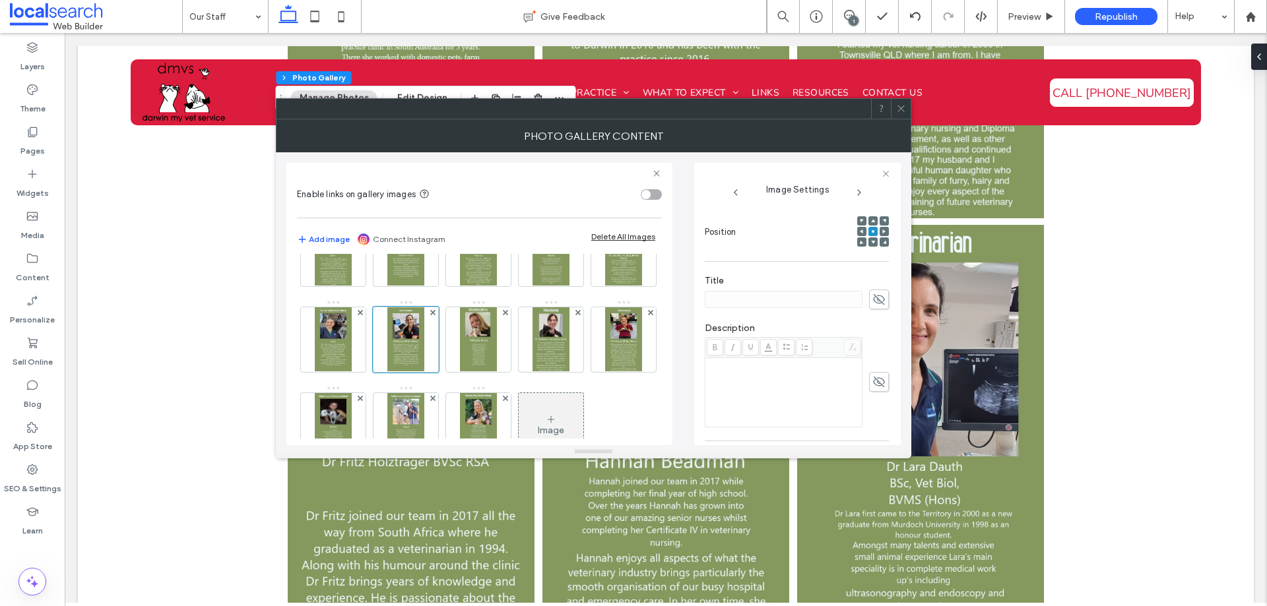
scroll to position [198, 0]
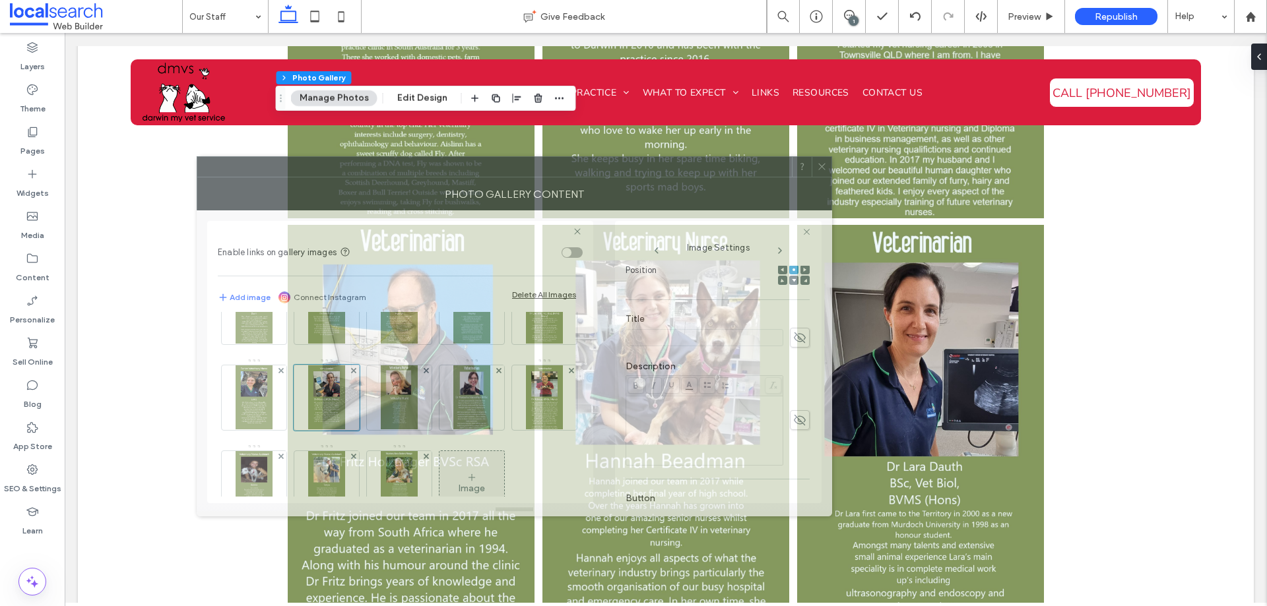
drag, startPoint x: 561, startPoint y: 121, endPoint x: 494, endPoint y: 170, distance: 83.2
click at [494, 170] on div at bounding box center [494, 167] width 595 height 20
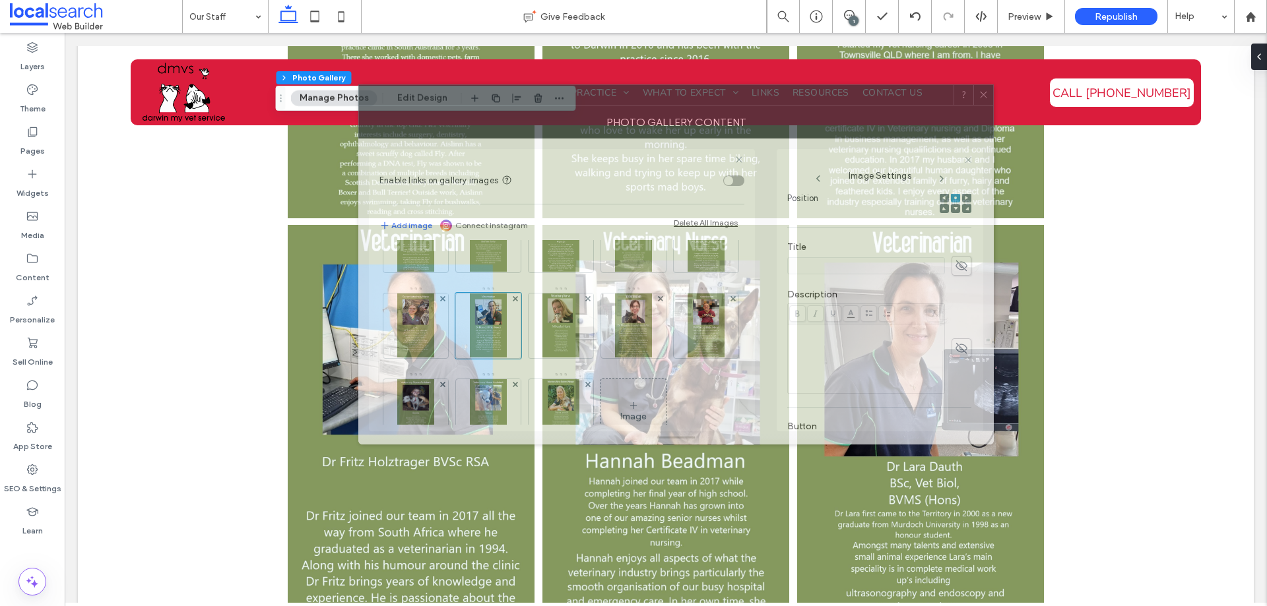
drag, startPoint x: 532, startPoint y: 174, endPoint x: 521, endPoint y: 100, distance: 74.7
click at [686, 102] on div at bounding box center [656, 95] width 595 height 20
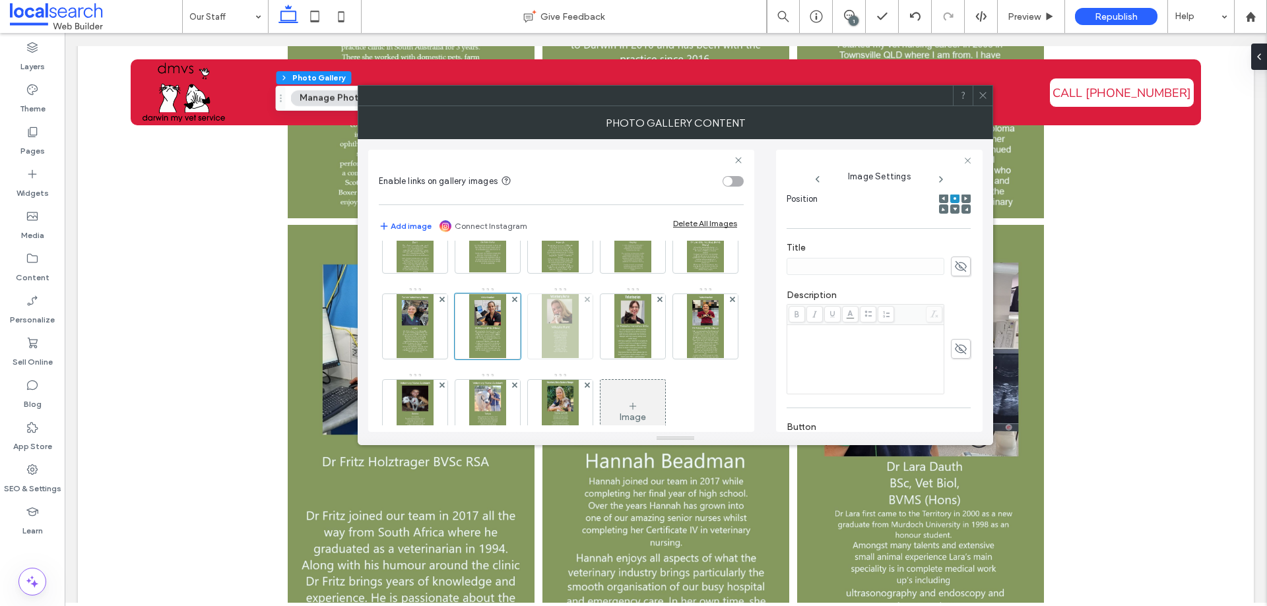
drag, startPoint x: 412, startPoint y: 399, endPoint x: 421, endPoint y: 397, distance: 9.4
click at [542, 359] on img at bounding box center [560, 326] width 36 height 65
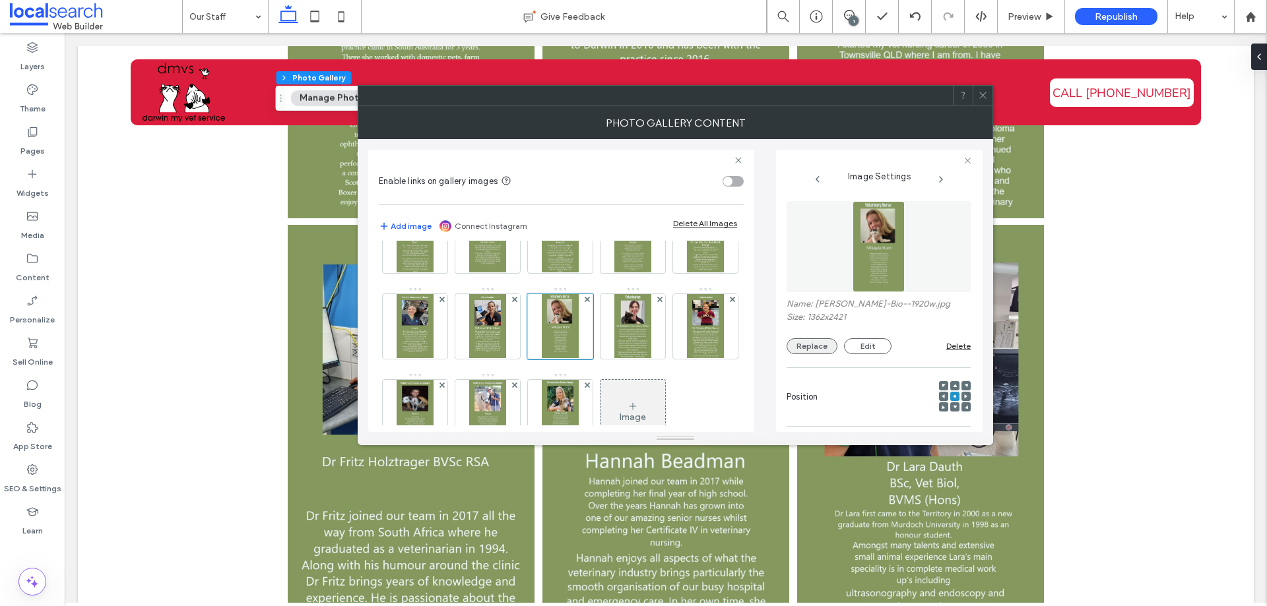
click at [810, 345] on button "Replace" at bounding box center [812, 347] width 51 height 16
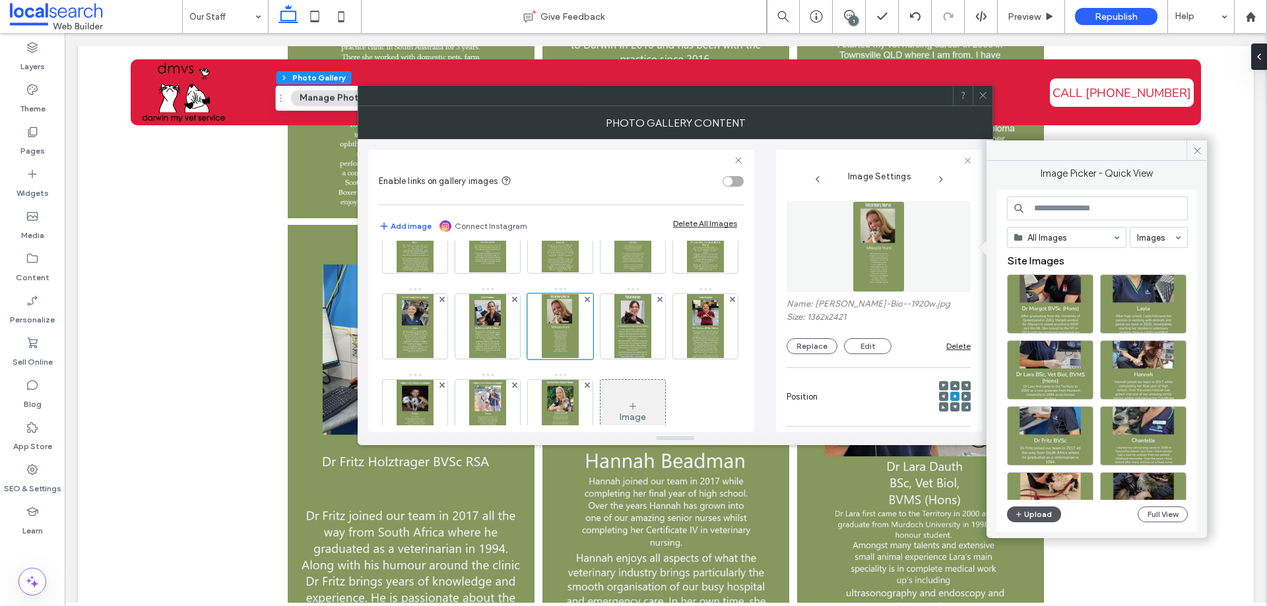
click at [1029, 515] on button "Upload" at bounding box center [1034, 515] width 54 height 16
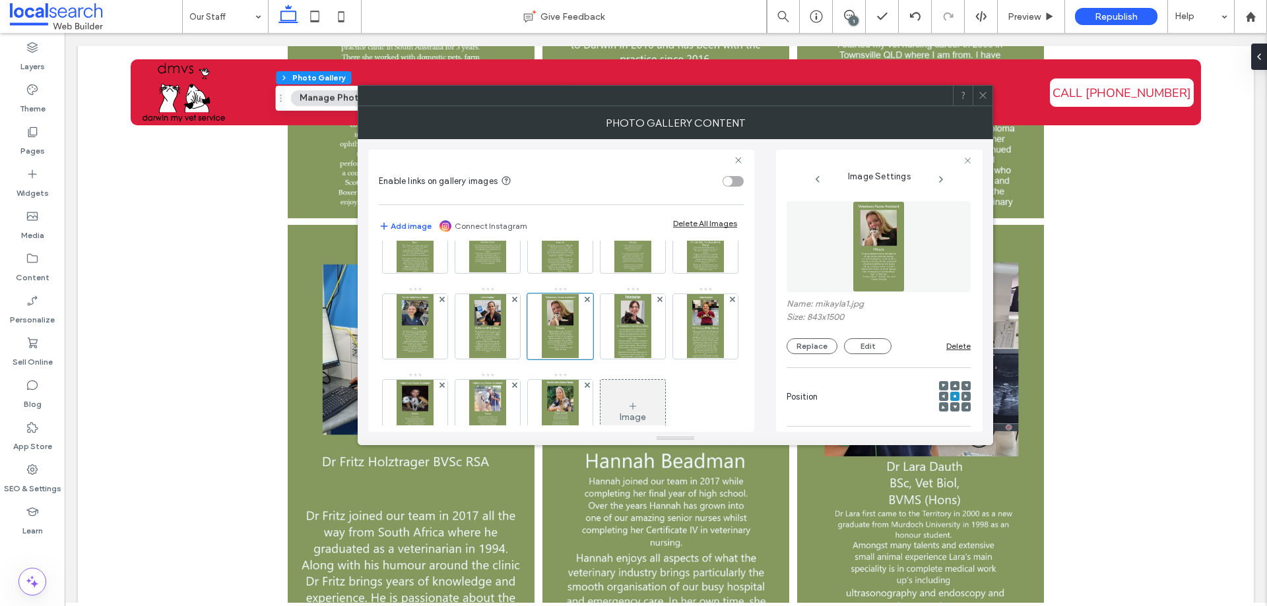
drag, startPoint x: 985, startPoint y: 93, endPoint x: 874, endPoint y: 311, distance: 244.4
click at [985, 94] on icon at bounding box center [983, 95] width 10 height 10
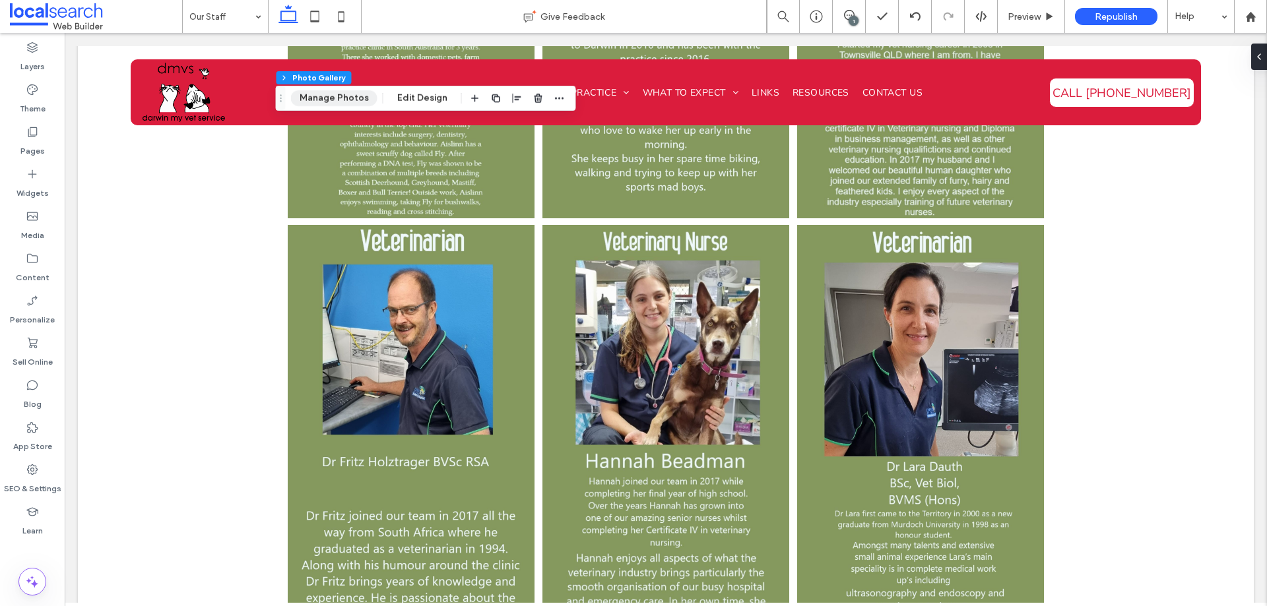
click at [328, 106] on button "Manage Photos" at bounding box center [334, 98] width 86 height 16
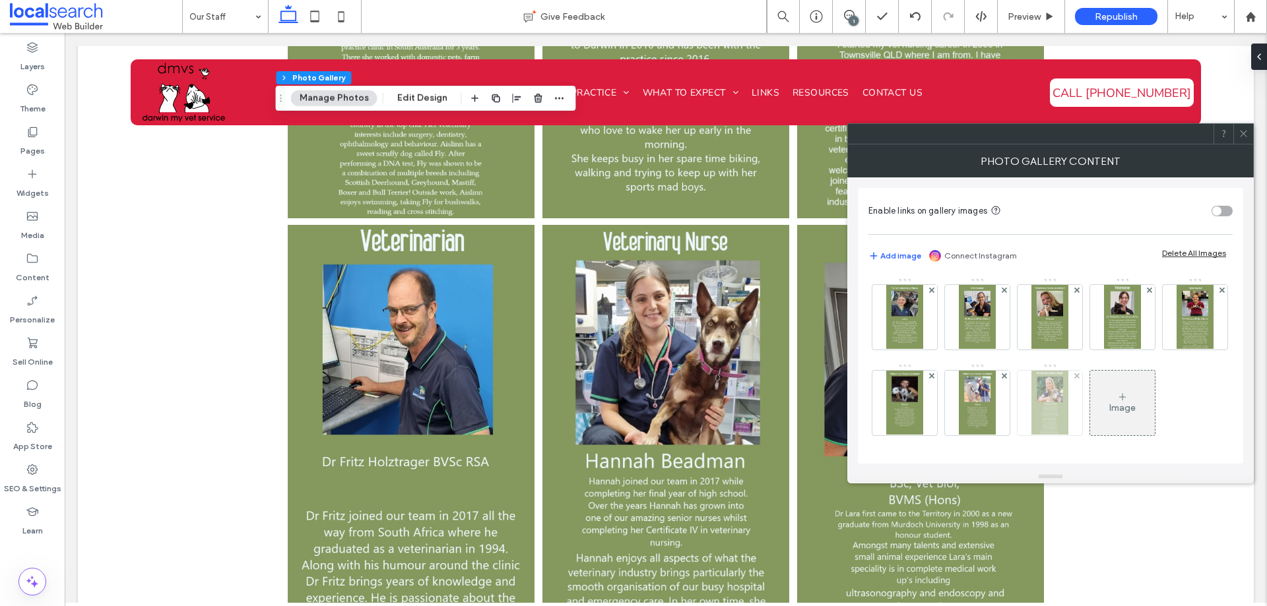
scroll to position [257, 0]
click at [1104, 333] on img at bounding box center [1122, 317] width 36 height 65
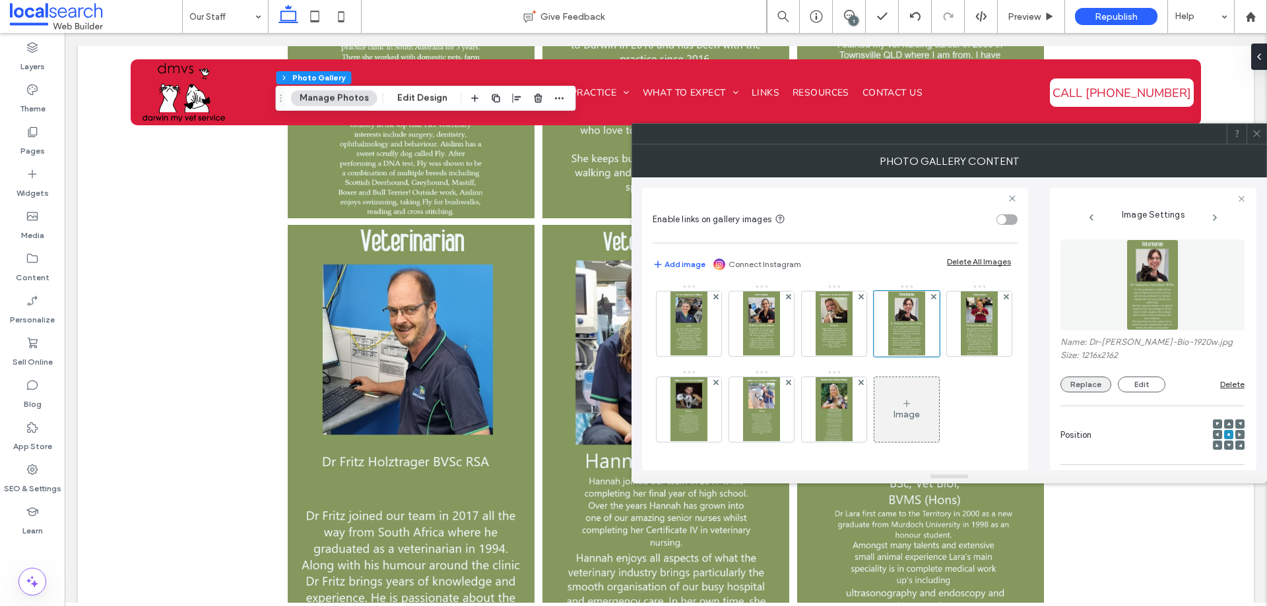
click at [1077, 387] on button "Replace" at bounding box center [1085, 385] width 51 height 16
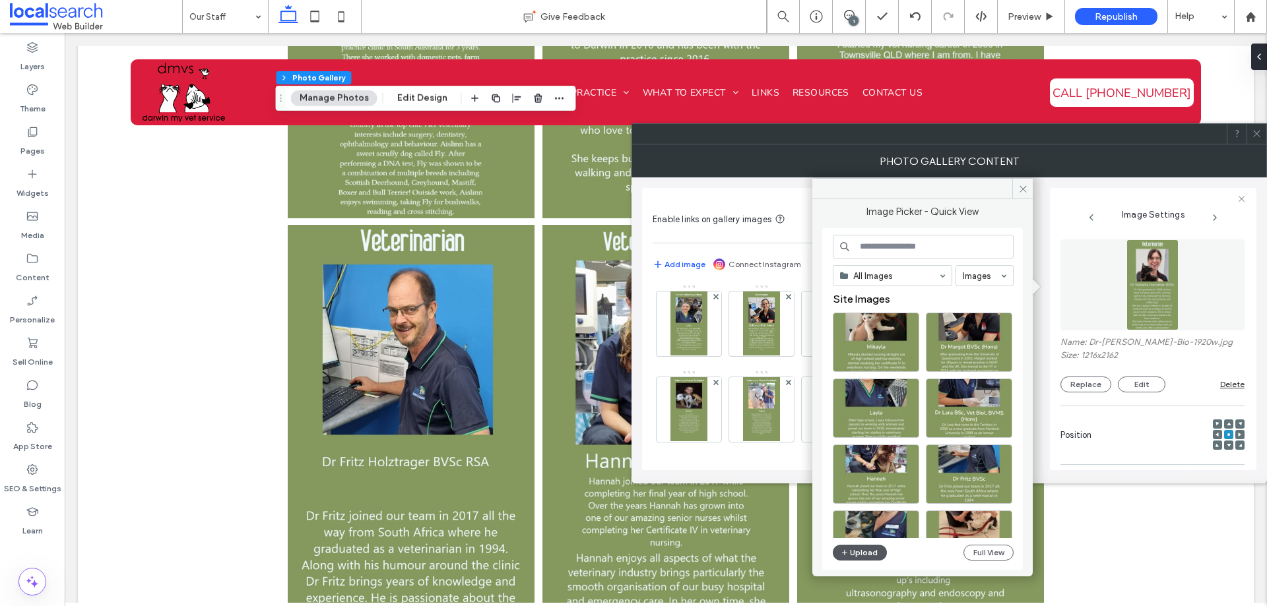
click at [870, 552] on button "Upload" at bounding box center [860, 553] width 54 height 16
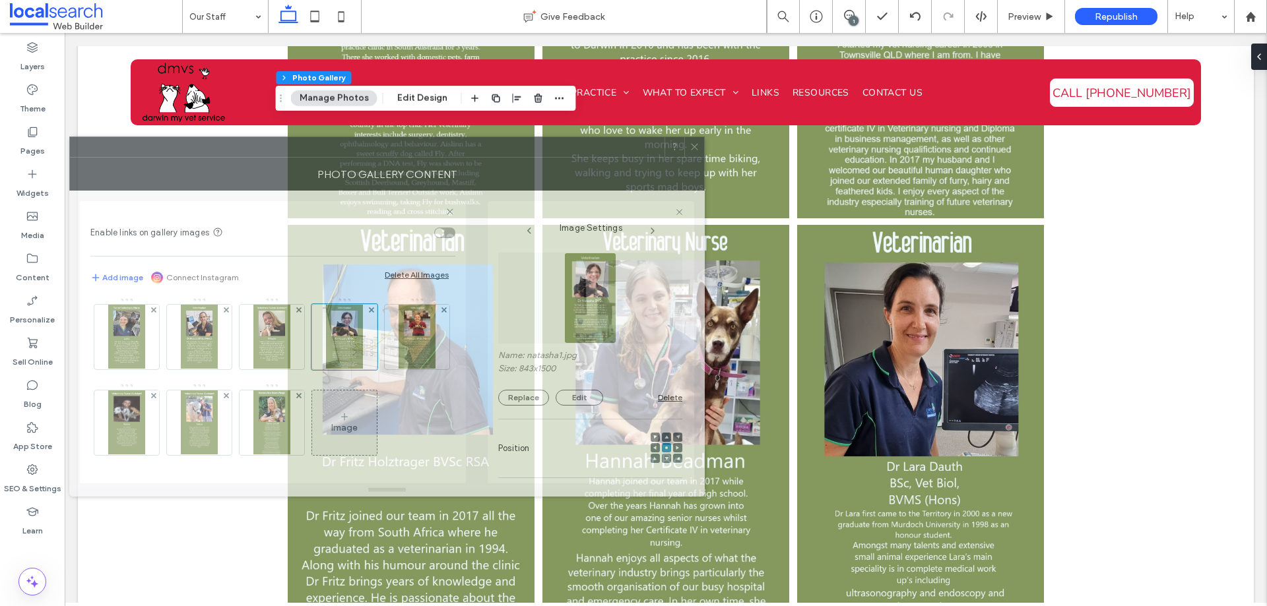
drag, startPoint x: 865, startPoint y: 142, endPoint x: 331, endPoint y: 149, distance: 534.6
click at [331, 149] on div at bounding box center [367, 147] width 595 height 20
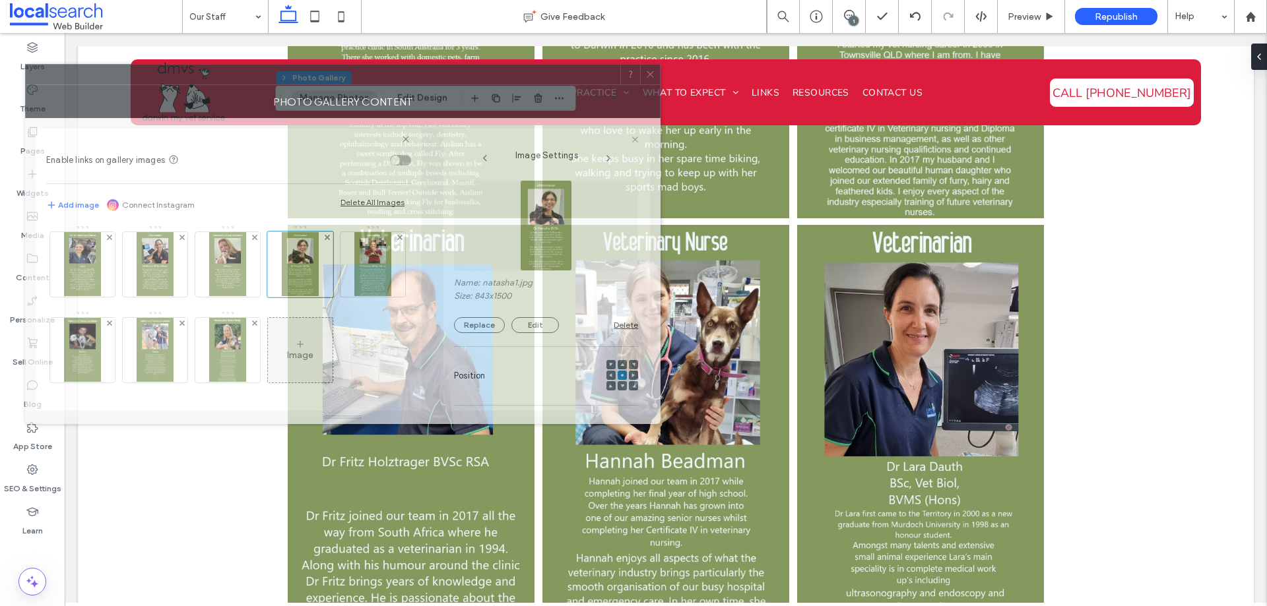
drag, startPoint x: 436, startPoint y: 145, endPoint x: 403, endPoint y: 79, distance: 74.1
click at [403, 79] on div at bounding box center [323, 75] width 595 height 20
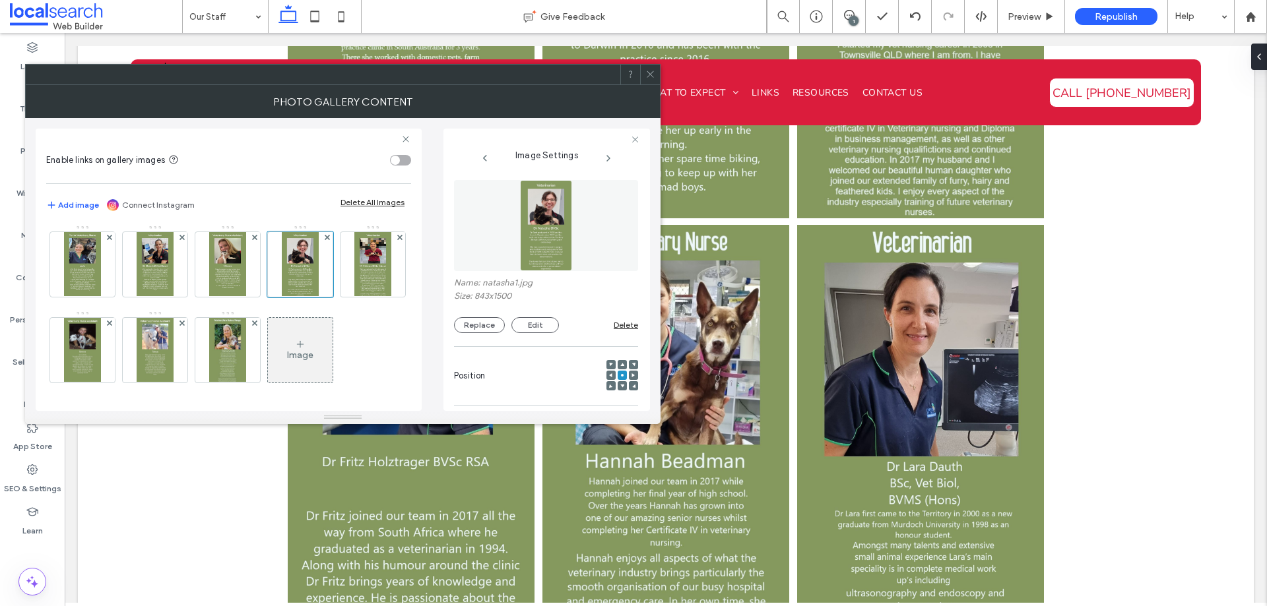
click at [644, 82] on div at bounding box center [650, 75] width 20 height 20
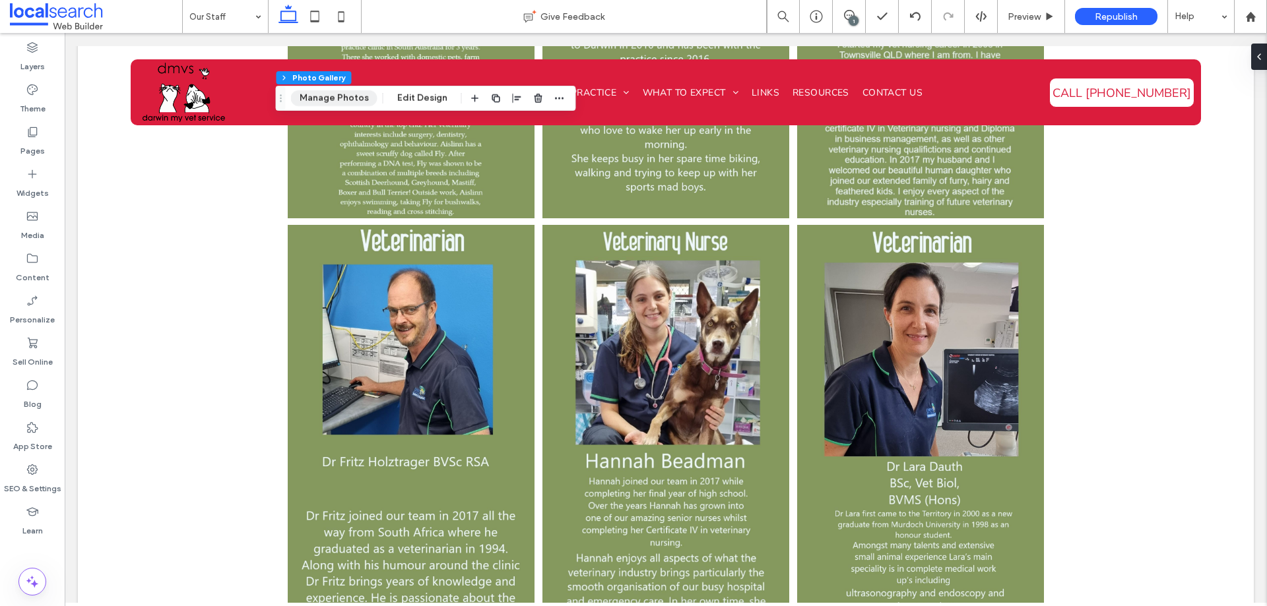
click at [322, 102] on button "Manage Photos" at bounding box center [334, 98] width 86 height 16
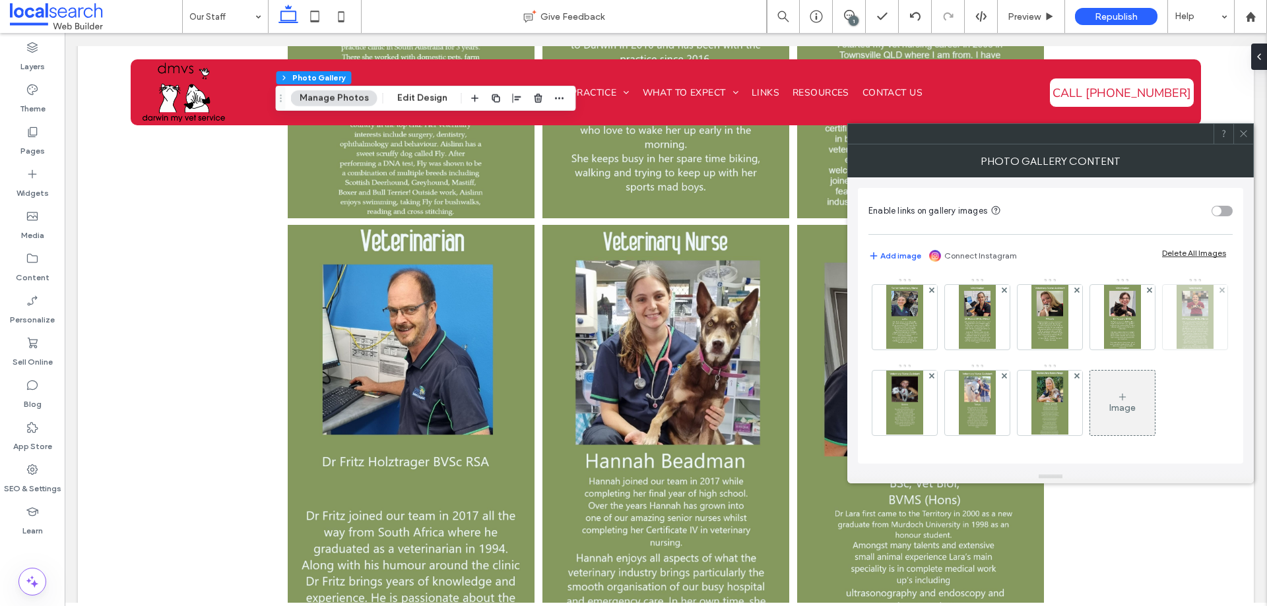
click at [1177, 325] on img at bounding box center [1195, 317] width 36 height 65
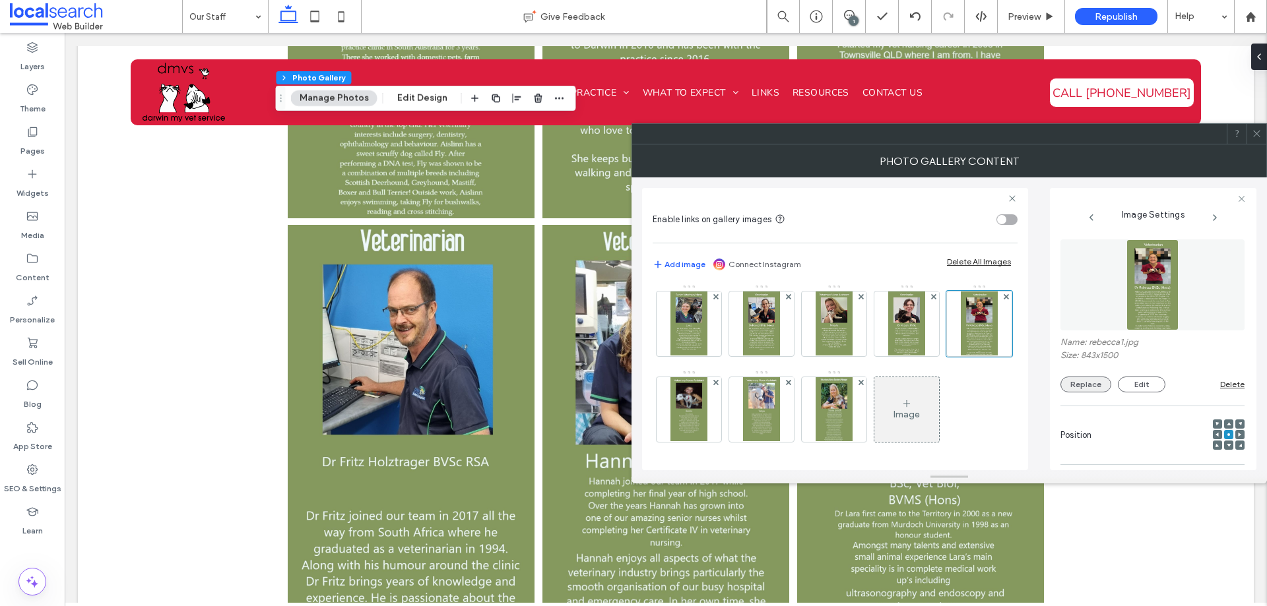
click at [1082, 390] on button "Replace" at bounding box center [1085, 385] width 51 height 16
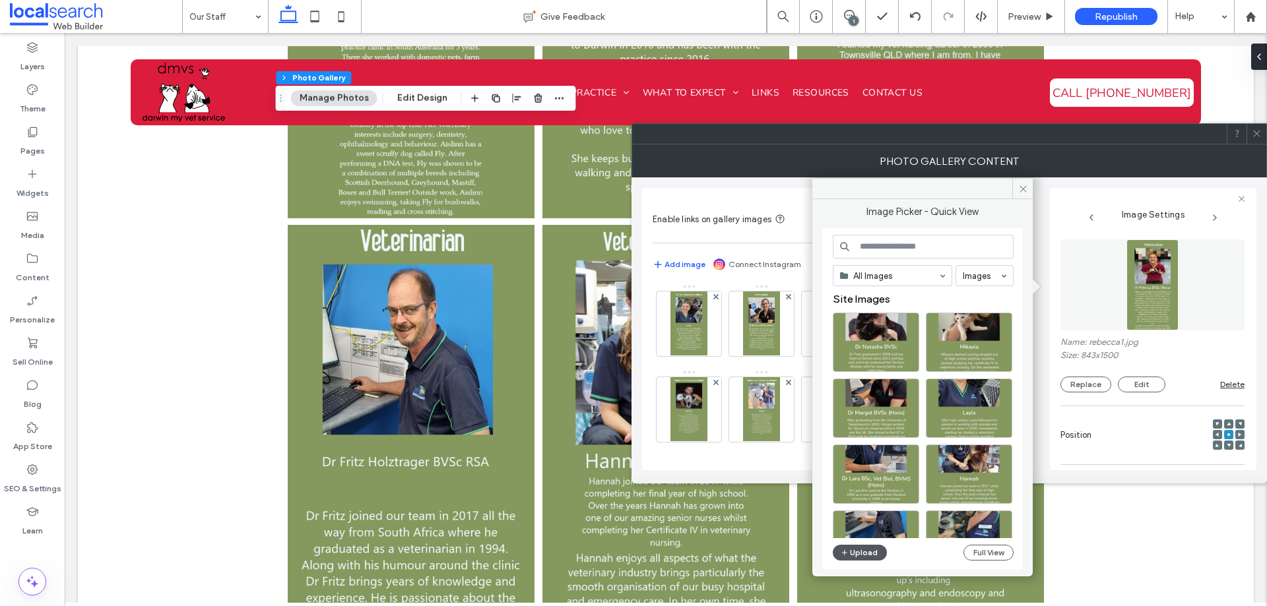
click at [853, 559] on div "All Images Images Site Images Upload Full View" at bounding box center [923, 399] width 181 height 329
click at [853, 558] on button "Upload" at bounding box center [860, 553] width 54 height 16
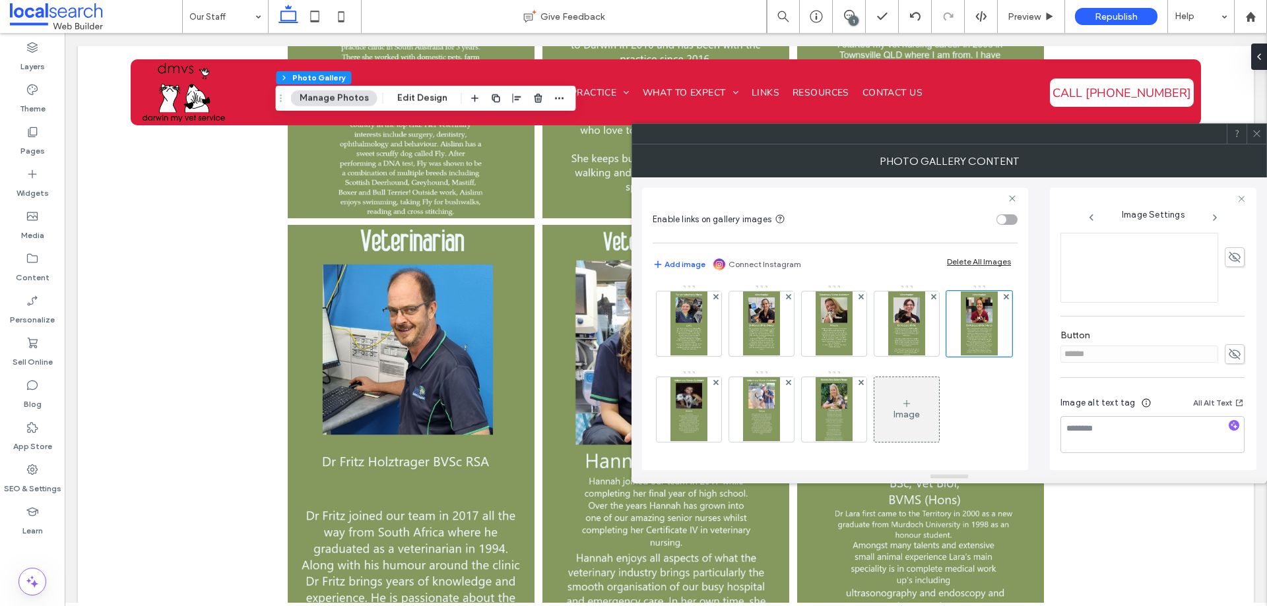
scroll to position [191, 0]
click at [816, 356] on img at bounding box center [834, 324] width 36 height 65
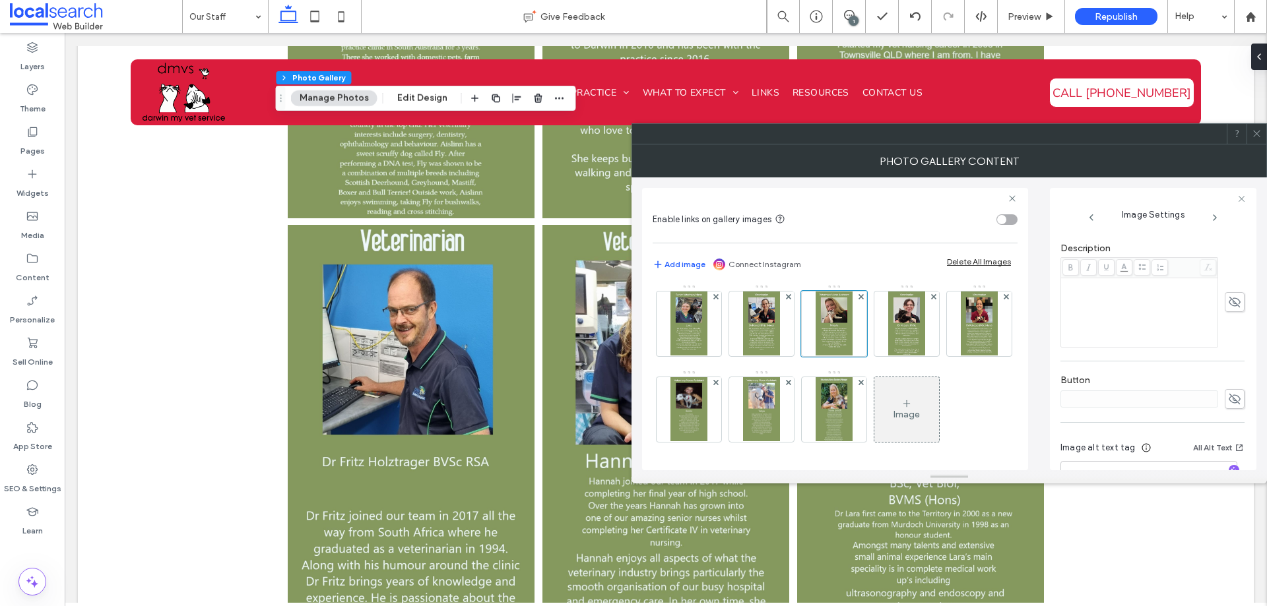
scroll to position [328, 0]
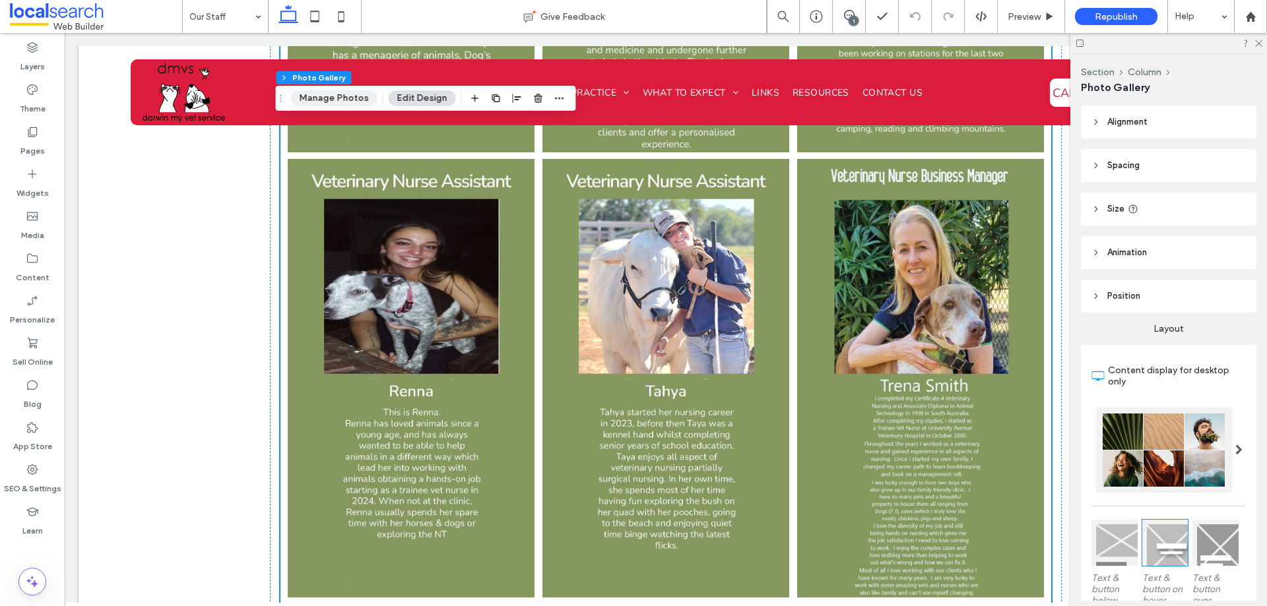
click at [348, 98] on button "Manage Photos" at bounding box center [334, 98] width 86 height 16
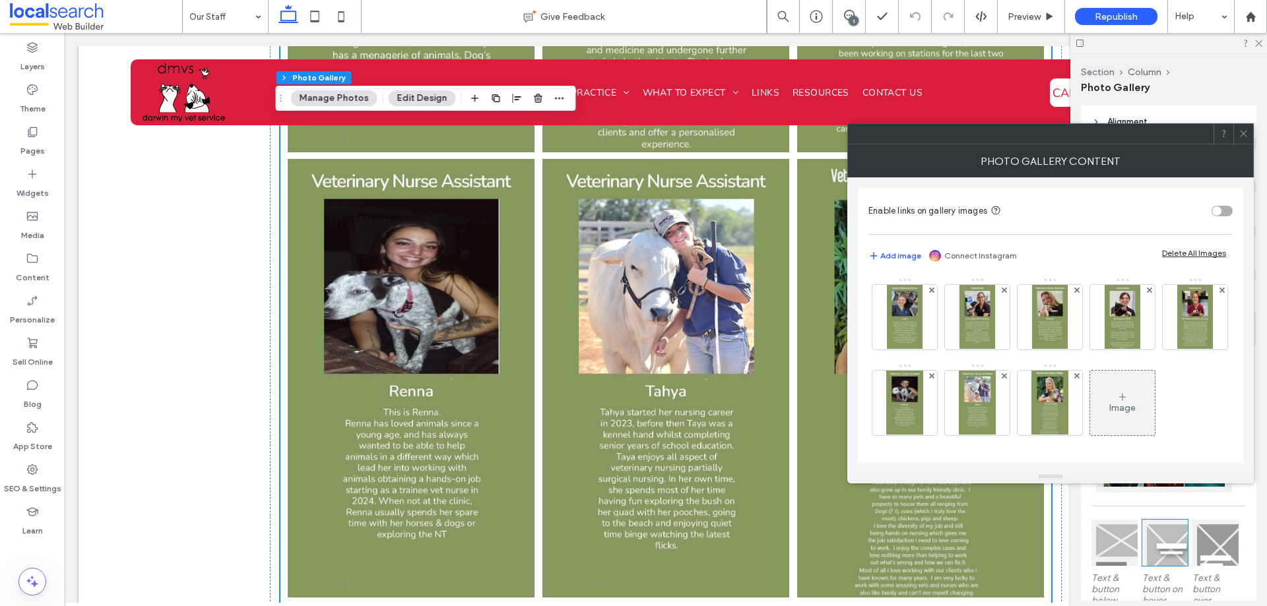
scroll to position [257, 0]
click at [1031, 393] on img at bounding box center [1049, 403] width 36 height 65
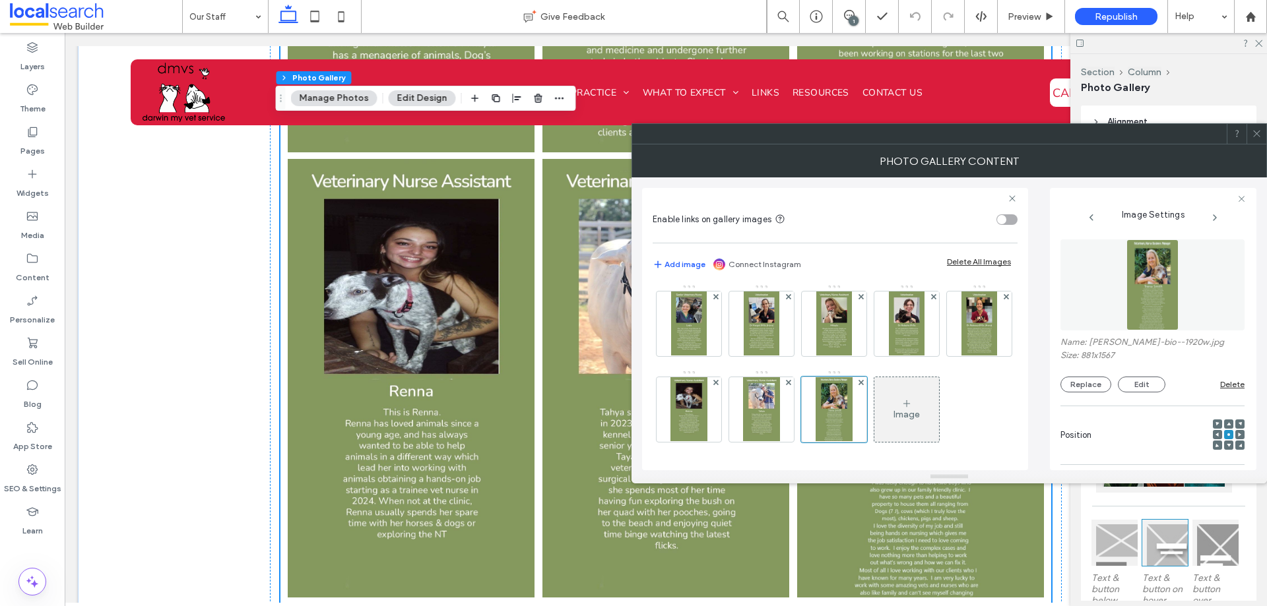
drag, startPoint x: 776, startPoint y: 423, endPoint x: 844, endPoint y: 423, distance: 68.0
click at [801, 423] on div at bounding box center [834, 410] width 66 height 66
click at [1082, 387] on button "Replace" at bounding box center [1085, 385] width 51 height 16
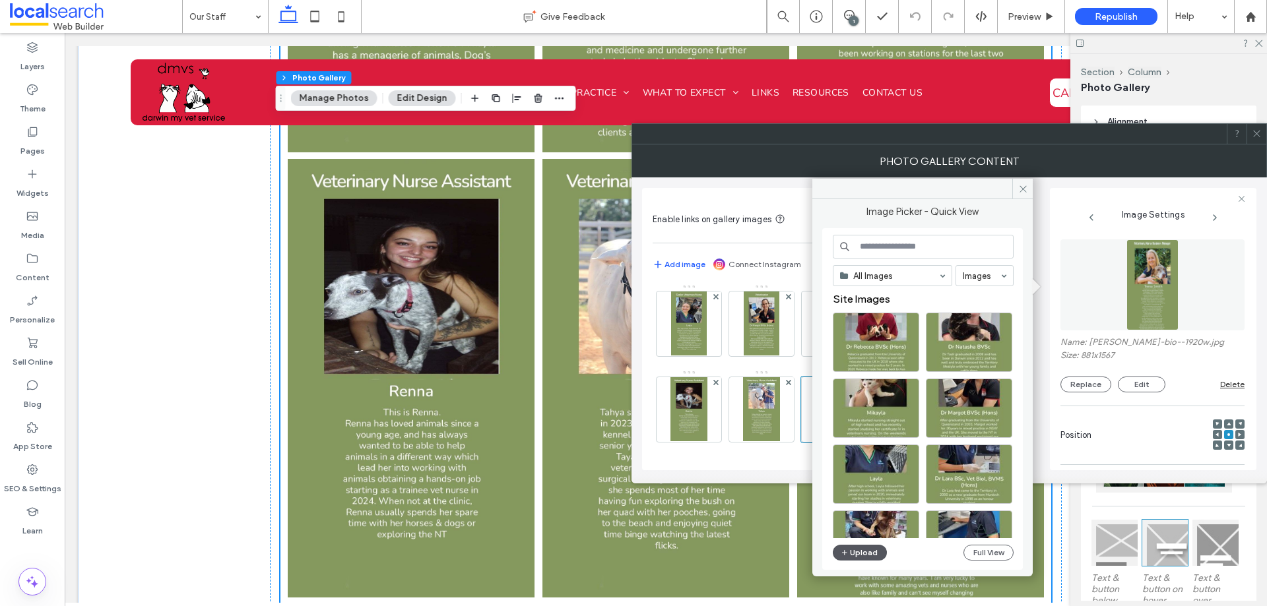
click at [846, 554] on icon "button" at bounding box center [845, 553] width 8 height 11
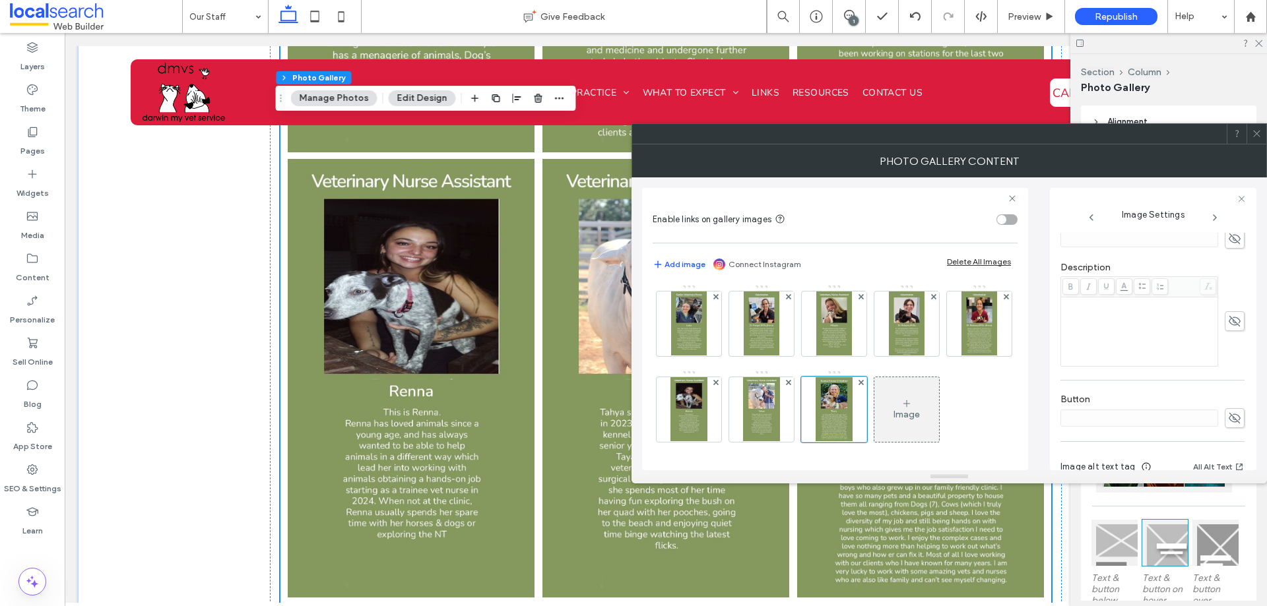
scroll to position [328, 0]
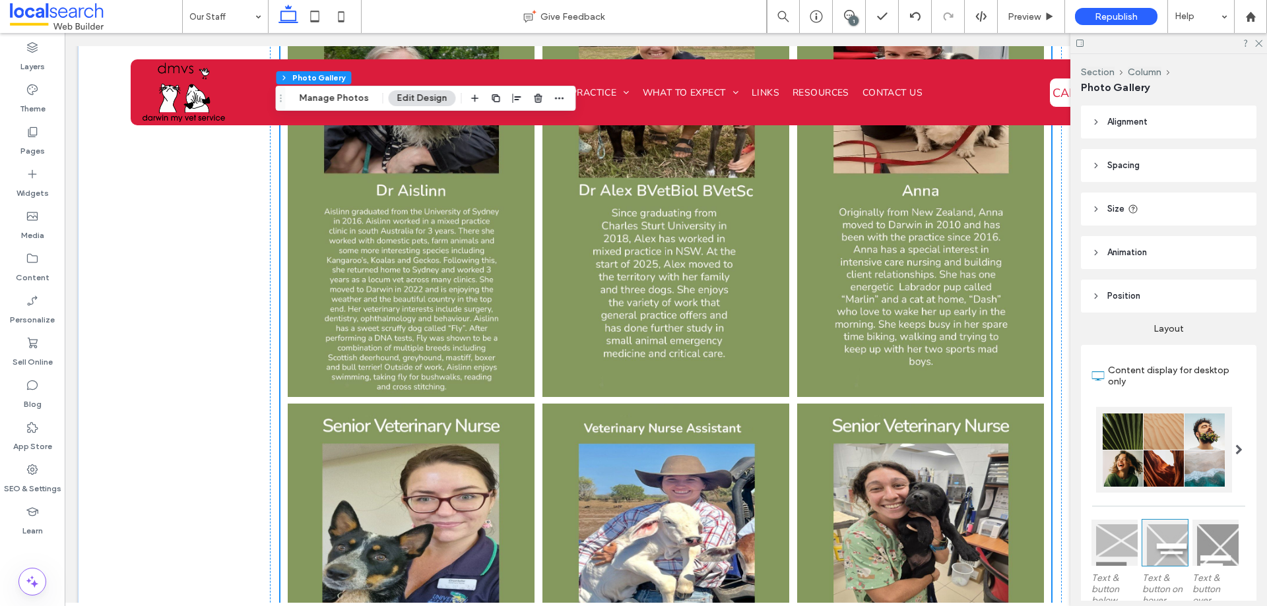
scroll to position [990, 0]
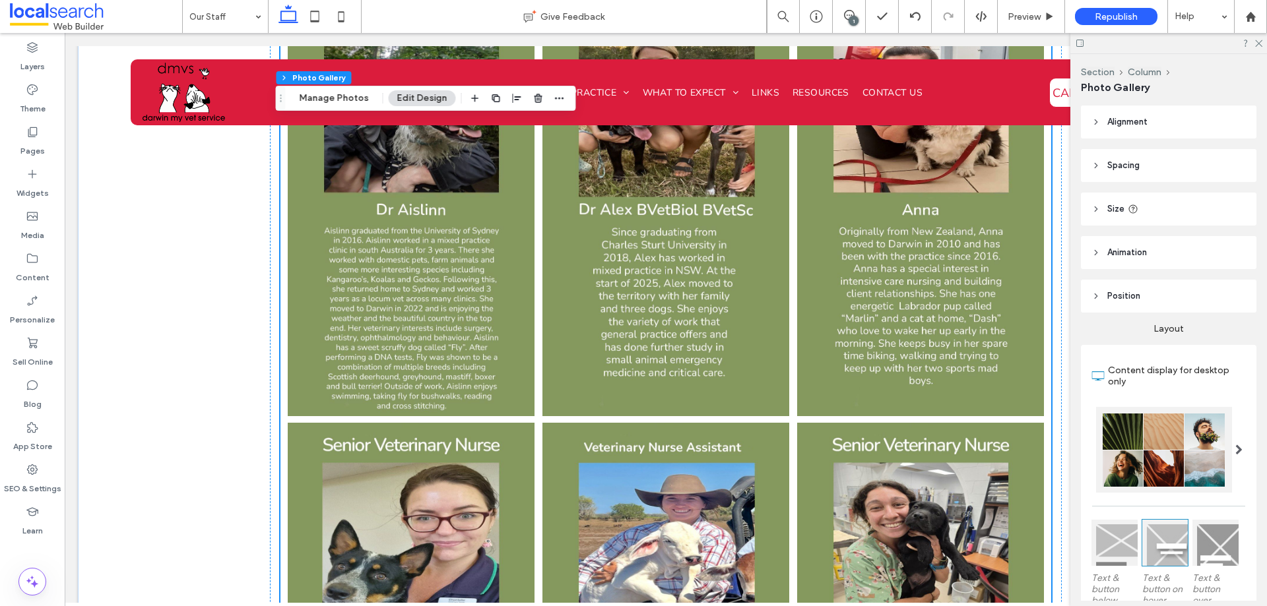
drag, startPoint x: 323, startPoint y: 95, endPoint x: 282, endPoint y: 99, distance: 41.1
click at [323, 95] on button "Manage Photos" at bounding box center [334, 98] width 86 height 16
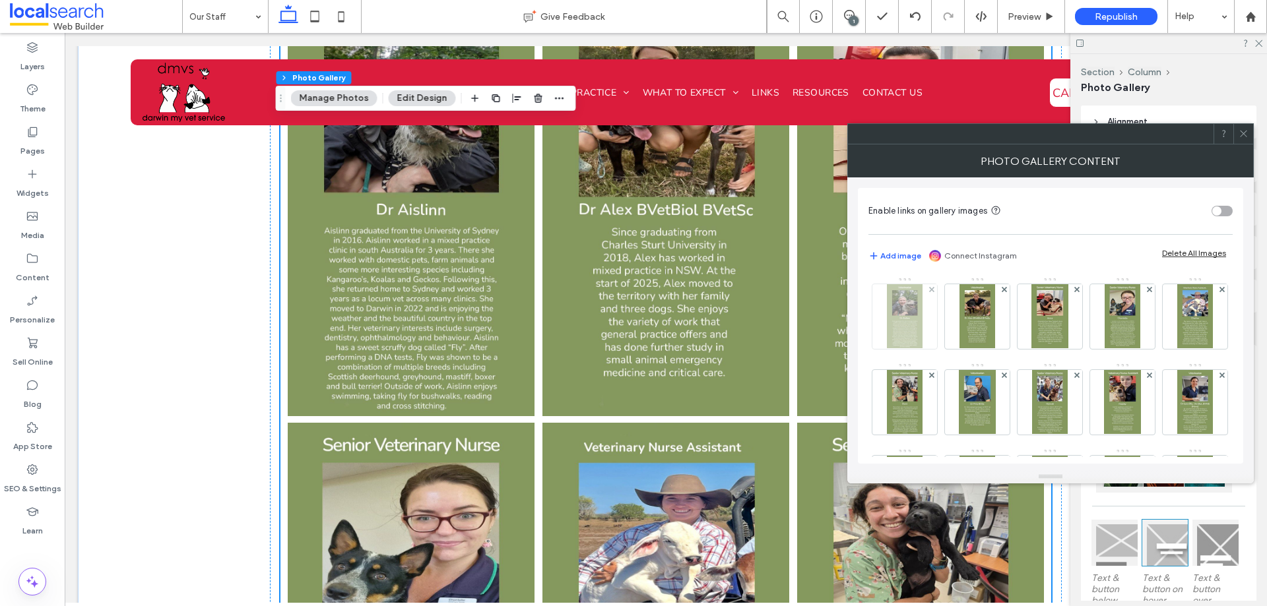
click at [903, 305] on img at bounding box center [905, 316] width 36 height 65
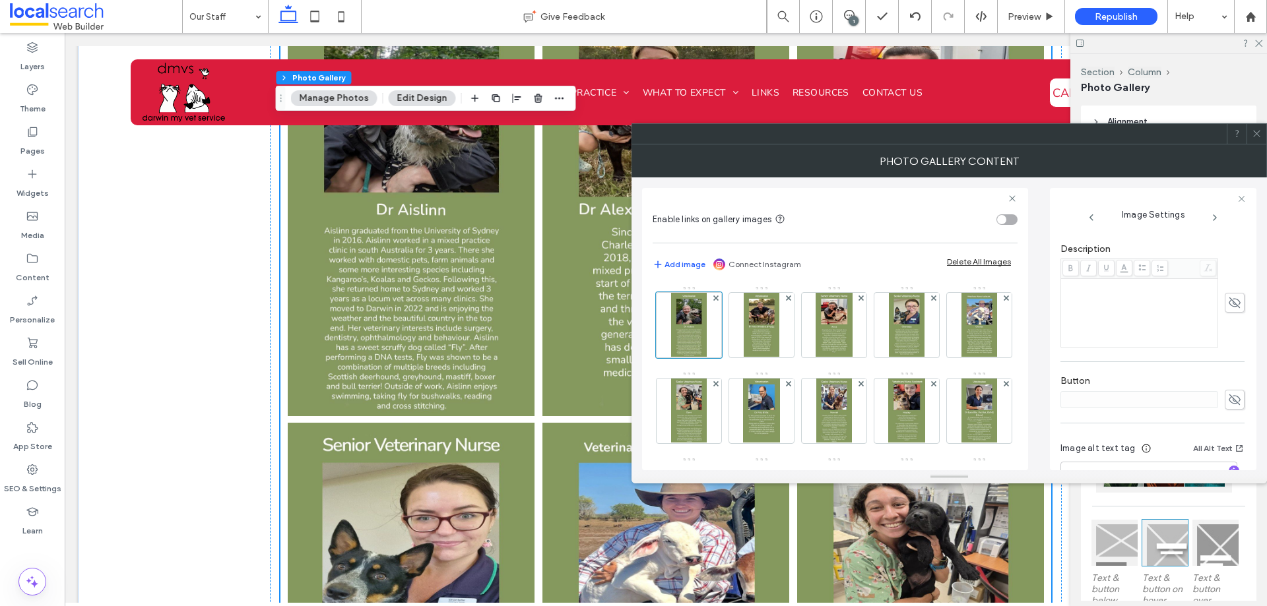
scroll to position [328, 0]
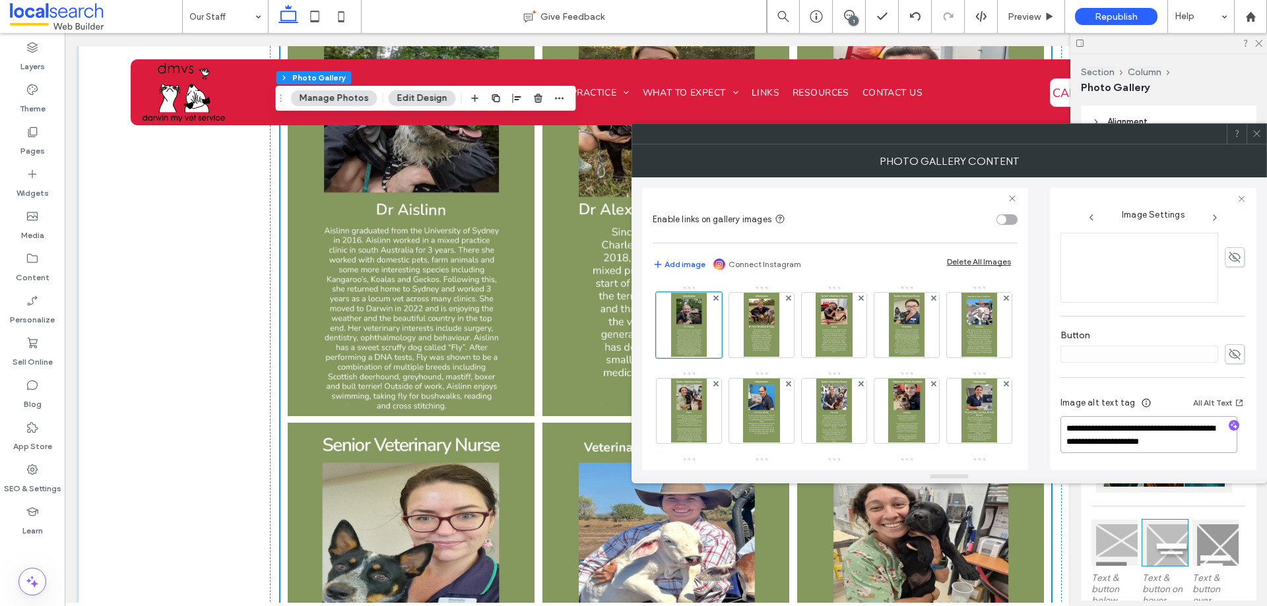
drag, startPoint x: 1186, startPoint y: 426, endPoint x: 1225, endPoint y: 440, distance: 41.3
click at [1225, 440] on textarea "**********" at bounding box center [1148, 434] width 177 height 37
click at [773, 346] on img at bounding box center [762, 325] width 36 height 65
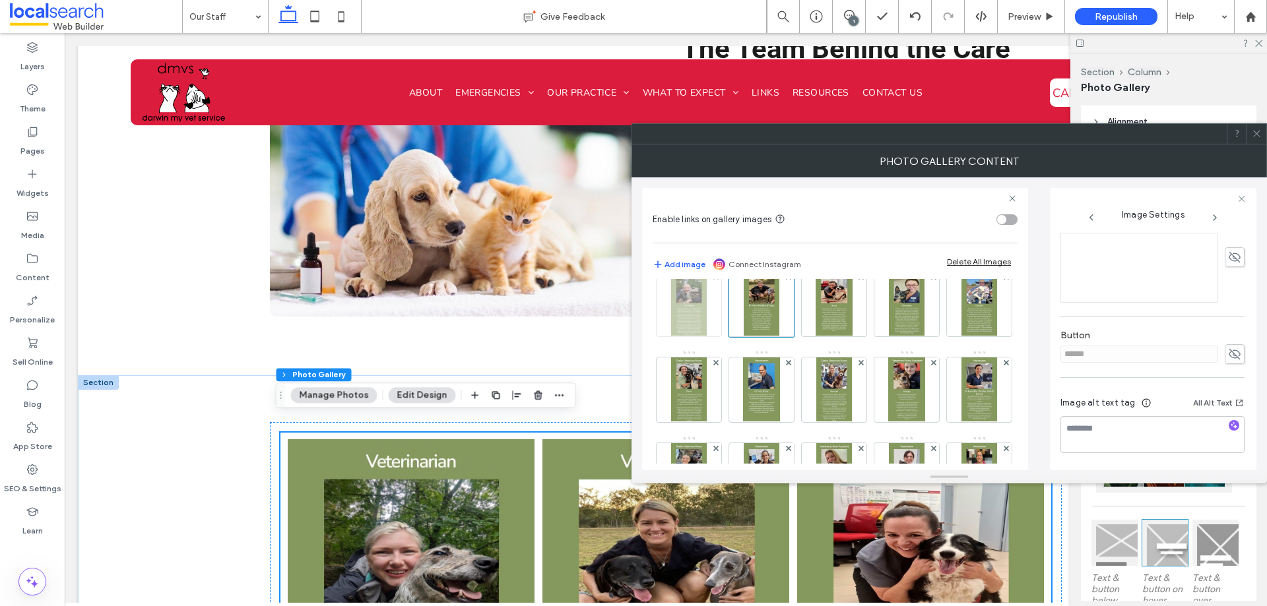
scroll to position [0, 0]
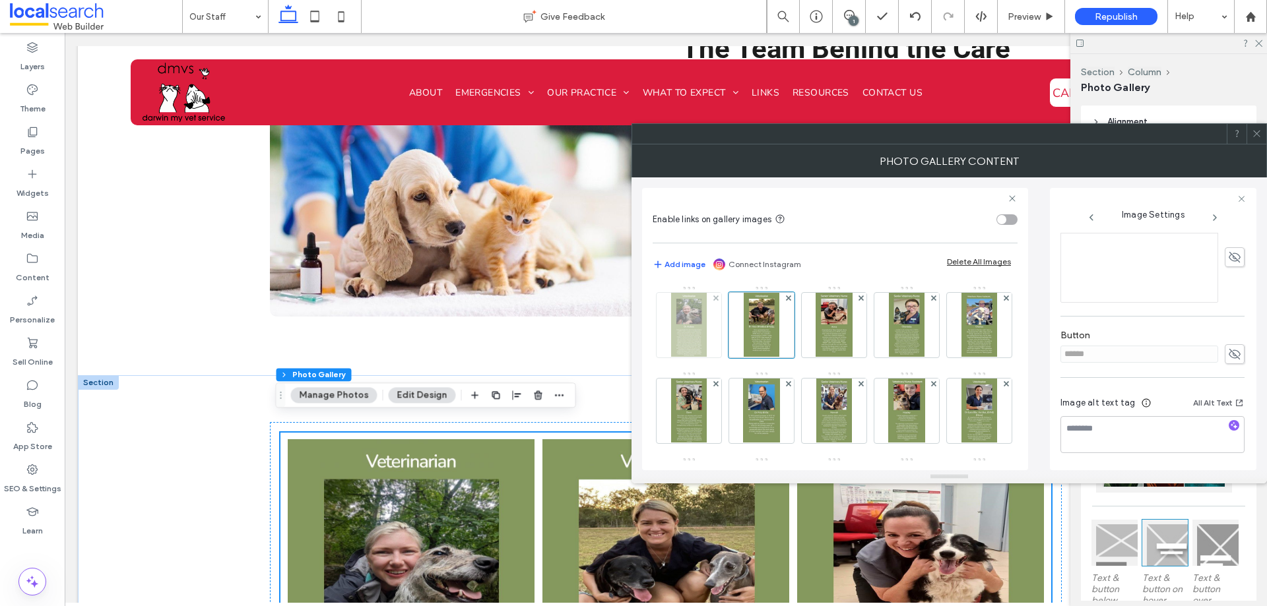
click at [684, 341] on img at bounding box center [689, 325] width 36 height 65
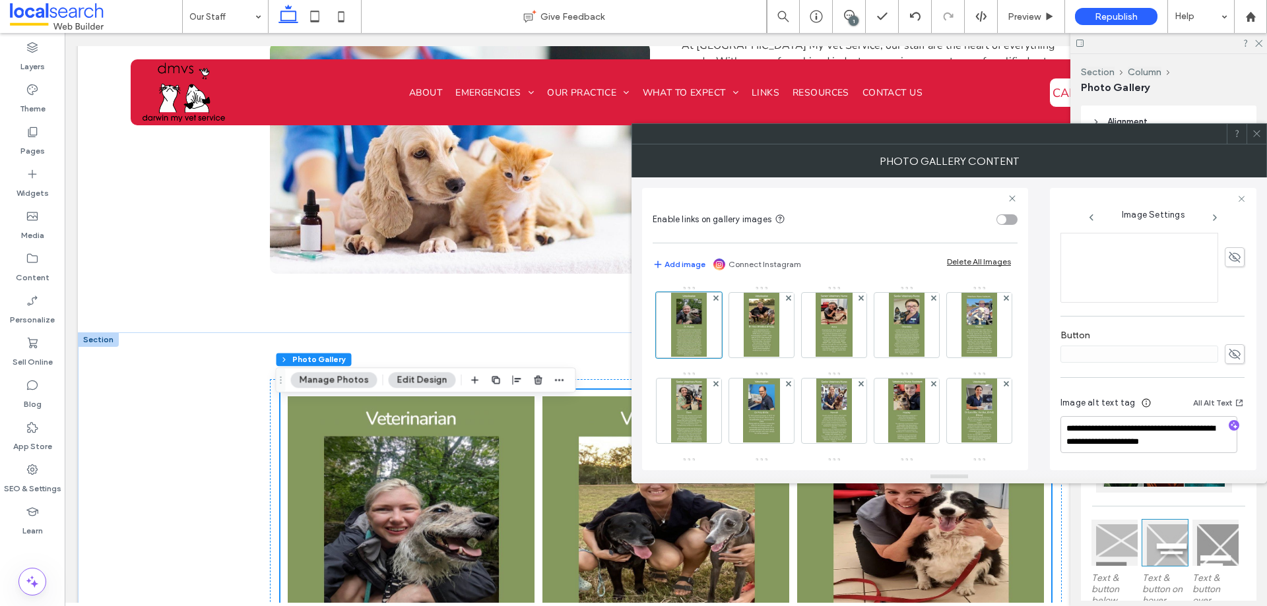
scroll to position [594, 0]
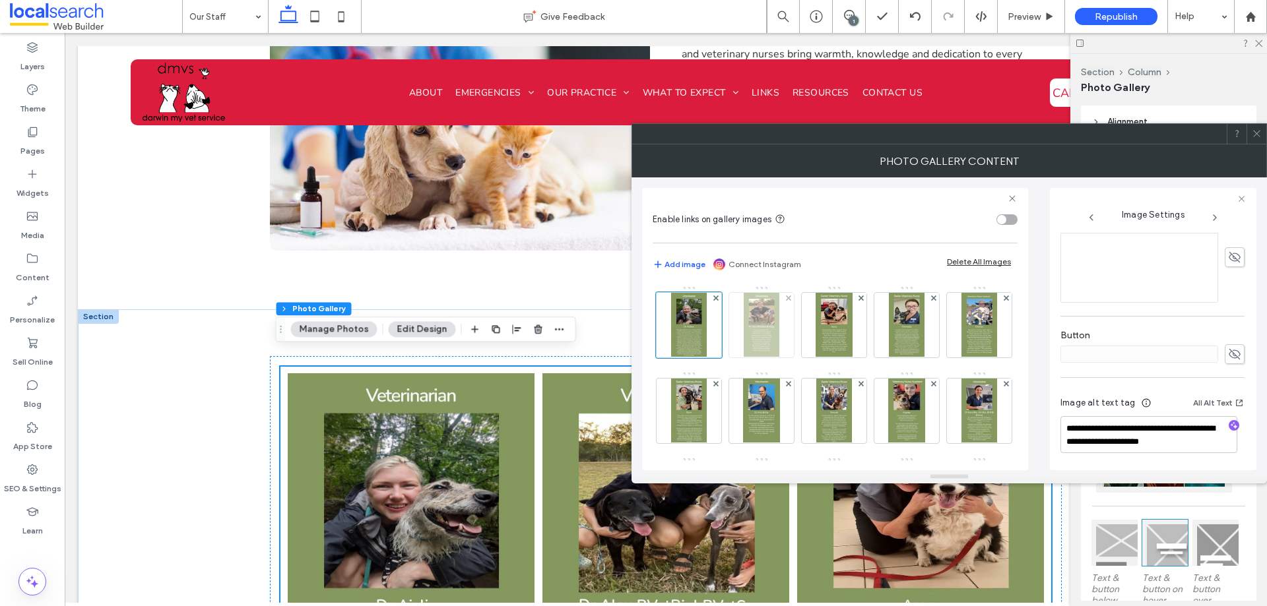
click at [753, 348] on img at bounding box center [762, 325] width 36 height 65
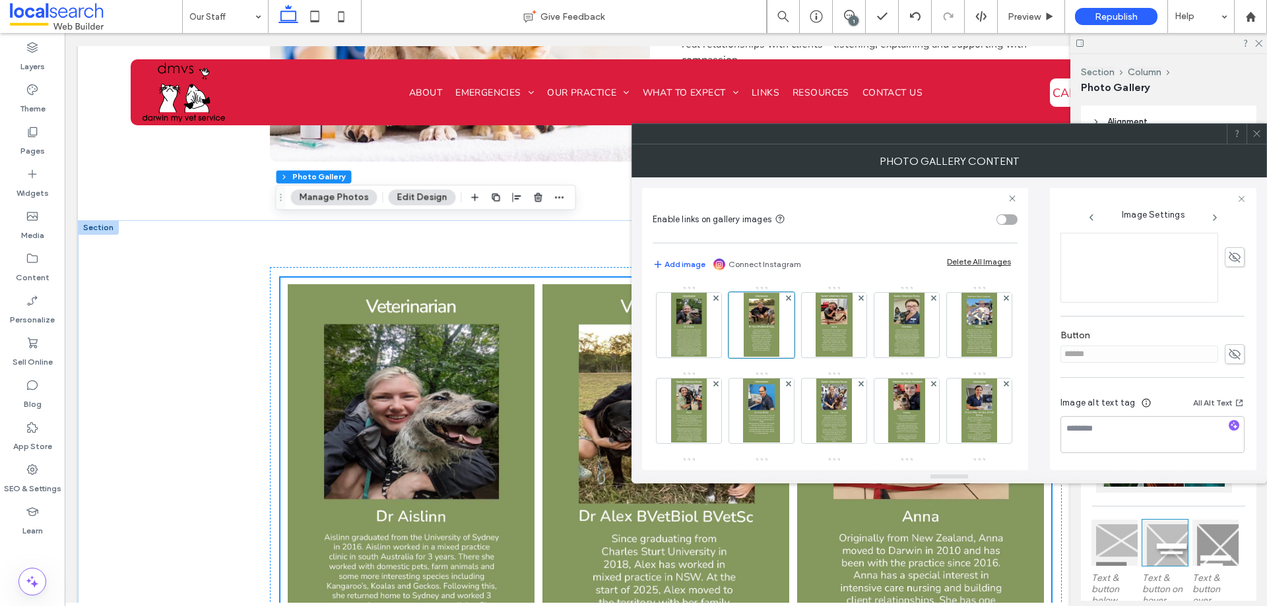
scroll to position [660, 0]
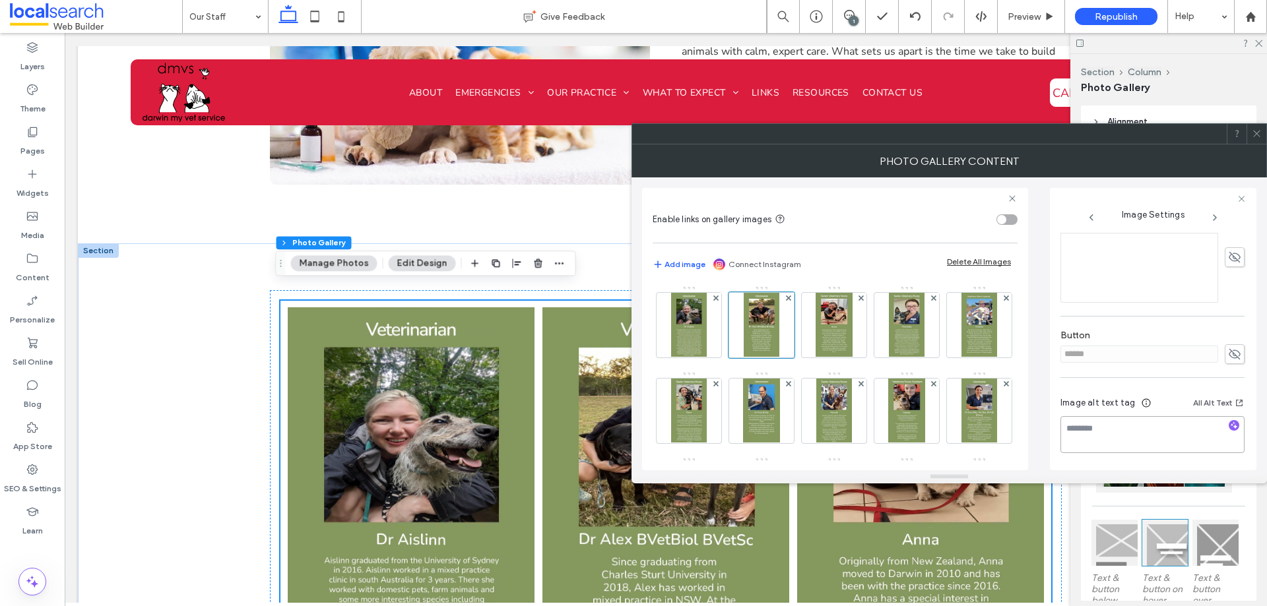
click at [1101, 437] on textarea at bounding box center [1152, 434] width 184 height 37
paste textarea "**********"
type textarea "**********"
click at [1155, 393] on div "**********" at bounding box center [1152, 427] width 184 height 84
click at [1228, 348] on icon at bounding box center [1234, 354] width 13 height 15
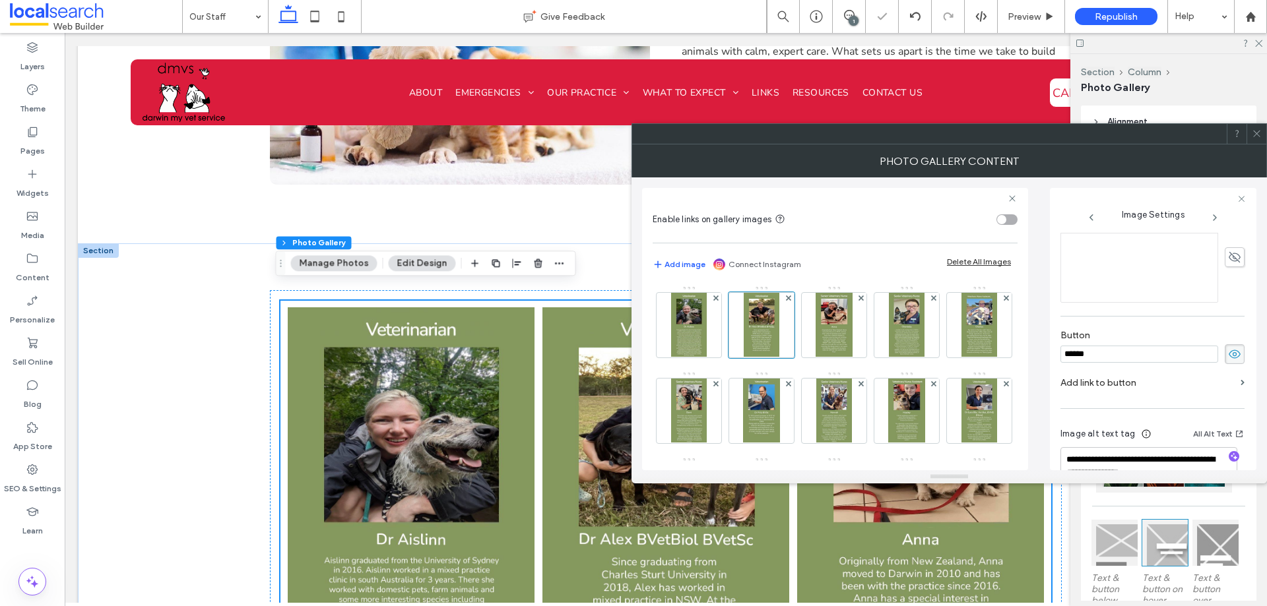
click at [1175, 358] on input "******" at bounding box center [1139, 354] width 158 height 17
click at [1228, 357] on icon at bounding box center [1234, 354] width 13 height 15
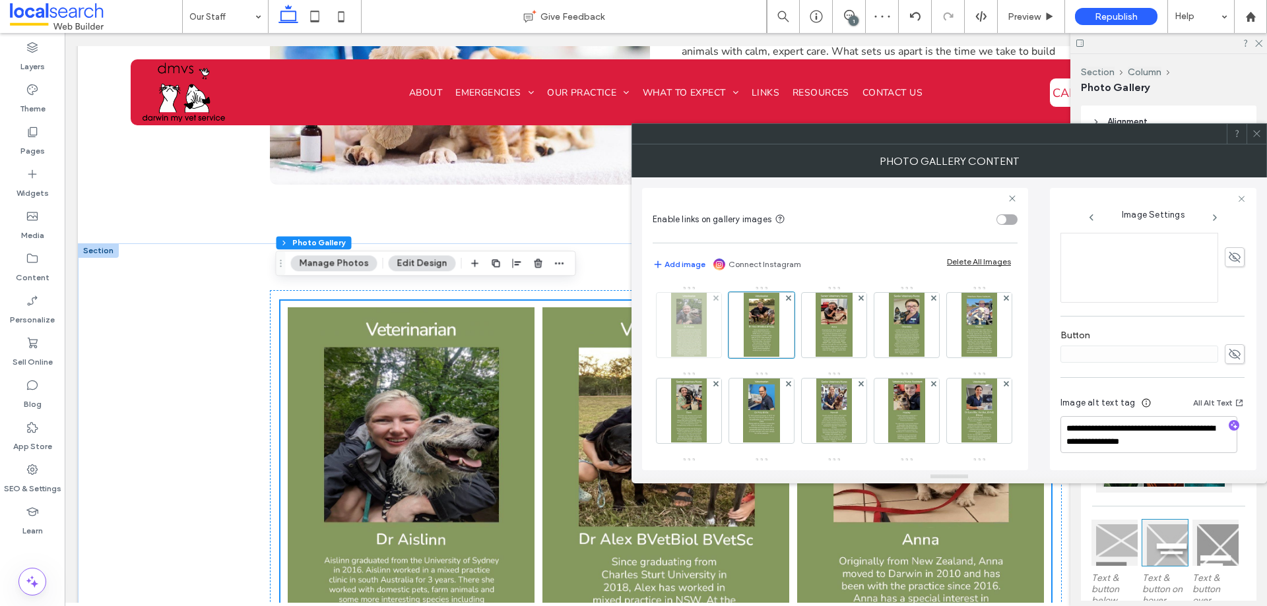
click at [694, 337] on img at bounding box center [689, 325] width 36 height 65
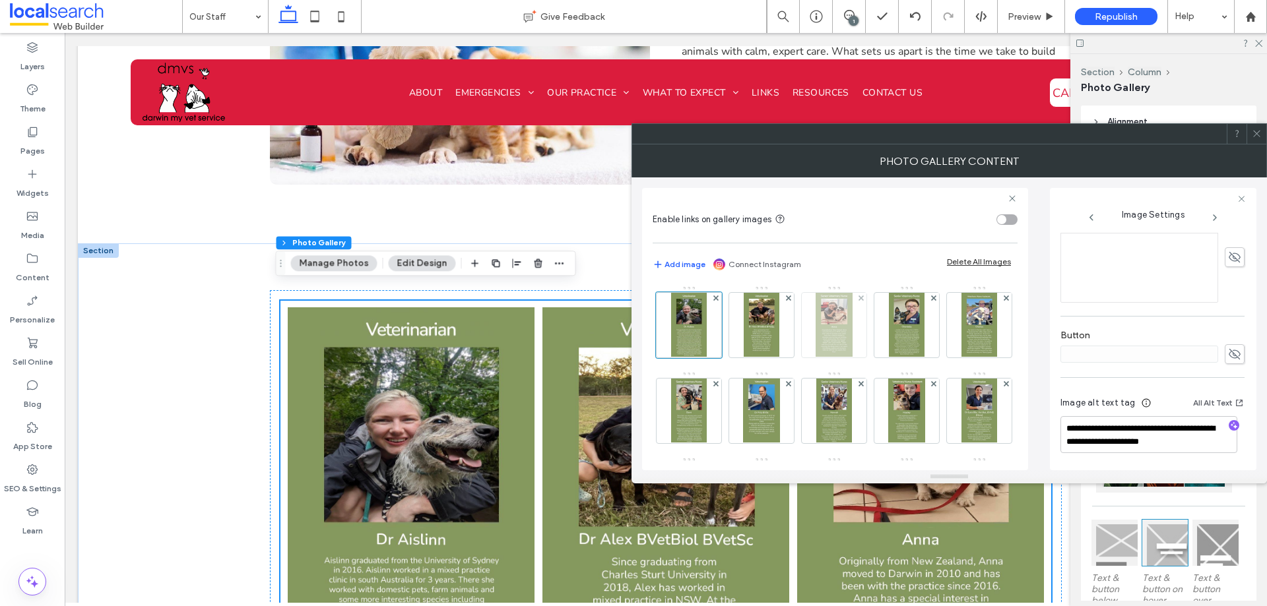
click at [826, 339] on img at bounding box center [834, 325] width 36 height 65
click at [1118, 431] on textarea "**********" at bounding box center [1148, 434] width 177 height 37
type textarea "**********"
click at [645, 445] on div "Enable links on gallery images Add image Connect Instagram Delete All Images Im…" at bounding box center [835, 329] width 386 height 282
click at [1033, 400] on div "**********" at bounding box center [949, 324] width 614 height 293
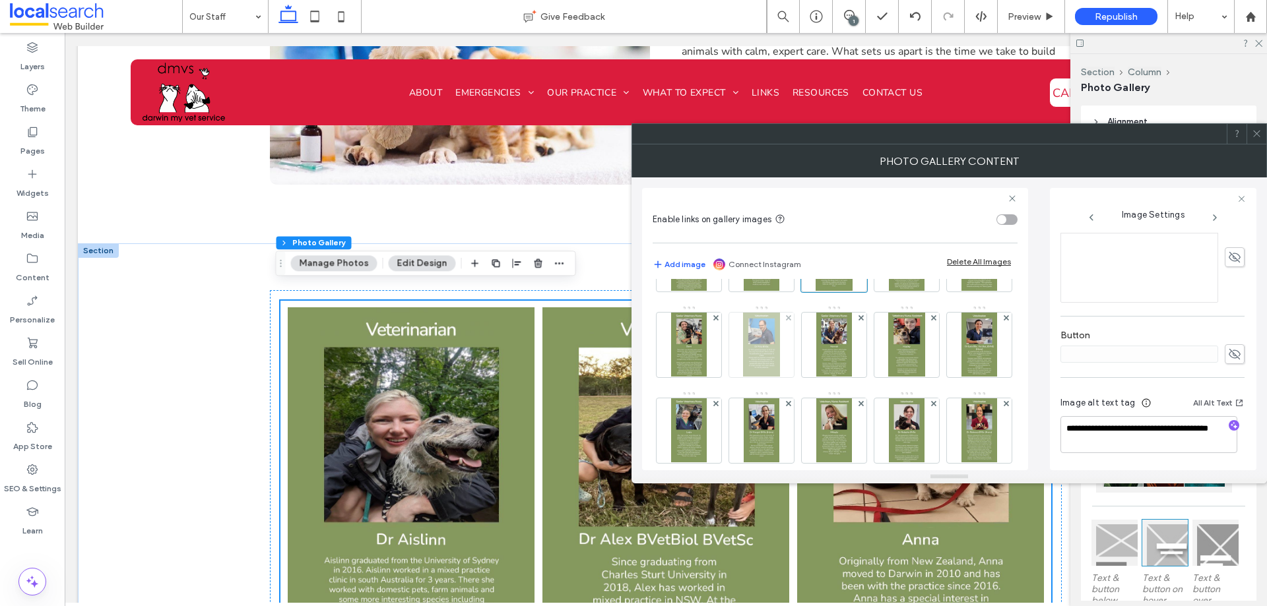
scroll to position [0, 0]
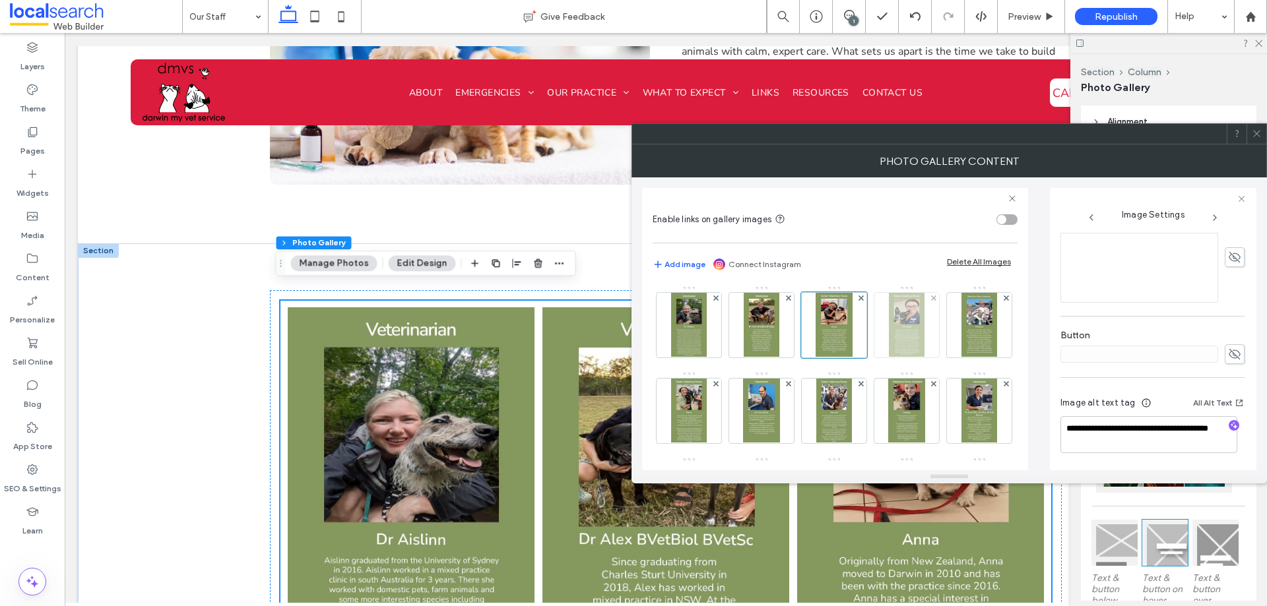
click at [900, 333] on img at bounding box center [907, 325] width 36 height 65
click at [1136, 429] on textarea "**********" at bounding box center [1148, 434] width 177 height 37
type textarea "**********"
click at [1051, 436] on div "**********" at bounding box center [1153, 329] width 207 height 282
click at [688, 346] on img at bounding box center [689, 325] width 36 height 65
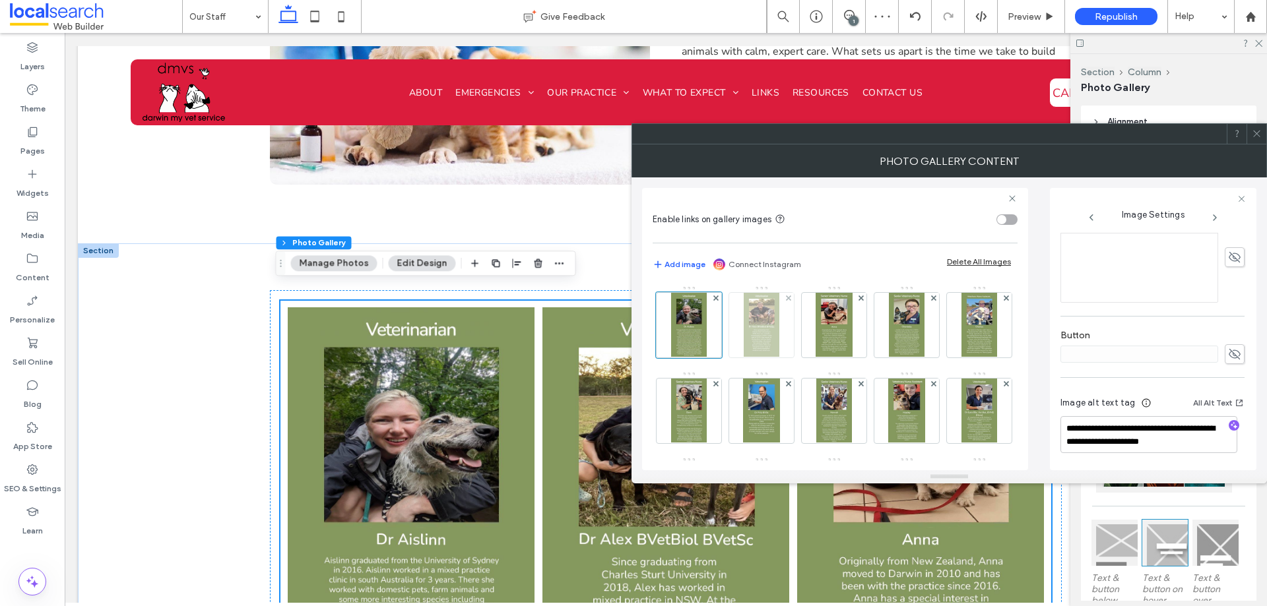
click at [746, 345] on img at bounding box center [762, 325] width 36 height 65
click at [851, 344] on img at bounding box center [834, 325] width 36 height 65
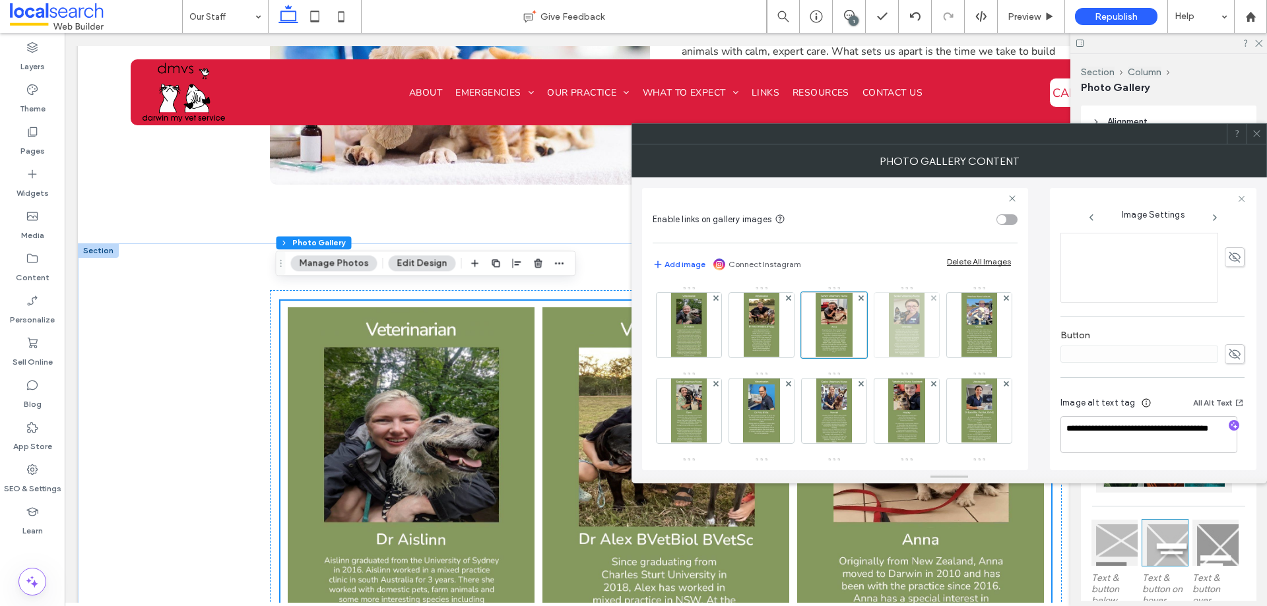
click at [883, 346] on div at bounding box center [906, 325] width 65 height 65
click at [961, 358] on img at bounding box center [979, 325] width 36 height 65
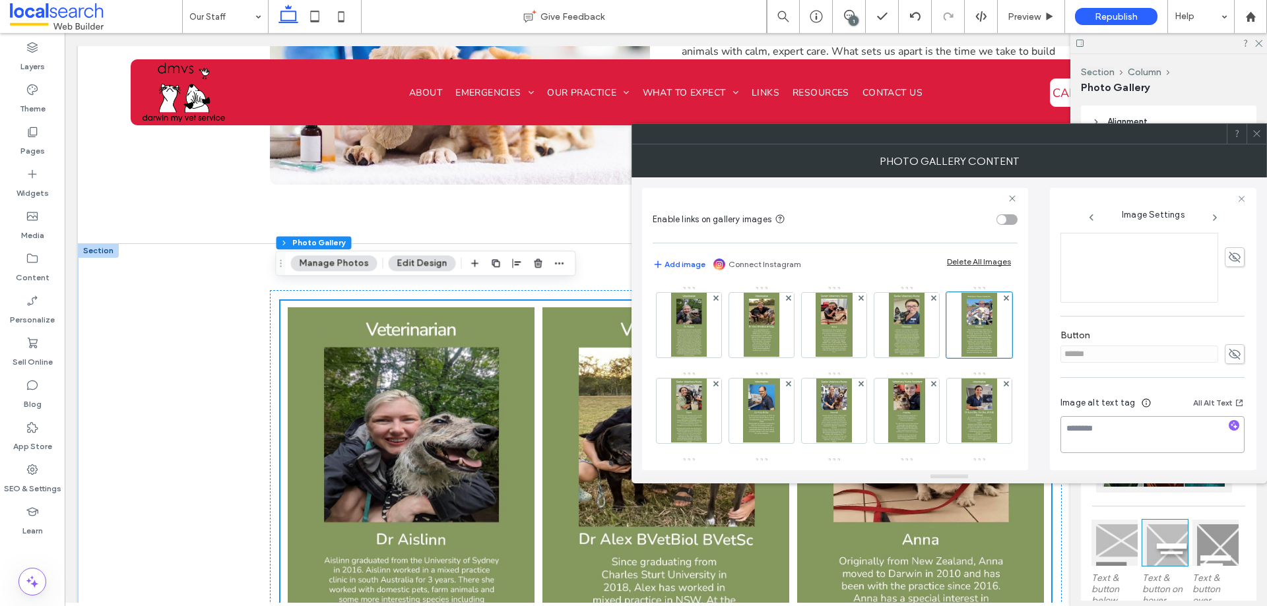
click at [1145, 438] on textarea at bounding box center [1152, 434] width 184 height 37
click at [946, 358] on div at bounding box center [979, 325] width 66 height 66
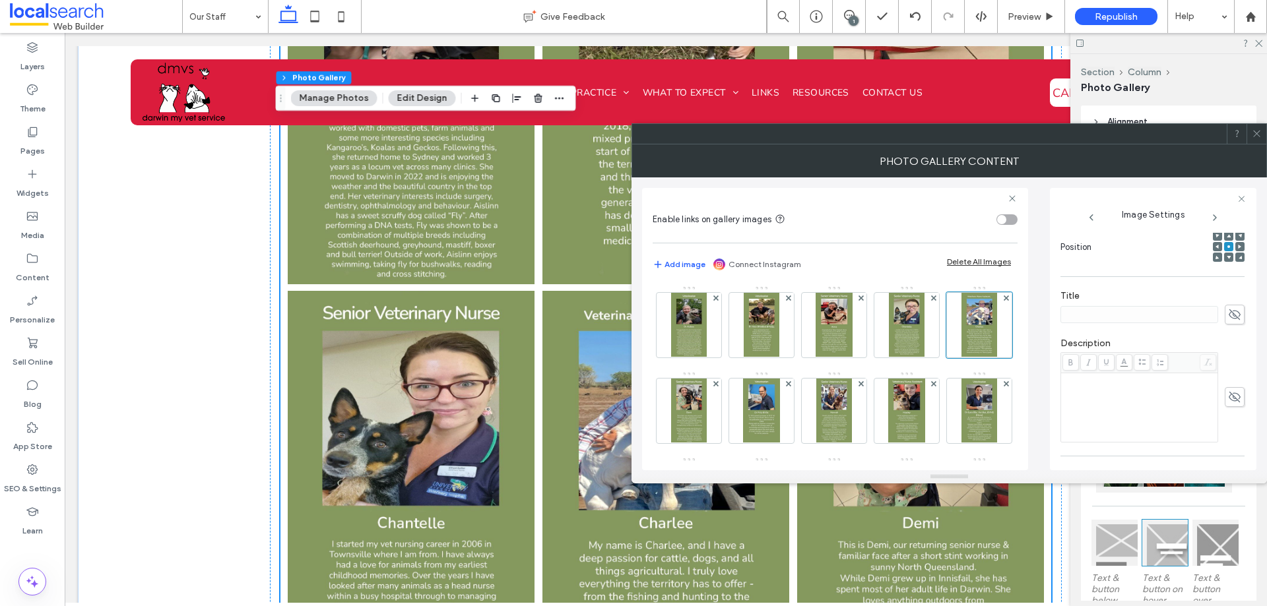
scroll to position [264, 0]
click at [1081, 334] on div "Rich Text Editor" at bounding box center [1139, 332] width 153 height 66
click at [1228, 393] on icon at bounding box center [1234, 389] width 13 height 15
click at [1153, 418] on textarea at bounding box center [1152, 434] width 184 height 37
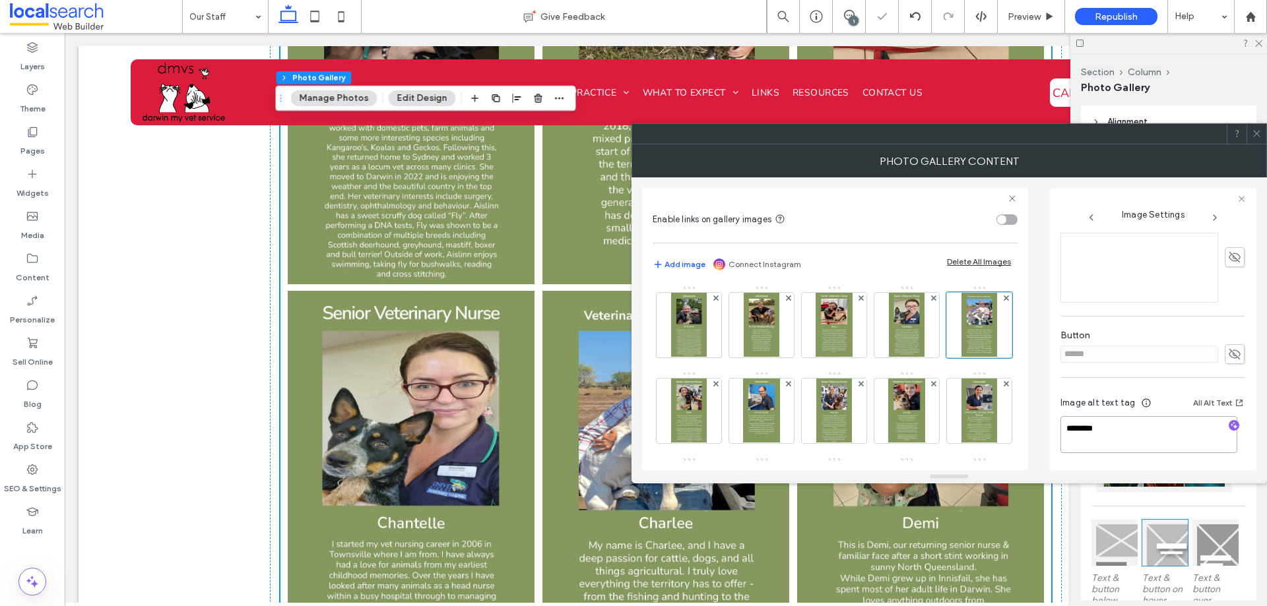
paste textarea "**********"
type textarea "**********"
click at [1128, 385] on div "**********" at bounding box center [1152, 427] width 184 height 84
click at [1228, 352] on icon at bounding box center [1234, 354] width 13 height 15
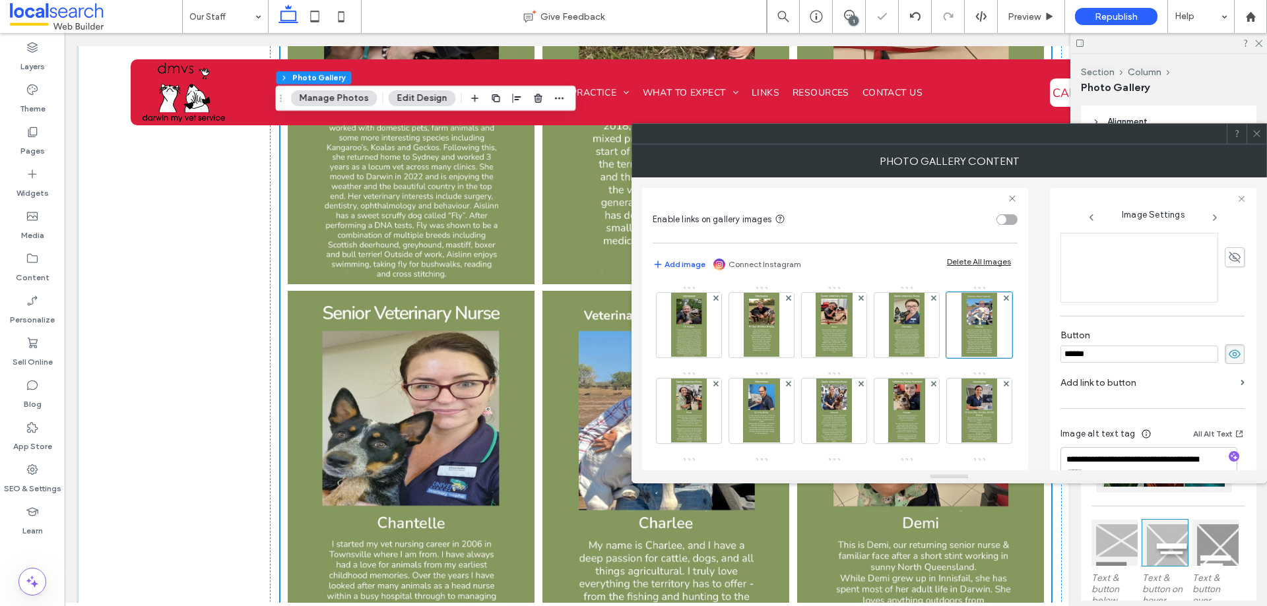
click at [1194, 350] on input "******" at bounding box center [1139, 354] width 158 height 17
click at [1225, 354] on span at bounding box center [1235, 354] width 20 height 20
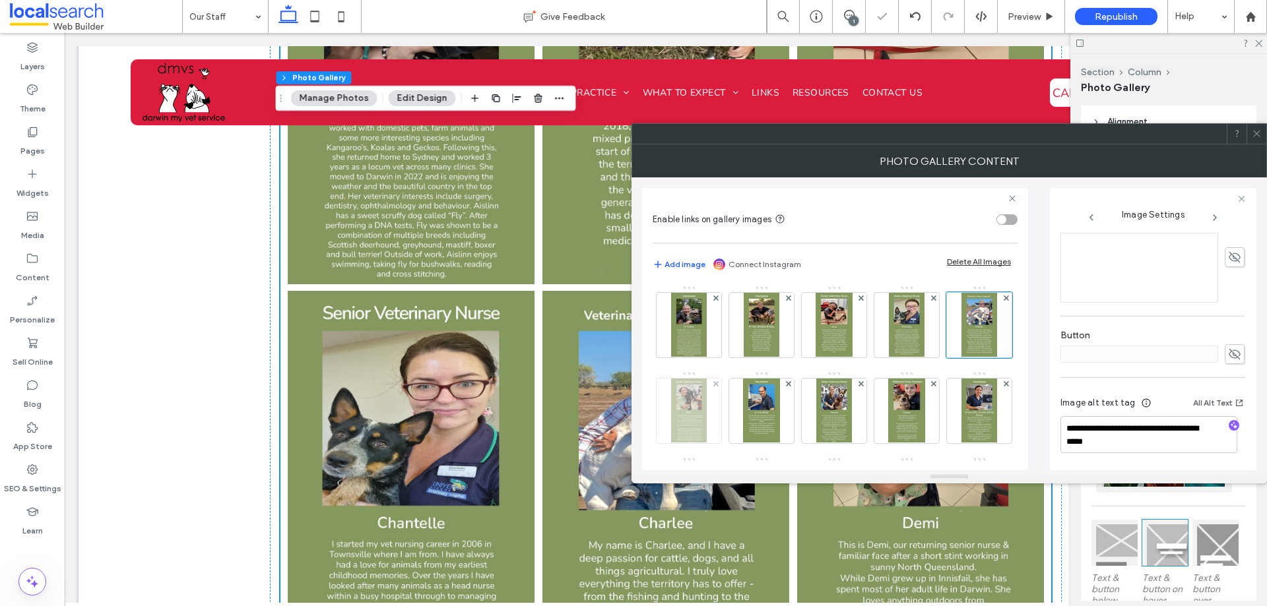
click at [707, 420] on img at bounding box center [689, 411] width 36 height 65
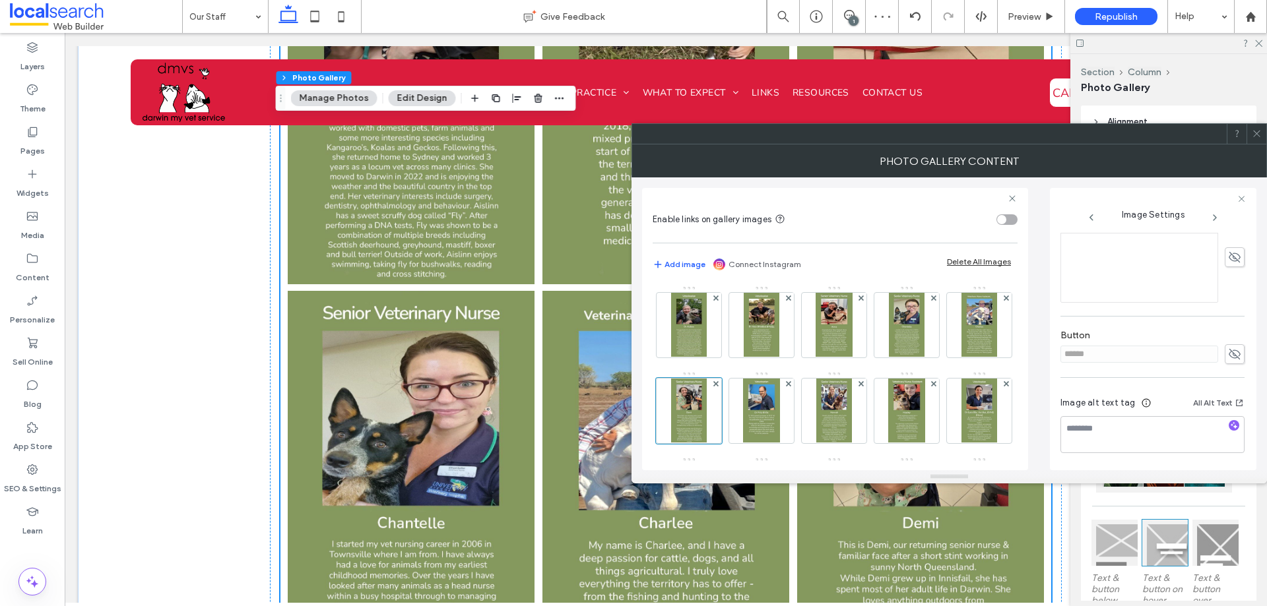
click at [1233, 343] on label "Button" at bounding box center [1152, 337] width 184 height 15
click at [1228, 347] on icon at bounding box center [1234, 354] width 13 height 15
click at [1184, 358] on input "******" at bounding box center [1139, 354] width 158 height 17
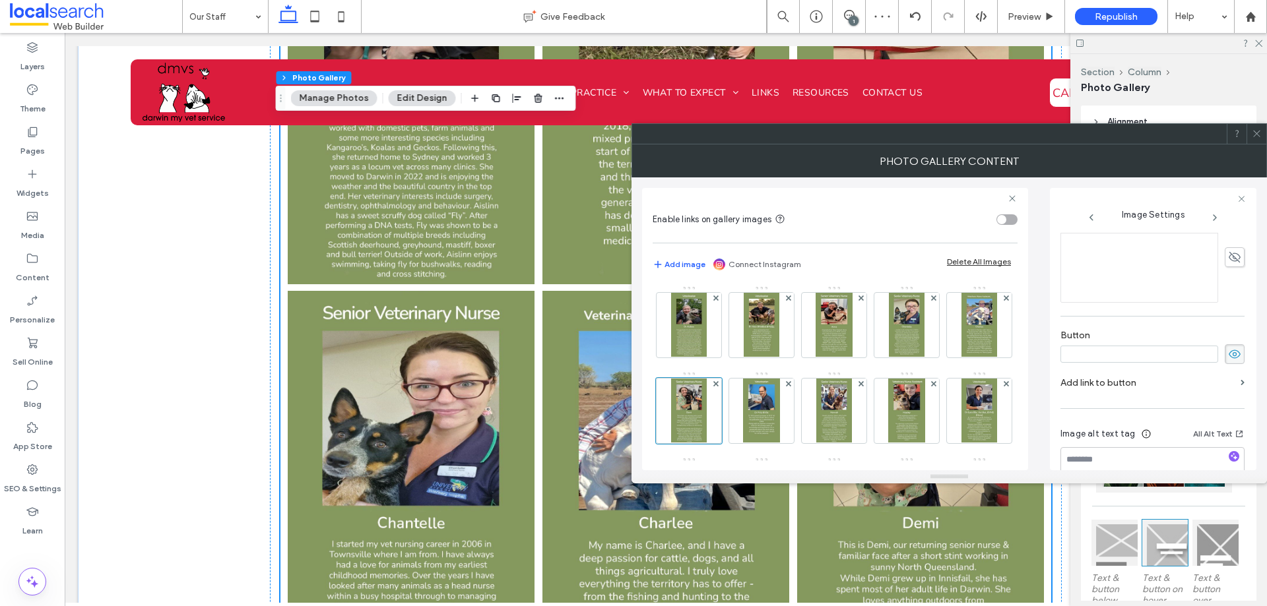
click at [1228, 357] on icon at bounding box center [1234, 354] width 13 height 15
click at [1153, 424] on textarea at bounding box center [1152, 434] width 184 height 37
paste textarea "**********"
type textarea "**********"
click at [1045, 437] on div "**********" at bounding box center [949, 324] width 614 height 293
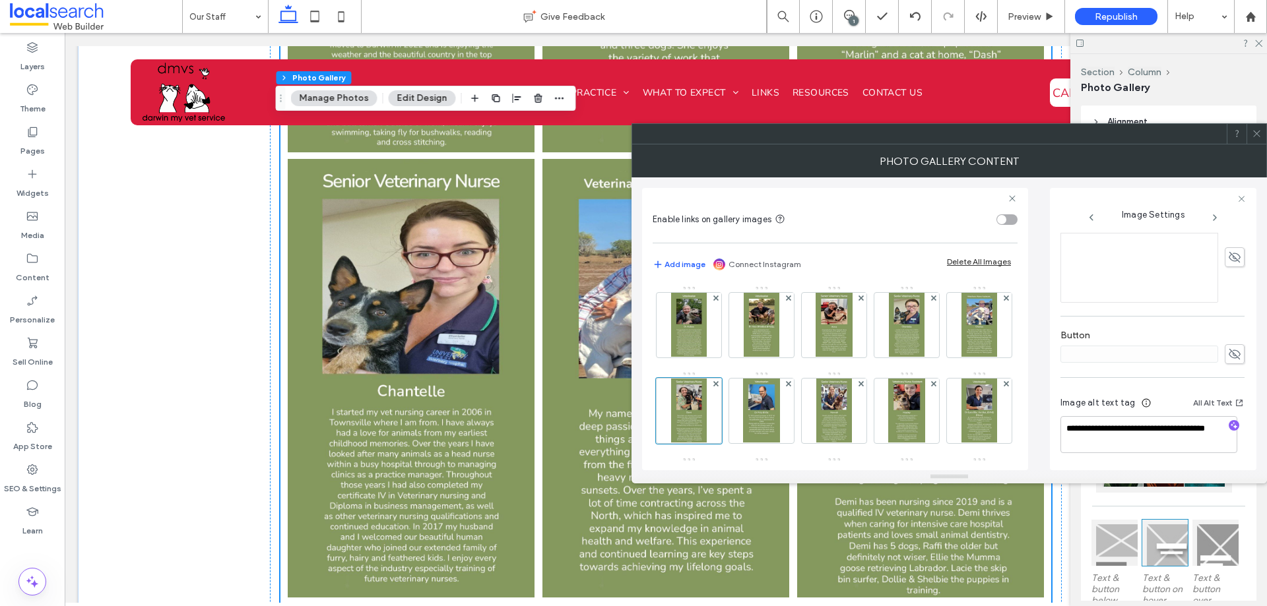
scroll to position [1386, 0]
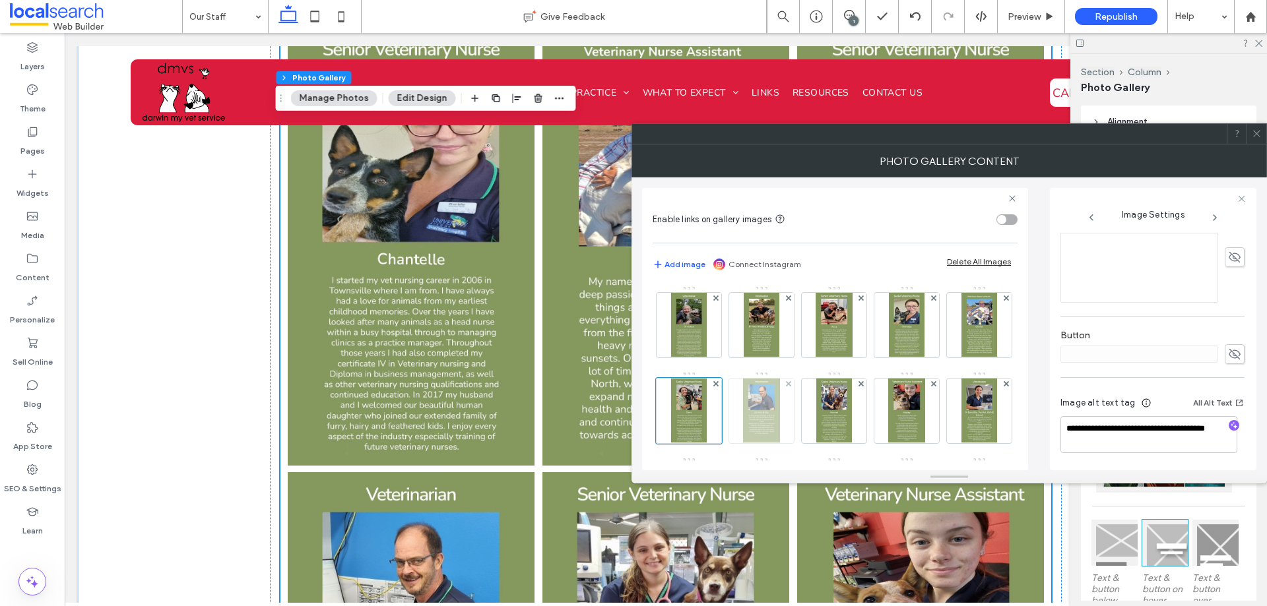
click at [779, 427] on img at bounding box center [761, 411] width 36 height 65
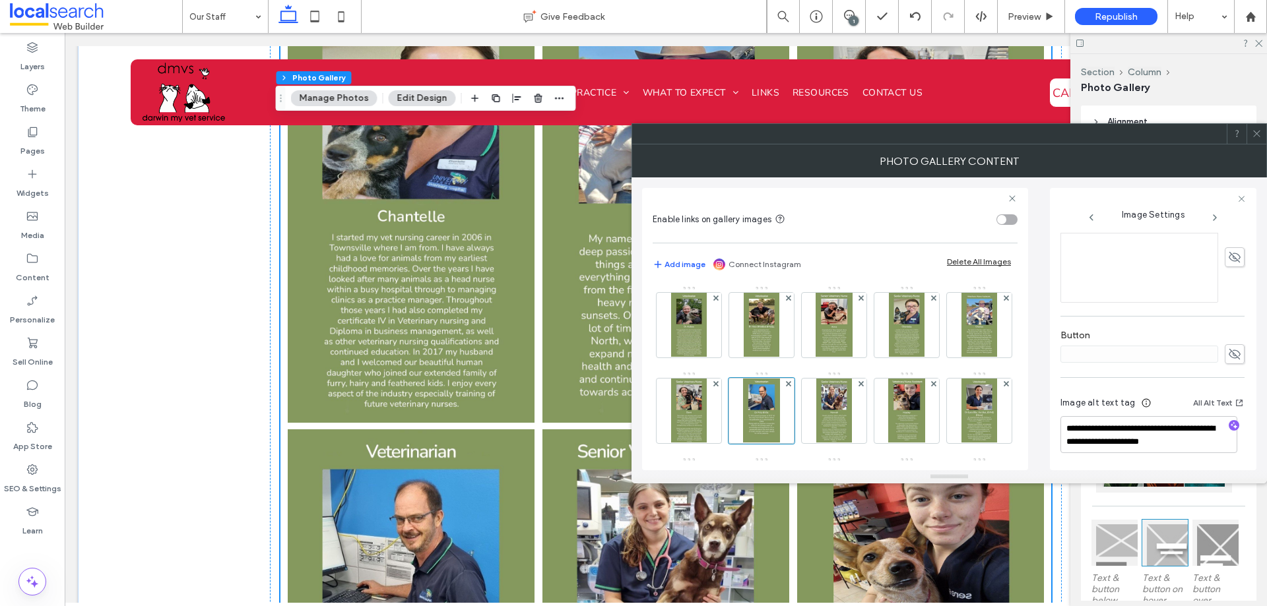
scroll to position [1452, 0]
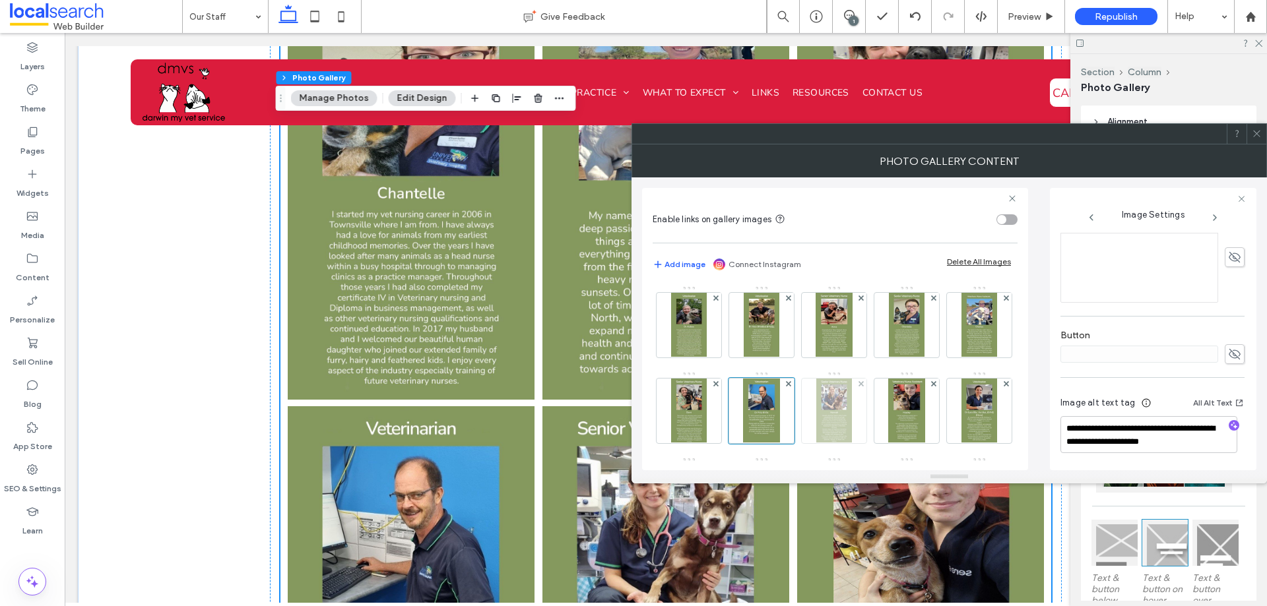
click at [853, 422] on img at bounding box center [834, 411] width 36 height 65
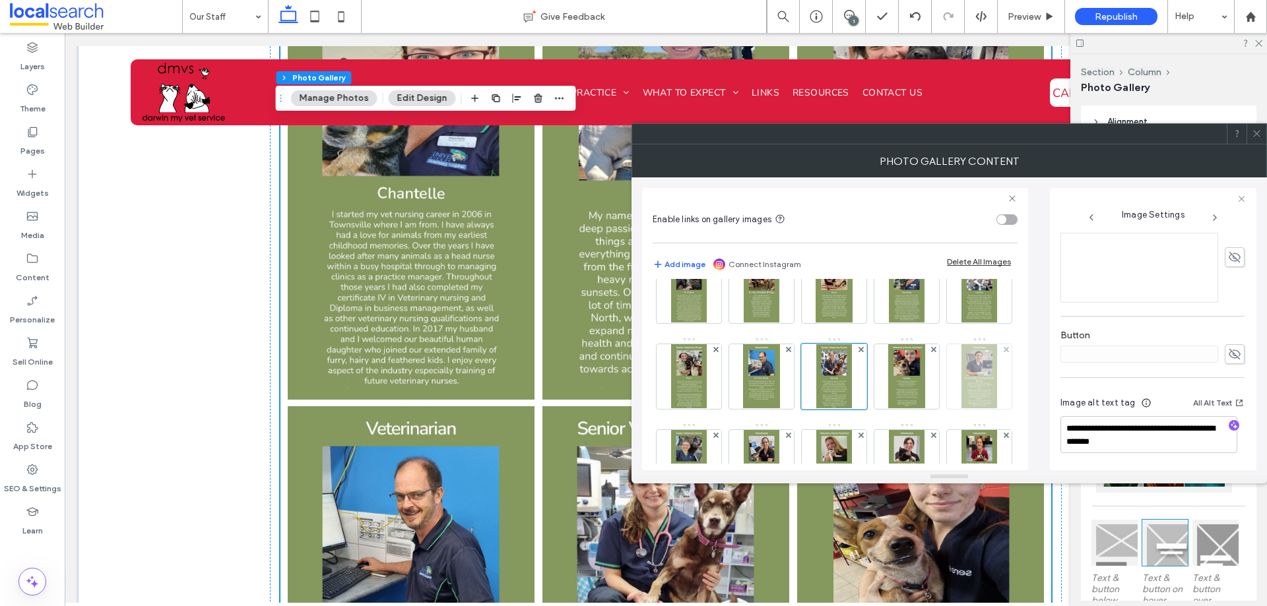
scroll to position [66, 0]
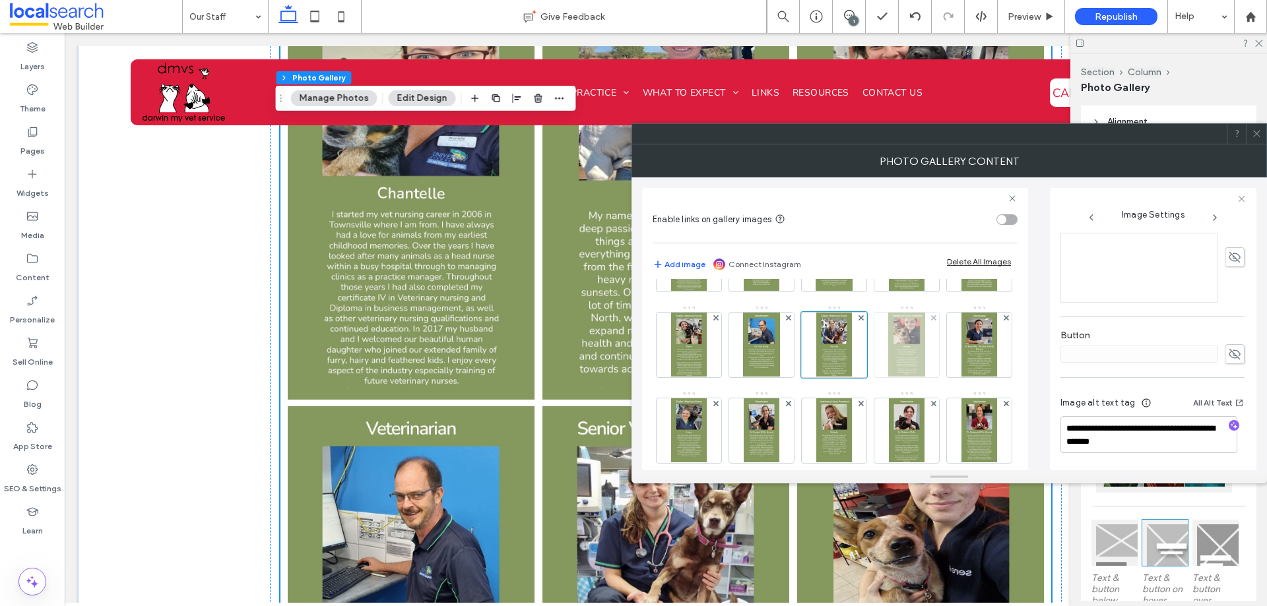
click at [888, 377] on img at bounding box center [906, 345] width 36 height 65
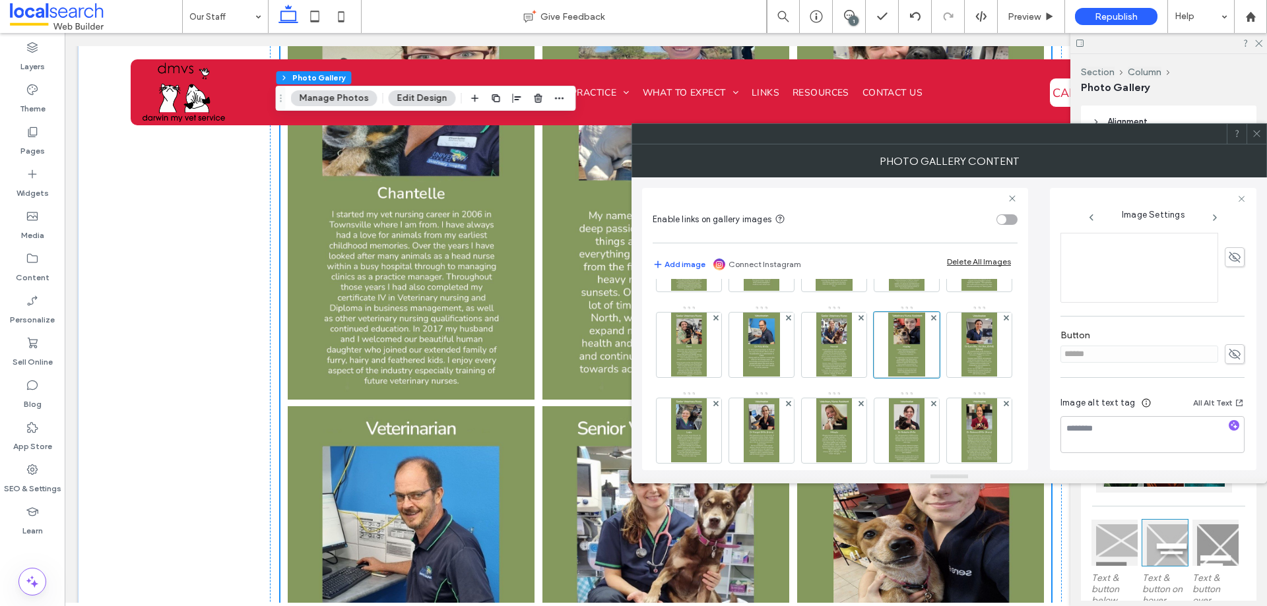
click at [1228, 350] on icon at bounding box center [1234, 354] width 13 height 15
click at [1200, 354] on input "******" at bounding box center [1139, 354] width 158 height 17
click at [1233, 354] on icon at bounding box center [1234, 354] width 13 height 15
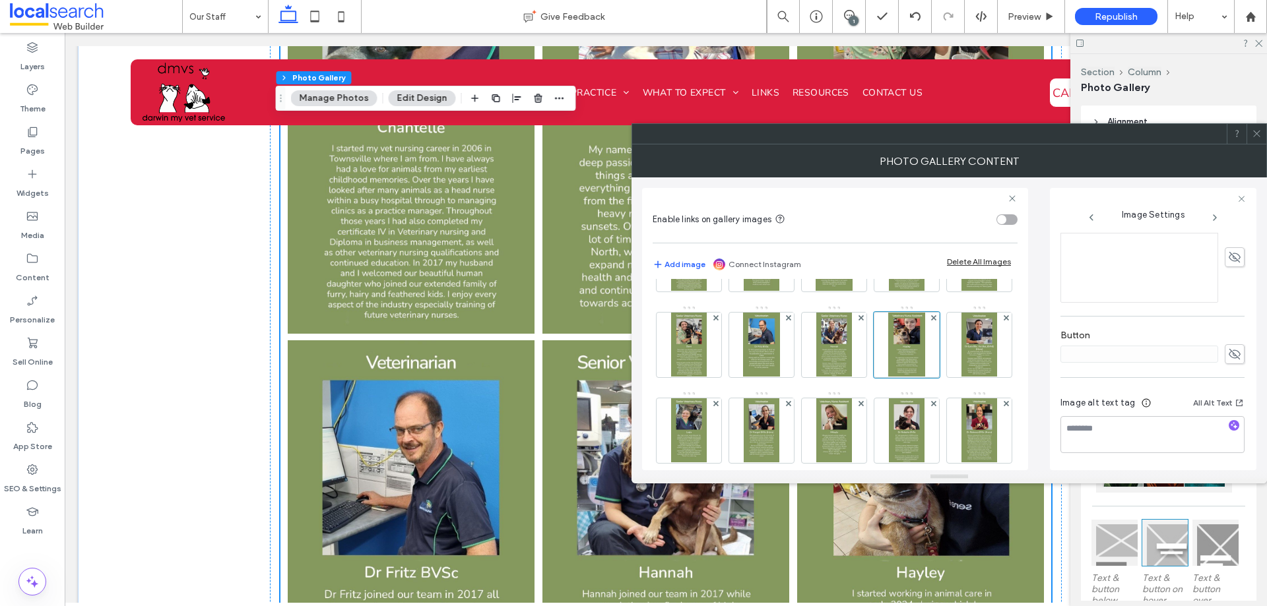
scroll to position [1584, 0]
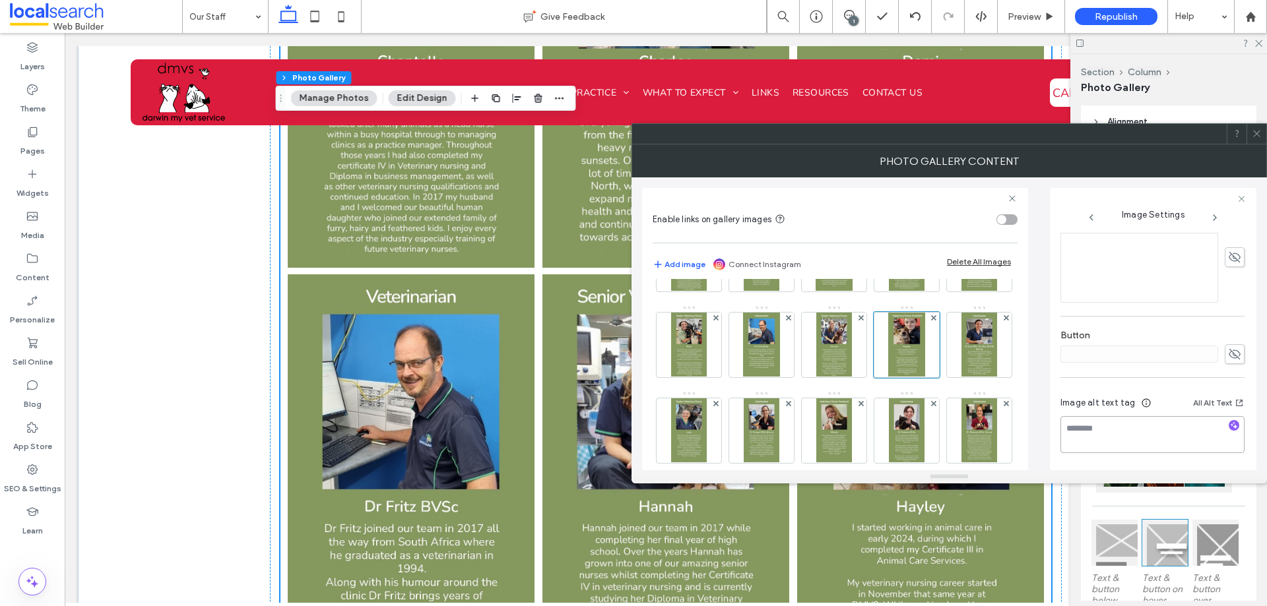
click at [1119, 430] on textarea at bounding box center [1152, 434] width 184 height 37
type textarea "*"
paste textarea "**********"
type textarea "**********"
click at [1039, 433] on div "**********" at bounding box center [949, 324] width 614 height 293
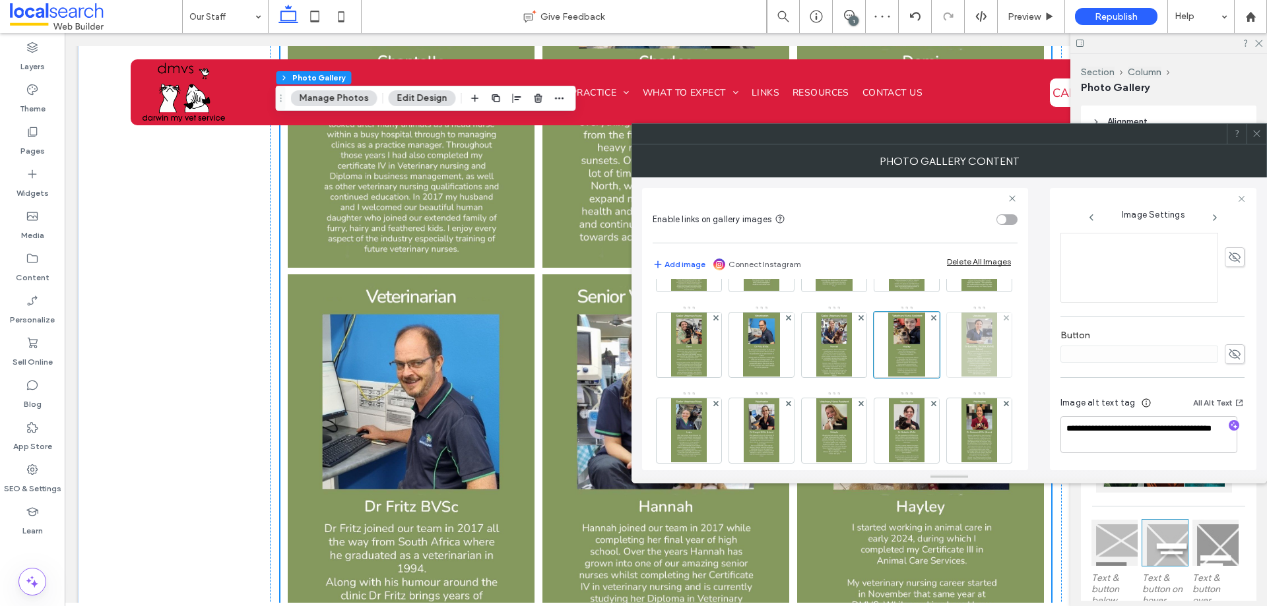
click at [961, 377] on img at bounding box center [979, 345] width 36 height 65
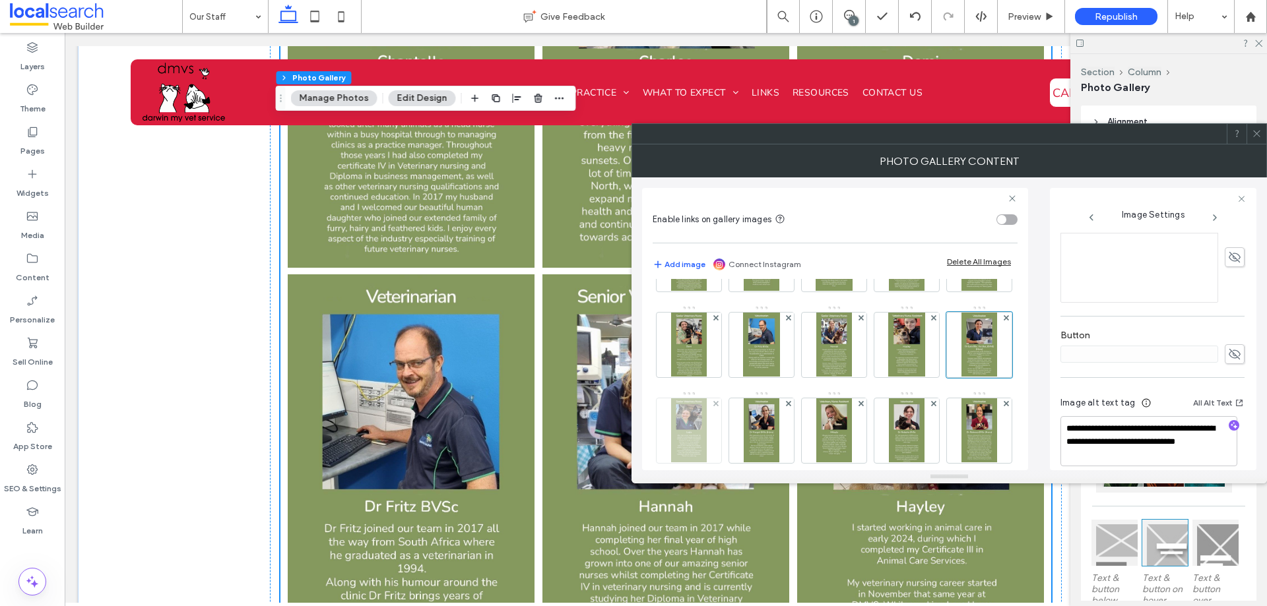
click at [707, 440] on img at bounding box center [689, 431] width 36 height 65
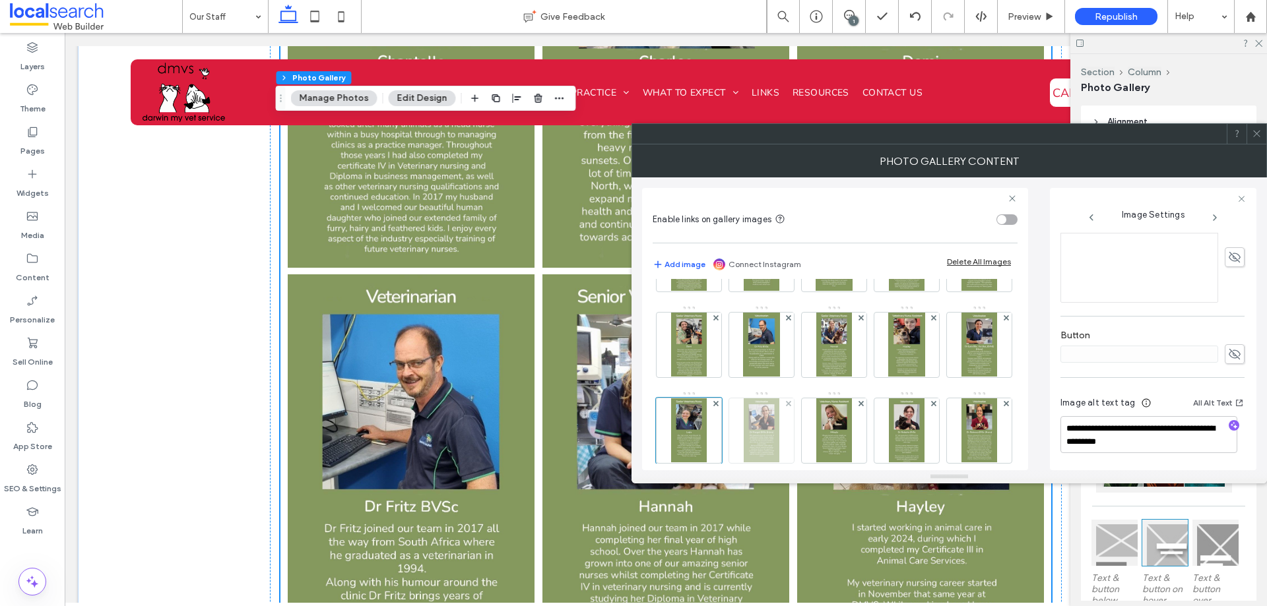
click at [780, 450] on img at bounding box center [762, 431] width 36 height 65
click at [707, 449] on img at bounding box center [689, 431] width 36 height 65
click at [1130, 425] on textarea "**********" at bounding box center [1148, 434] width 177 height 37
click at [1132, 430] on textarea "**********" at bounding box center [1148, 434] width 177 height 37
type textarea "**********"
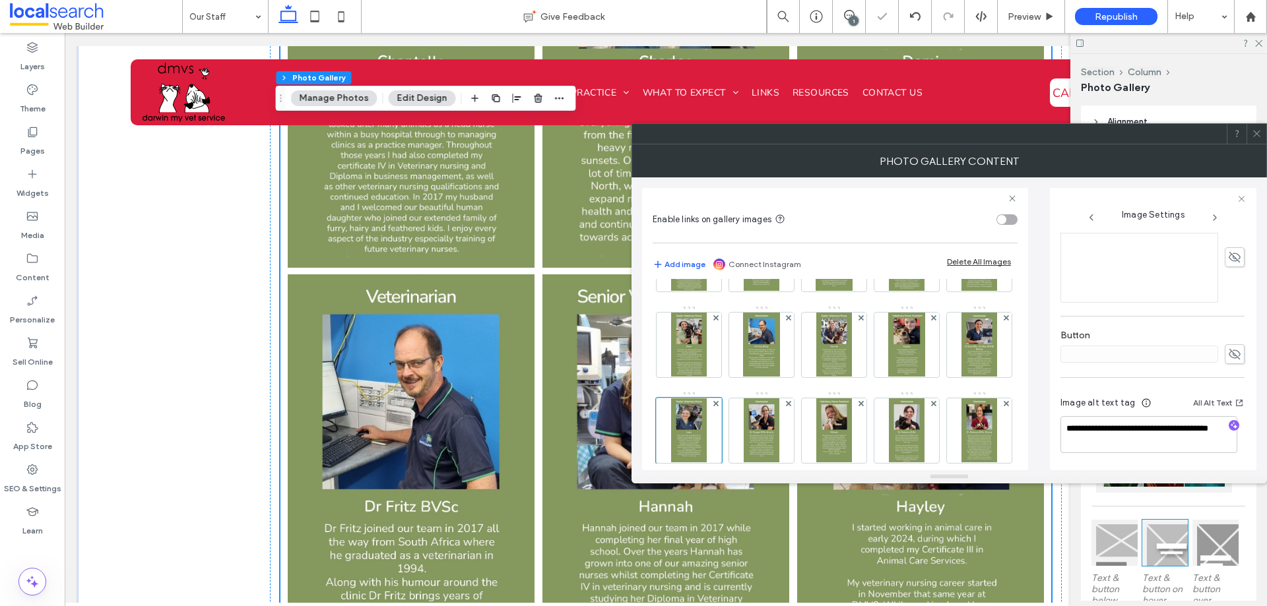
click at [1049, 425] on div "**********" at bounding box center [949, 324] width 614 height 293
click at [780, 432] on img at bounding box center [762, 431] width 36 height 65
click at [707, 432] on img at bounding box center [689, 431] width 36 height 65
click at [794, 431] on div at bounding box center [761, 431] width 65 height 65
click at [1127, 430] on textarea "**********" at bounding box center [1148, 434] width 177 height 37
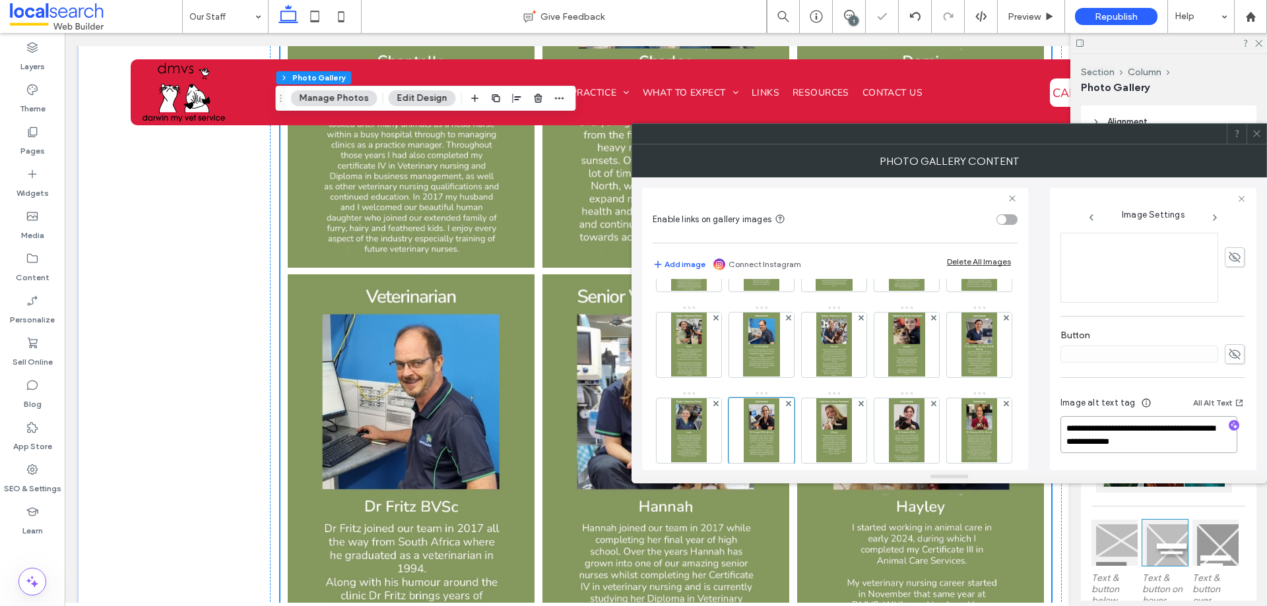
type textarea "**********"
click at [1051, 441] on div "**********" at bounding box center [1153, 329] width 207 height 282
click at [707, 437] on img at bounding box center [689, 431] width 36 height 65
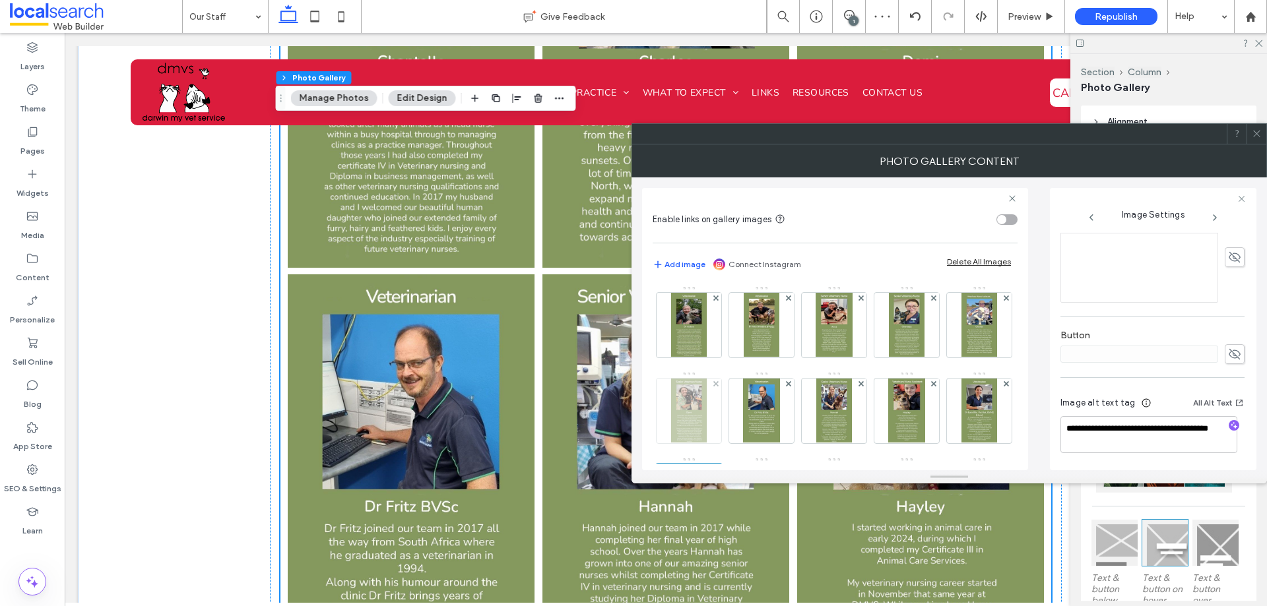
scroll to position [132, 0]
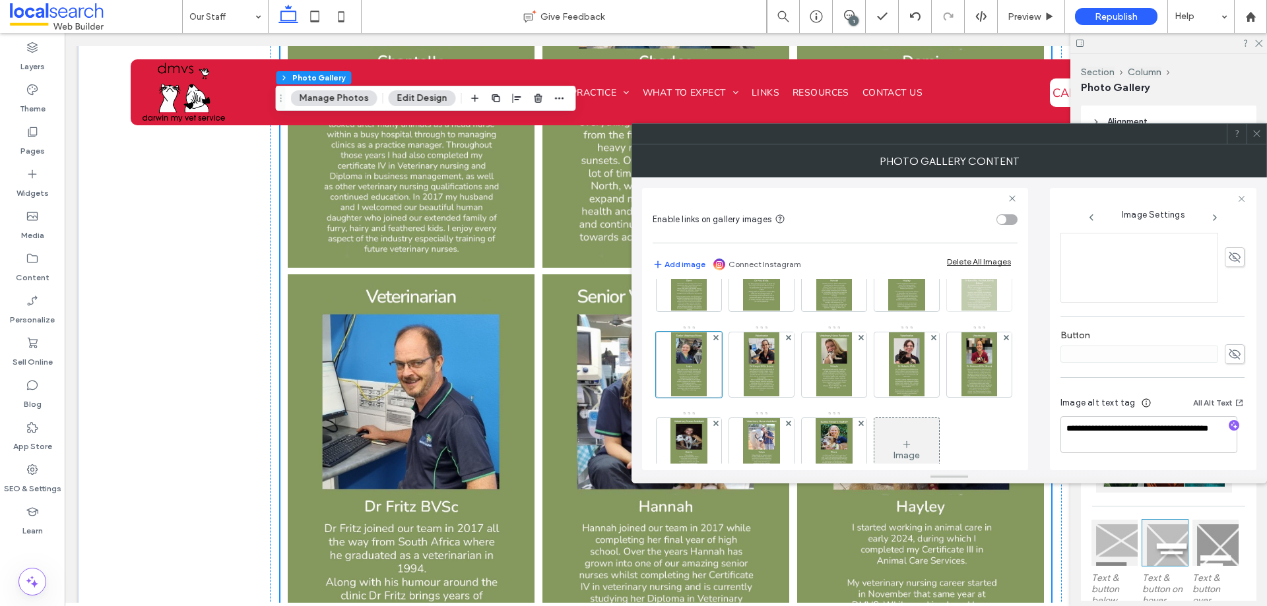
click at [961, 311] on img at bounding box center [979, 279] width 36 height 65
click at [1120, 426] on textarea "**********" at bounding box center [1148, 441] width 177 height 50
type textarea "**********"
click at [1043, 442] on div "**********" at bounding box center [949, 324] width 614 height 293
click at [888, 311] on img at bounding box center [906, 279] width 36 height 65
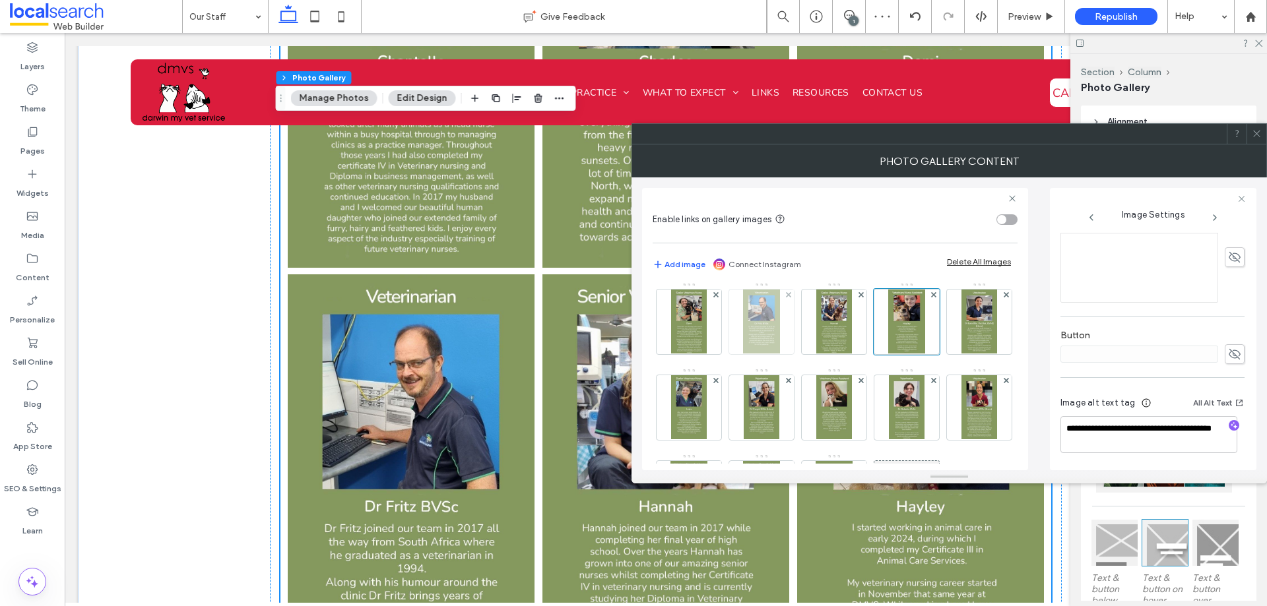
scroll to position [66, 0]
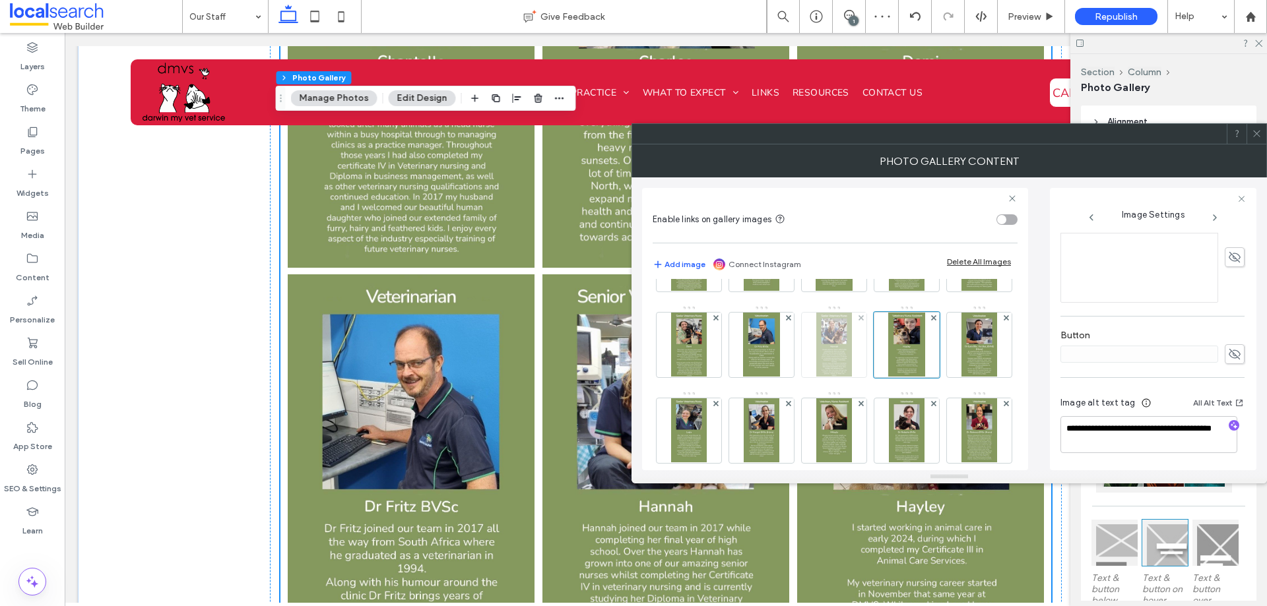
click at [866, 356] on div at bounding box center [834, 345] width 65 height 65
click at [1135, 427] on textarea "**********" at bounding box center [1148, 434] width 177 height 37
type textarea "**********"
click at [1039, 432] on div "**********" at bounding box center [949, 324] width 614 height 293
click at [779, 356] on img at bounding box center [761, 345] width 36 height 65
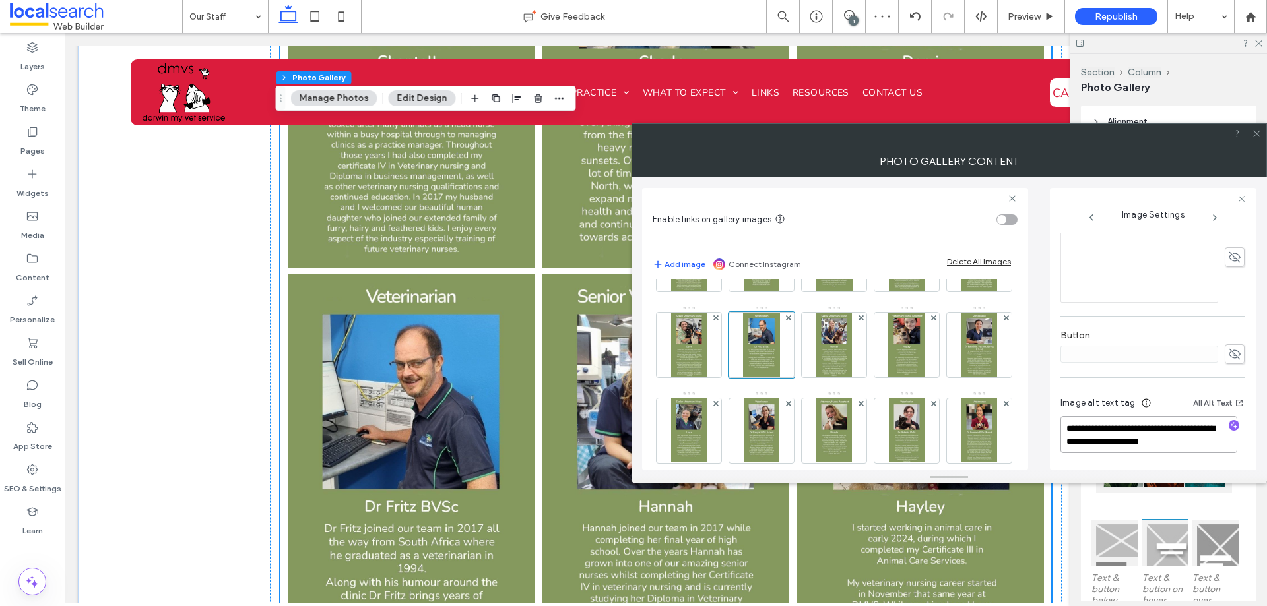
click at [1140, 428] on textarea "**********" at bounding box center [1148, 434] width 177 height 37
type textarea "**********"
click at [1047, 443] on div "**********" at bounding box center [949, 324] width 614 height 293
click at [707, 352] on img at bounding box center [689, 345] width 36 height 65
click at [961, 292] on img at bounding box center [979, 259] width 36 height 65
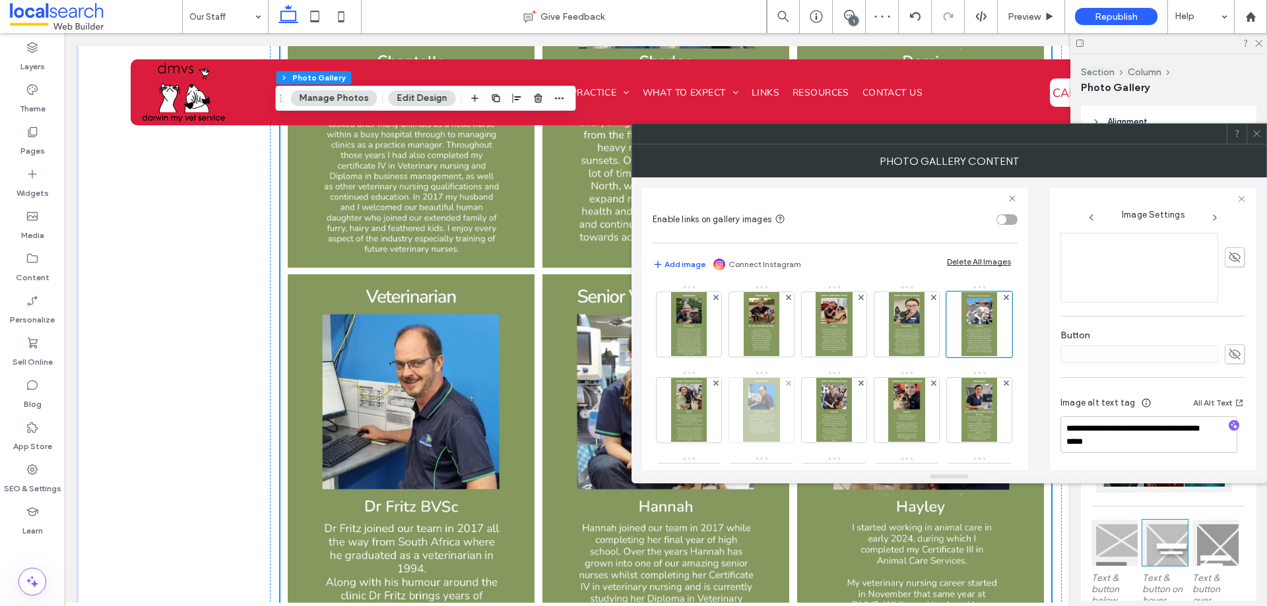
scroll to position [0, 0]
click at [902, 348] on img at bounding box center [907, 325] width 36 height 65
click at [835, 346] on img at bounding box center [834, 325] width 36 height 65
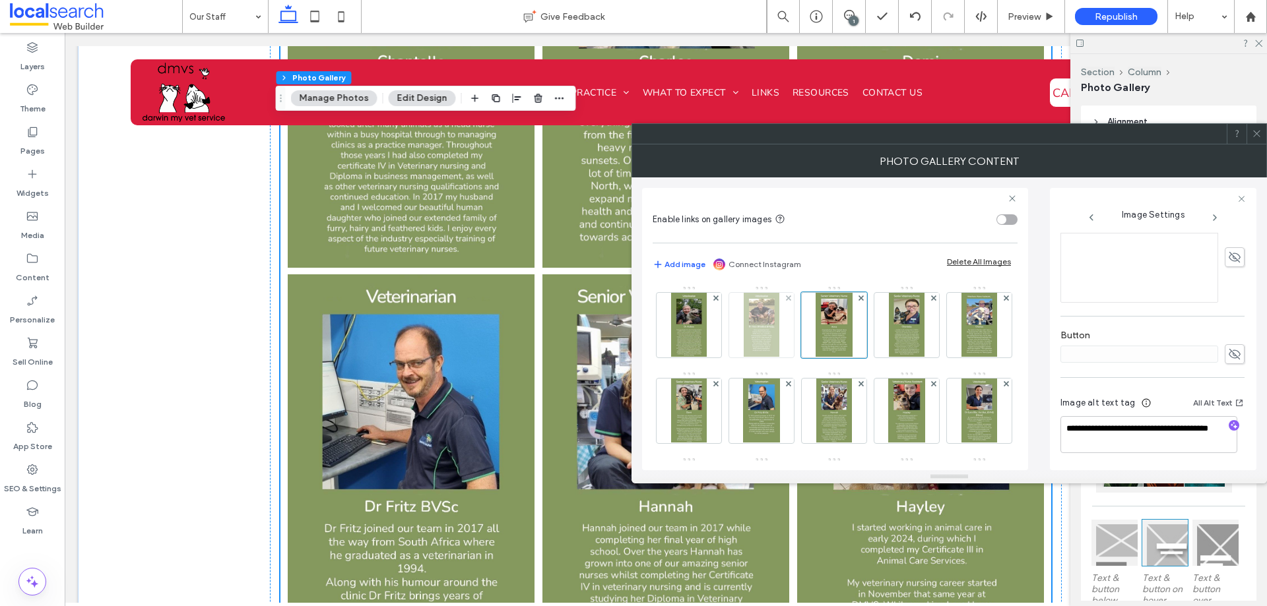
click at [756, 342] on img at bounding box center [762, 325] width 36 height 65
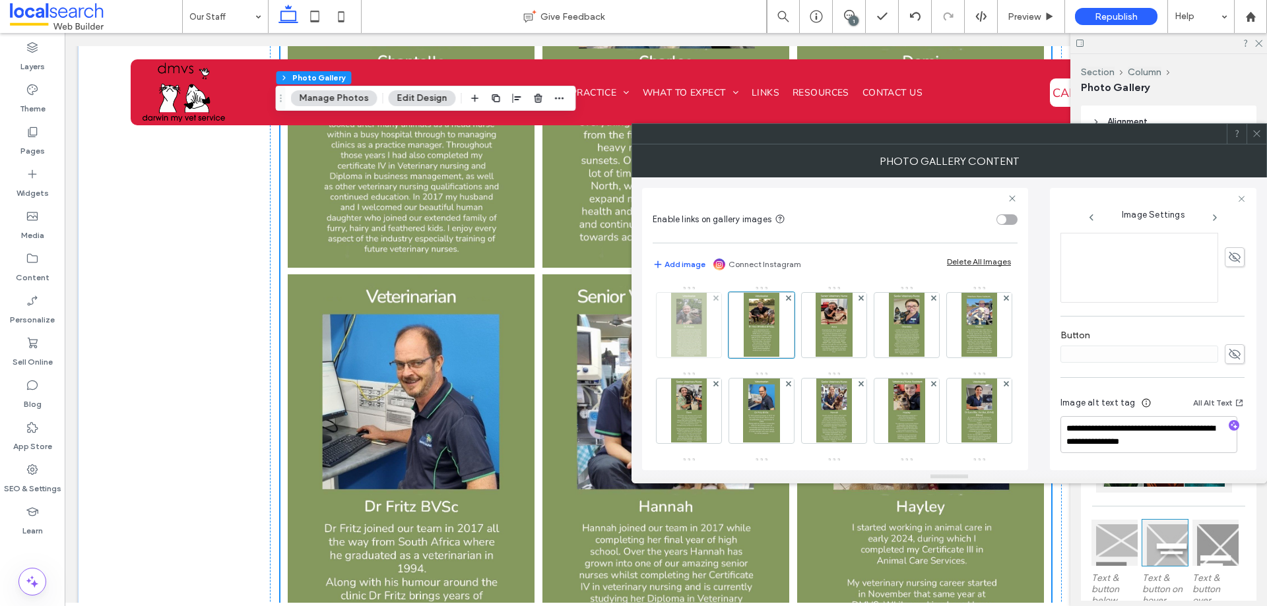
click at [709, 342] on div at bounding box center [689, 325] width 65 height 65
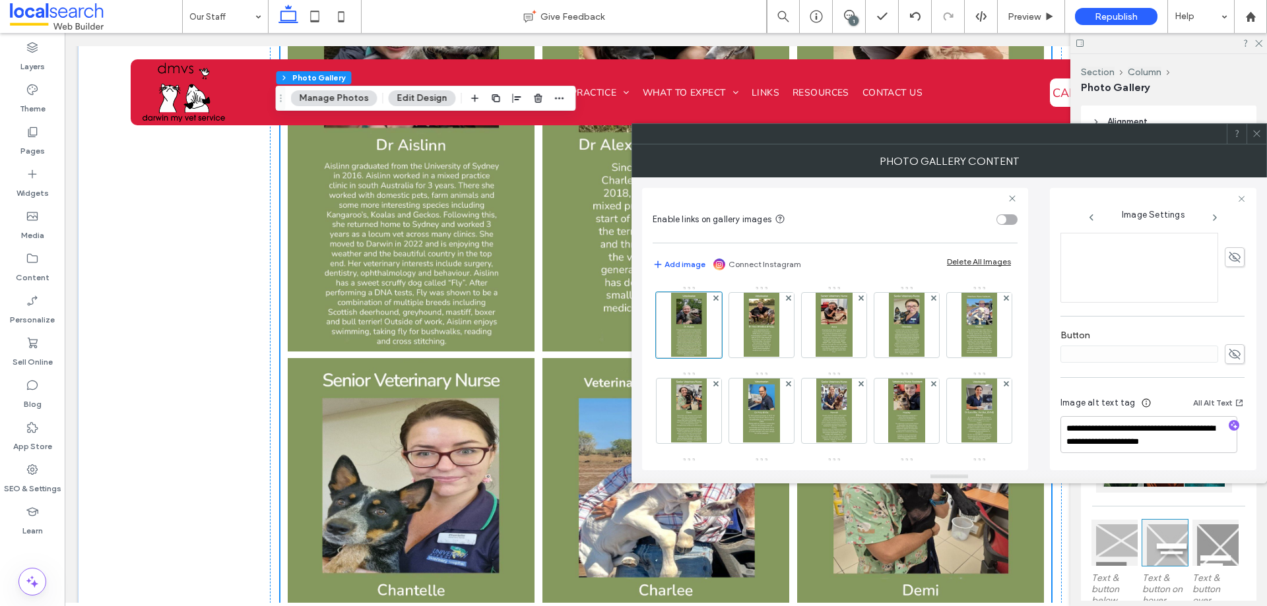
scroll to position [1056, 0]
click at [892, 339] on img at bounding box center [907, 325] width 36 height 65
click at [1100, 426] on textarea "**********" at bounding box center [1148, 434] width 177 height 37
type textarea "**********"
click at [1004, 445] on div "Image" at bounding box center [835, 457] width 364 height 343
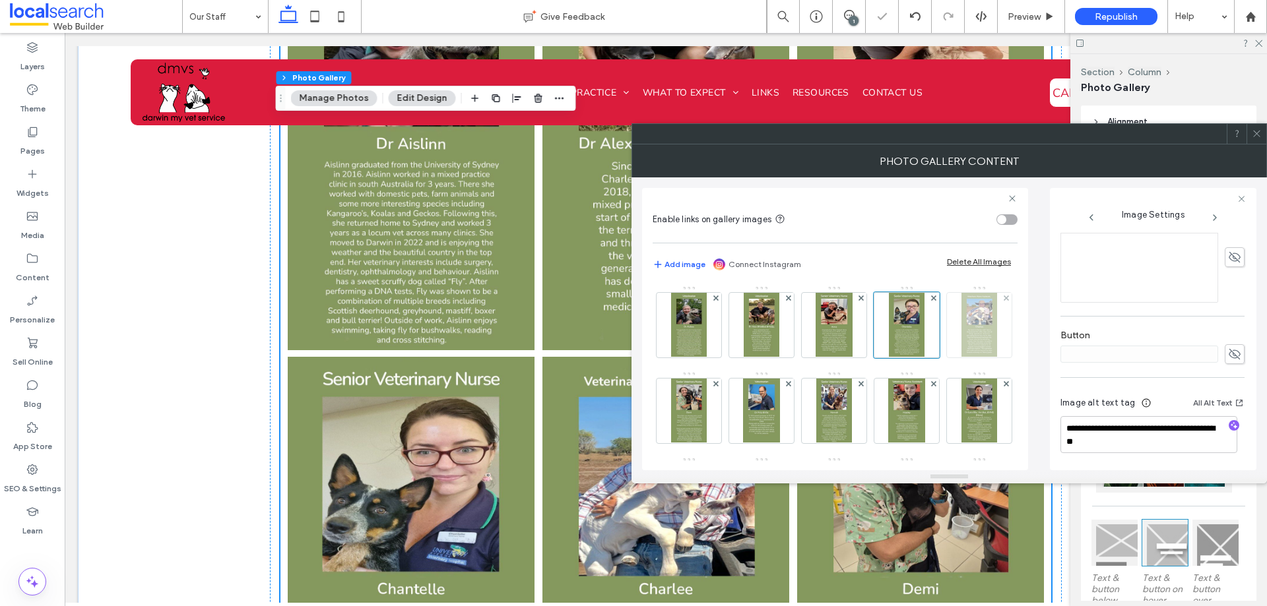
click at [961, 358] on img at bounding box center [979, 325] width 36 height 65
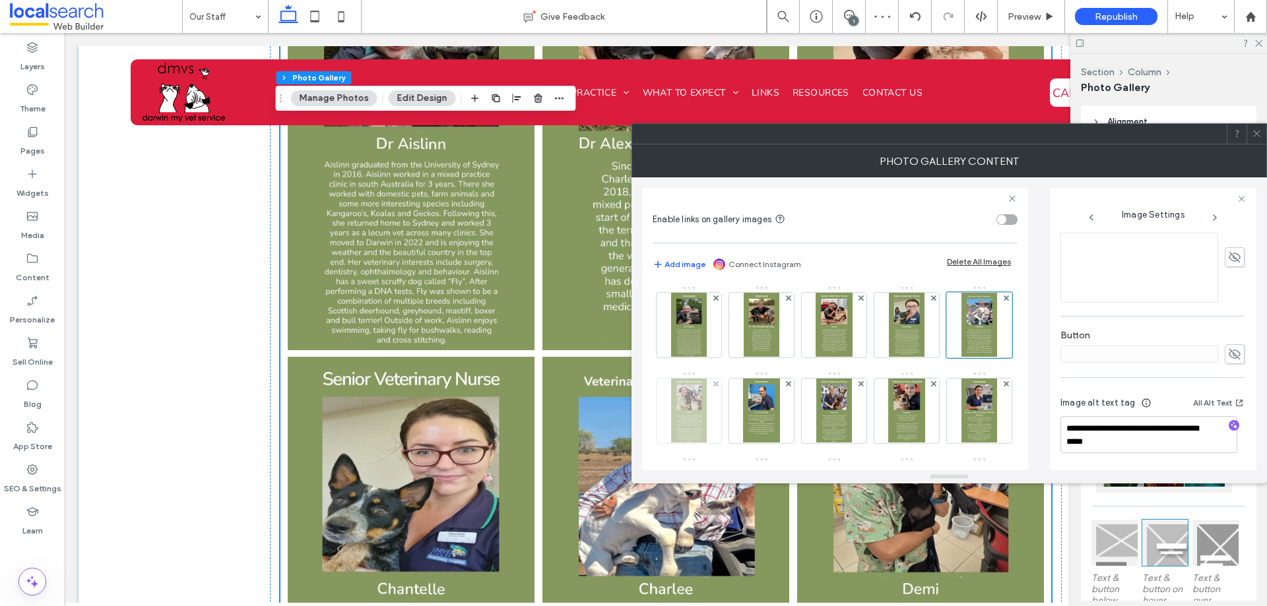
click at [707, 430] on img at bounding box center [689, 411] width 36 height 65
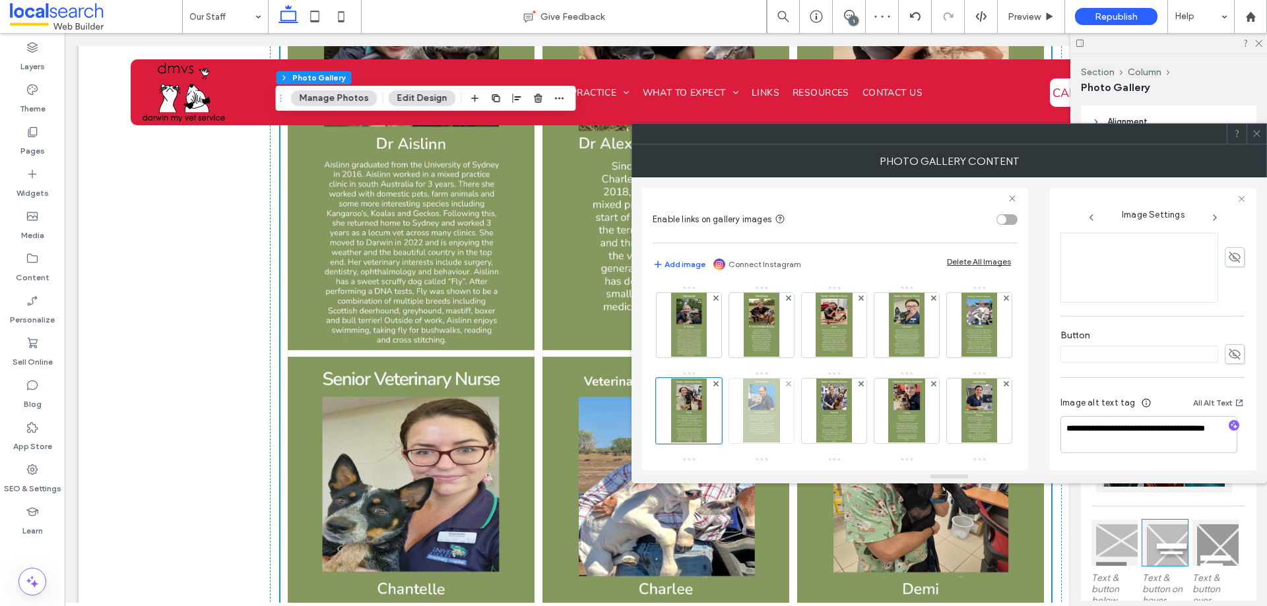
click at [779, 420] on img at bounding box center [761, 411] width 36 height 65
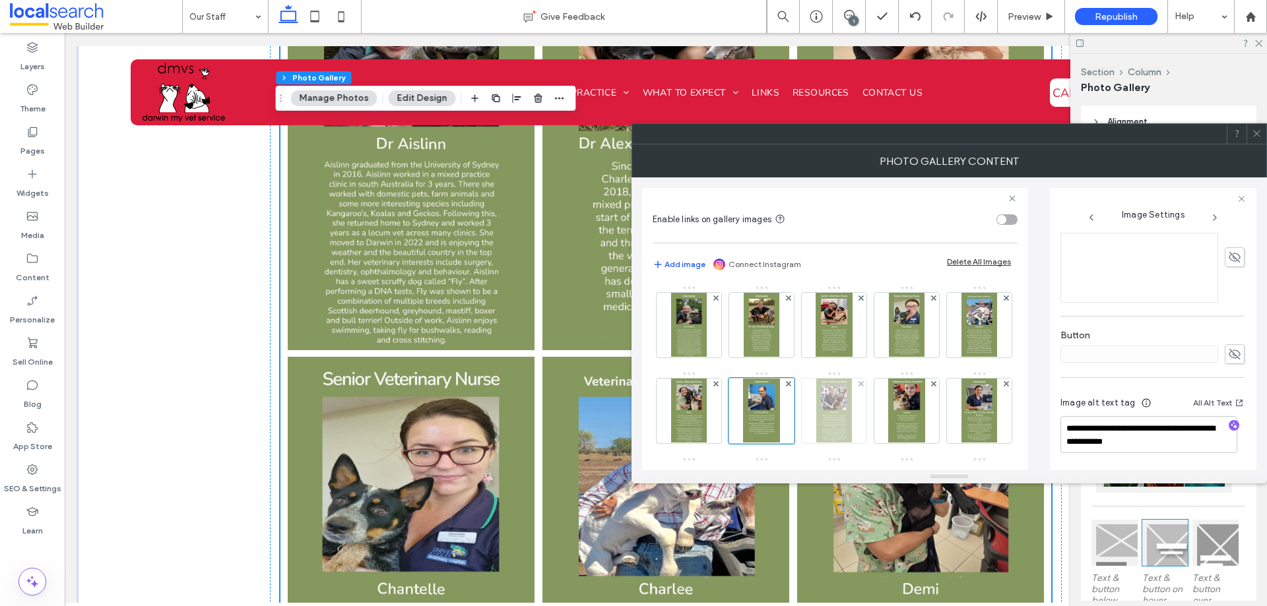
click at [853, 413] on img at bounding box center [834, 411] width 36 height 65
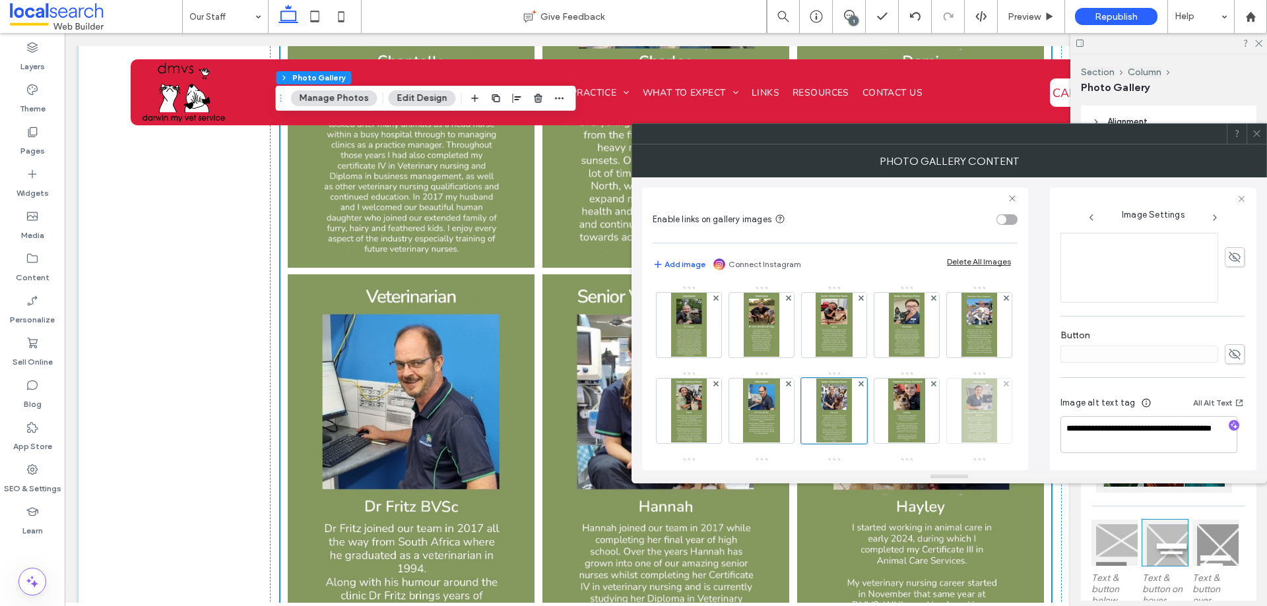
scroll to position [66, 0]
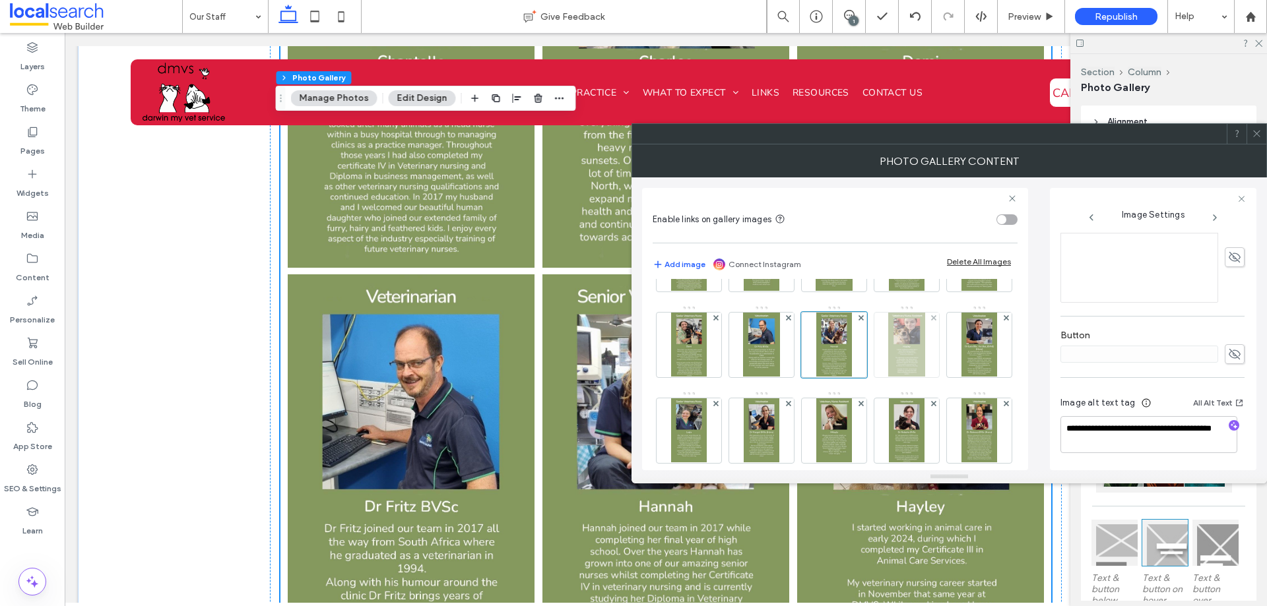
click at [888, 377] on img at bounding box center [906, 345] width 36 height 65
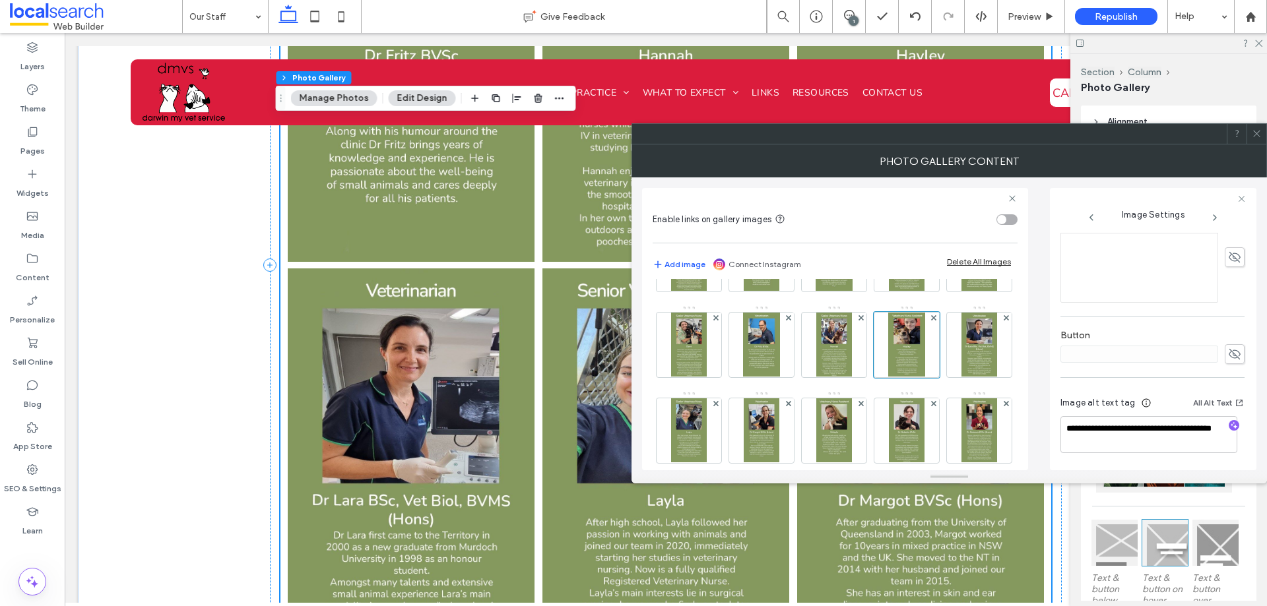
scroll to position [2046, 0]
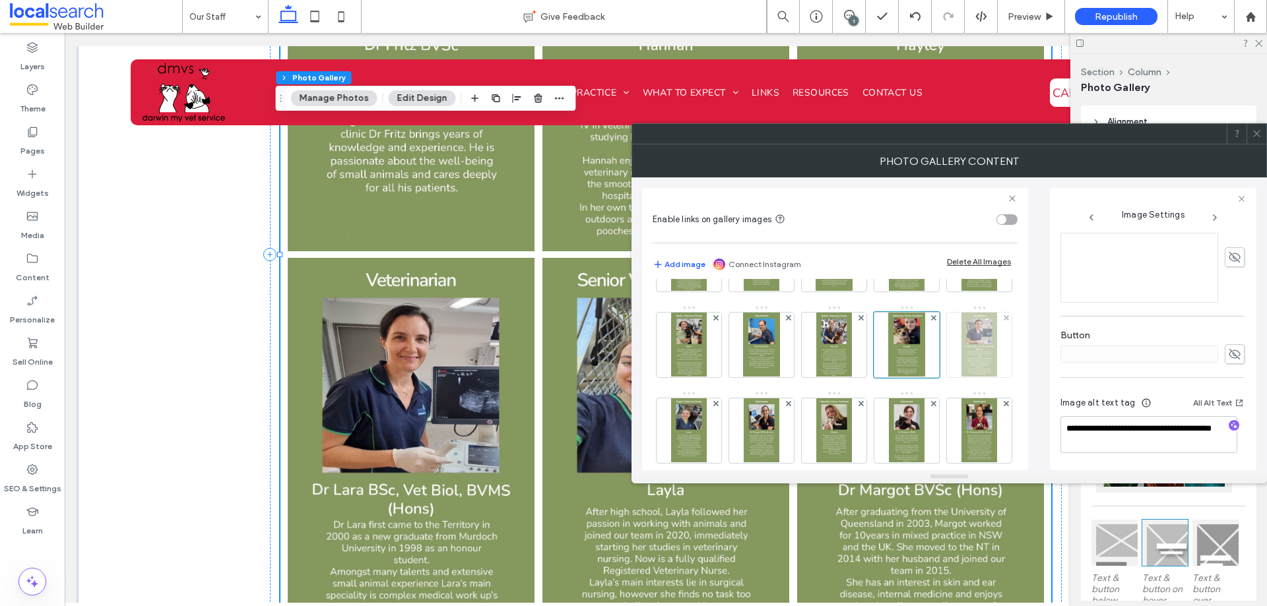
click at [961, 377] on img at bounding box center [979, 345] width 36 height 65
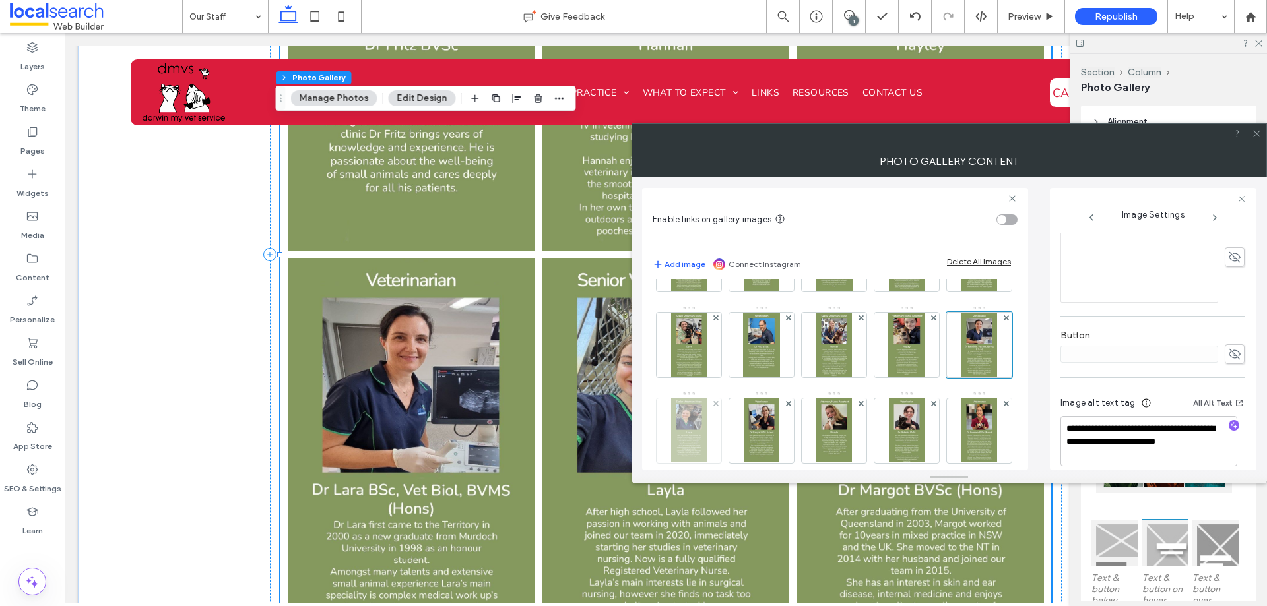
click at [721, 447] on div at bounding box center [689, 431] width 65 height 65
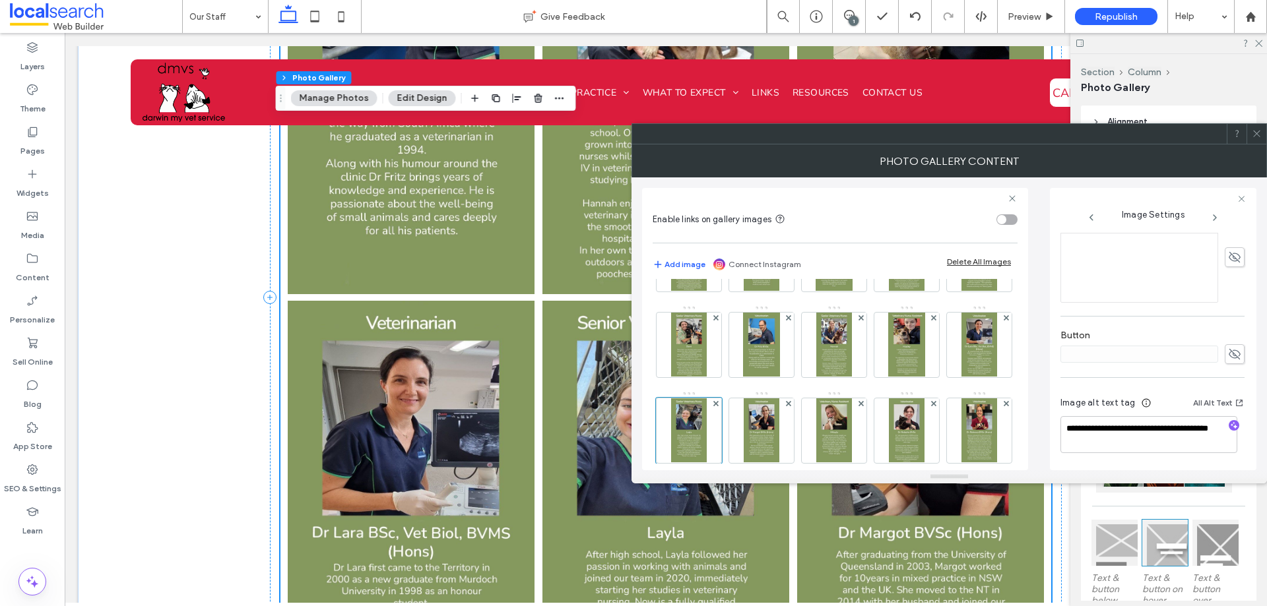
scroll to position [1980, 0]
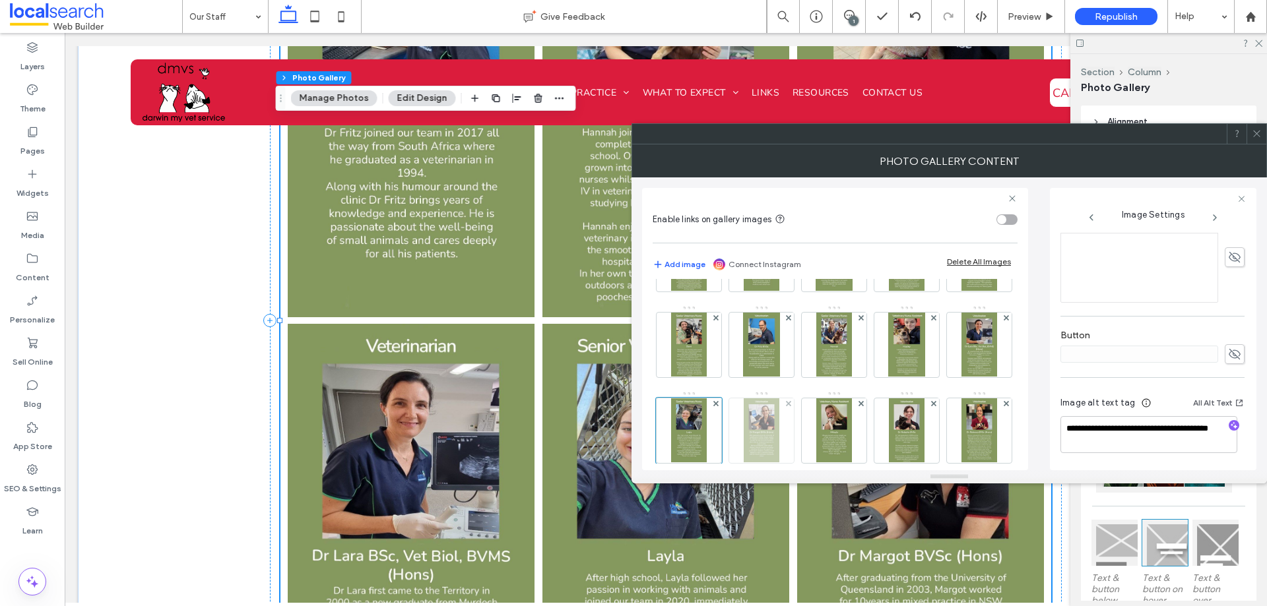
click at [780, 454] on img at bounding box center [762, 431] width 36 height 65
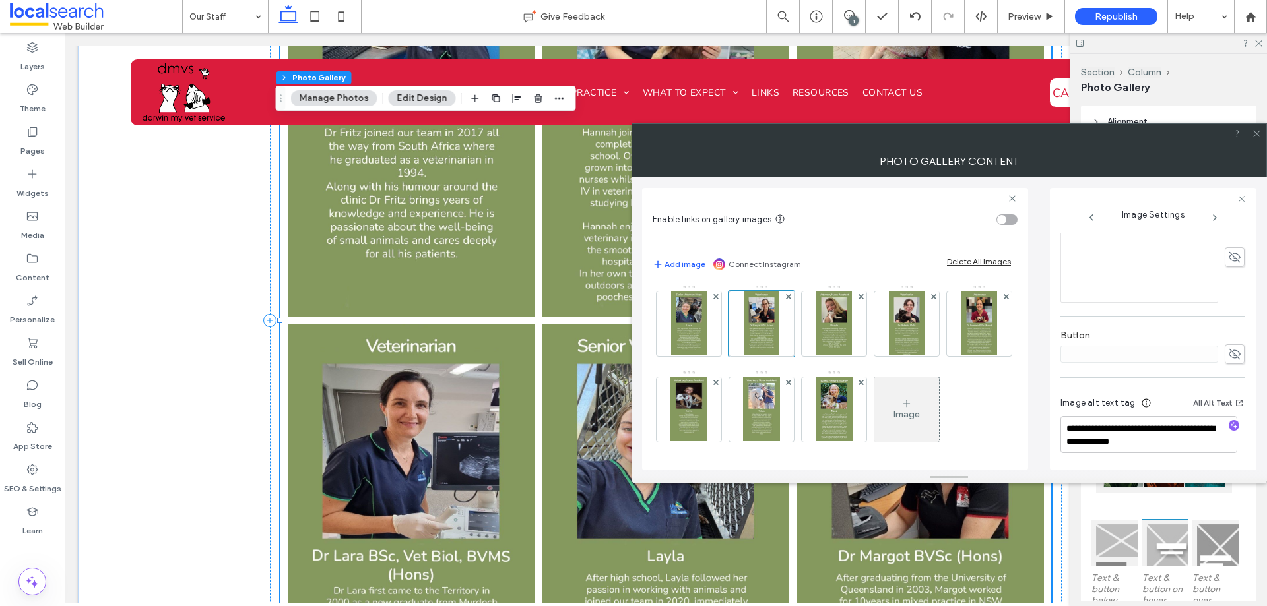
scroll to position [198, 0]
click at [816, 356] on img at bounding box center [834, 324] width 36 height 65
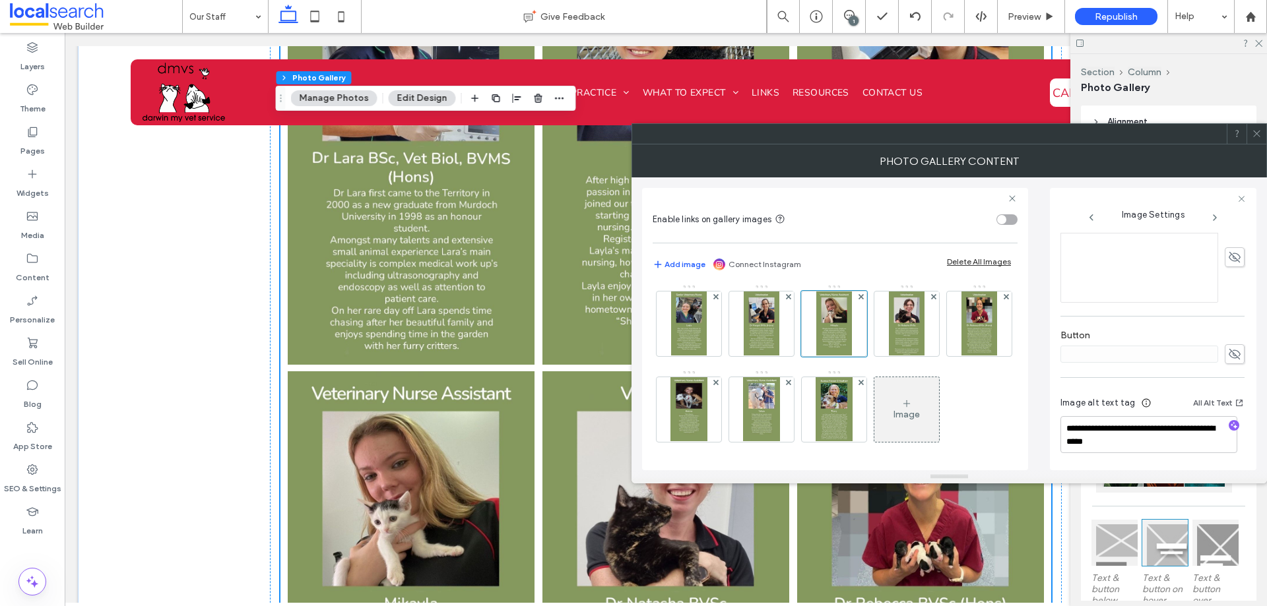
scroll to position [2442, 0]
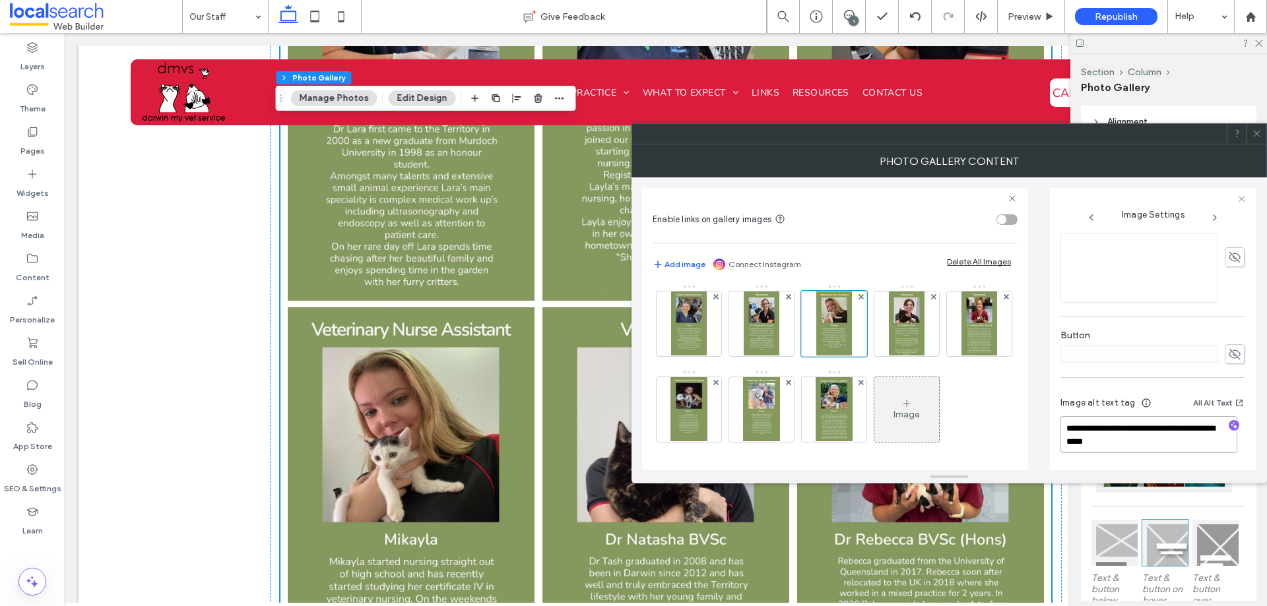
click at [1119, 435] on textarea "**********" at bounding box center [1148, 434] width 177 height 37
type textarea "**********"
click at [1034, 434] on div "**********" at bounding box center [949, 324] width 614 height 293
click at [889, 356] on img at bounding box center [907, 324] width 36 height 65
click at [1150, 428] on textarea "**********" at bounding box center [1148, 434] width 177 height 37
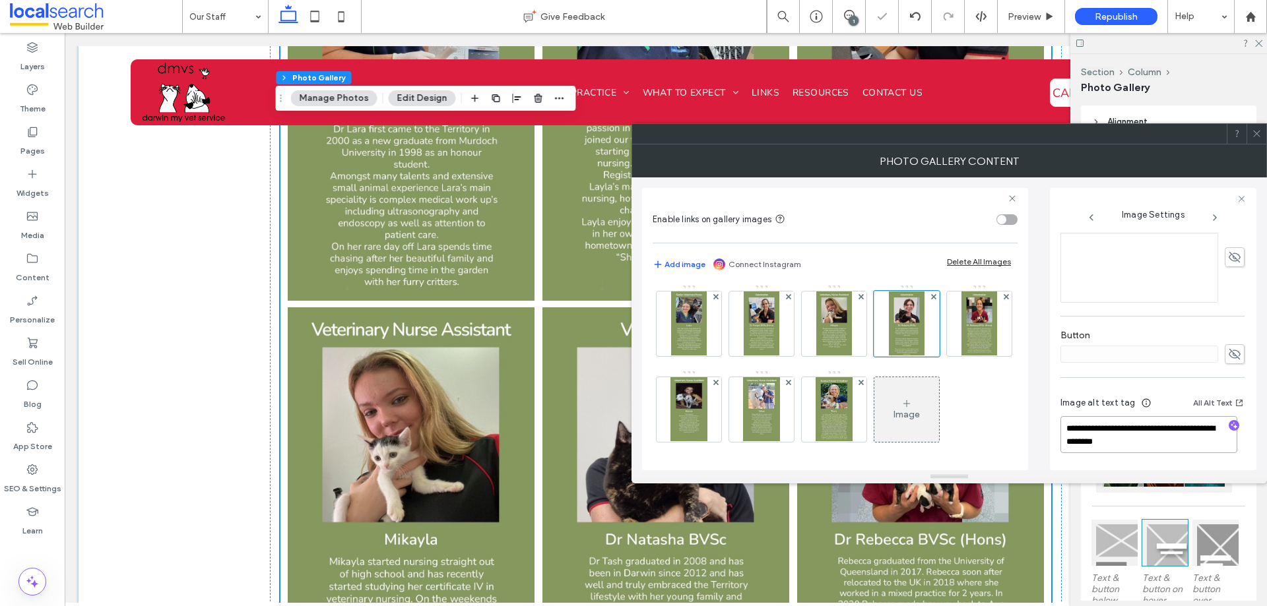
type textarea "**********"
click at [1037, 436] on div "**********" at bounding box center [949, 324] width 614 height 293
click at [961, 356] on img at bounding box center [979, 324] width 36 height 65
click at [1216, 350] on div "******" at bounding box center [1152, 354] width 184 height 20
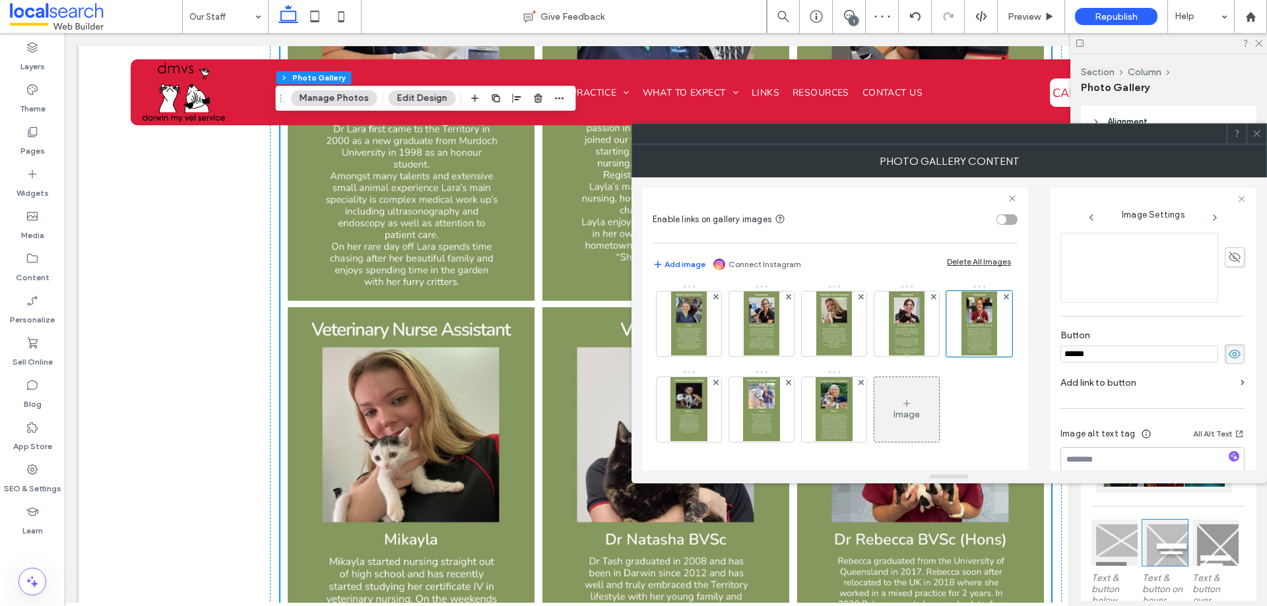
click at [1228, 353] on icon at bounding box center [1234, 354] width 13 height 15
drag, startPoint x: 1233, startPoint y: 353, endPoint x: 1175, endPoint y: 354, distance: 57.4
click at [1231, 353] on icon at bounding box center [1234, 354] width 13 height 15
click at [1146, 354] on input "******" at bounding box center [1139, 354] width 158 height 17
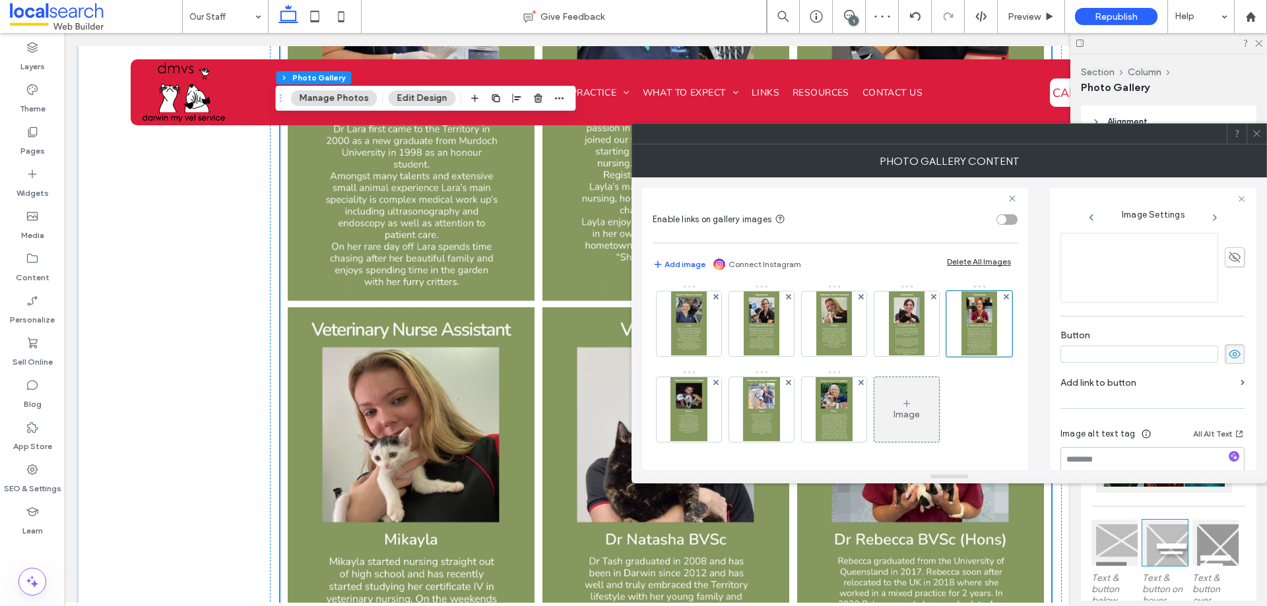
click at [1228, 354] on icon at bounding box center [1234, 354] width 13 height 15
click at [1113, 446] on textarea at bounding box center [1152, 434] width 184 height 37
click at [1159, 430] on textarea "**********" at bounding box center [1148, 434] width 177 height 37
paste textarea "**********"
type textarea "**********"
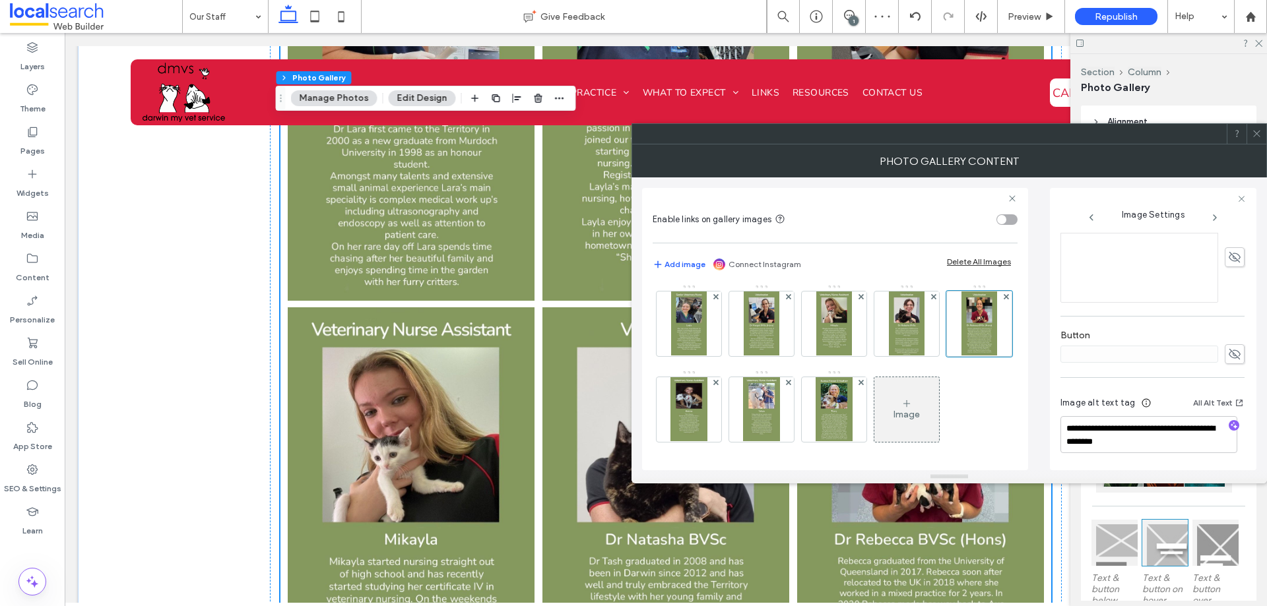
click at [1022, 406] on div "Enable links on gallery images Add image Connect Instagram Delete All Images Im…" at bounding box center [835, 329] width 386 height 282
click at [707, 385] on img at bounding box center [688, 409] width 36 height 65
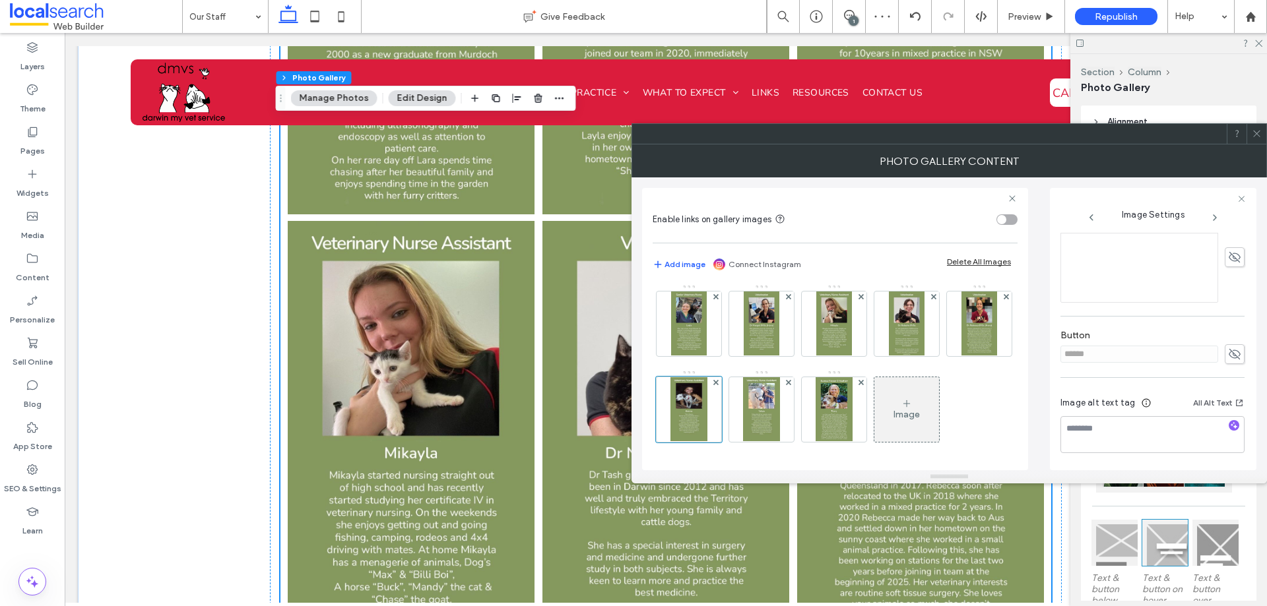
scroll to position [2706, 0]
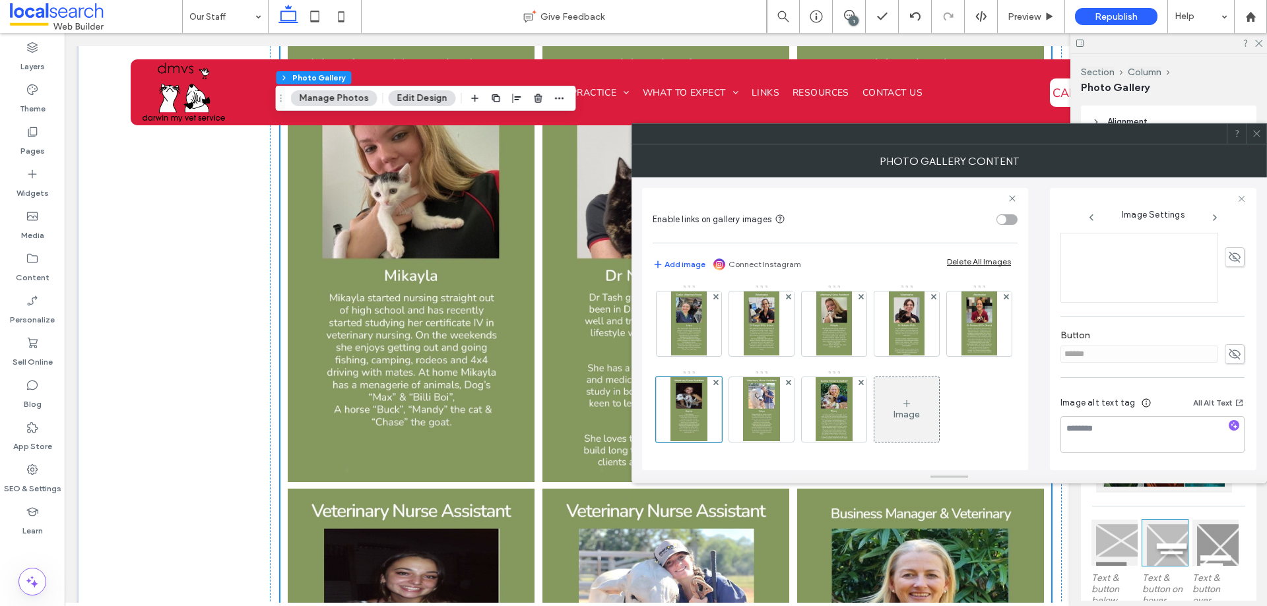
click at [1228, 352] on icon at bounding box center [1234, 354] width 13 height 15
click at [1179, 362] on input "******" at bounding box center [1139, 354] width 158 height 17
click at [1229, 355] on use at bounding box center [1235, 354] width 12 height 9
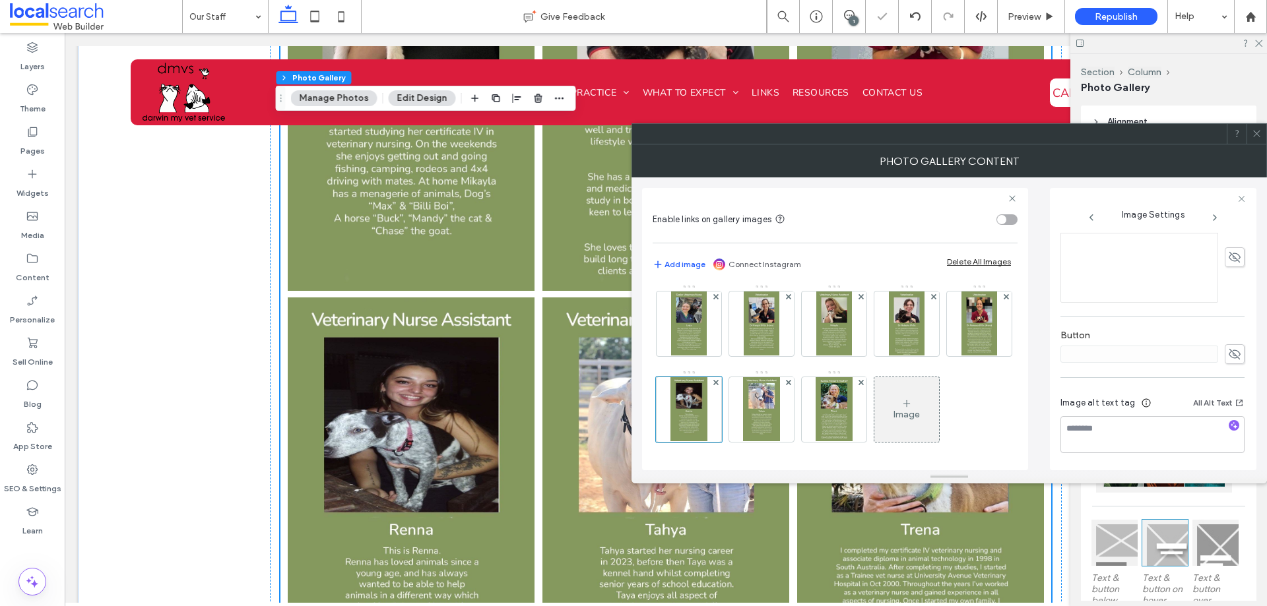
scroll to position [2903, 0]
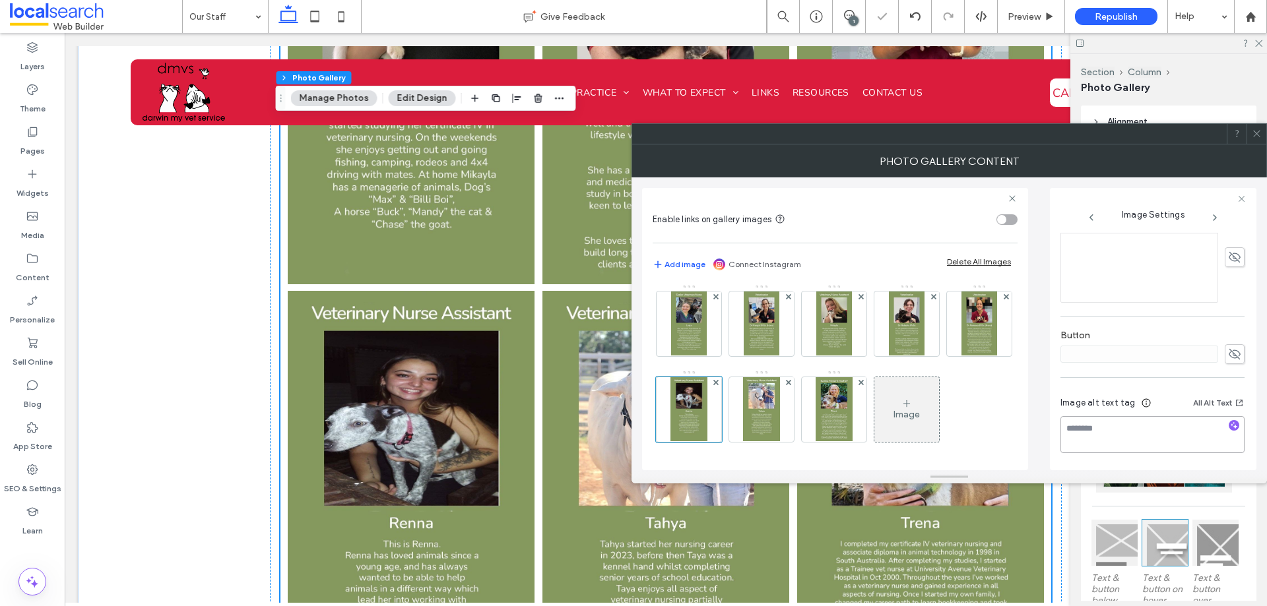
click at [1167, 447] on textarea at bounding box center [1152, 434] width 184 height 37
paste textarea "**********"
type textarea "**********"
click at [1041, 439] on div "**********" at bounding box center [949, 324] width 614 height 293
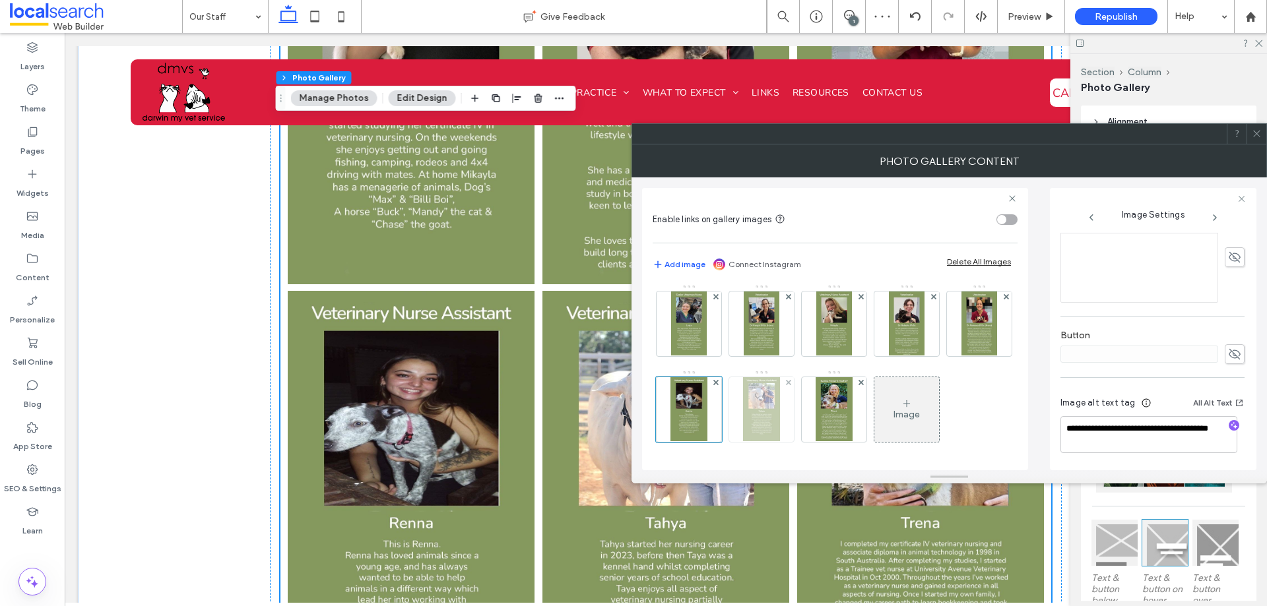
click at [743, 424] on img at bounding box center [761, 409] width 36 height 65
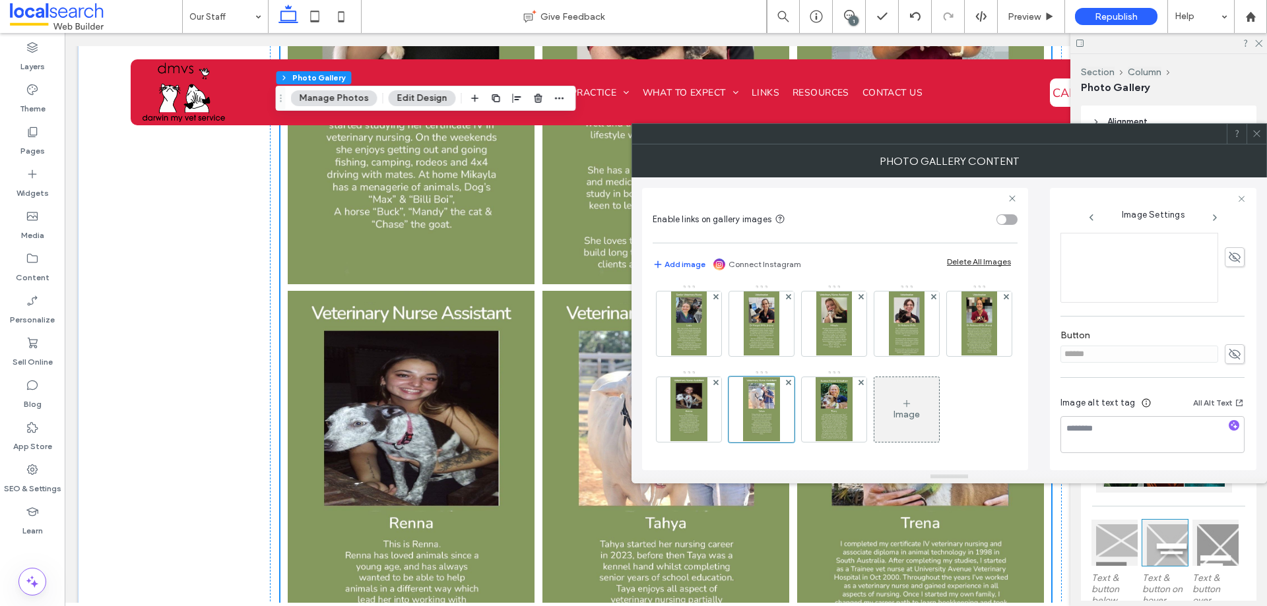
click at [1229, 355] on icon at bounding box center [1234, 354] width 13 height 15
click at [1194, 358] on input "******" at bounding box center [1139, 354] width 158 height 17
click at [1229, 354] on use at bounding box center [1235, 354] width 12 height 9
click at [1144, 439] on textarea at bounding box center [1152, 434] width 184 height 37
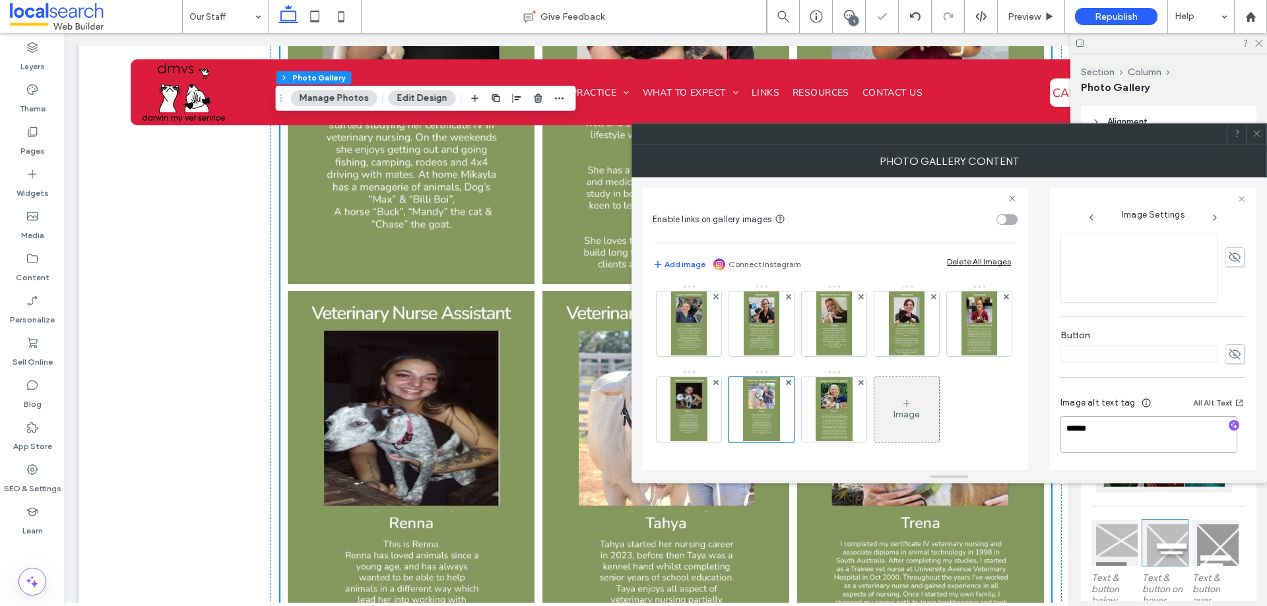
paste textarea "**********"
type textarea "**********"
click at [1041, 407] on div "**********" at bounding box center [949, 324] width 614 height 293
click at [816, 418] on img at bounding box center [834, 409] width 36 height 65
click at [1111, 430] on textarea "**********" at bounding box center [1148, 434] width 177 height 37
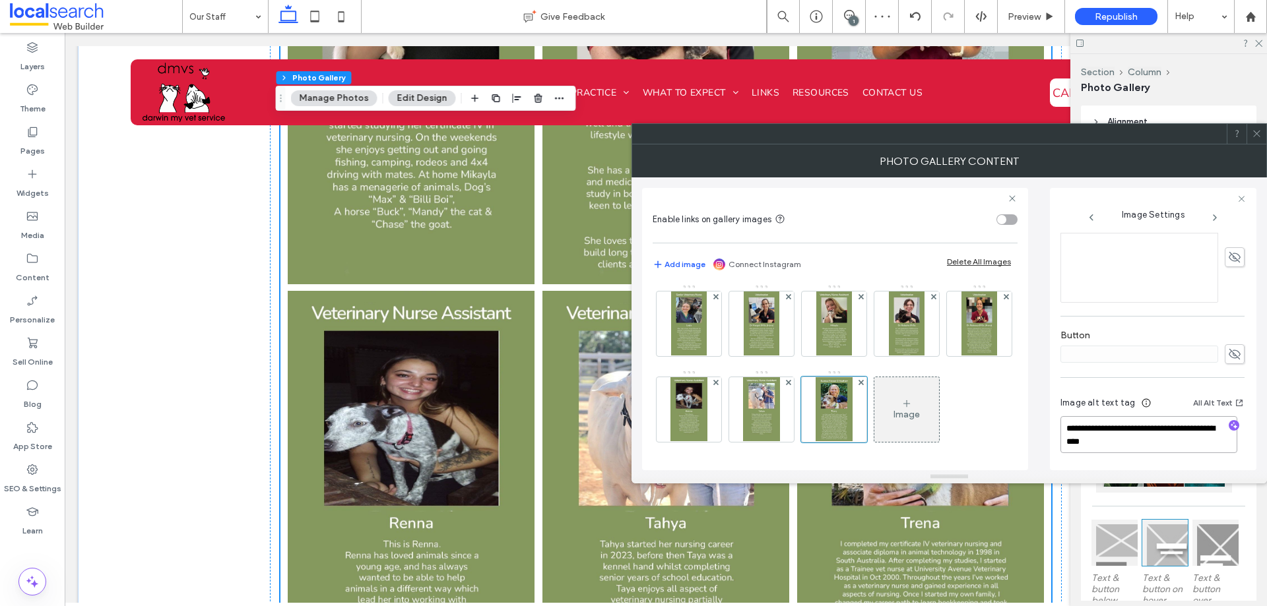
click at [1113, 430] on textarea "**********" at bounding box center [1148, 434] width 177 height 37
type textarea "**********"
click at [1048, 450] on div "**********" at bounding box center [949, 324] width 614 height 293
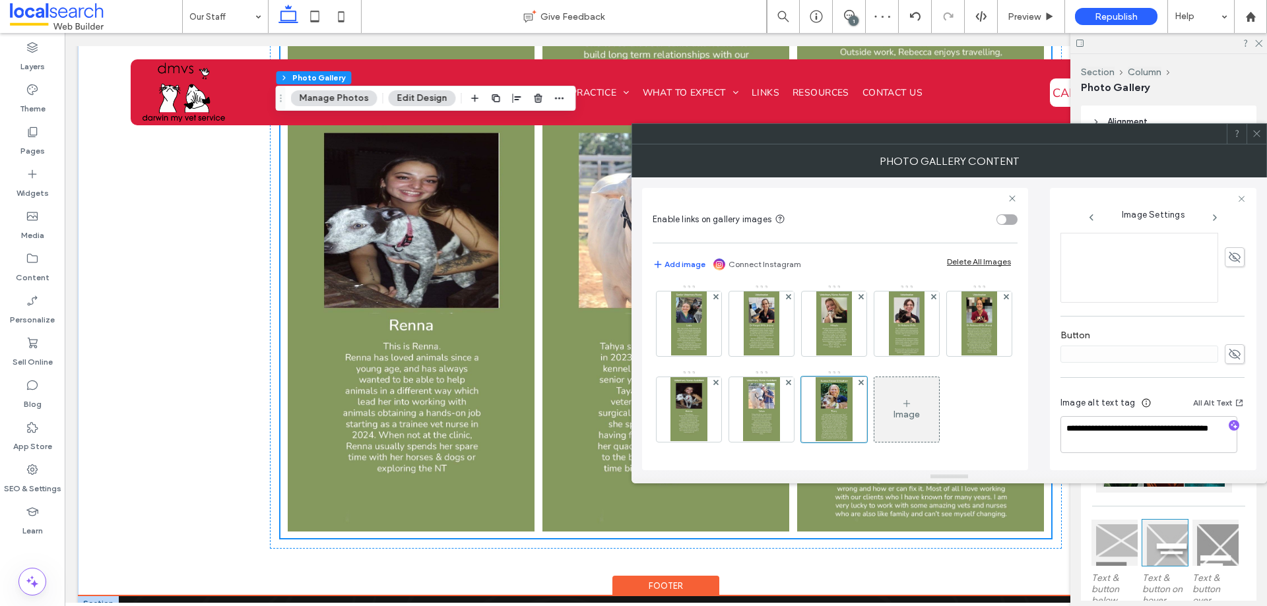
scroll to position [3233, 0]
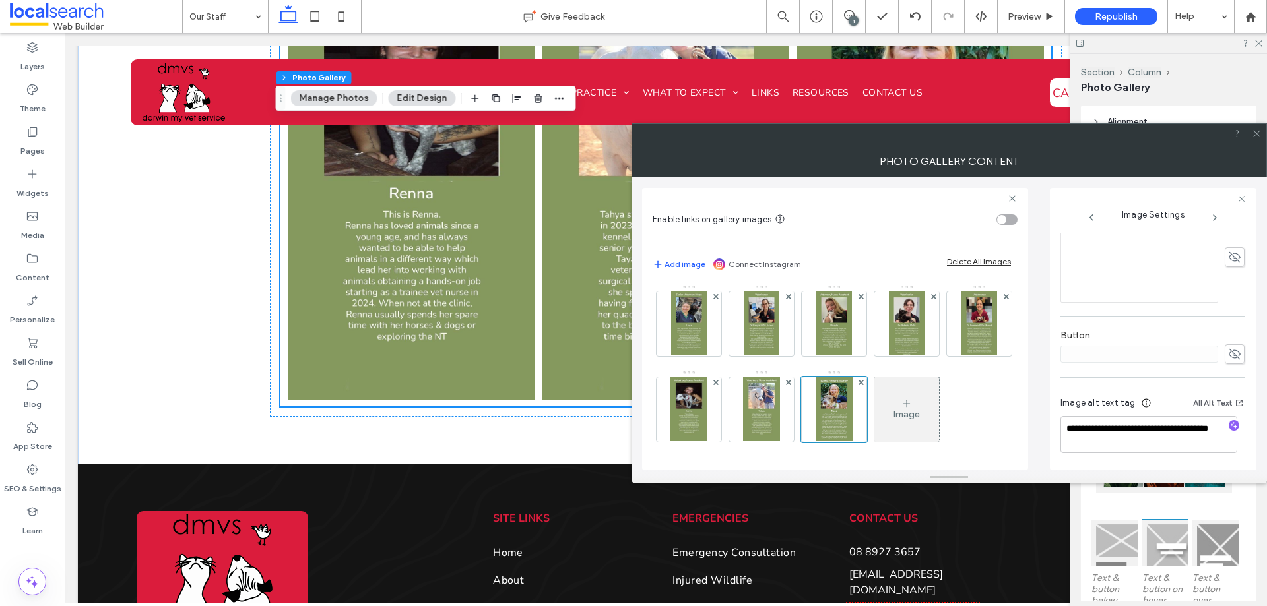
click at [1046, 410] on div "**********" at bounding box center [949, 324] width 614 height 293
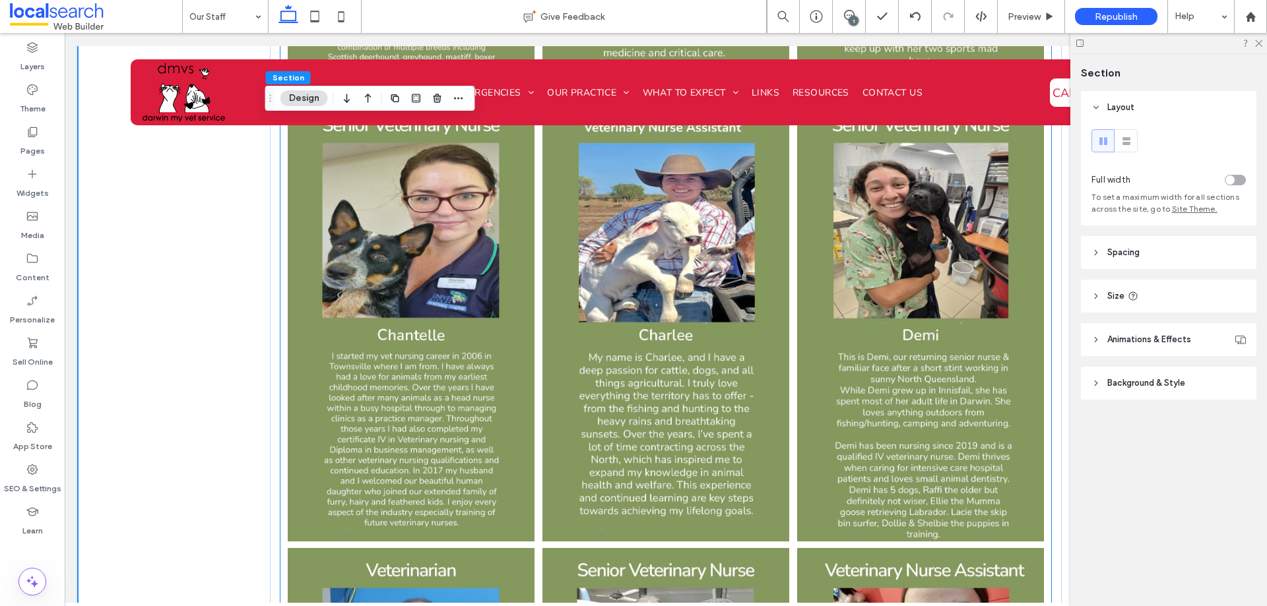
scroll to position [1188, 0]
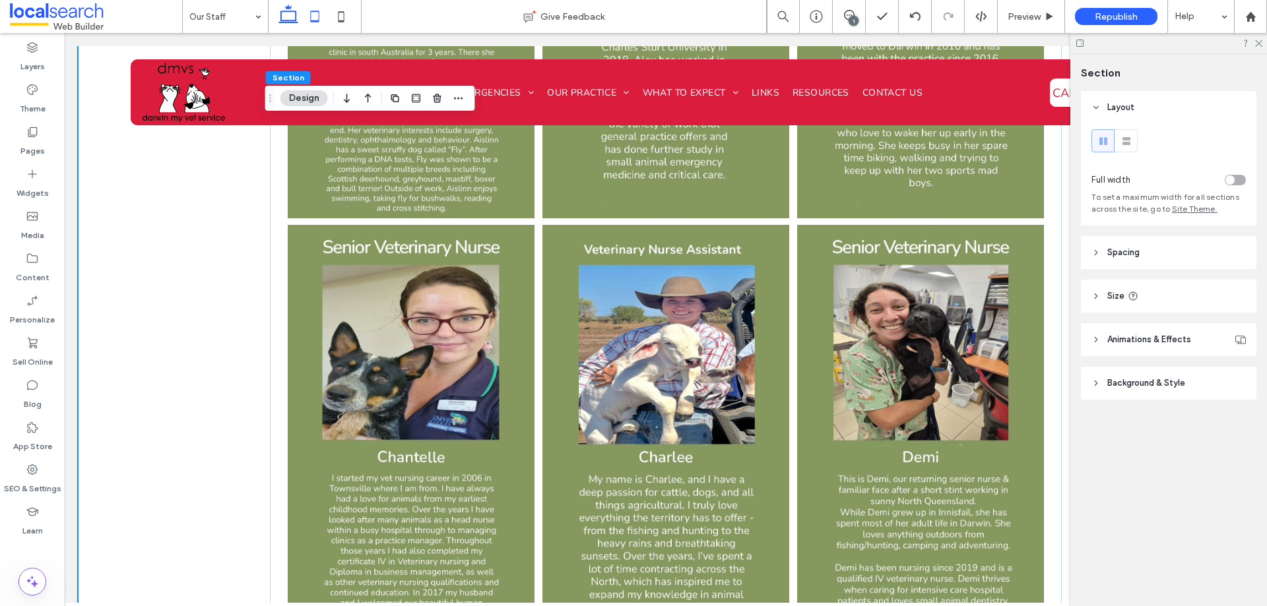
click at [323, 3] on icon at bounding box center [315, 16] width 26 height 26
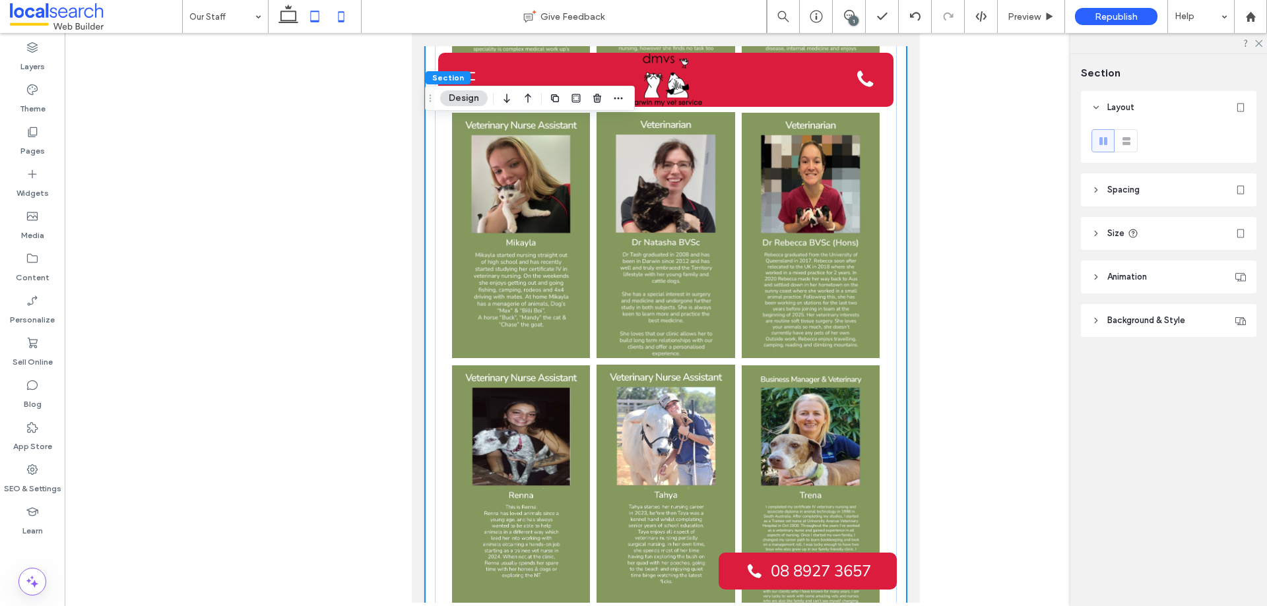
click at [335, 21] on icon at bounding box center [341, 16] width 26 height 26
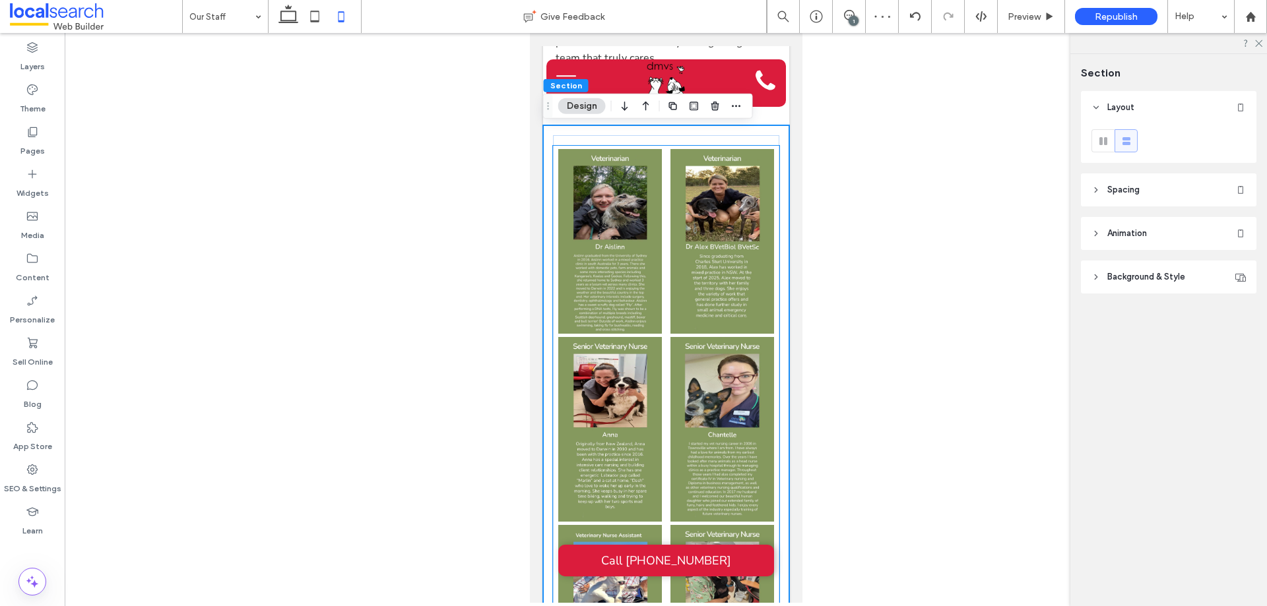
scroll to position [539, 0]
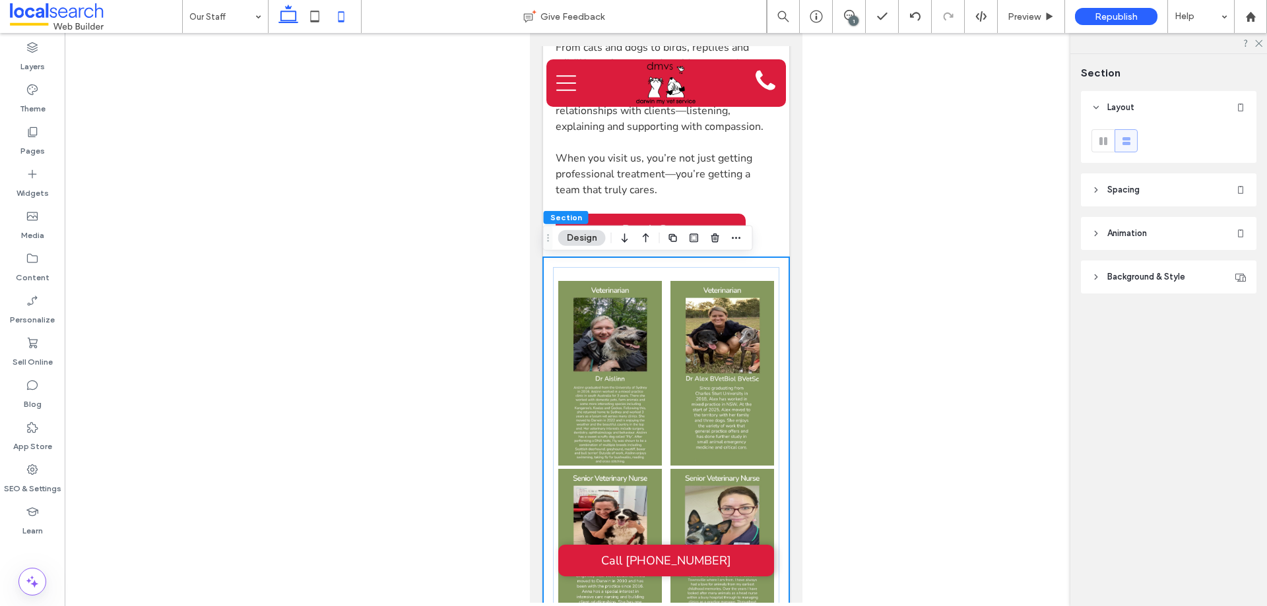
click at [289, 14] on icon at bounding box center [288, 16] width 26 height 26
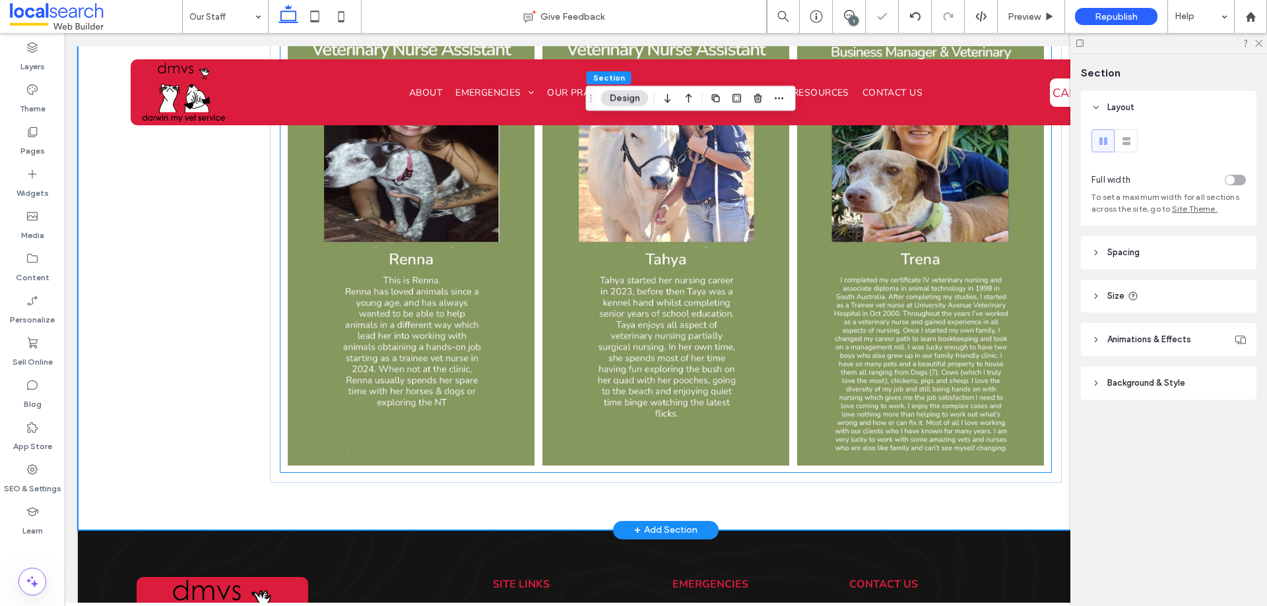
scroll to position [2969, 0]
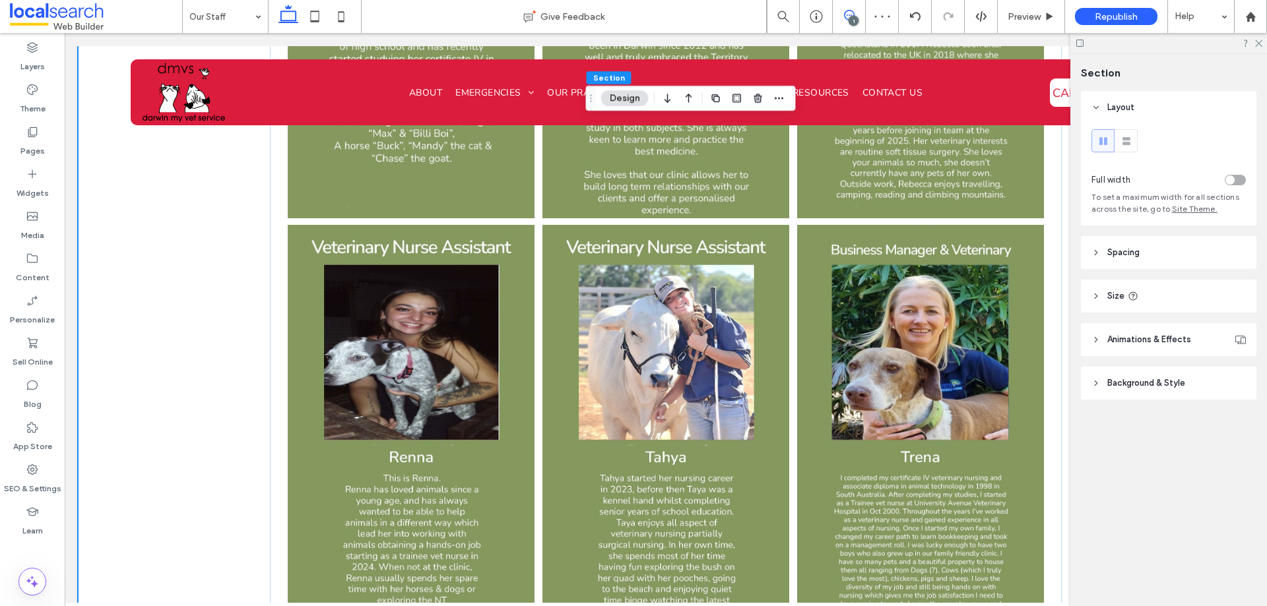
click at [853, 14] on use at bounding box center [849, 15] width 11 height 11
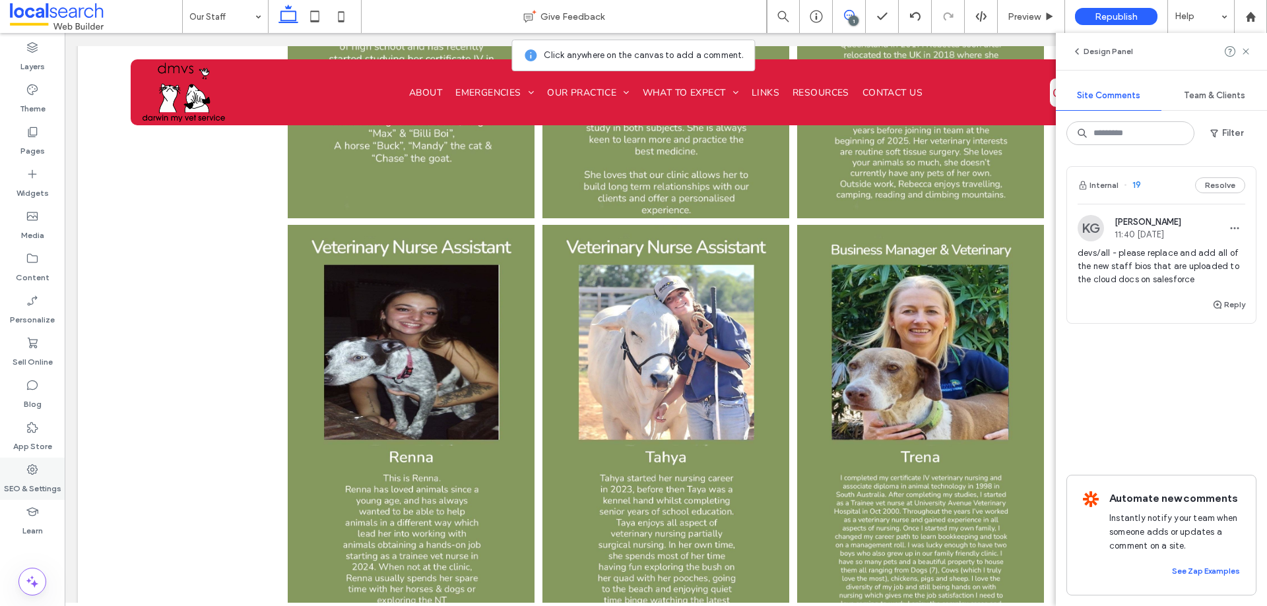
click at [43, 477] on label "SEO & Settings" at bounding box center [32, 485] width 57 height 18
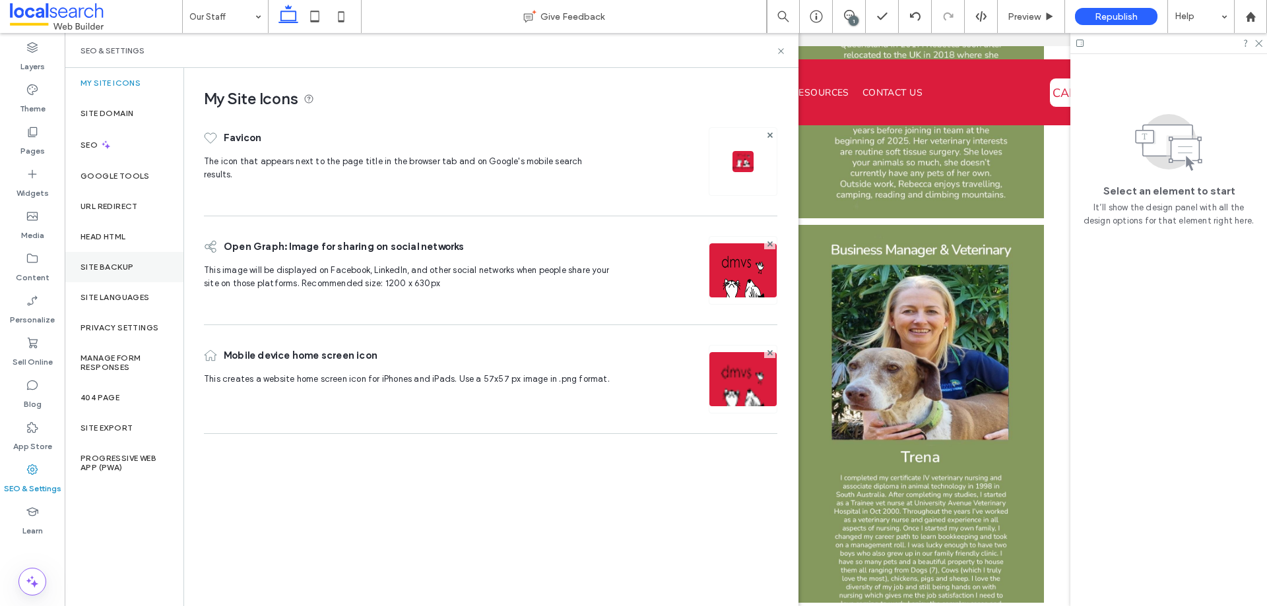
click at [113, 271] on label "Site Backup" at bounding box center [107, 267] width 53 height 9
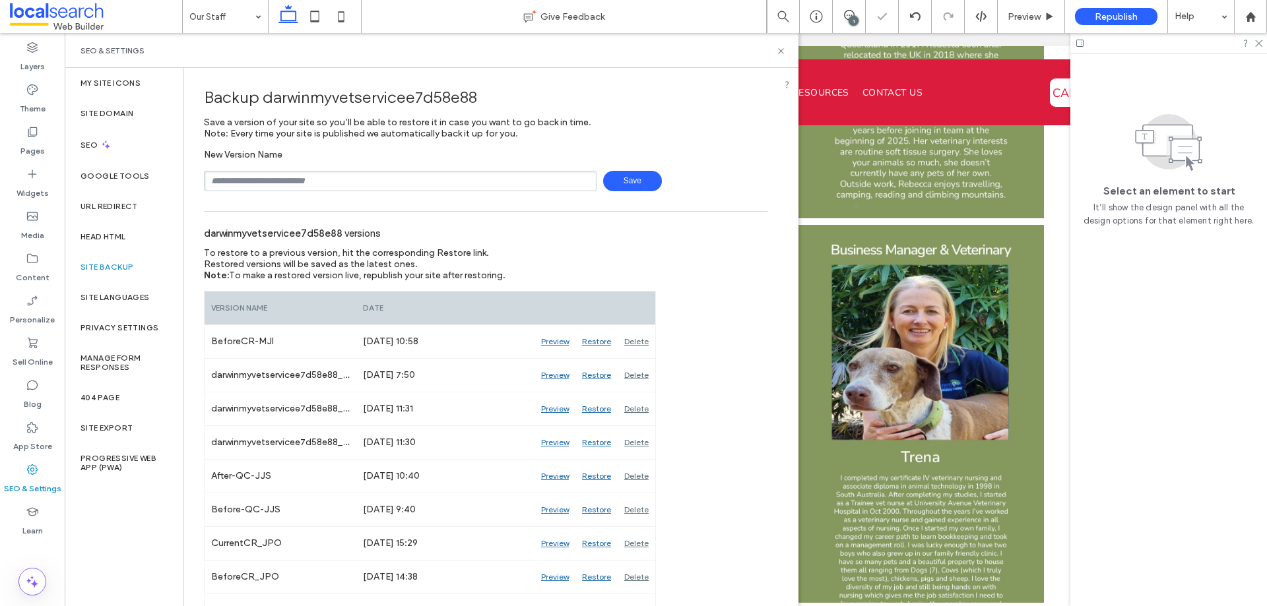
click at [606, 185] on span "Save" at bounding box center [632, 181] width 59 height 20
